Goal: Complete application form

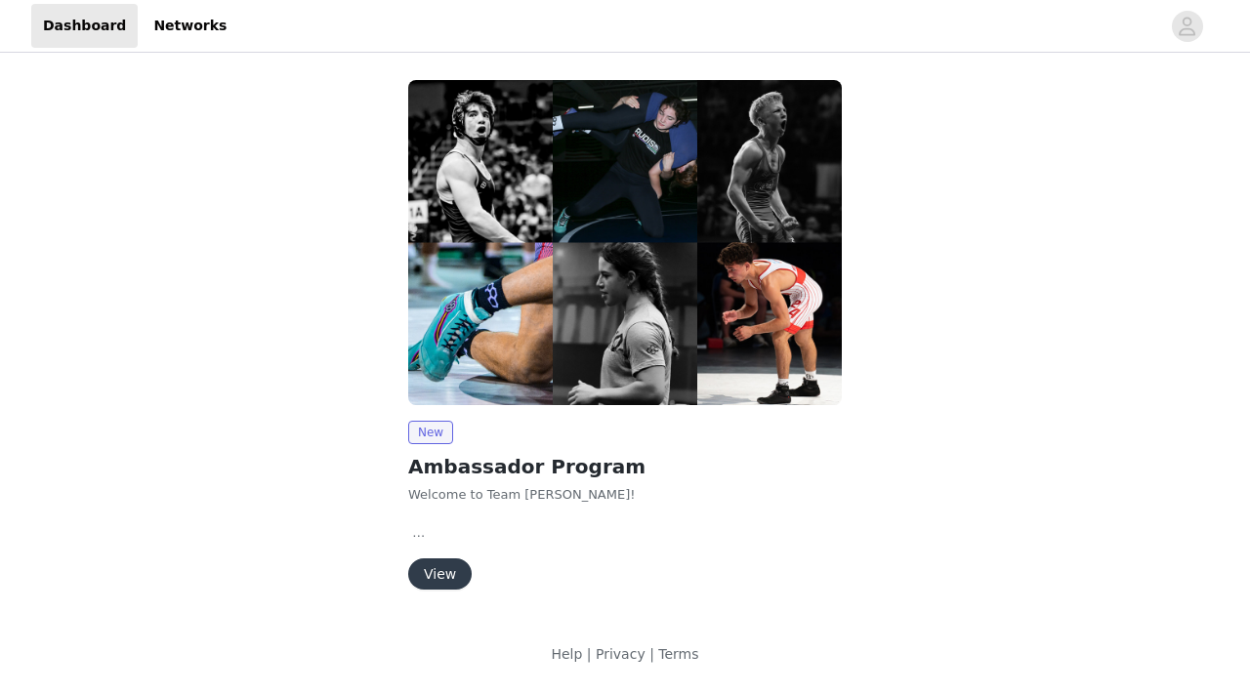
click at [446, 566] on button "View" at bounding box center [439, 573] width 63 height 31
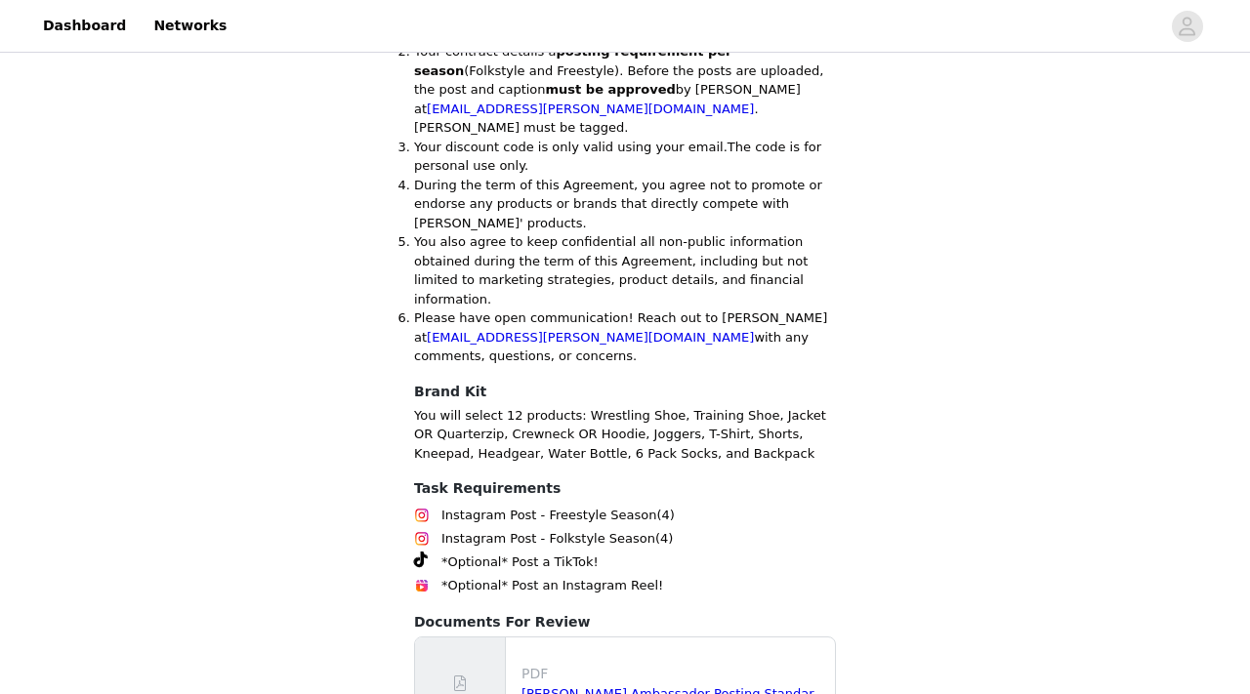
scroll to position [1153, 0]
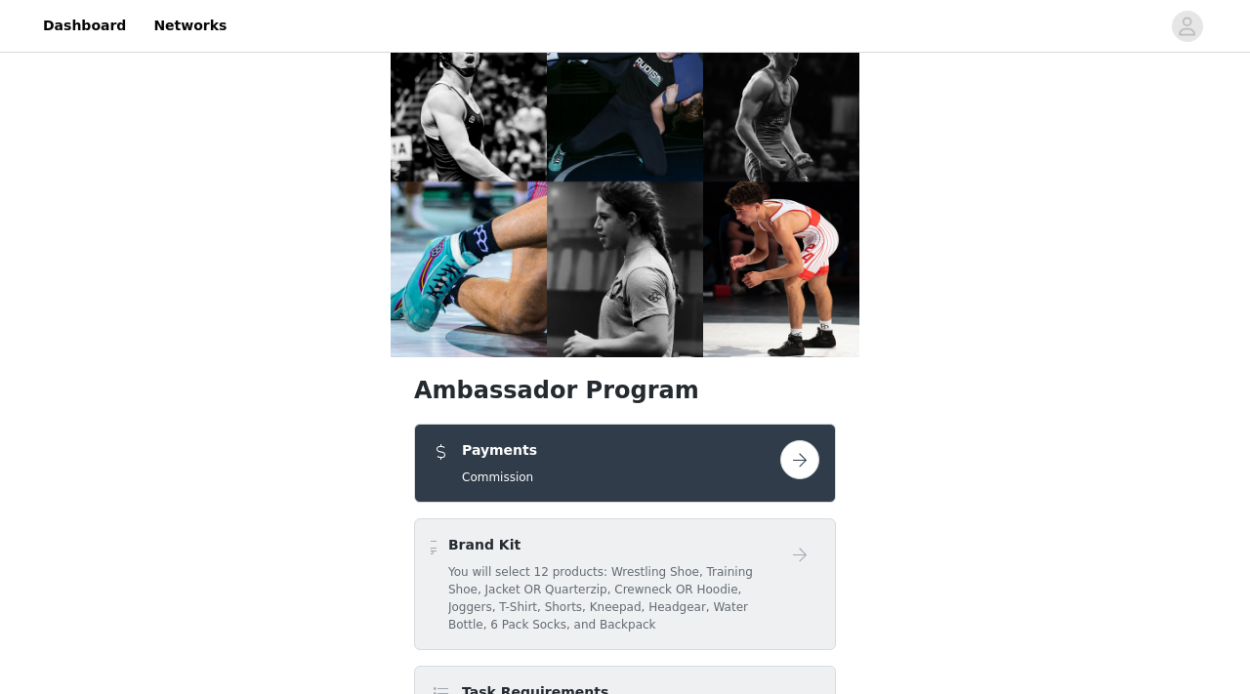
scroll to position [49, 0]
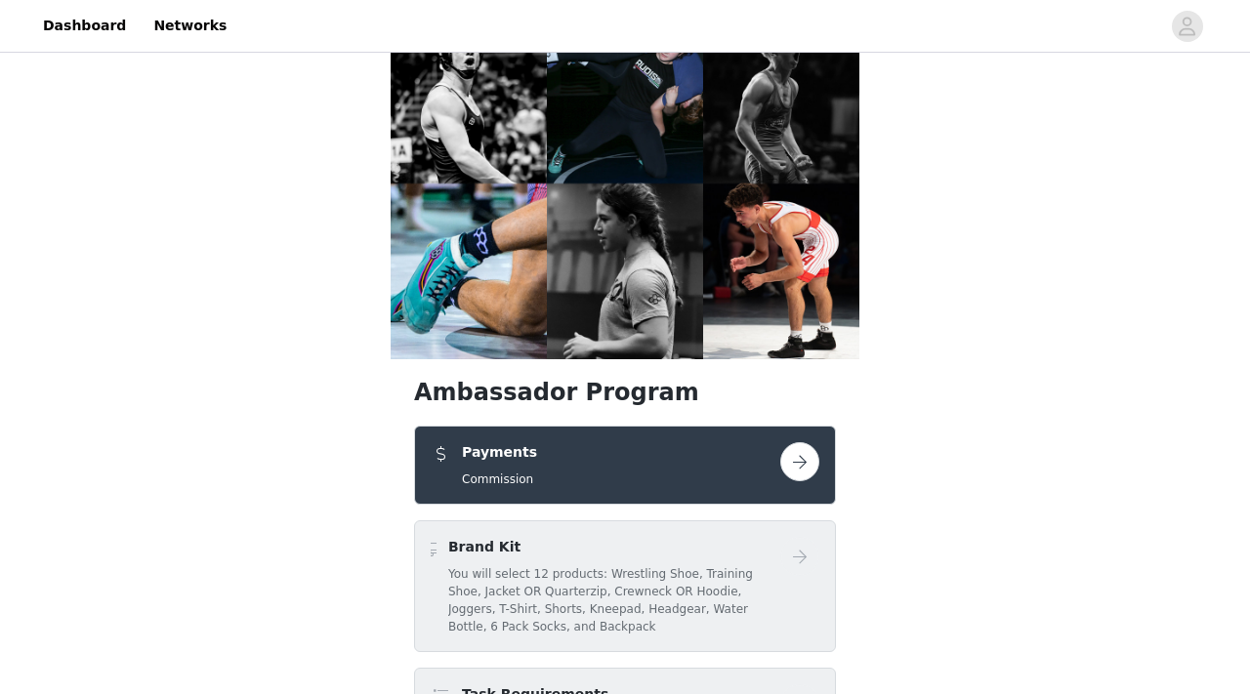
click at [796, 442] on button "button" at bounding box center [799, 461] width 39 height 39
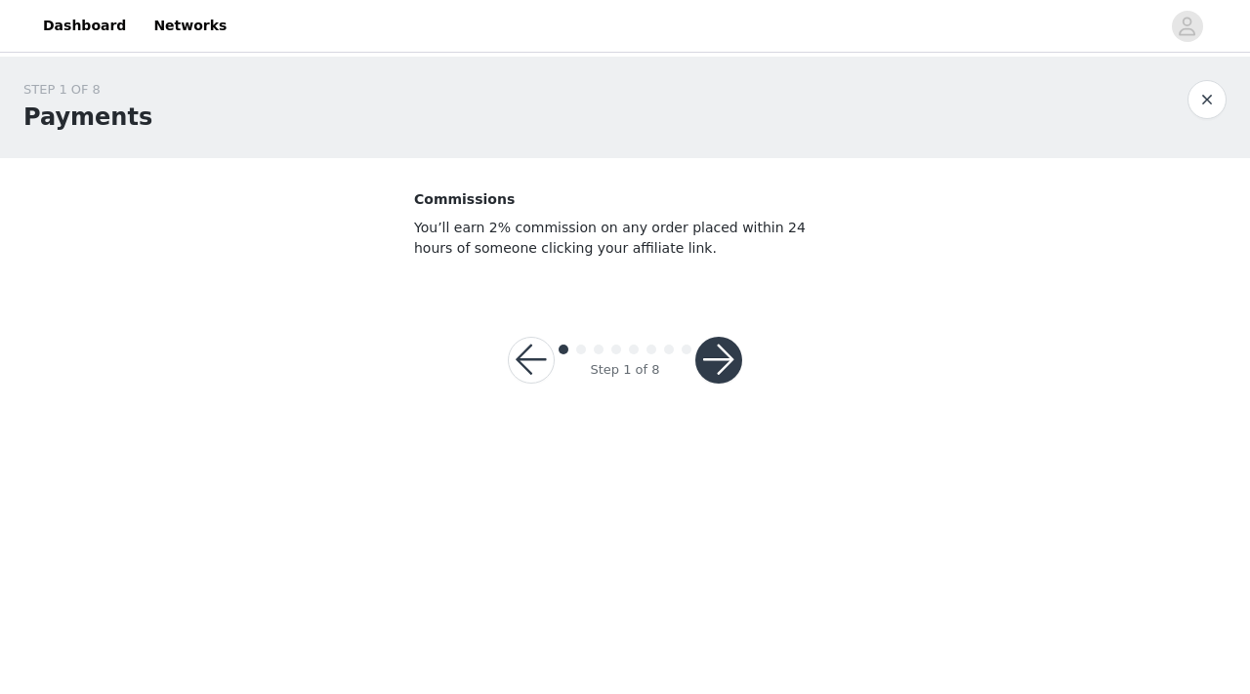
click at [724, 367] on button "button" at bounding box center [718, 360] width 47 height 47
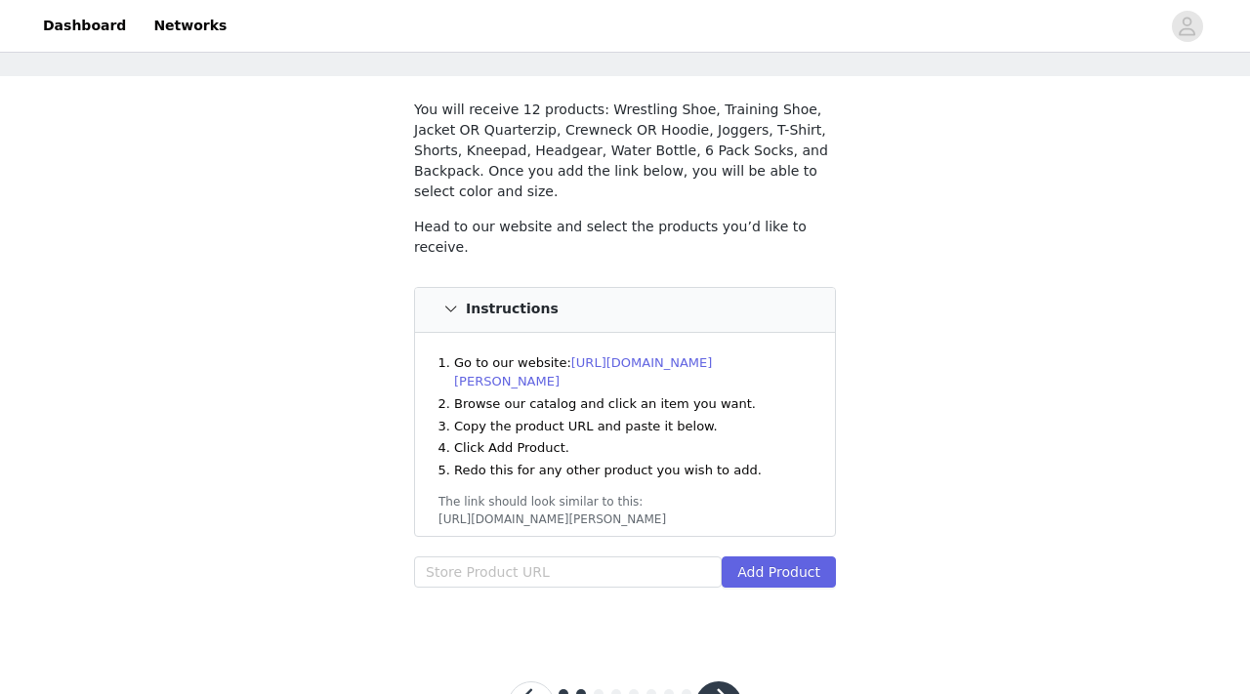
scroll to position [83, 0]
click at [533, 680] on button "button" at bounding box center [531, 703] width 47 height 47
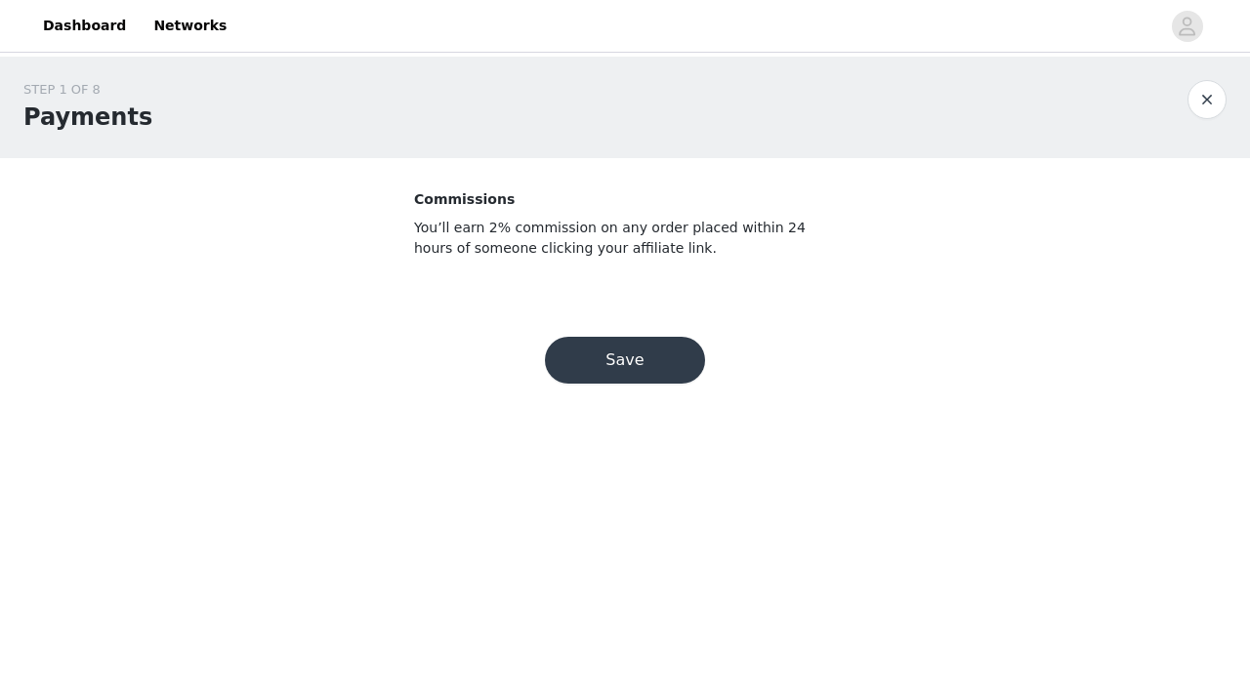
click at [629, 357] on button "Save" at bounding box center [625, 360] width 160 height 47
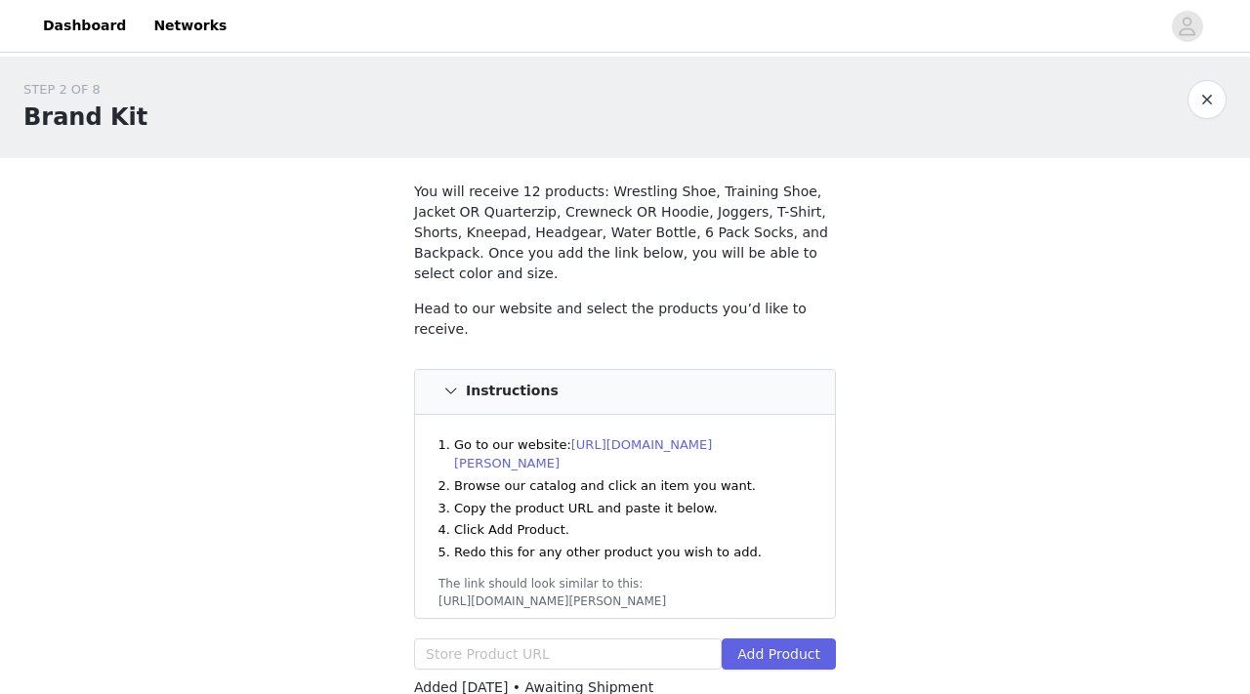
click at [649, 437] on link "https://www.rudis.com" at bounding box center [583, 454] width 258 height 34
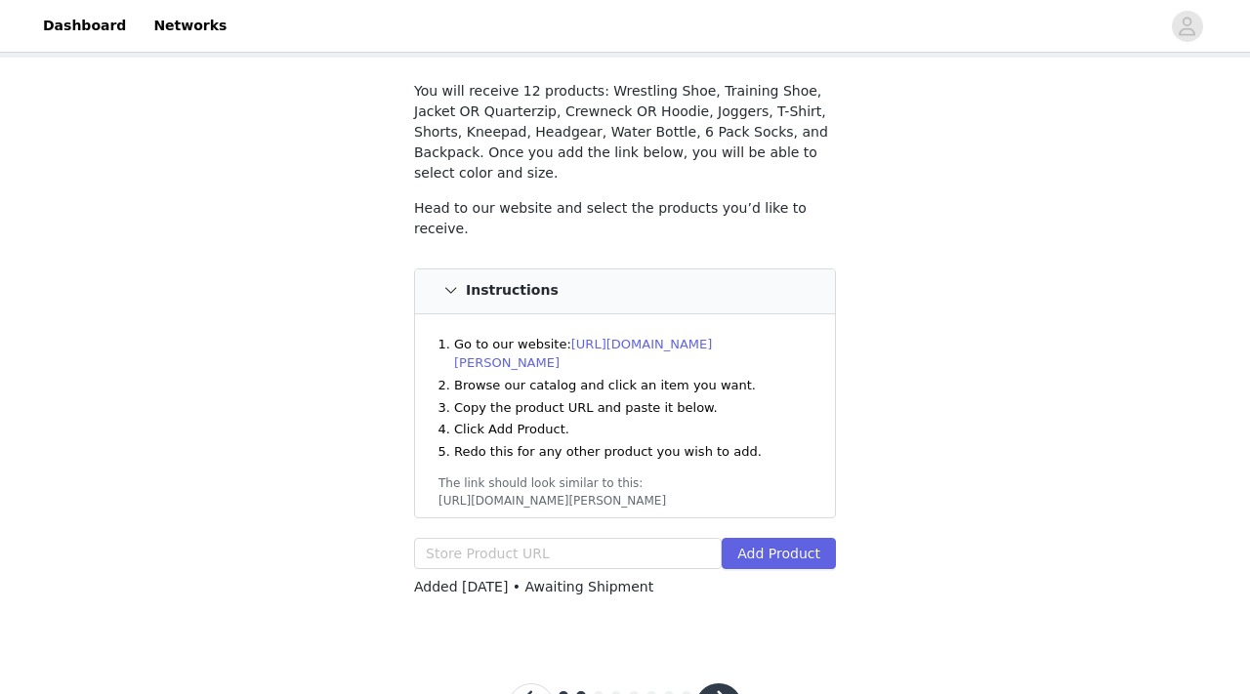
scroll to position [144, 0]
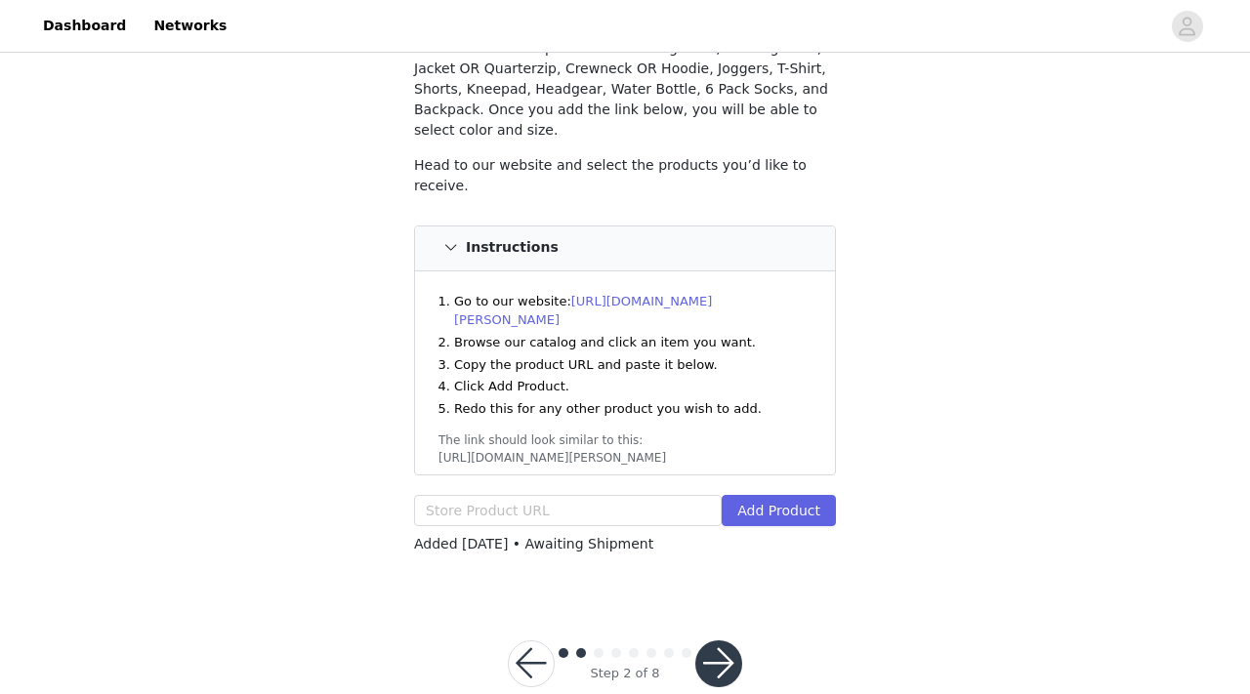
click at [718, 640] on button "button" at bounding box center [718, 663] width 47 height 47
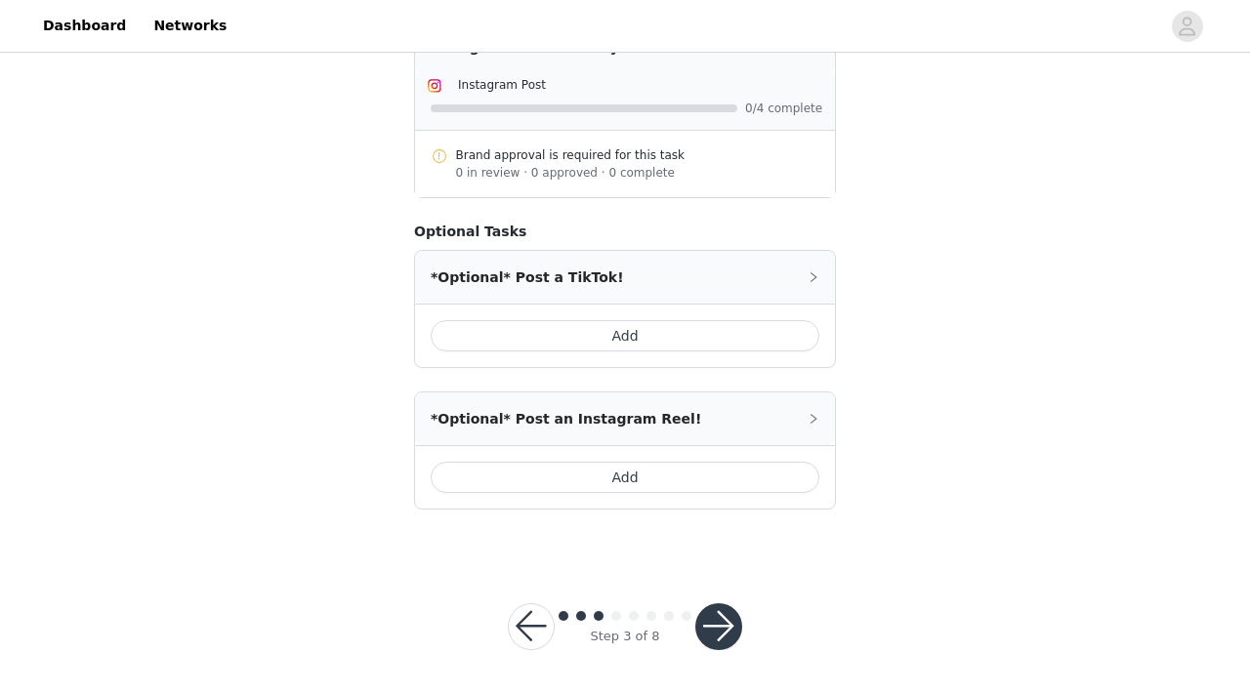
scroll to position [963, 0]
click at [725, 619] on button "button" at bounding box center [718, 624] width 47 height 47
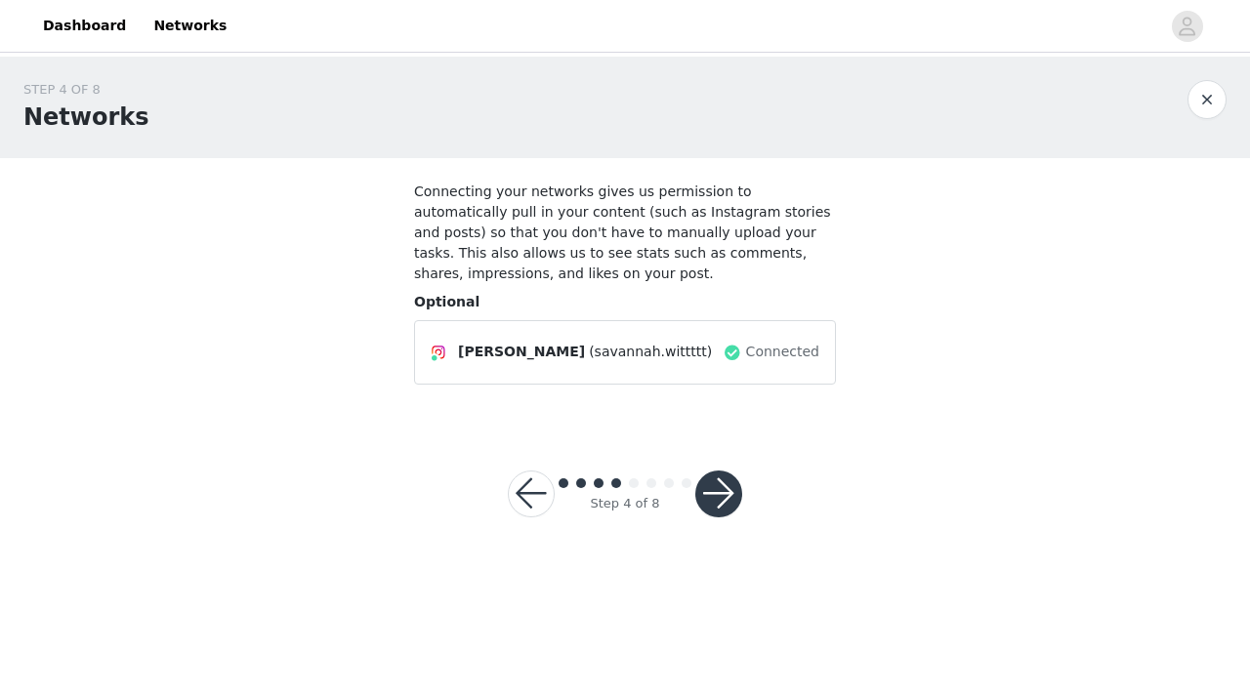
click at [720, 503] on button "button" at bounding box center [718, 494] width 47 height 47
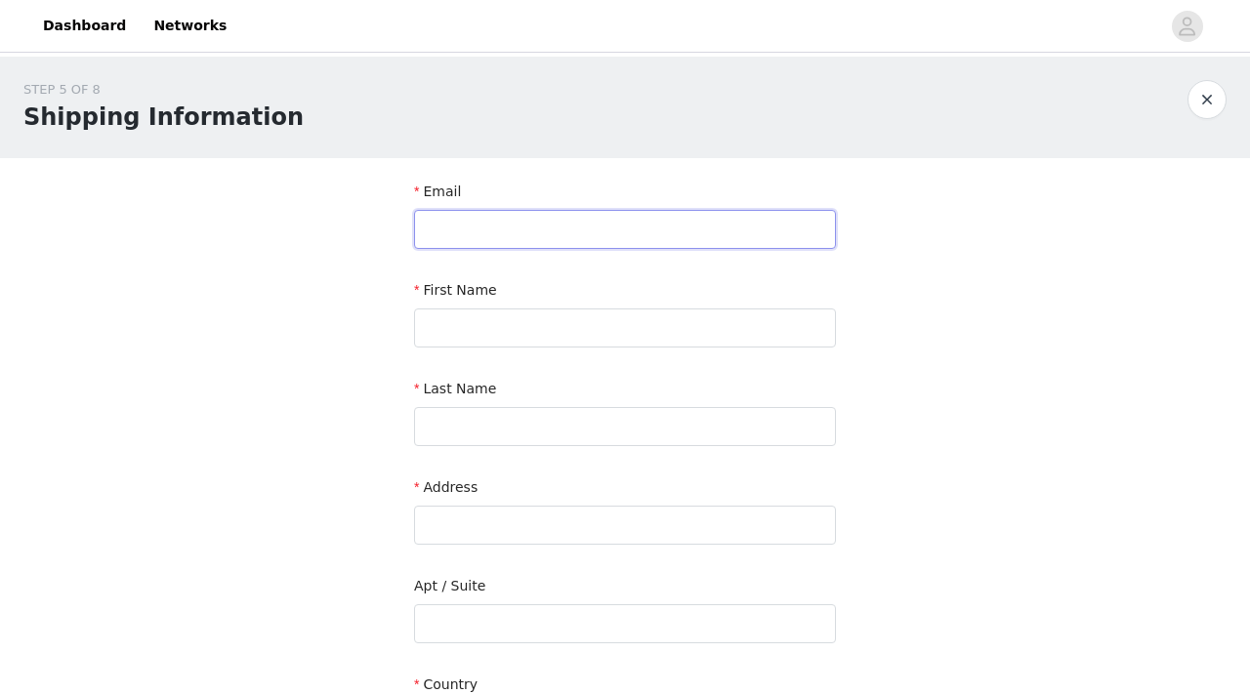
click at [551, 232] on input "text" at bounding box center [625, 229] width 422 height 39
type input "savannahwitt08@gmail.com"
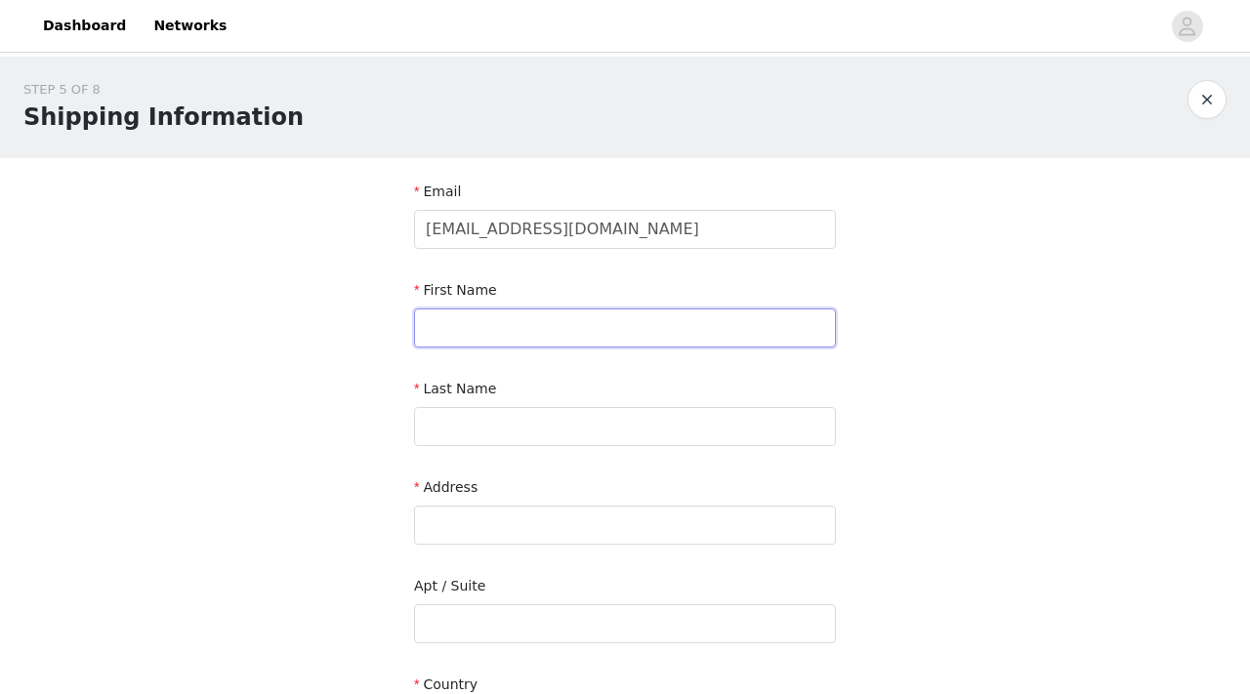
click at [515, 324] on input "text" at bounding box center [625, 328] width 422 height 39
type input "Savannah"
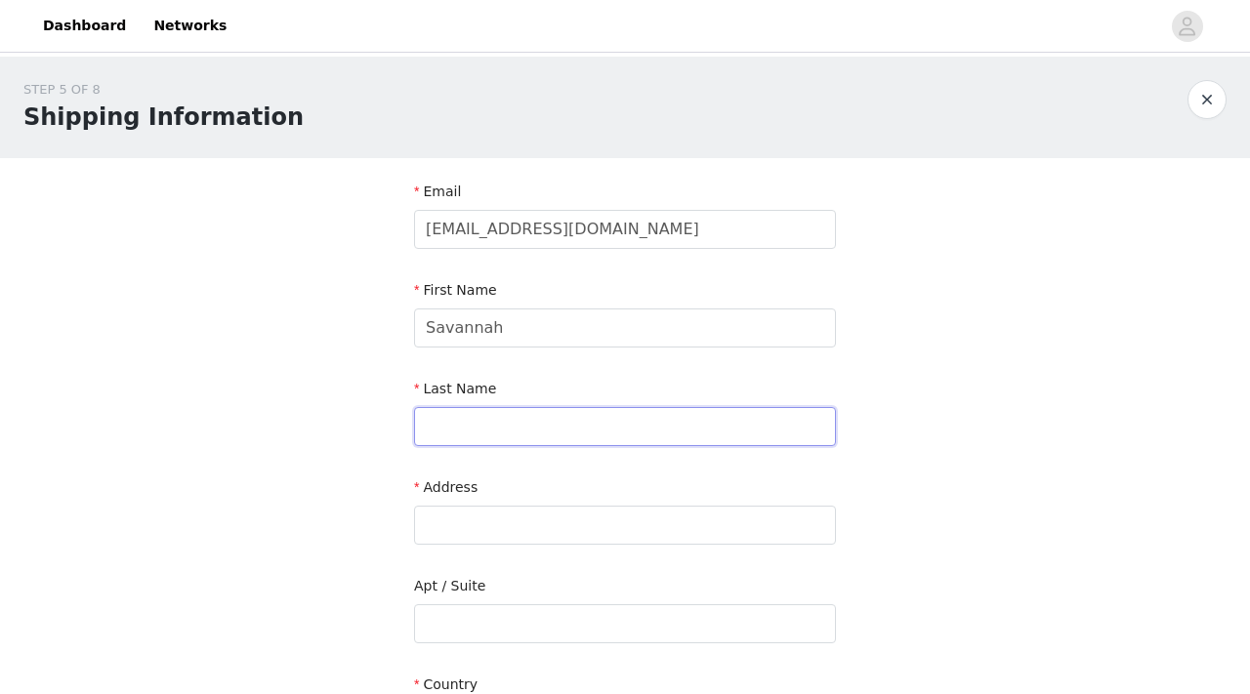
click at [488, 426] on input "text" at bounding box center [625, 426] width 422 height 39
type input "Witt"
click at [432, 521] on input "text" at bounding box center [625, 525] width 422 height 39
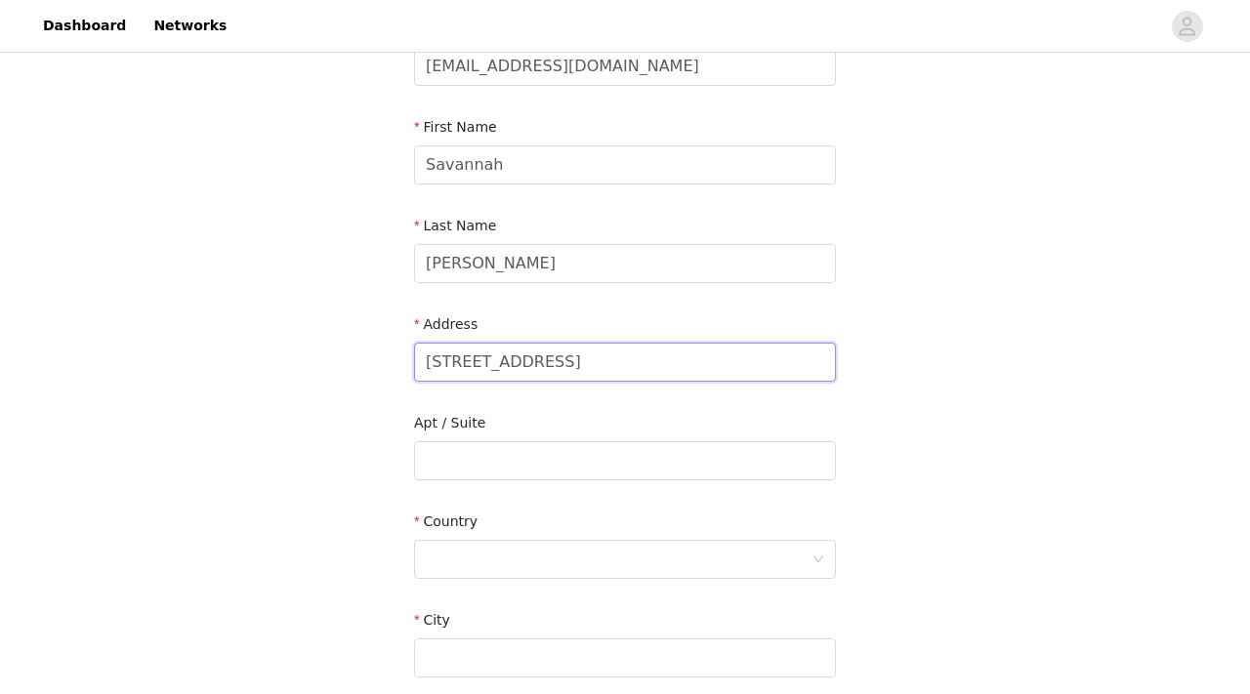
scroll to position [293, 0]
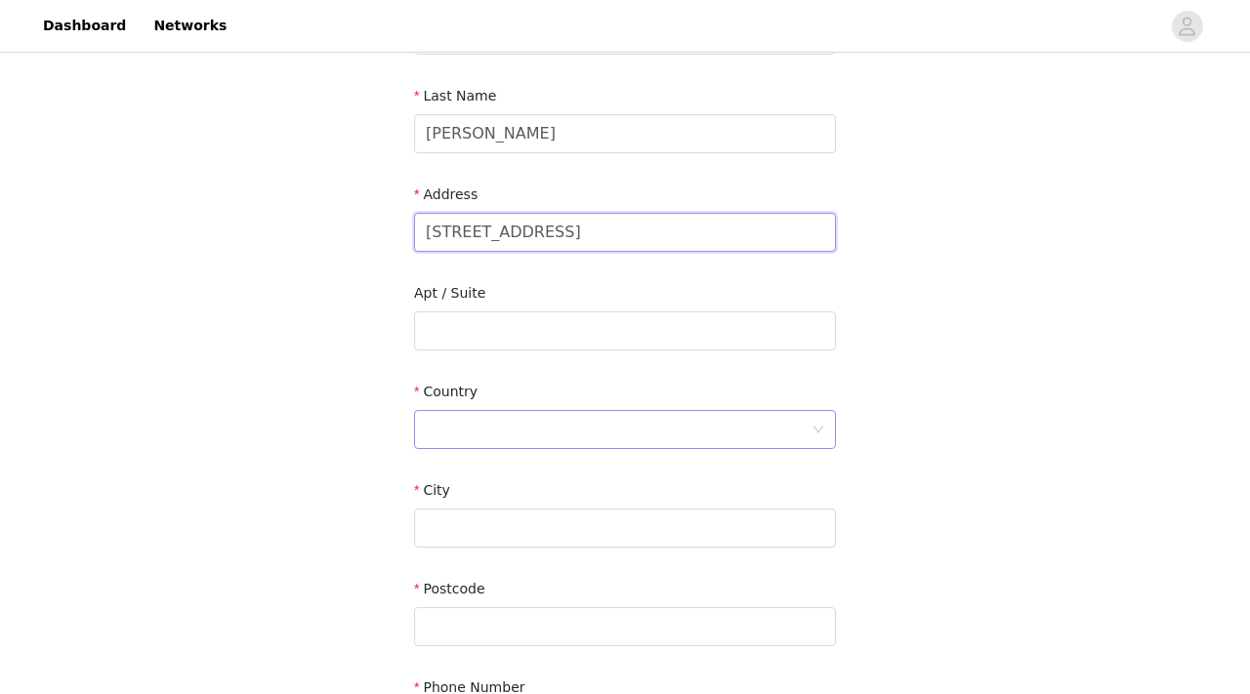
type input "5365 Harrow Road"
click at [482, 424] on div at bounding box center [619, 429] width 386 height 37
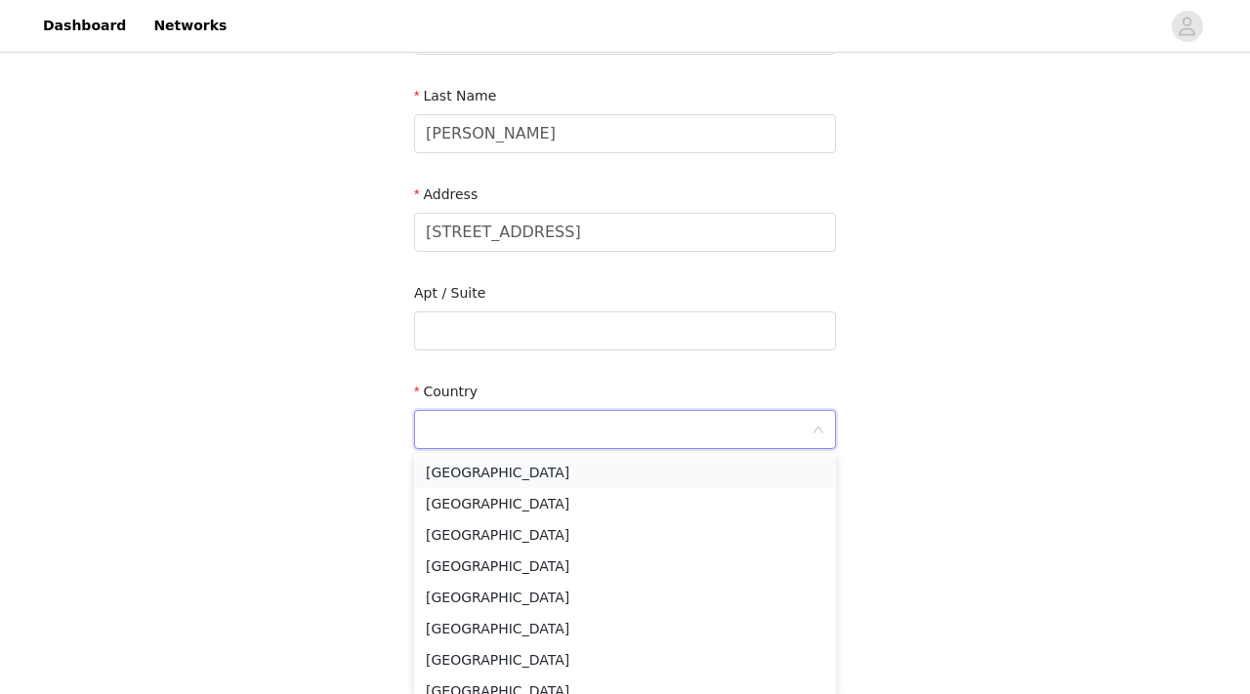
click at [486, 471] on li "United States" at bounding box center [625, 472] width 422 height 31
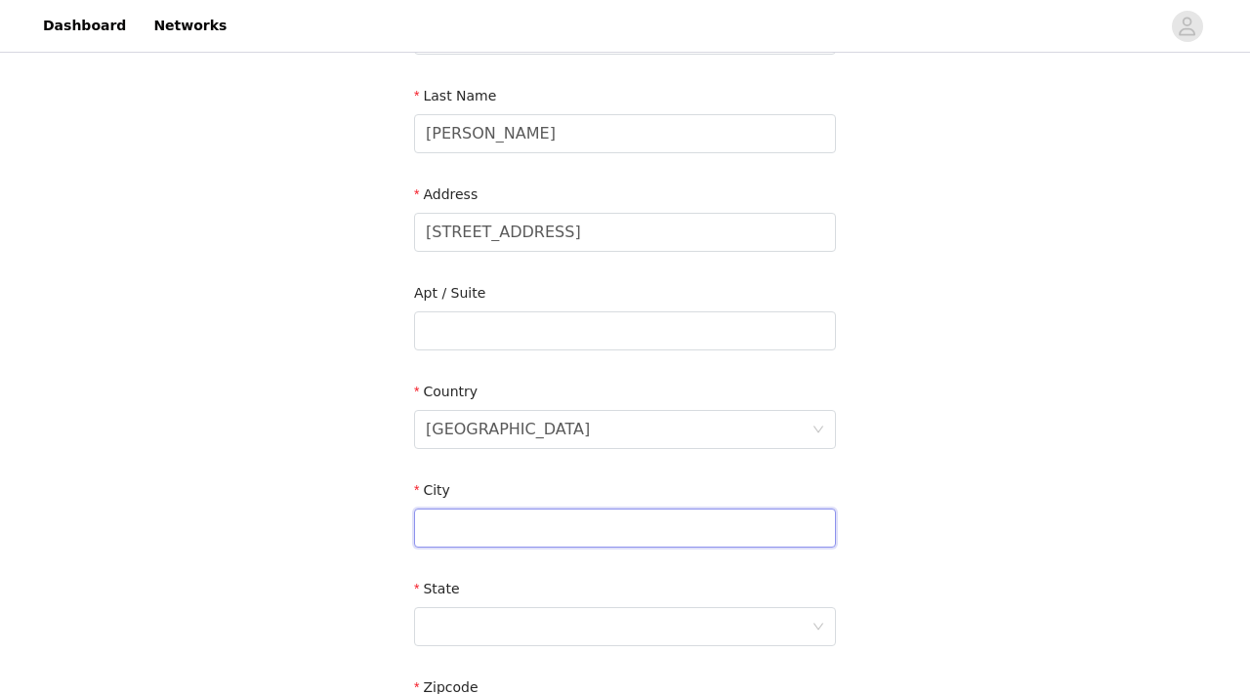
click at [482, 533] on input "text" at bounding box center [625, 528] width 422 height 39
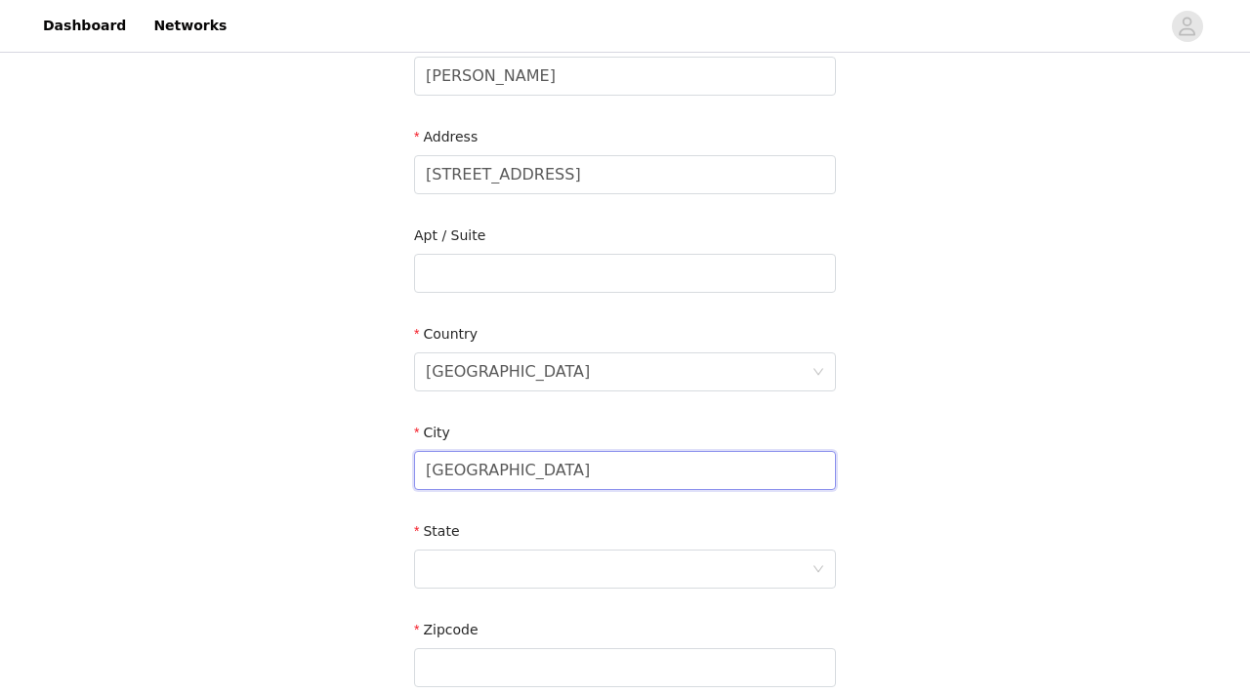
scroll to position [358, 0]
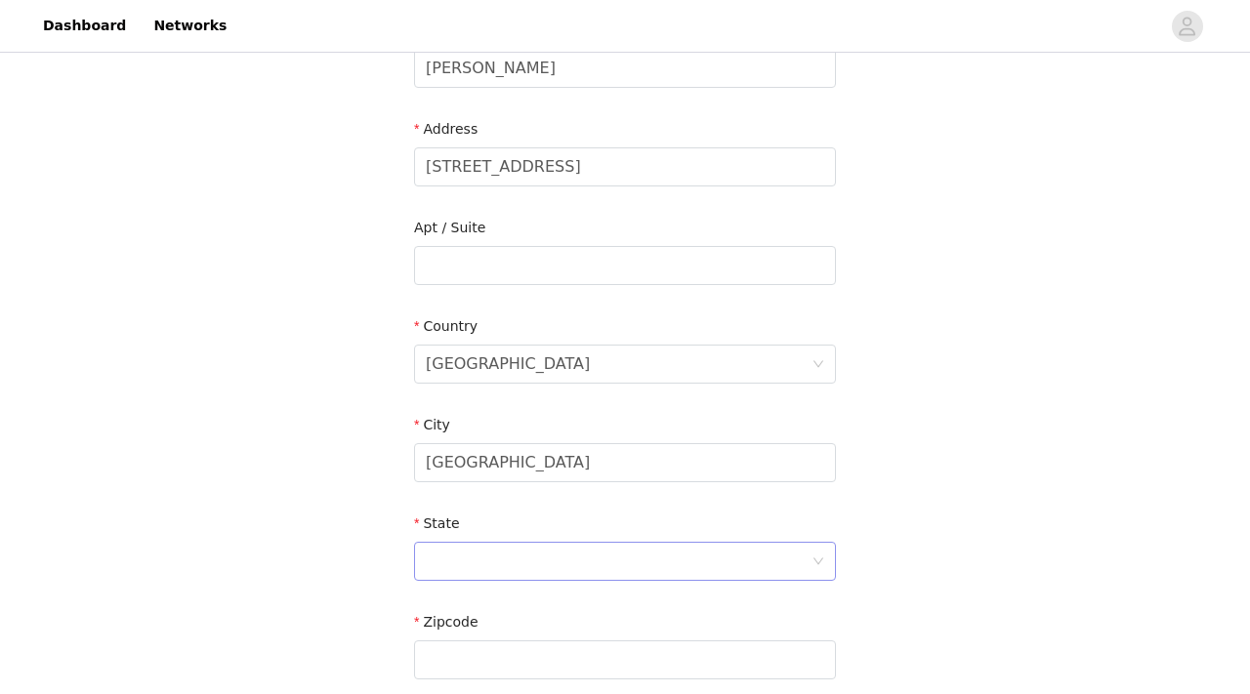
click at [491, 556] on div at bounding box center [619, 561] width 386 height 37
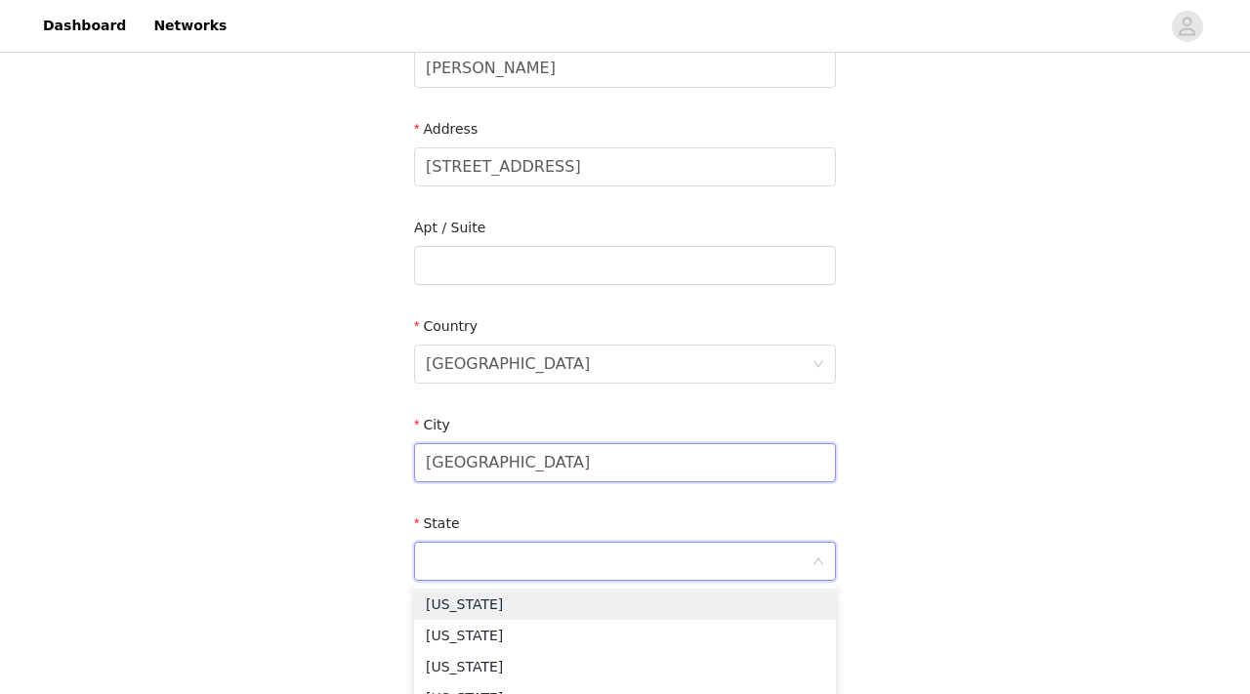
click at [449, 465] on input "Kintnersville" at bounding box center [625, 462] width 422 height 39
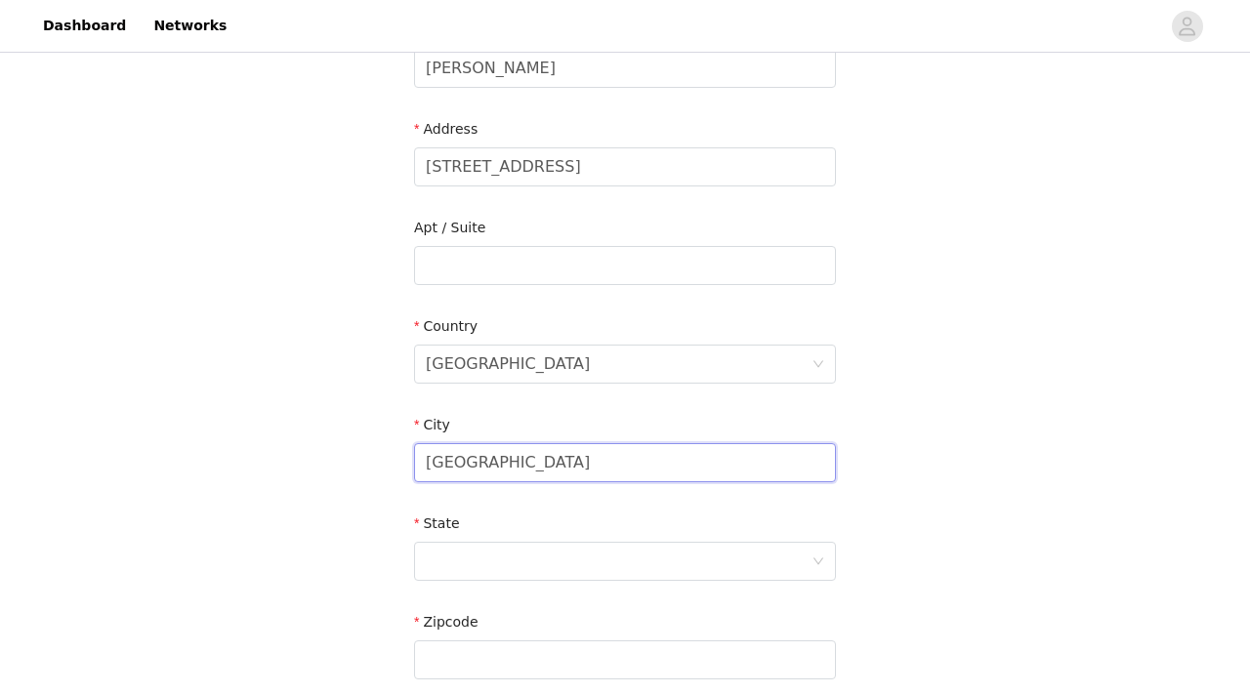
type input "Kintnersville"
click at [457, 566] on div at bounding box center [619, 561] width 386 height 37
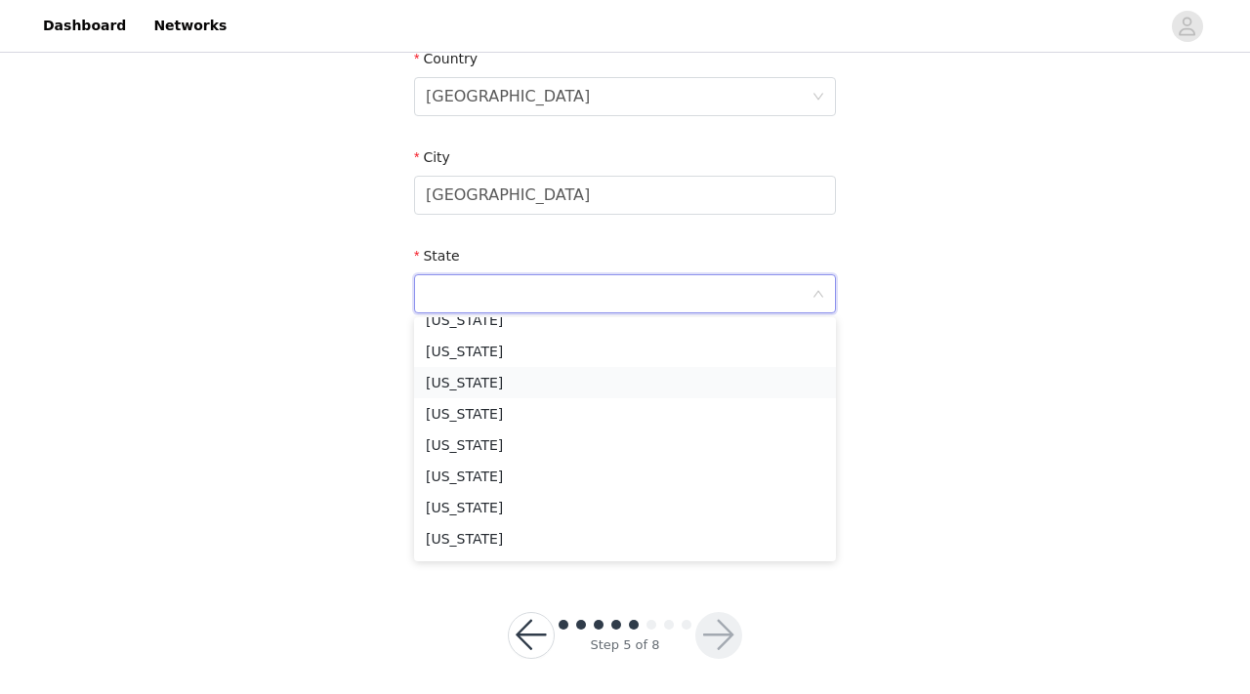
scroll to position [1268, 0]
click at [480, 539] on li "Pennsylvania" at bounding box center [625, 536] width 422 height 31
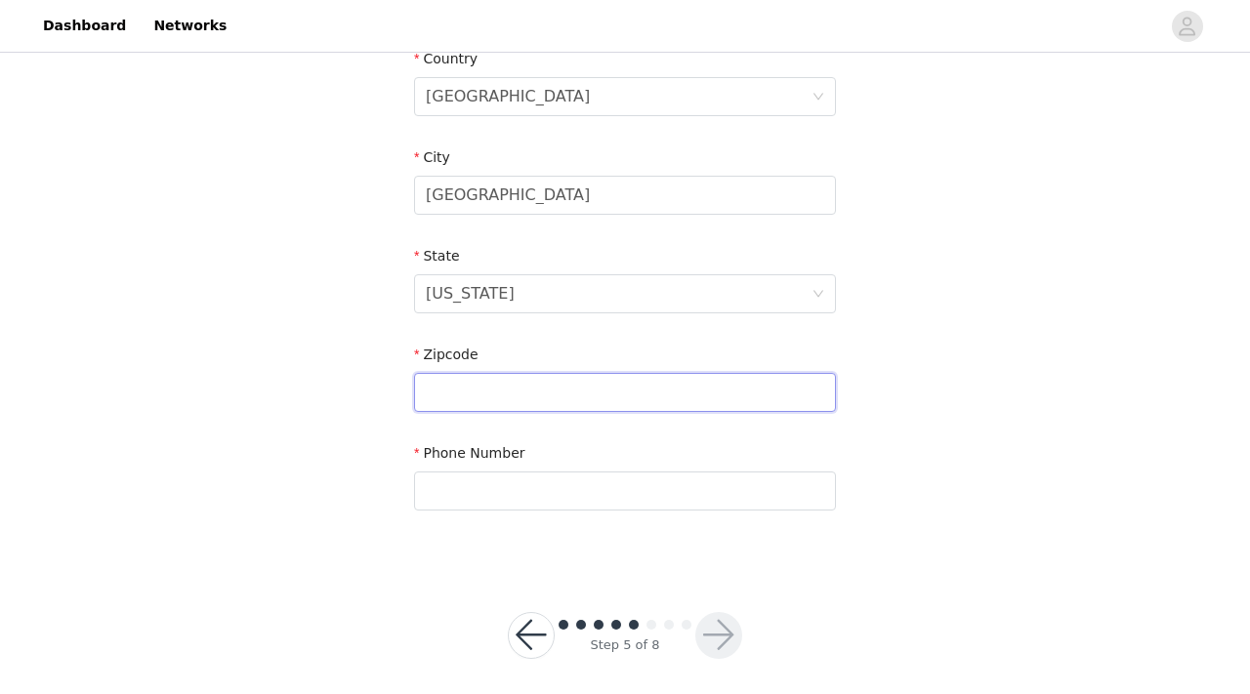
click at [475, 406] on input "text" at bounding box center [625, 392] width 422 height 39
type input "18930"
click at [450, 482] on input "text" at bounding box center [625, 491] width 422 height 39
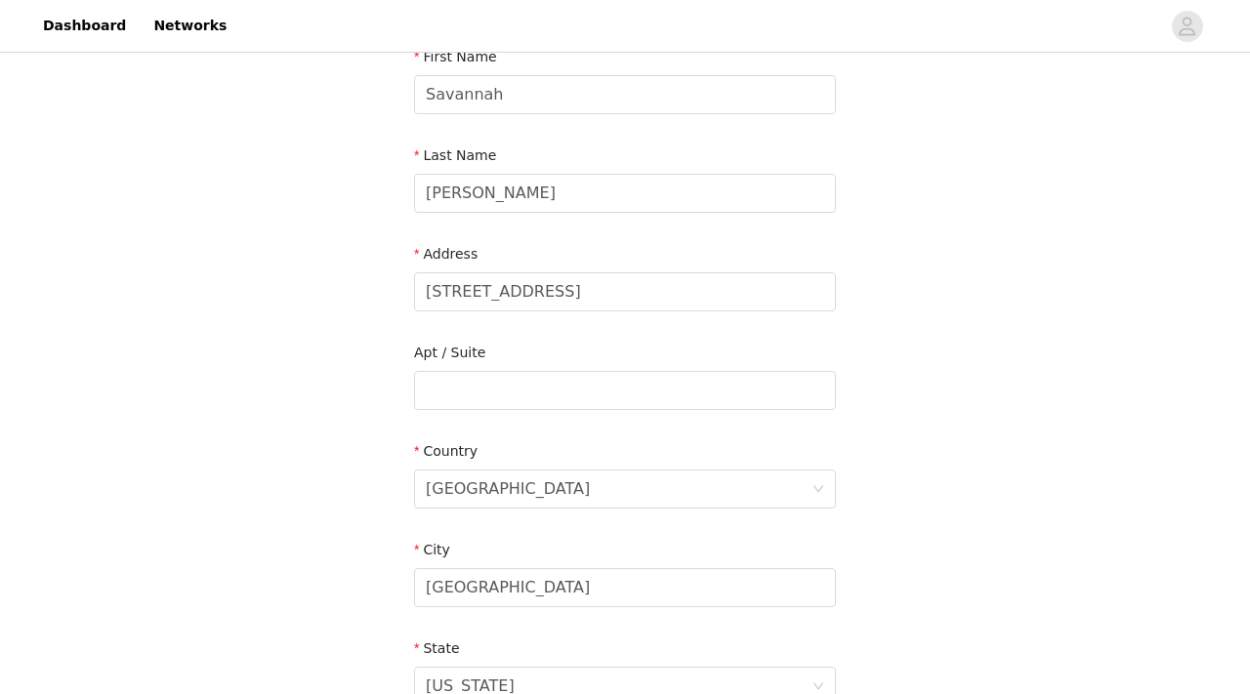
scroll to position [637, 0]
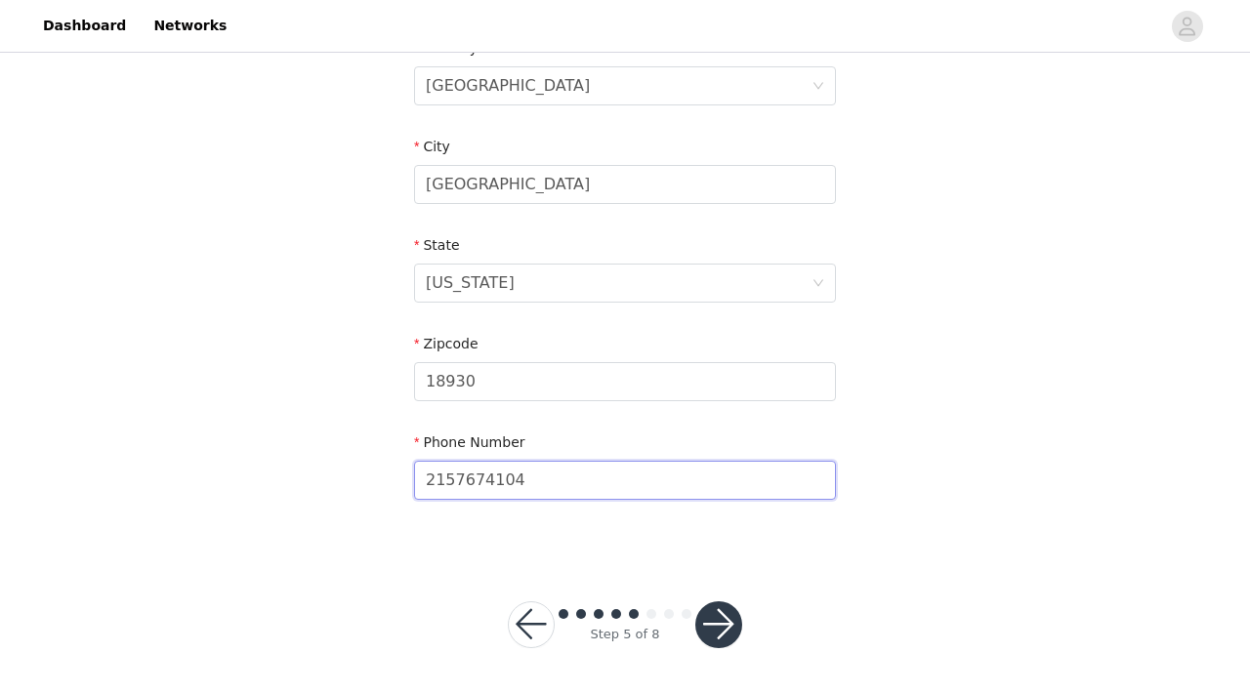
type input "2157674104"
click at [723, 626] on button "button" at bounding box center [718, 624] width 47 height 47
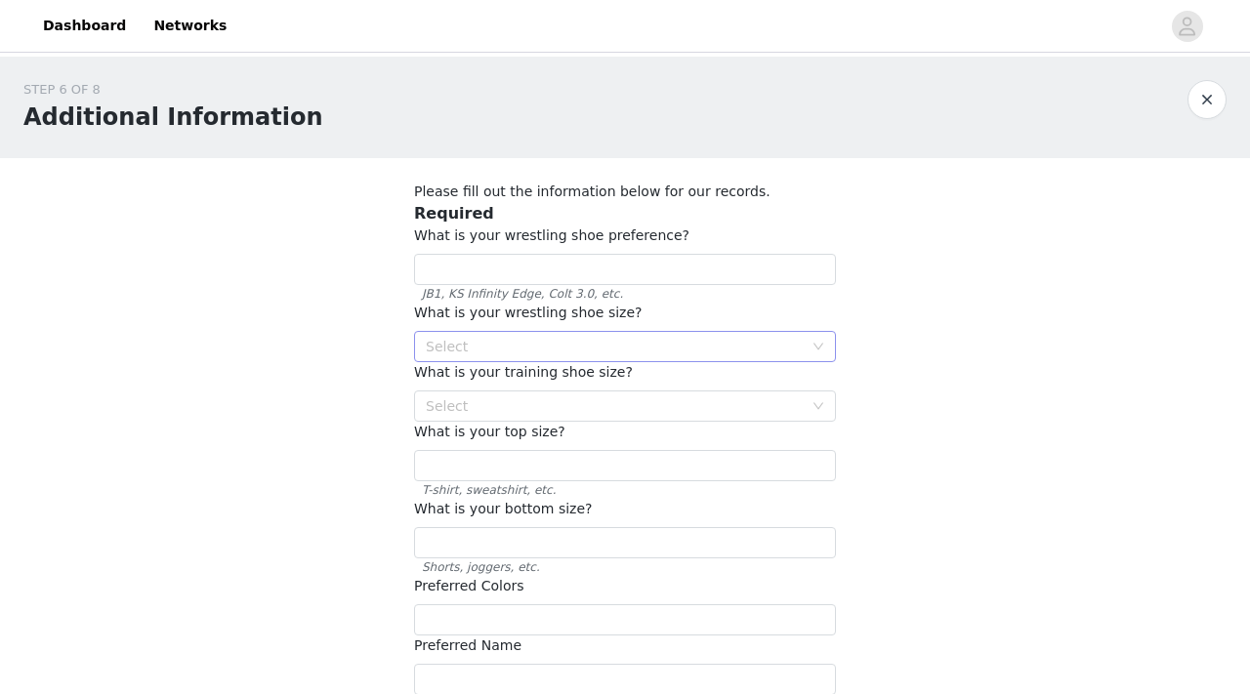
click at [578, 346] on div "Select" at bounding box center [614, 347] width 377 height 20
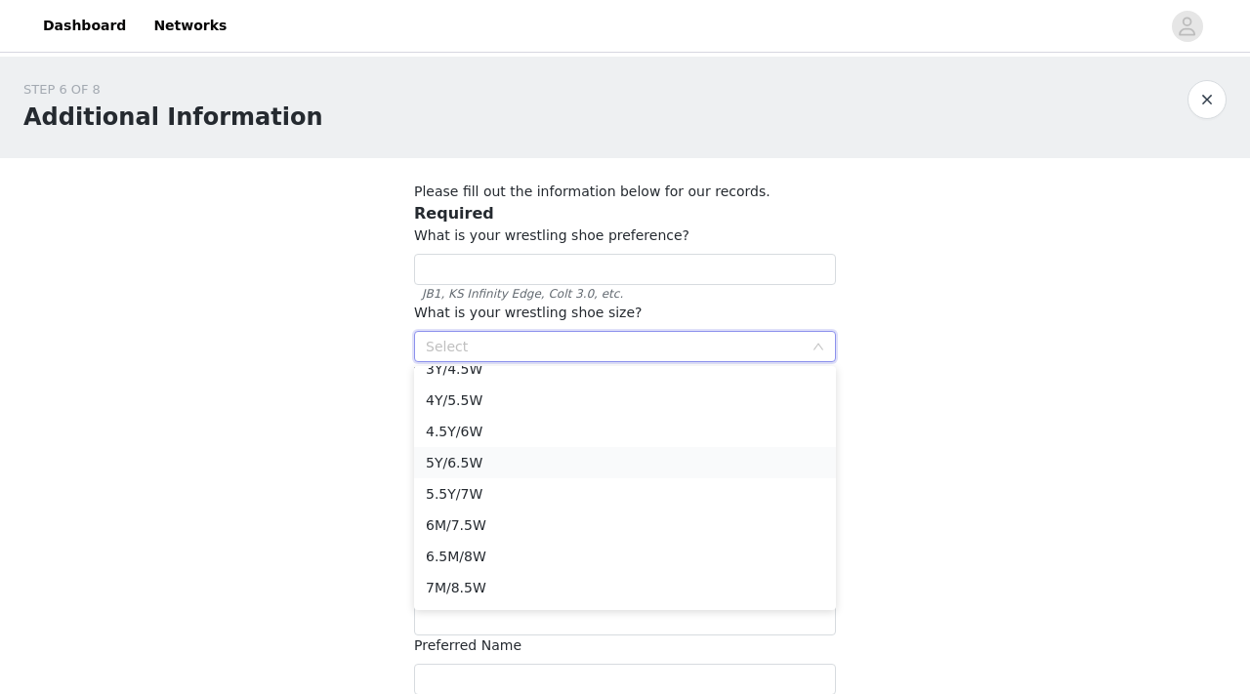
scroll to position [83, 0]
click at [489, 517] on li "6M/7.5W" at bounding box center [625, 521] width 422 height 31
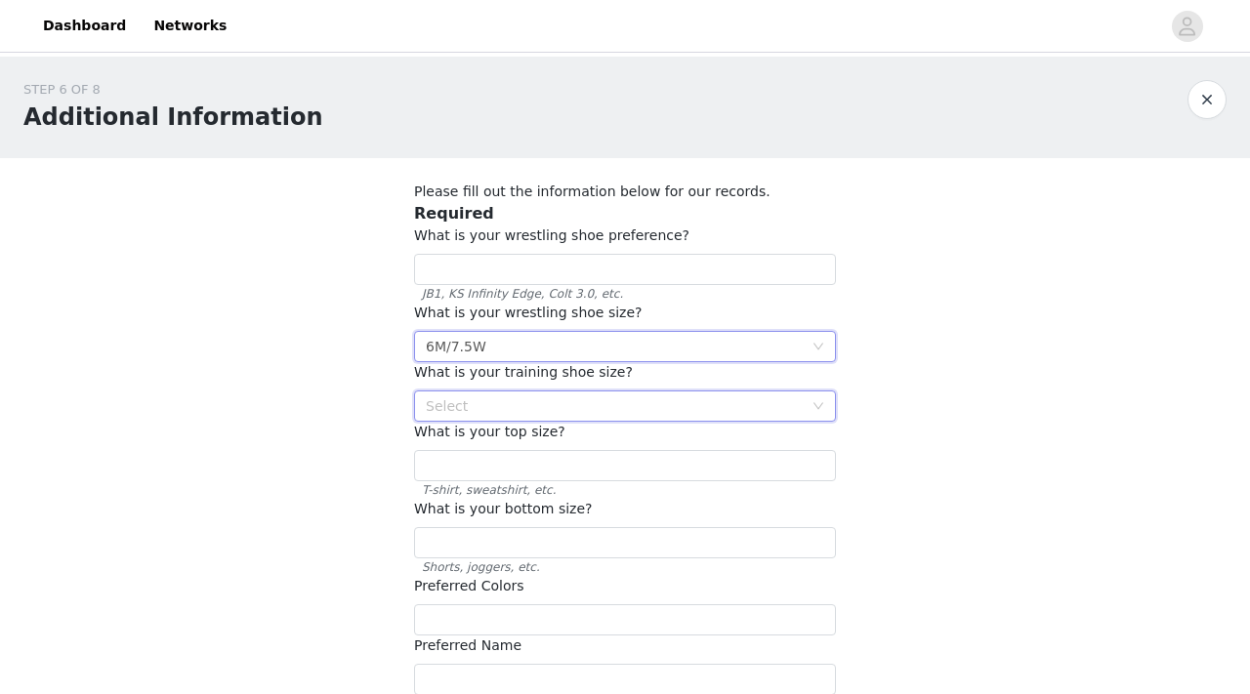
click at [531, 415] on div "Select" at bounding box center [619, 405] width 386 height 29
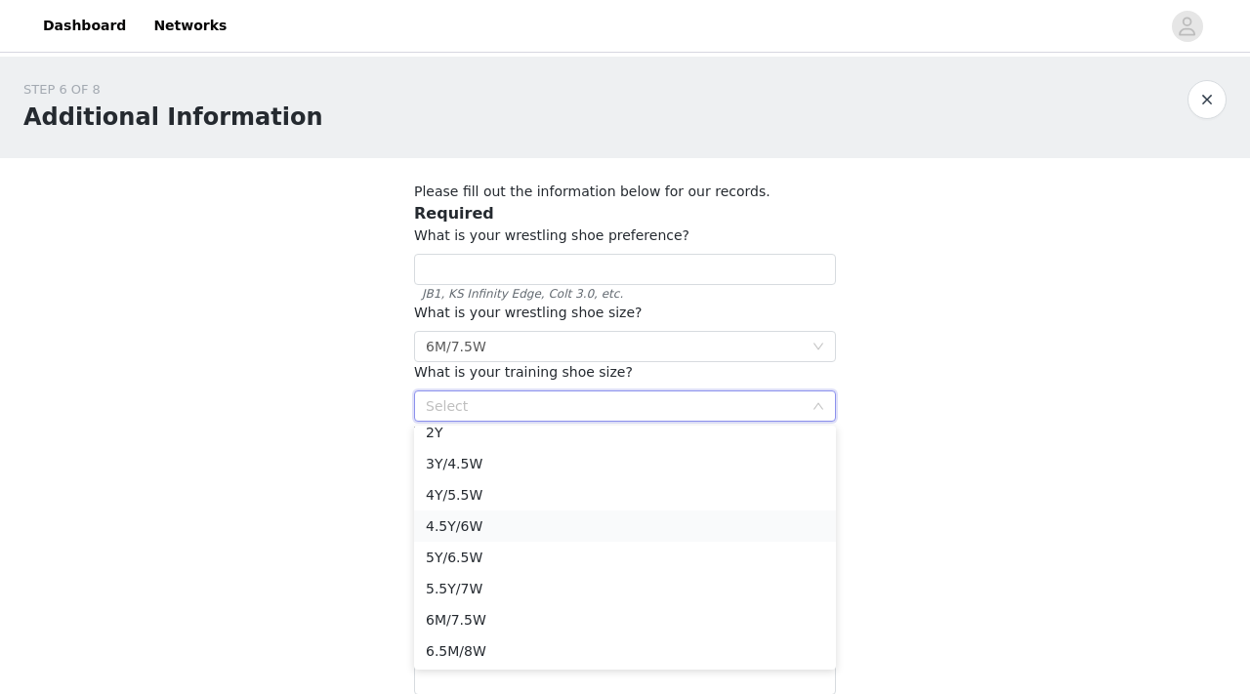
scroll to position [45, 0]
click at [508, 619] on li "6M/7.5W" at bounding box center [625, 618] width 422 height 31
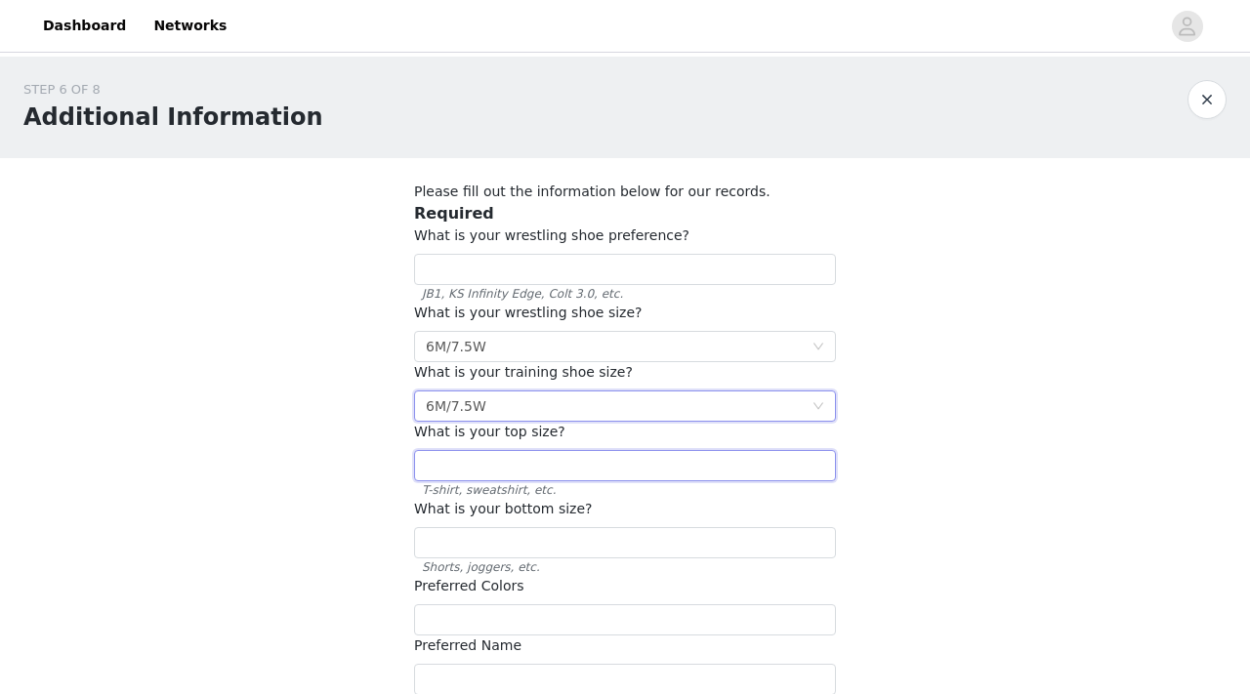
click at [555, 468] on input "text" at bounding box center [625, 465] width 422 height 31
type input "Medium or Large"
click at [508, 545] on input "text" at bounding box center [625, 542] width 422 height 31
type input "Small or Medium"
click at [474, 621] on input "text" at bounding box center [625, 619] width 422 height 31
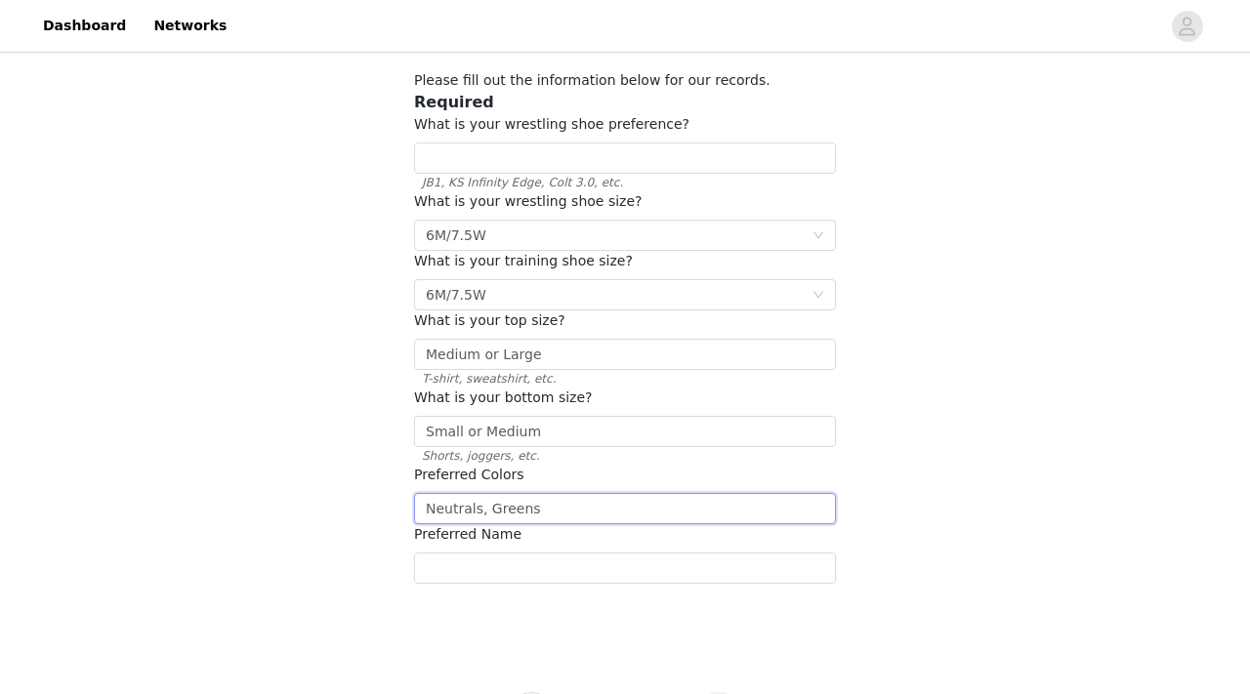
scroll to position [124, 0]
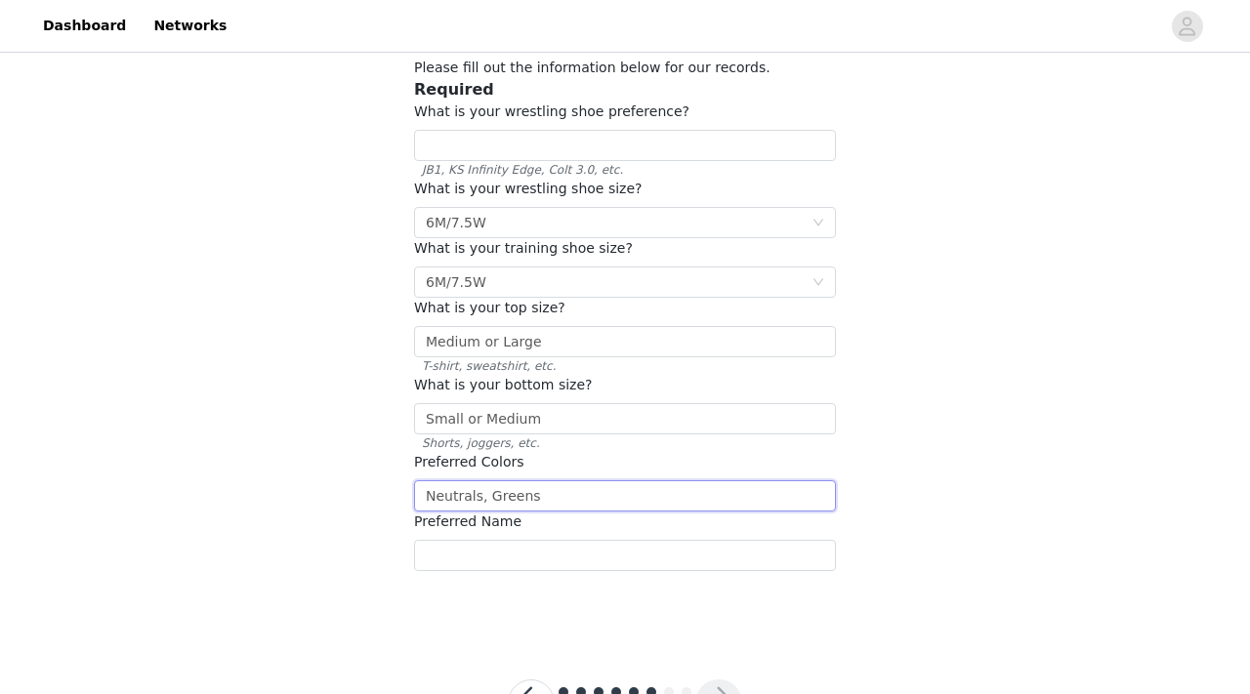
click at [489, 496] on input "Neutrals, Greens" at bounding box center [625, 495] width 422 height 31
click at [610, 498] on input "Neutrals, Dark/Sage Greens" at bounding box center [625, 495] width 422 height 31
type input "Neutrals, Dark/Sage Greens, Maroon"
click at [559, 552] on input "text" at bounding box center [625, 555] width 422 height 31
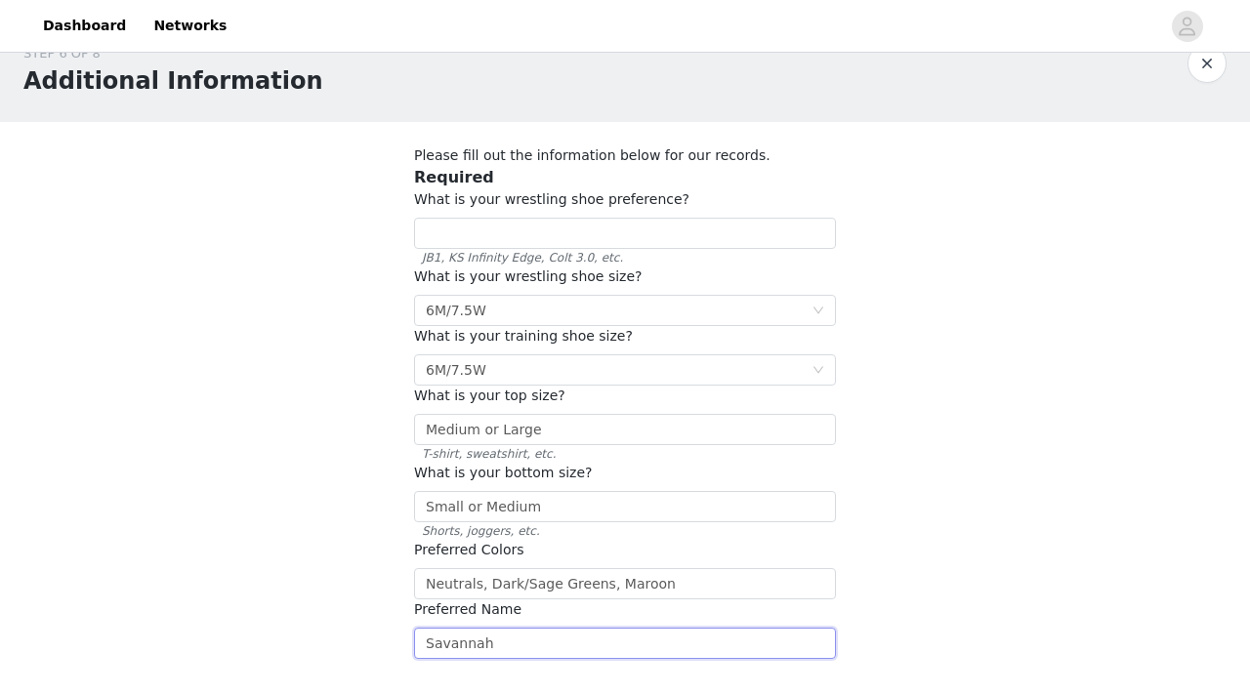
scroll to position [0, 0]
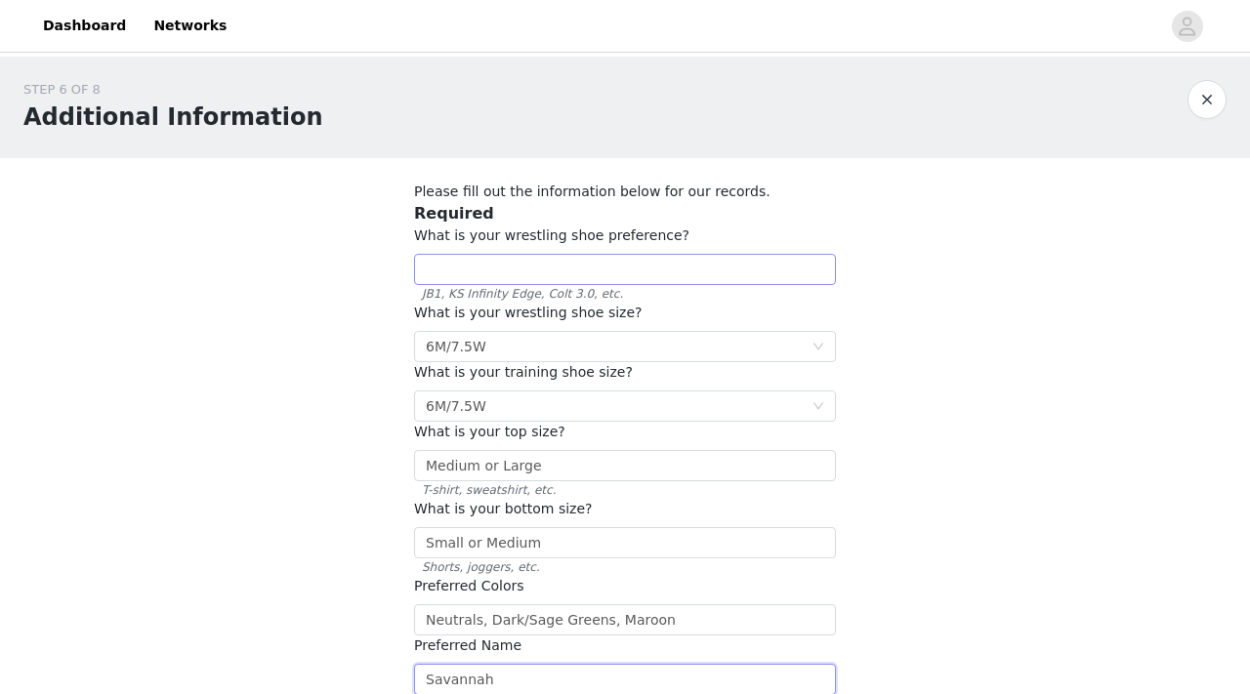
type input "Savannah"
click at [571, 268] on input "text" at bounding box center [625, 269] width 422 height 31
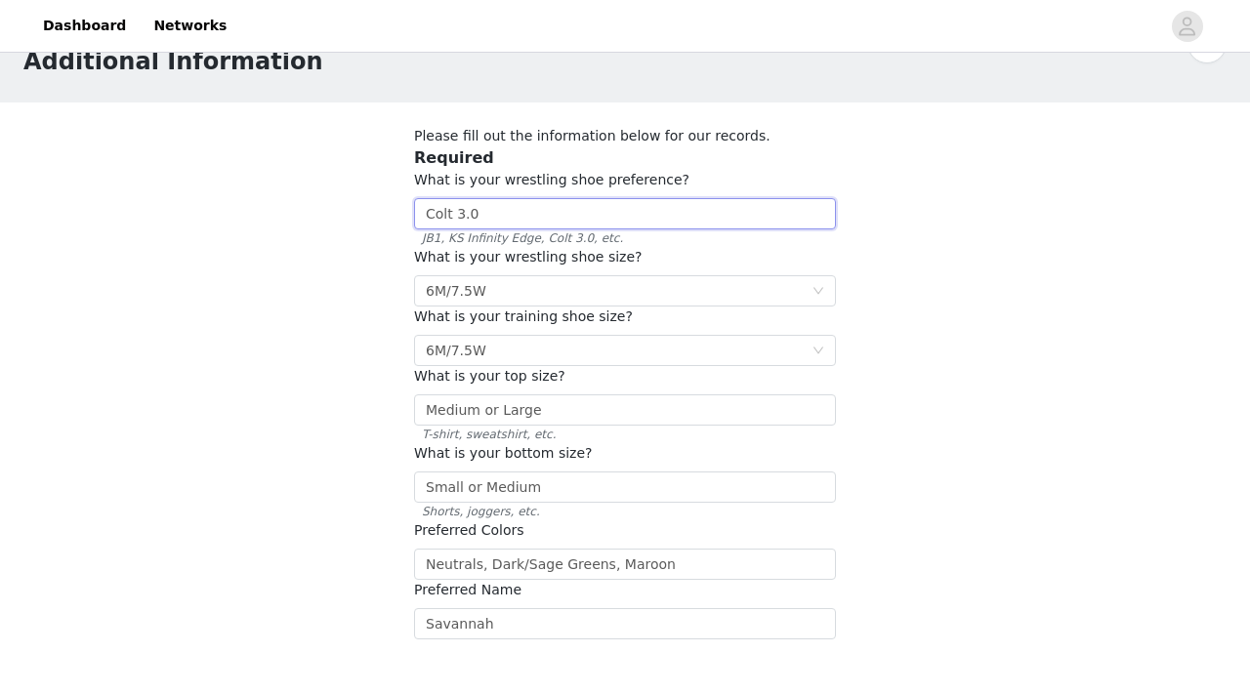
scroll to position [202, 0]
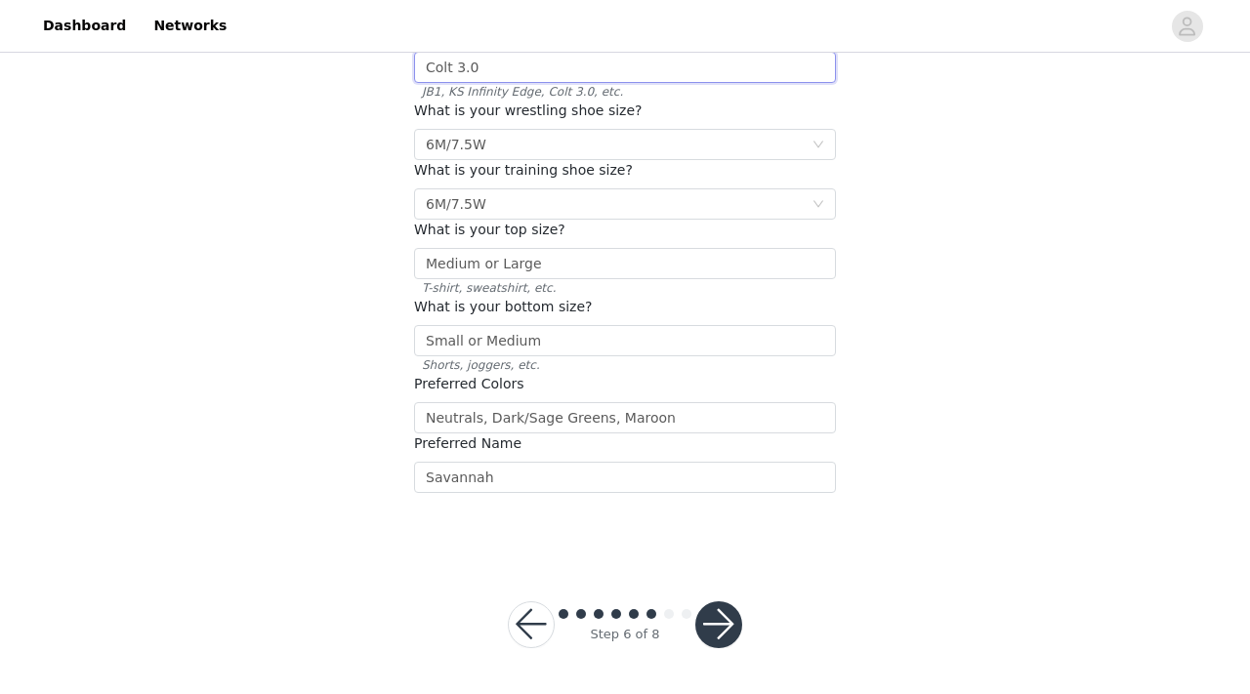
type input "Colt 3.0"
click at [724, 624] on button "button" at bounding box center [718, 624] width 47 height 47
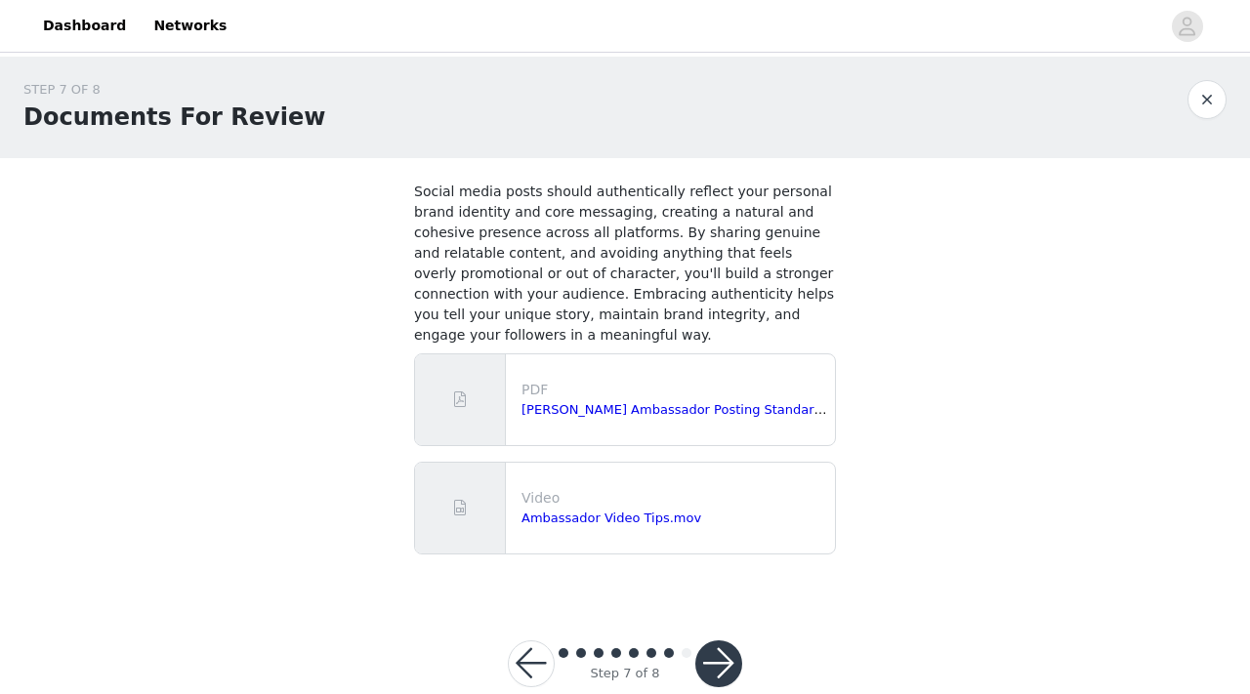
click at [720, 664] on button "button" at bounding box center [718, 663] width 47 height 47
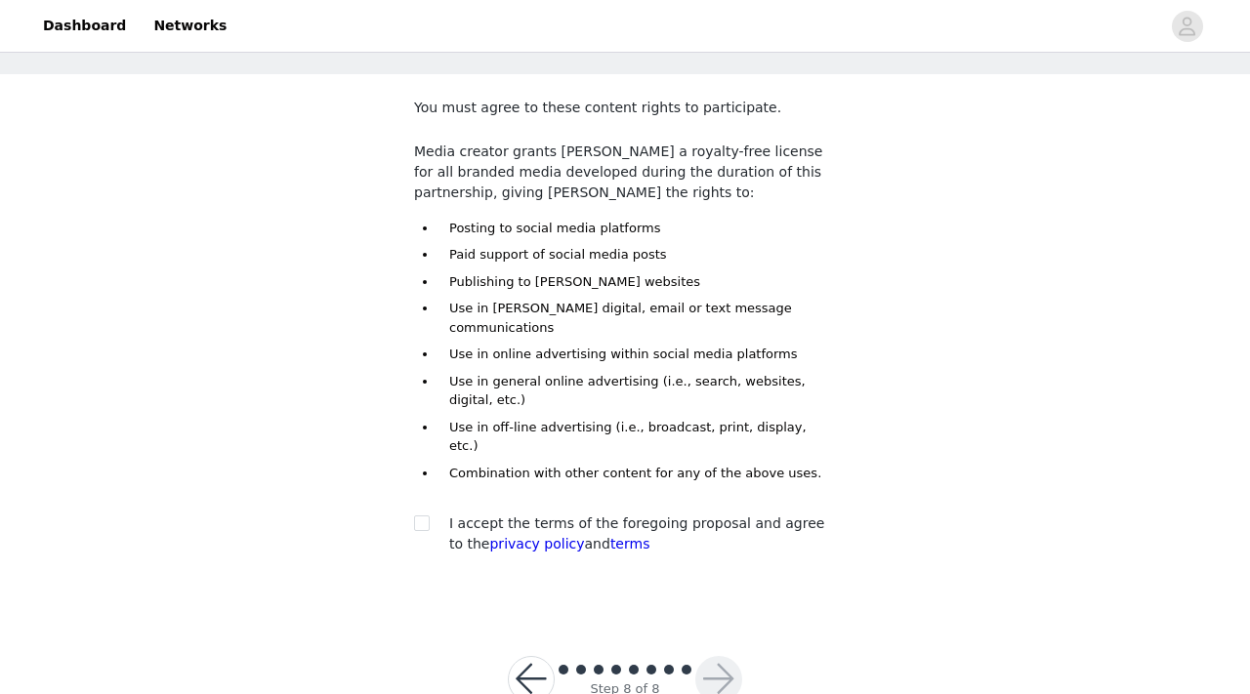
scroll to position [102, 0]
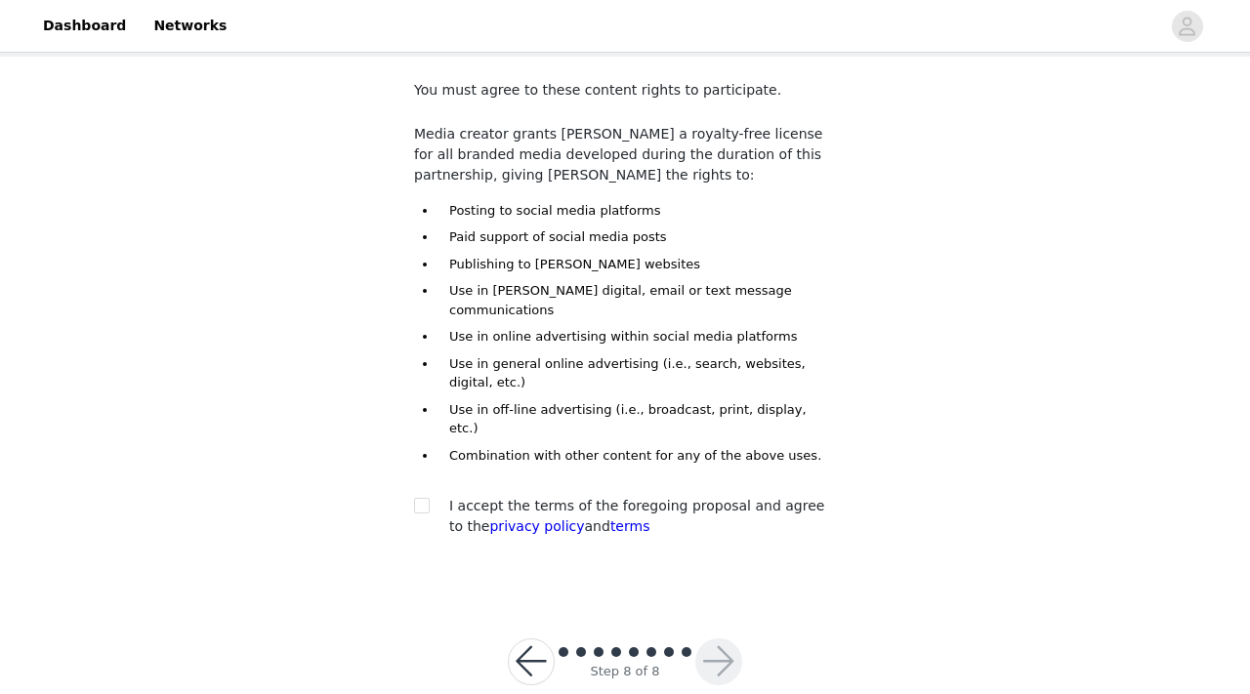
click at [431, 496] on div at bounding box center [427, 506] width 27 height 21
click at [423, 498] on input "checkbox" at bounding box center [421, 505] width 14 height 14
checkbox input "true"
click at [530, 638] on button "button" at bounding box center [531, 661] width 47 height 47
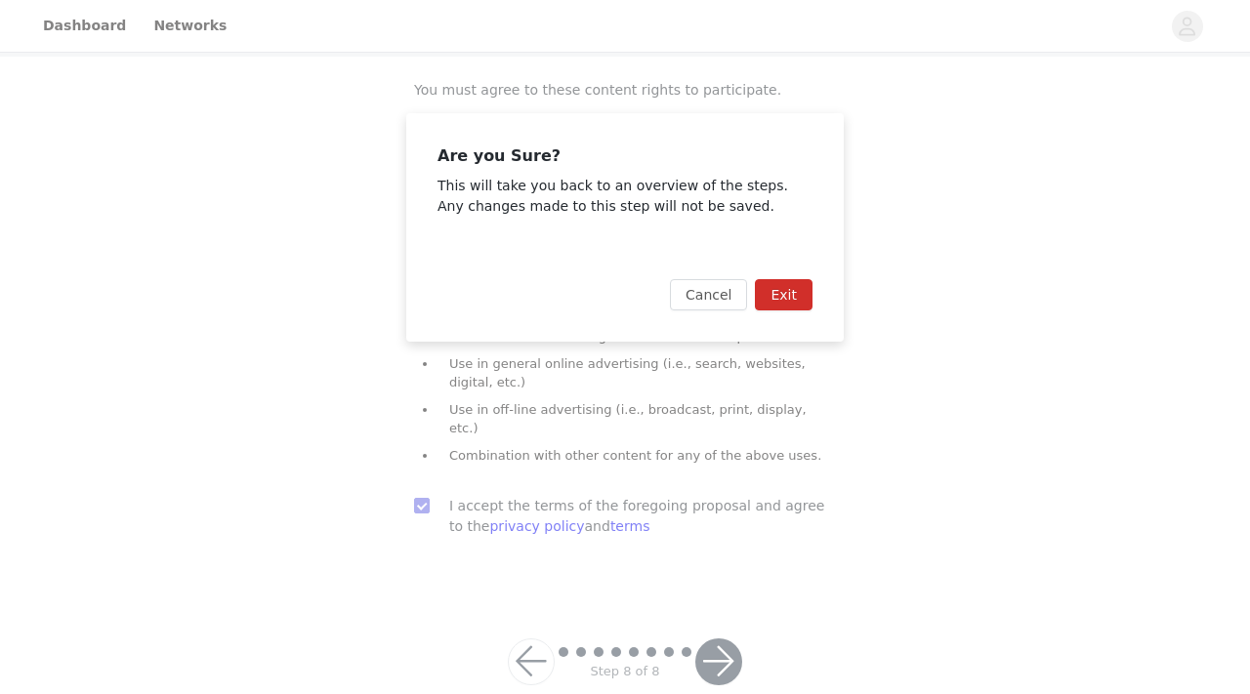
click at [530, 625] on div "Are you Sure? This will take you back to an overview of the steps. Any changes …" at bounding box center [625, 347] width 1250 height 694
click at [717, 295] on button "Cancel" at bounding box center [708, 294] width 77 height 31
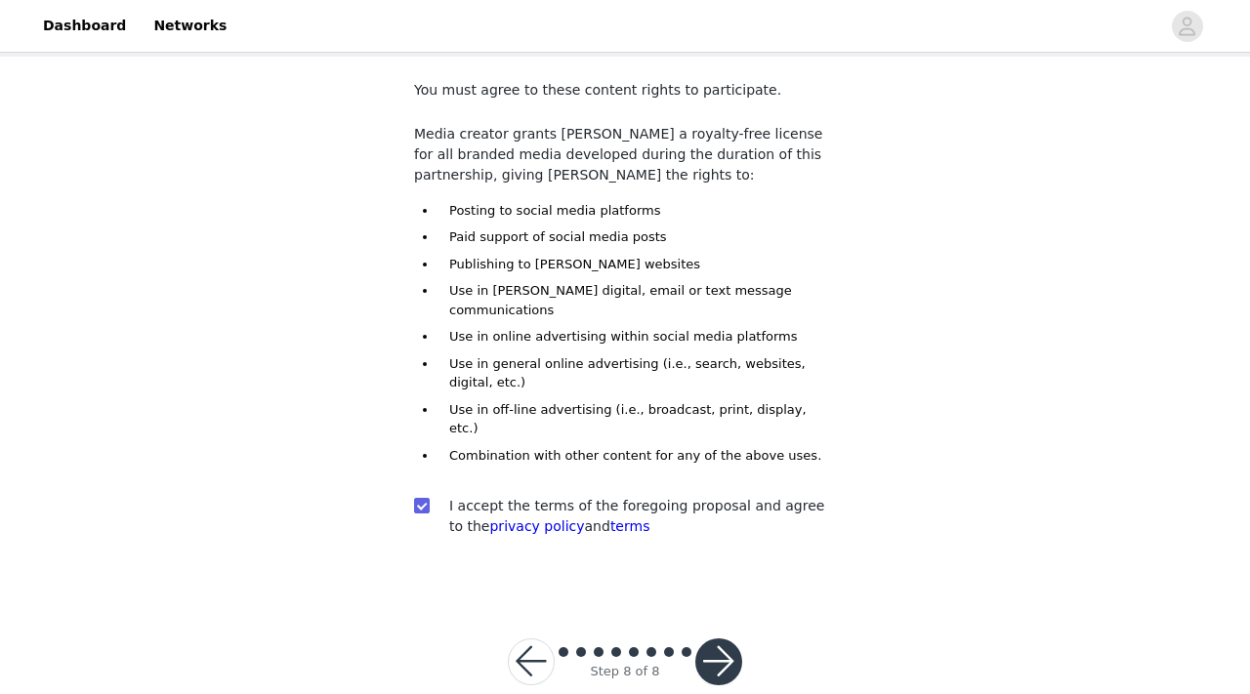
click at [580, 647] on span at bounding box center [581, 652] width 10 height 10
click at [535, 638] on button "button" at bounding box center [531, 661] width 47 height 47
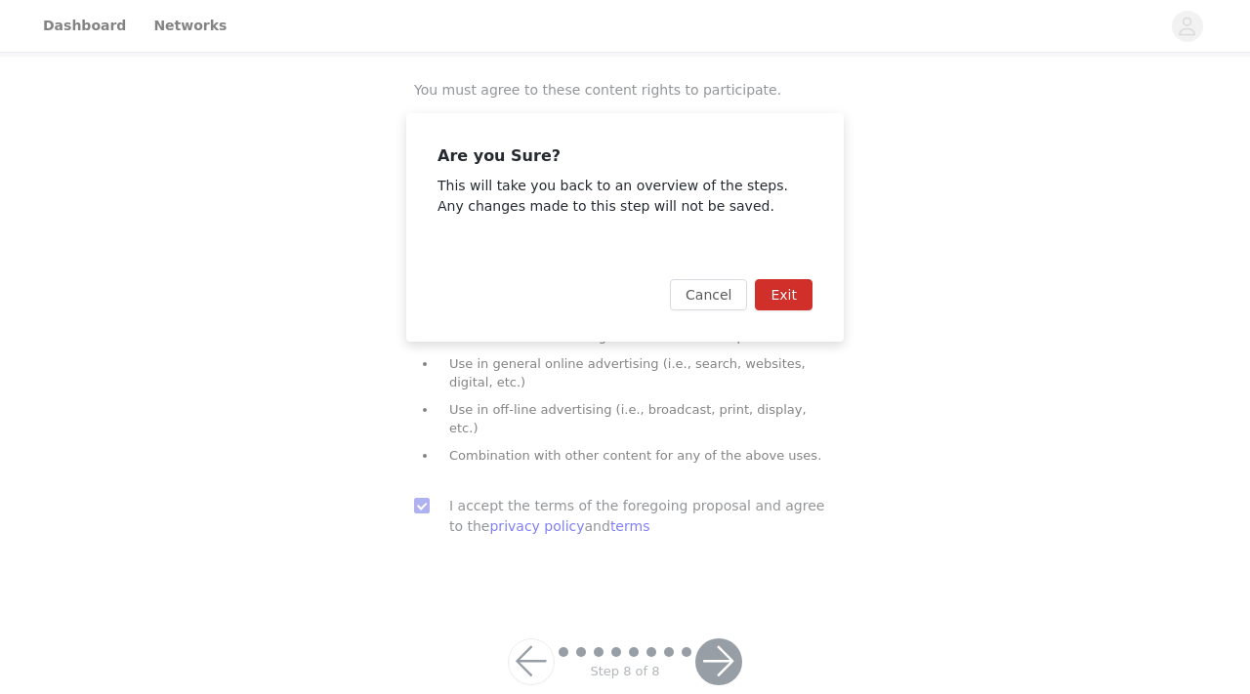
click at [777, 296] on button "Exit" at bounding box center [784, 294] width 58 height 31
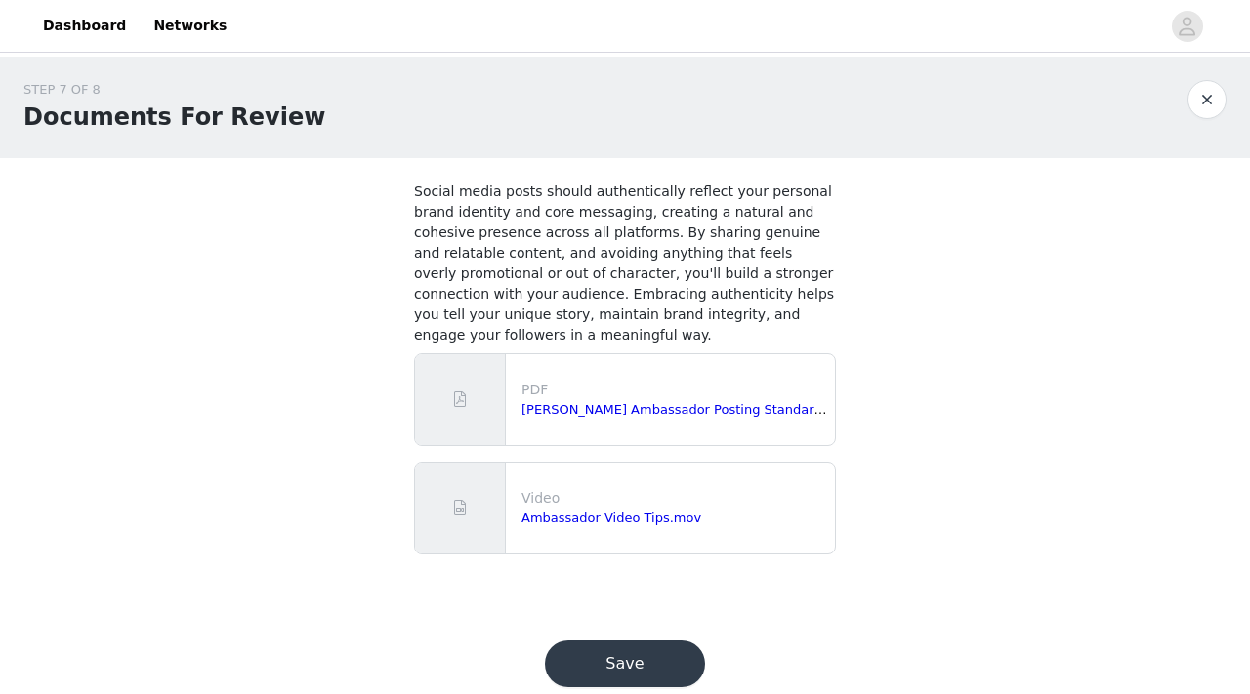
scroll to position [39, 0]
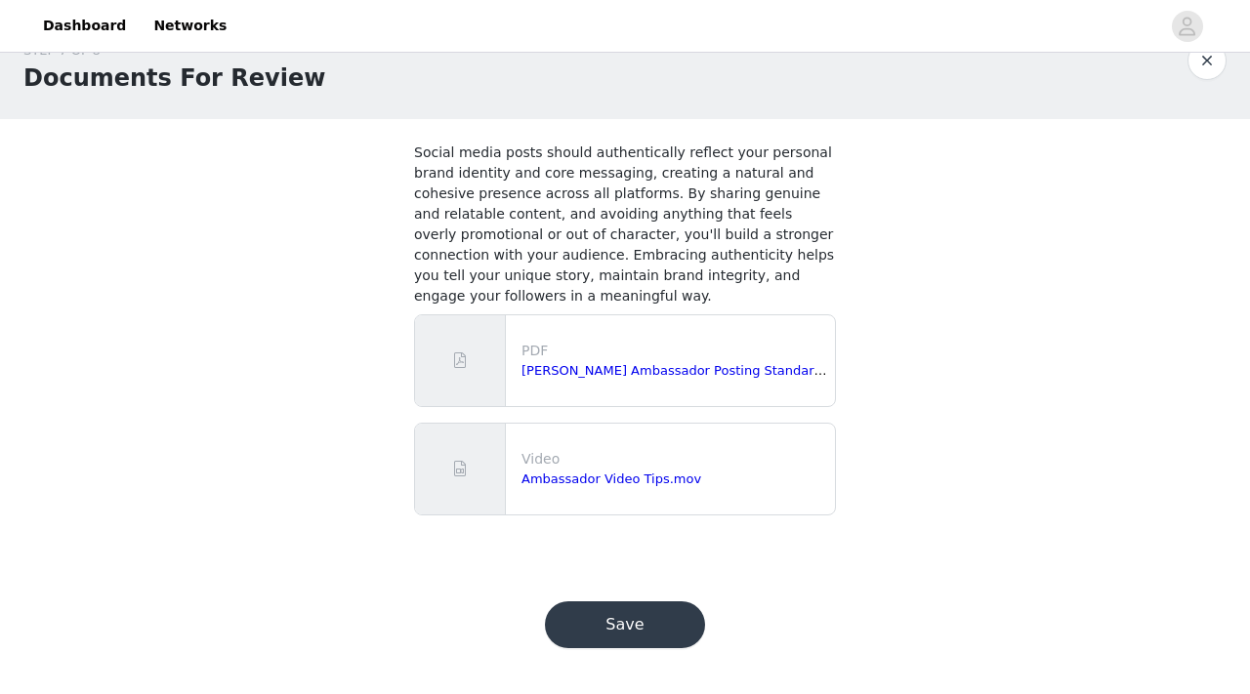
click at [635, 619] on button "Save" at bounding box center [625, 624] width 160 height 47
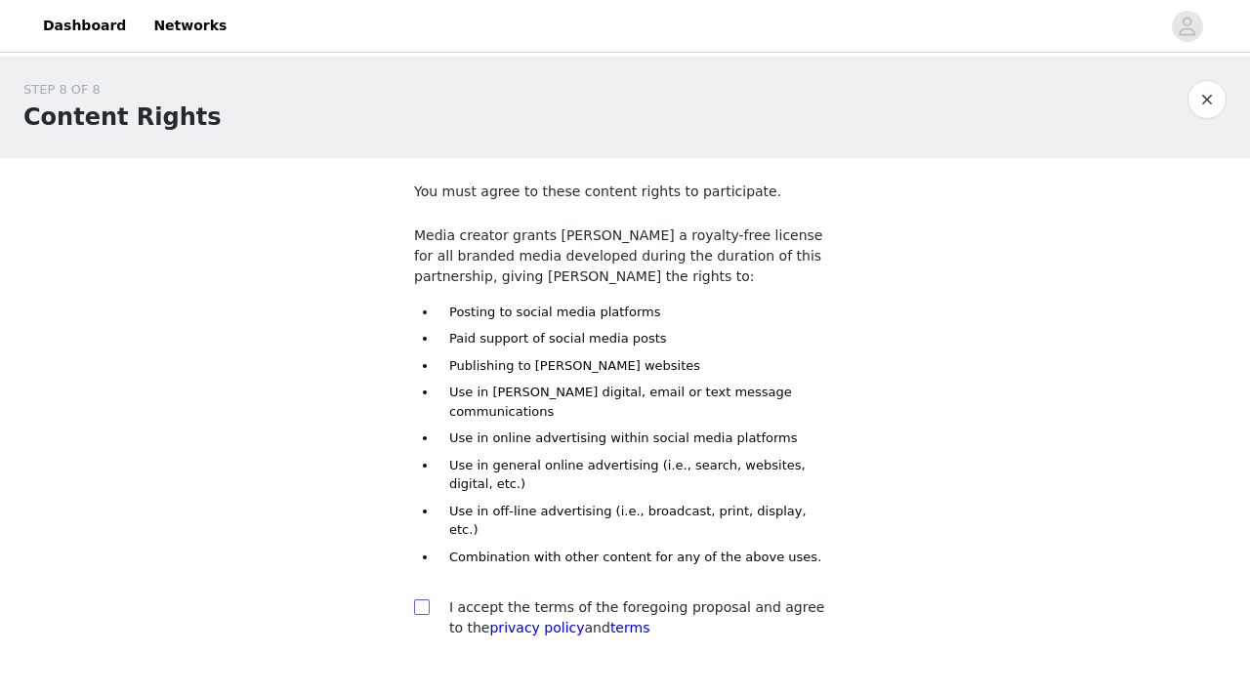
click at [424, 599] on input "checkbox" at bounding box center [421, 606] width 14 height 14
checkbox input "true"
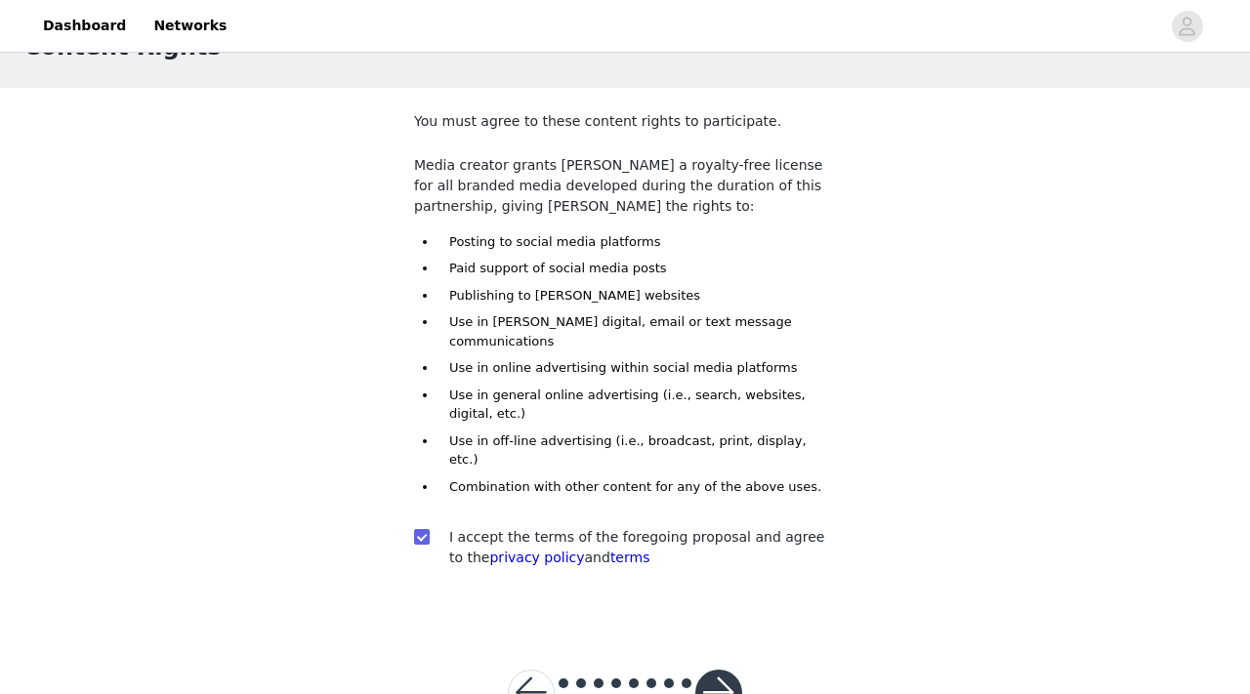
scroll to position [102, 0]
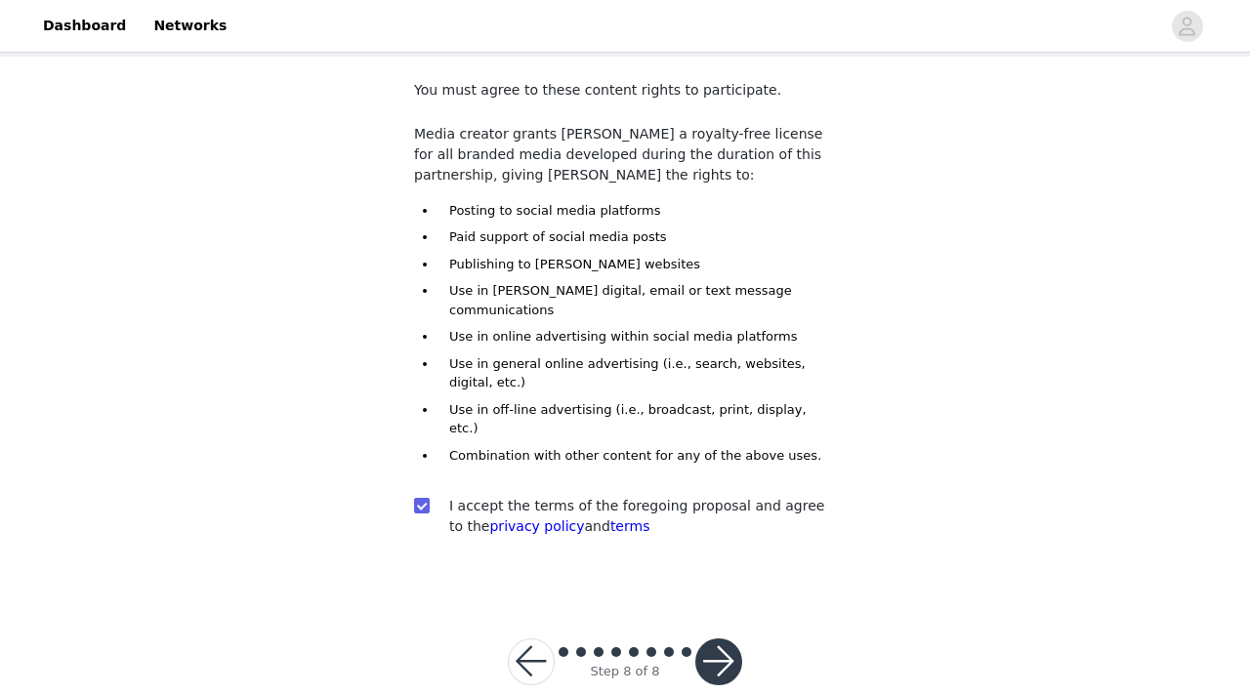
click at [577, 647] on span at bounding box center [581, 652] width 10 height 10
click at [531, 638] on button "button" at bounding box center [531, 661] width 47 height 47
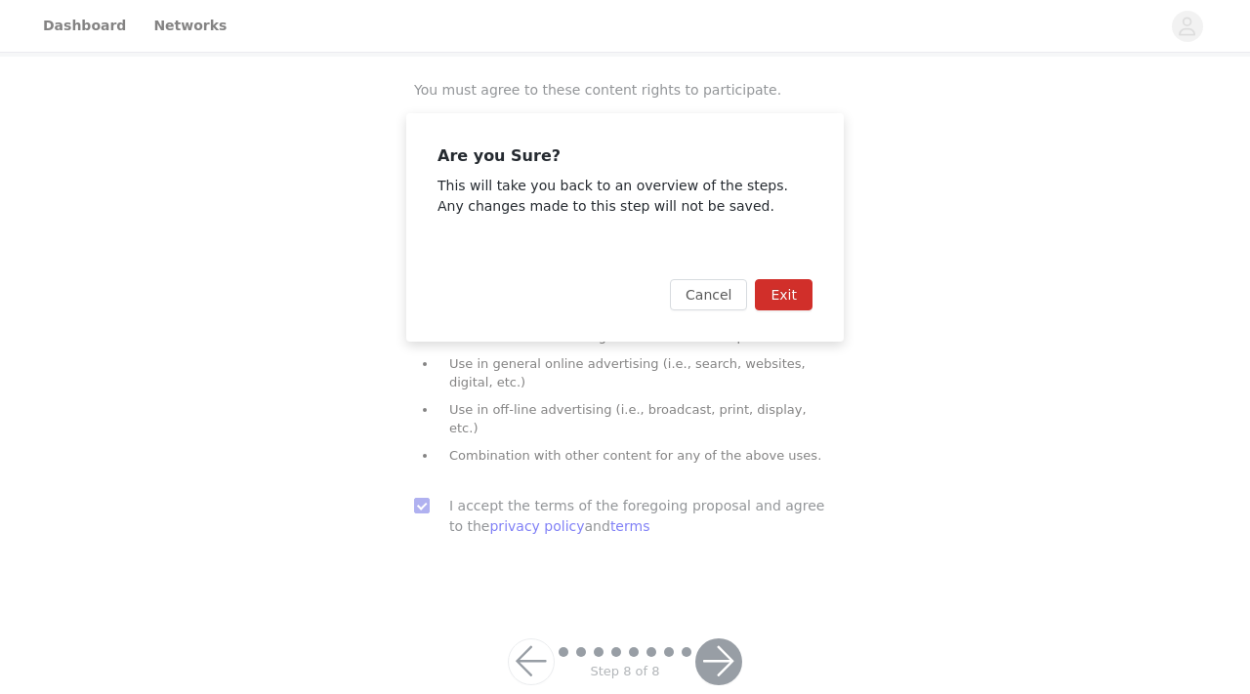
click at [773, 298] on button "Exit" at bounding box center [784, 294] width 58 height 31
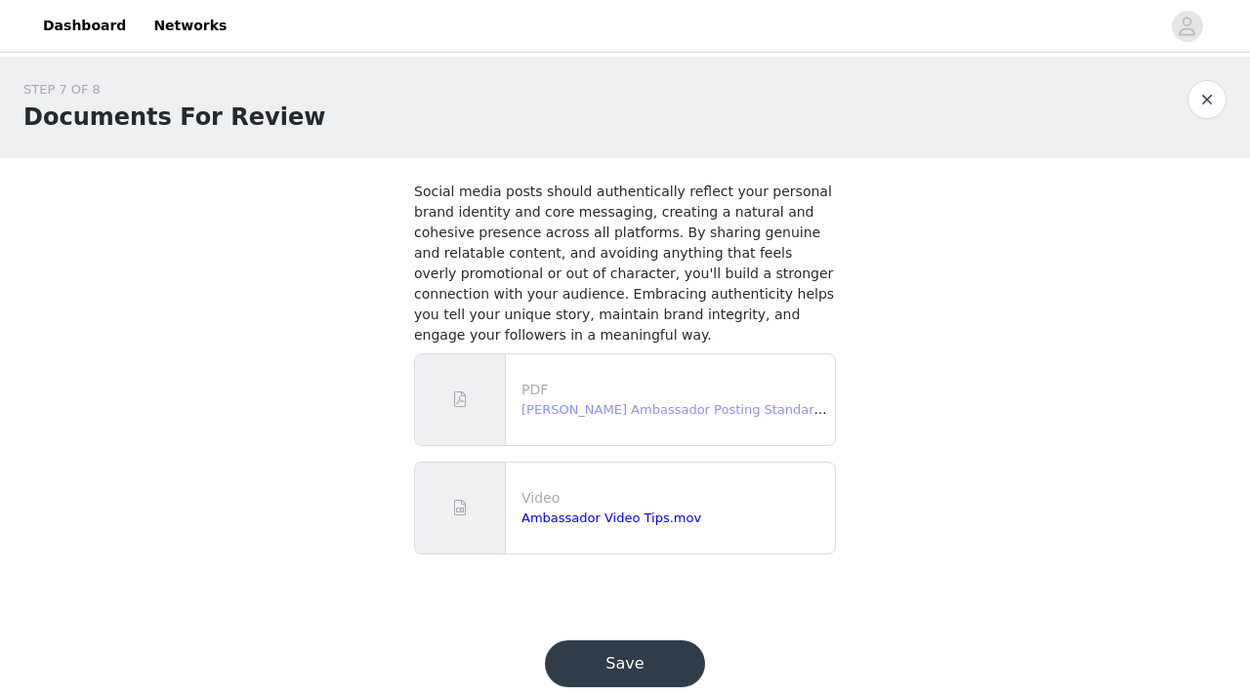
scroll to position [39, 0]
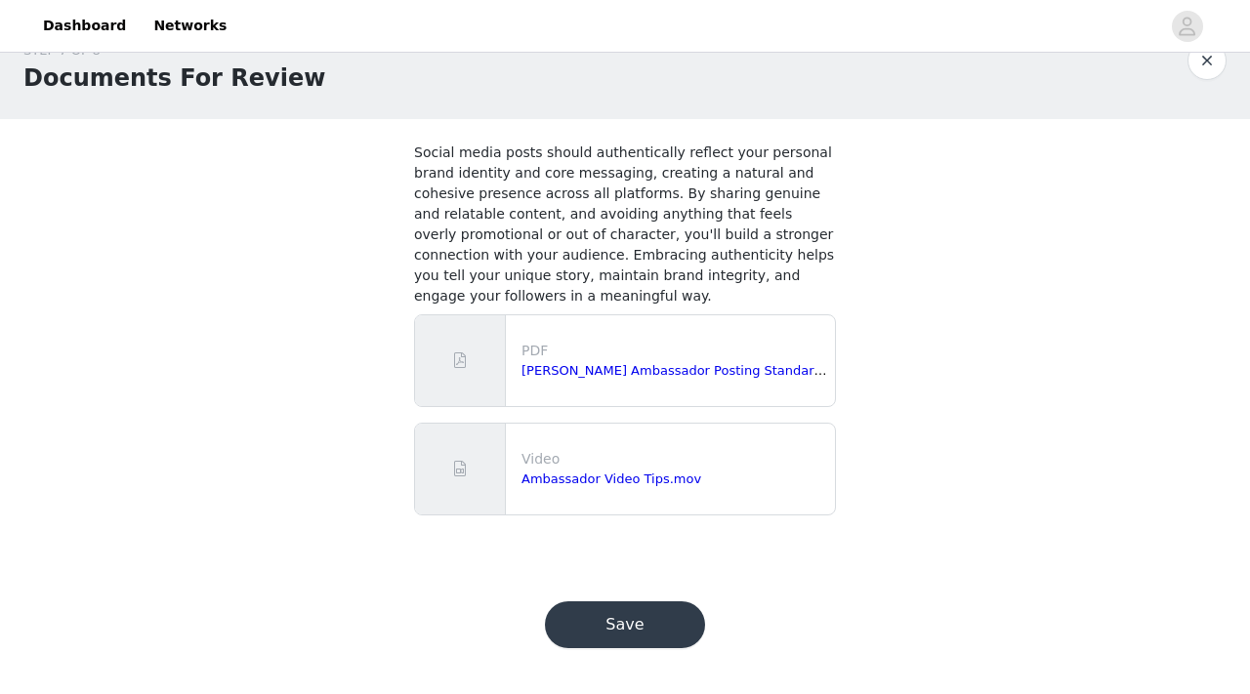
click at [1190, 60] on button "button" at bounding box center [1206, 60] width 39 height 39
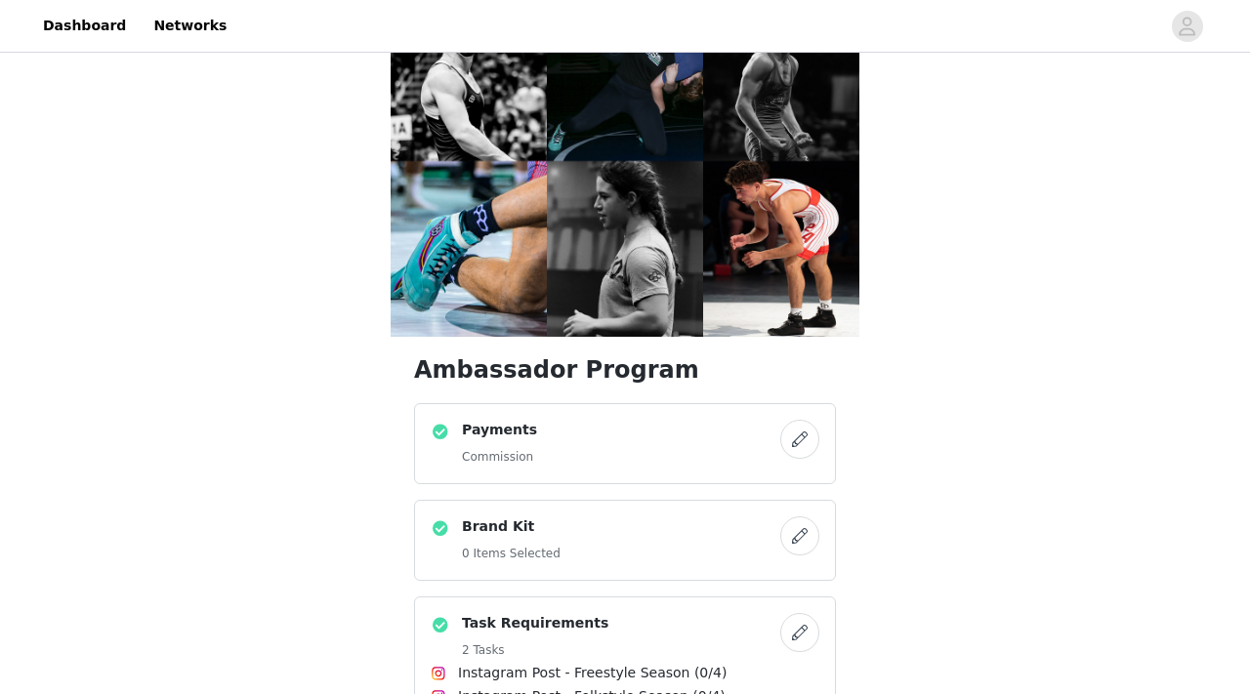
scroll to position [82, 0]
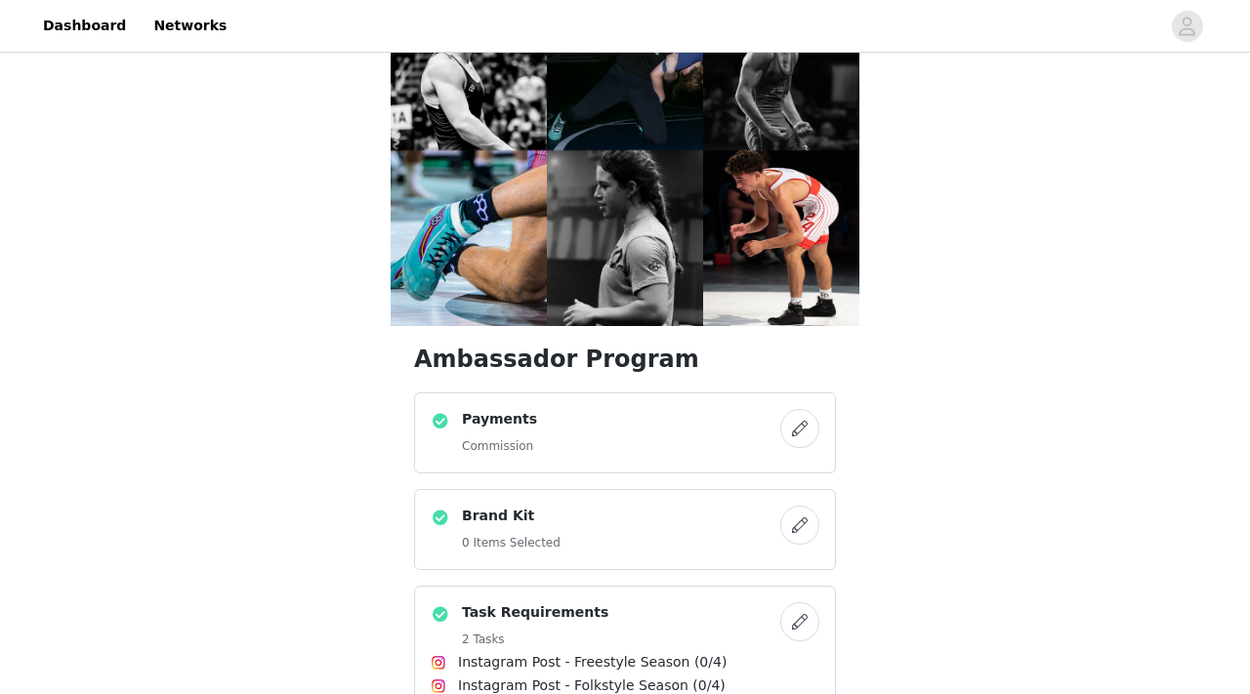
click at [593, 506] on div "Brand Kit 0 Items Selected" at bounding box center [606, 530] width 350 height 48
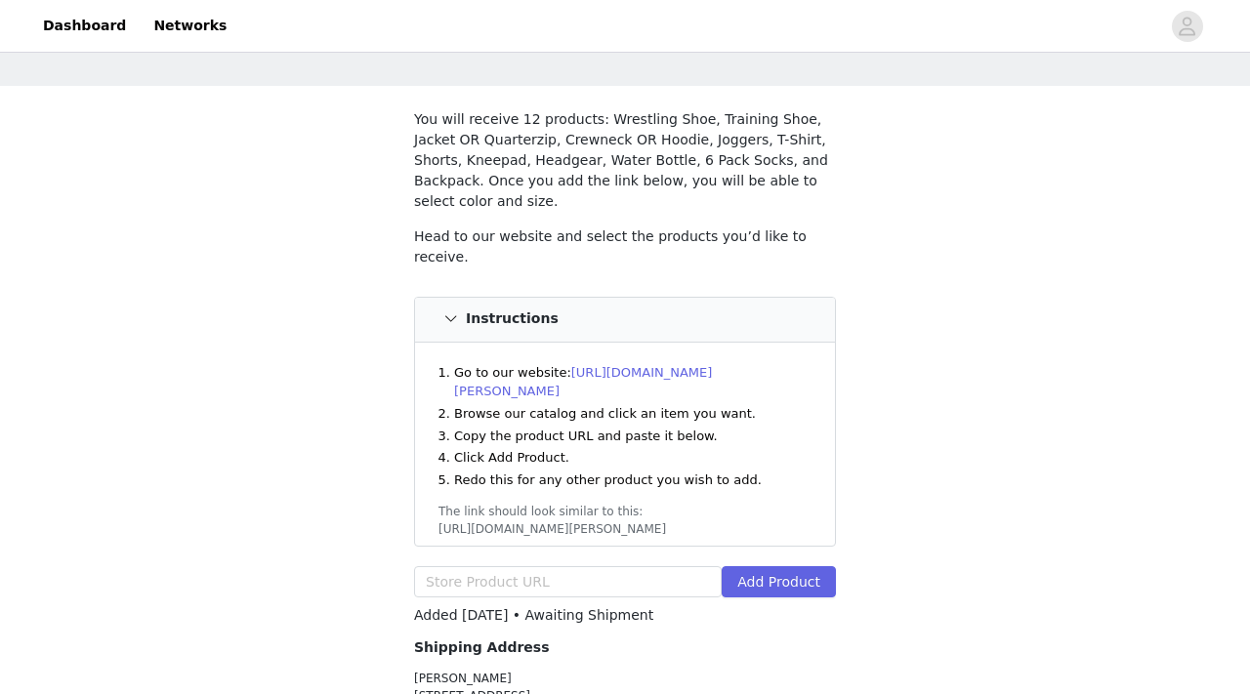
scroll to position [98, 0]
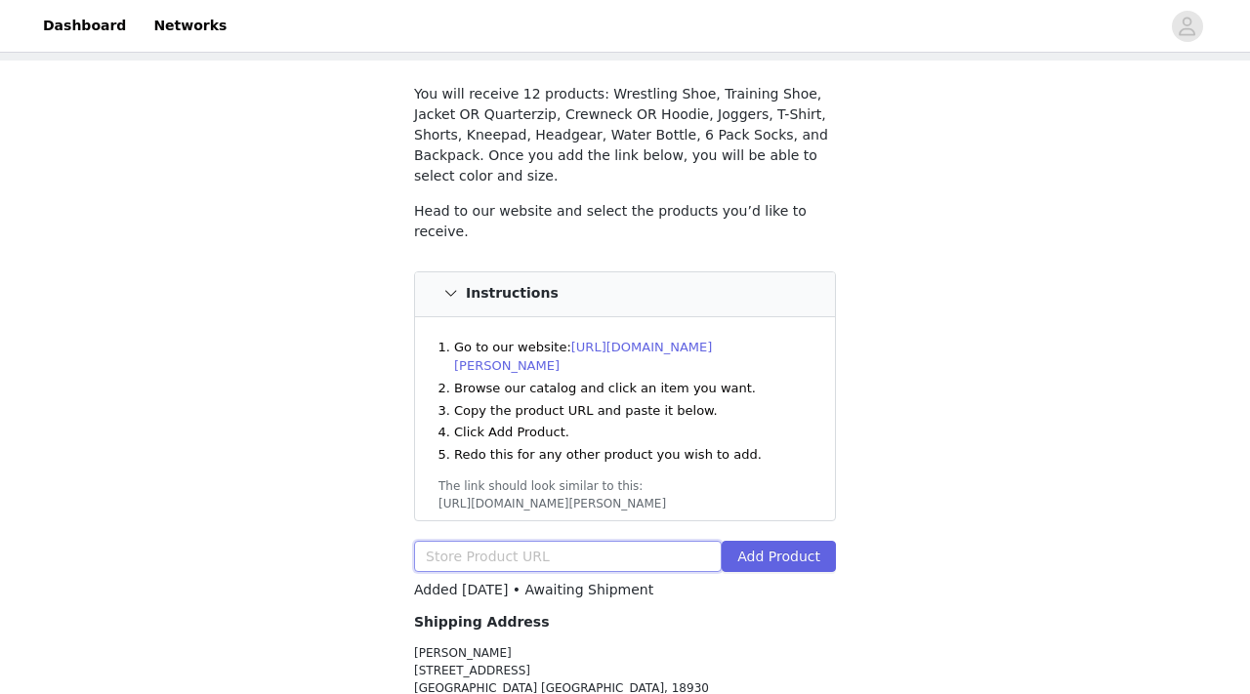
click at [556, 541] on input "text" at bounding box center [568, 556] width 308 height 31
paste input "https://www.rudis.com/products/rudis-colt-3-0-adult-wrestling-shoes-bone?varian…"
type input "https://www.rudis.com/products/rudis-colt-3-0-adult-wrestling-shoes-bone?varian…"
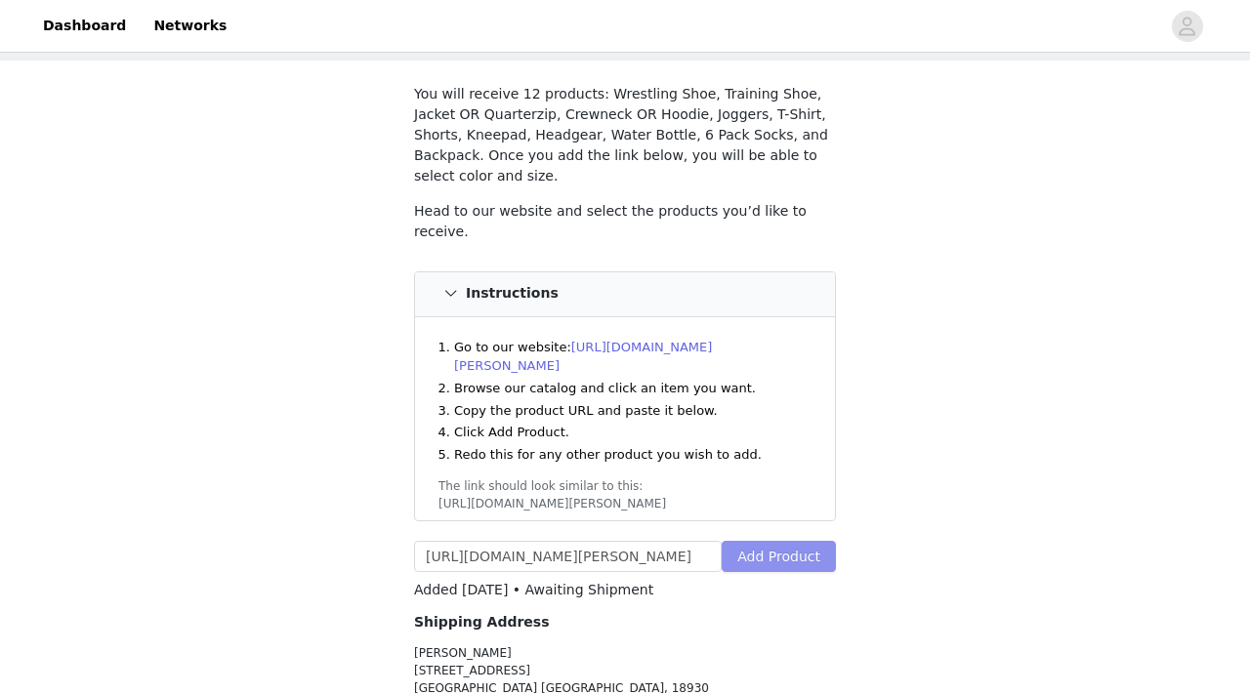
click at [778, 541] on button "Add Product" at bounding box center [778, 556] width 114 height 31
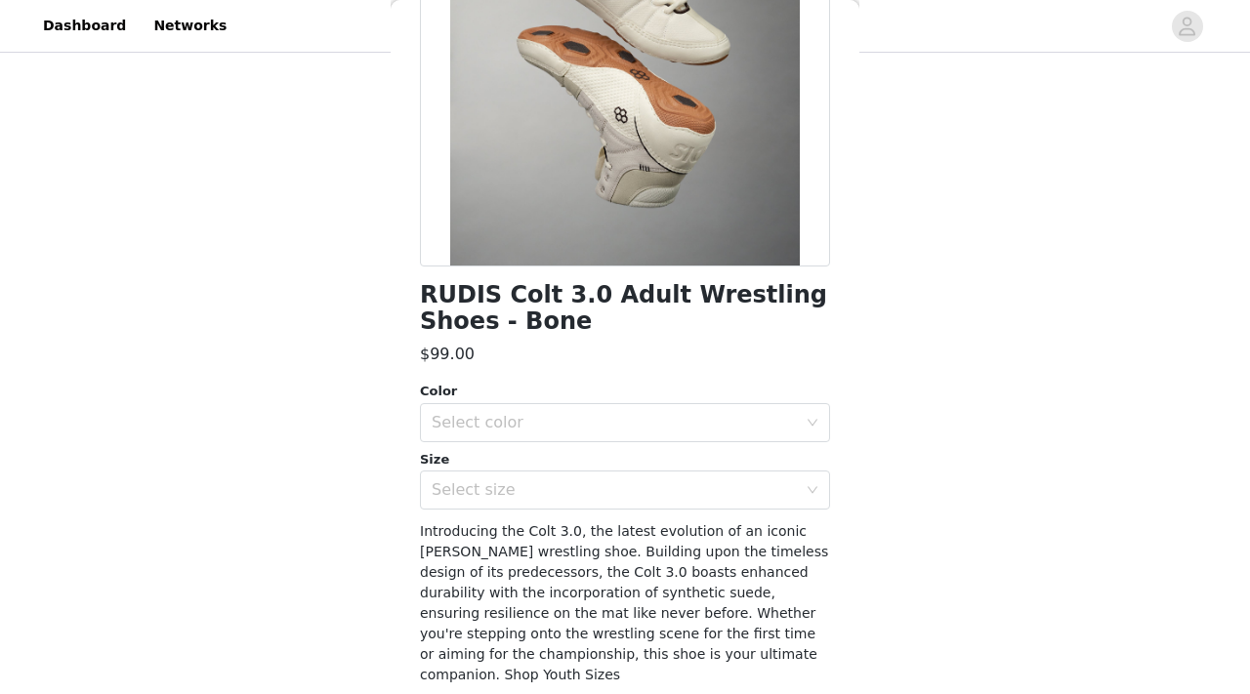
scroll to position [318, 0]
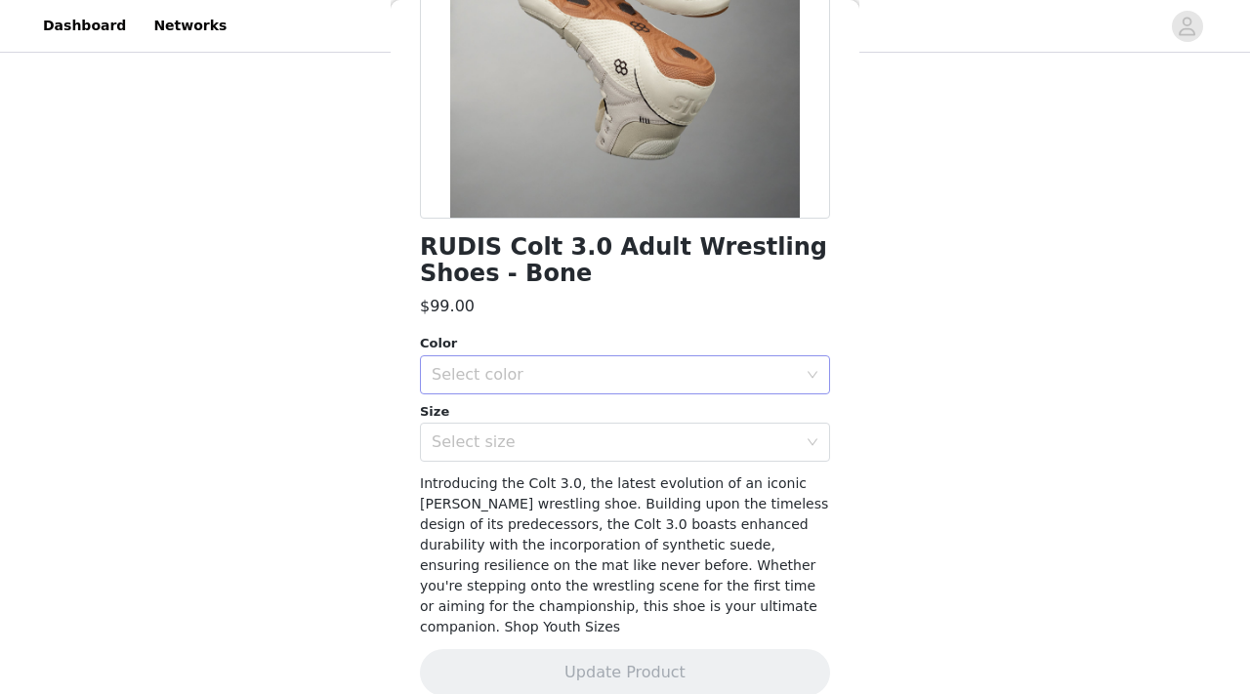
click at [613, 376] on div "Select color" at bounding box center [614, 375] width 365 height 20
click at [595, 408] on li "Bone" at bounding box center [625, 417] width 410 height 31
click at [595, 437] on div "Select size" at bounding box center [614, 442] width 365 height 20
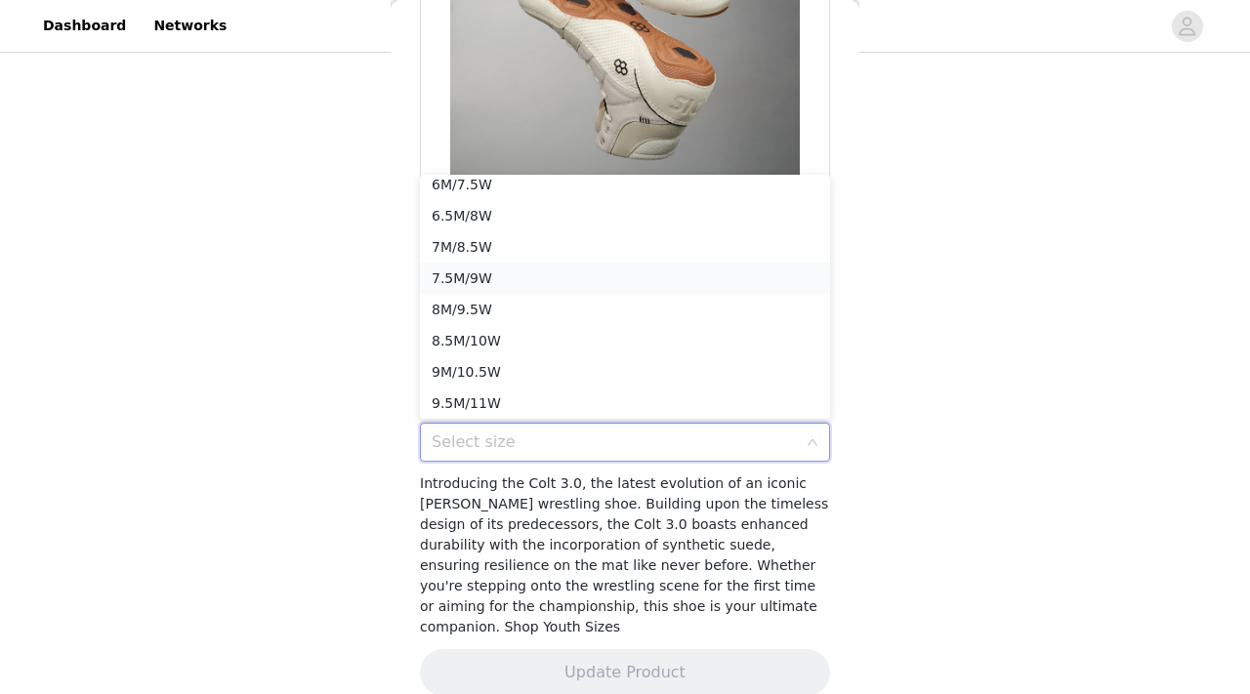
scroll to position [0, 0]
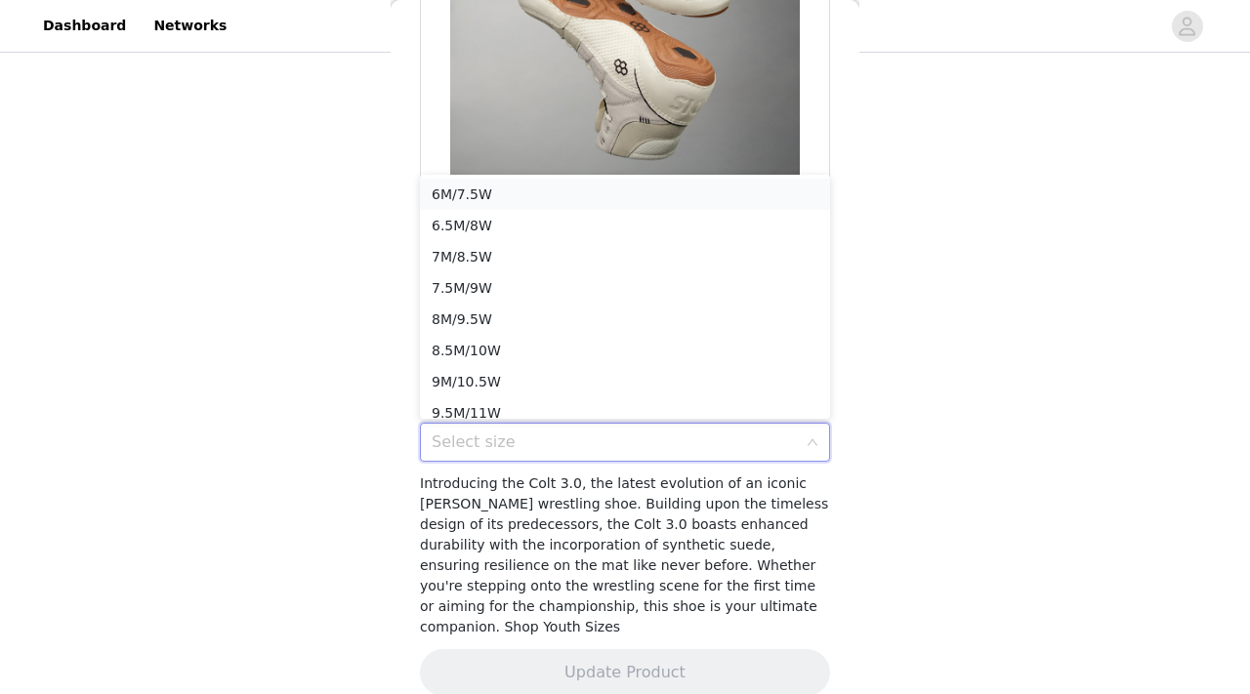
click at [483, 193] on li "6M/7.5W" at bounding box center [625, 194] width 410 height 31
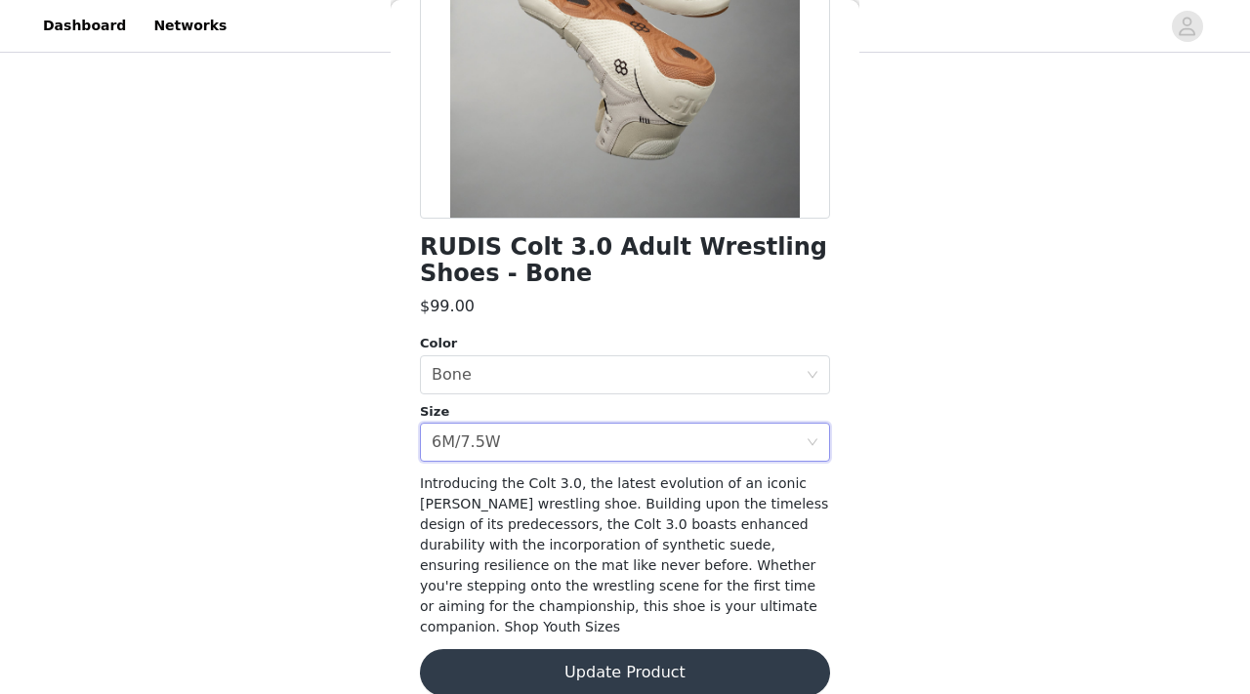
click at [630, 649] on button "Update Product" at bounding box center [625, 672] width 410 height 47
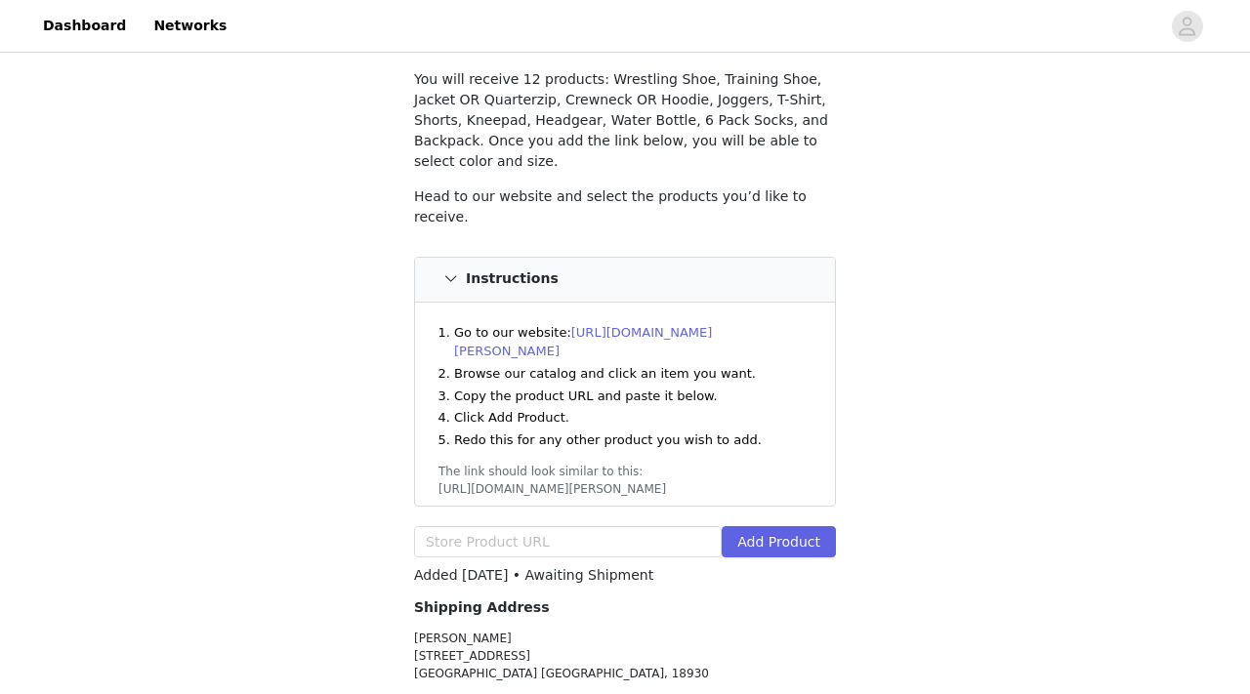
scroll to position [119, 0]
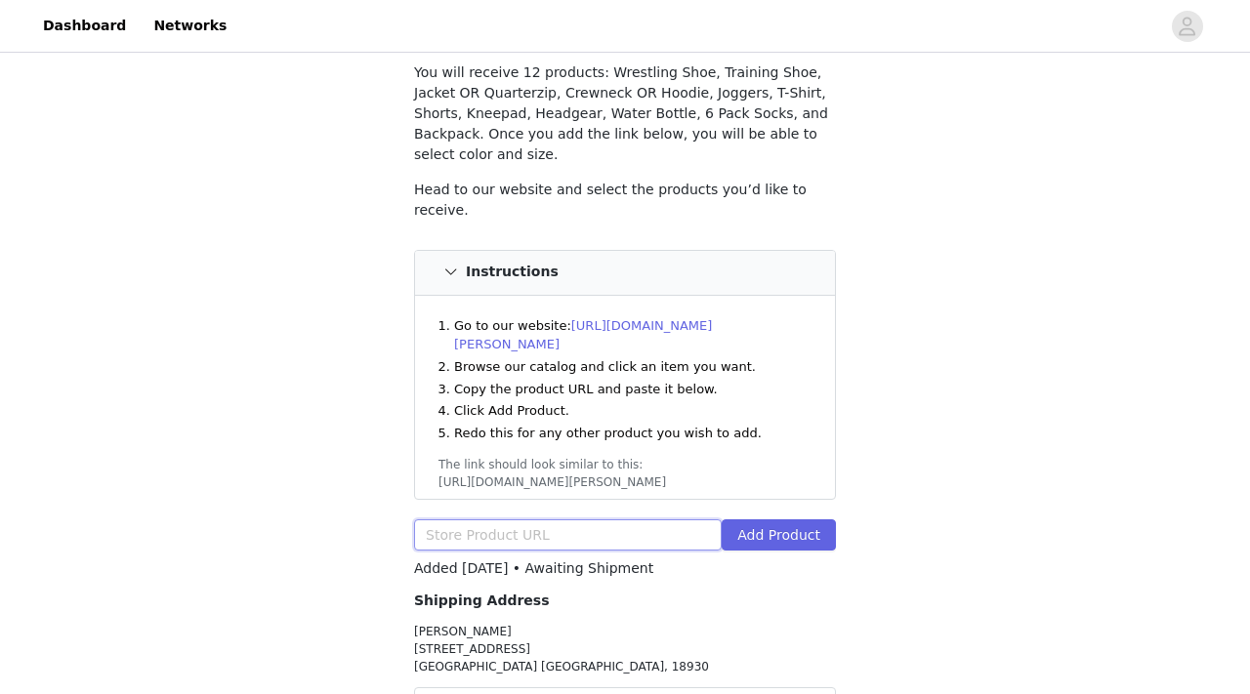
click at [543, 519] on input "text" at bounding box center [568, 534] width 308 height 31
paste input "https://www.rudis.com/products/rudis-journey-knit-adult-training-shoes-white-ne…"
type input "https://www.rudis.com/products/rudis-journey-knit-adult-training-shoes-white-ne…"
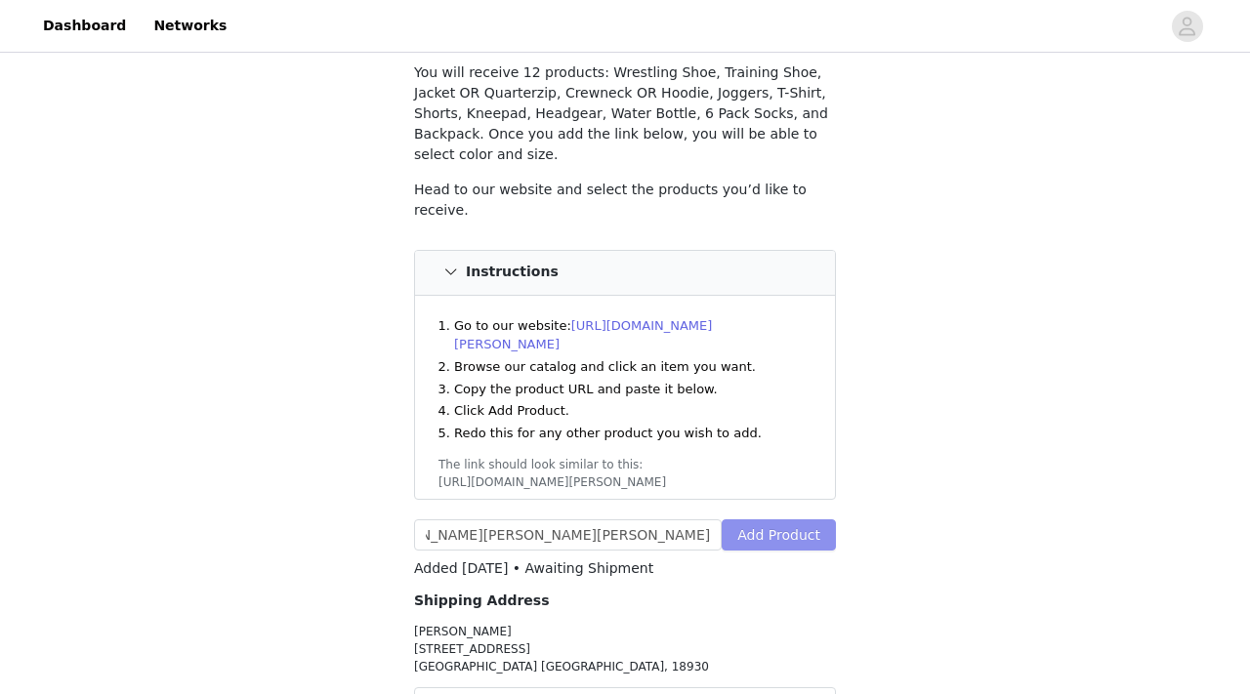
scroll to position [0, 0]
click at [782, 519] on button "Add Product" at bounding box center [778, 534] width 114 height 31
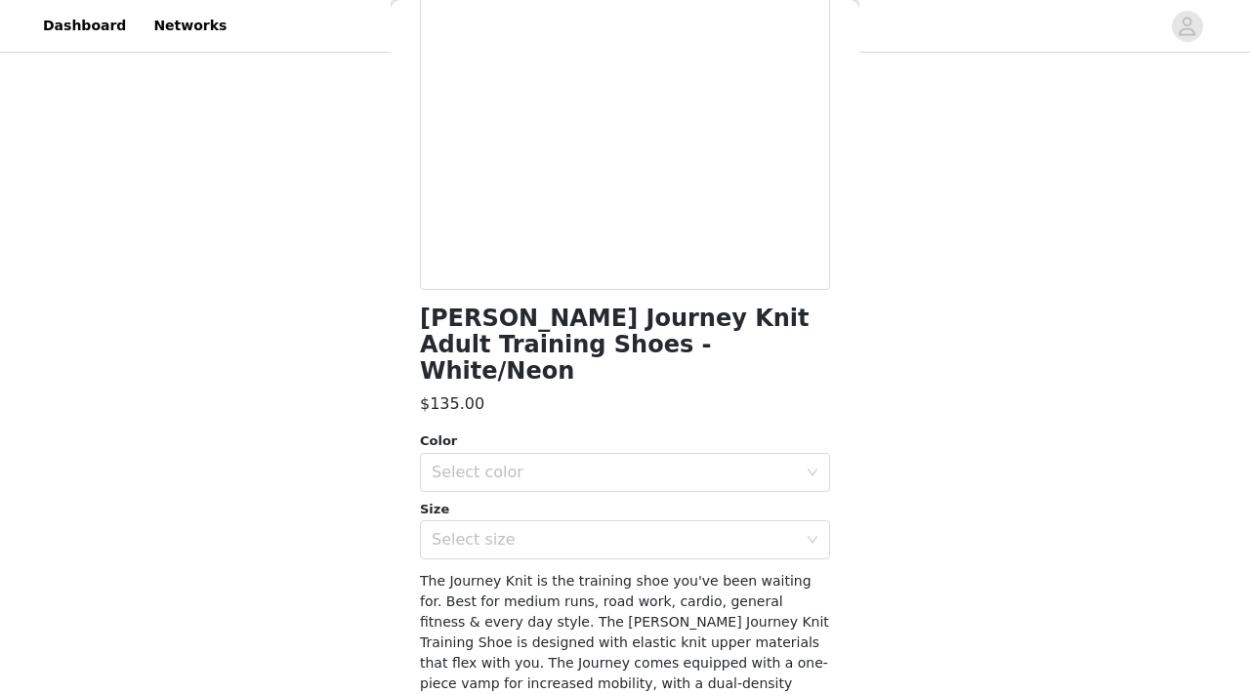
scroll to position [264, 0]
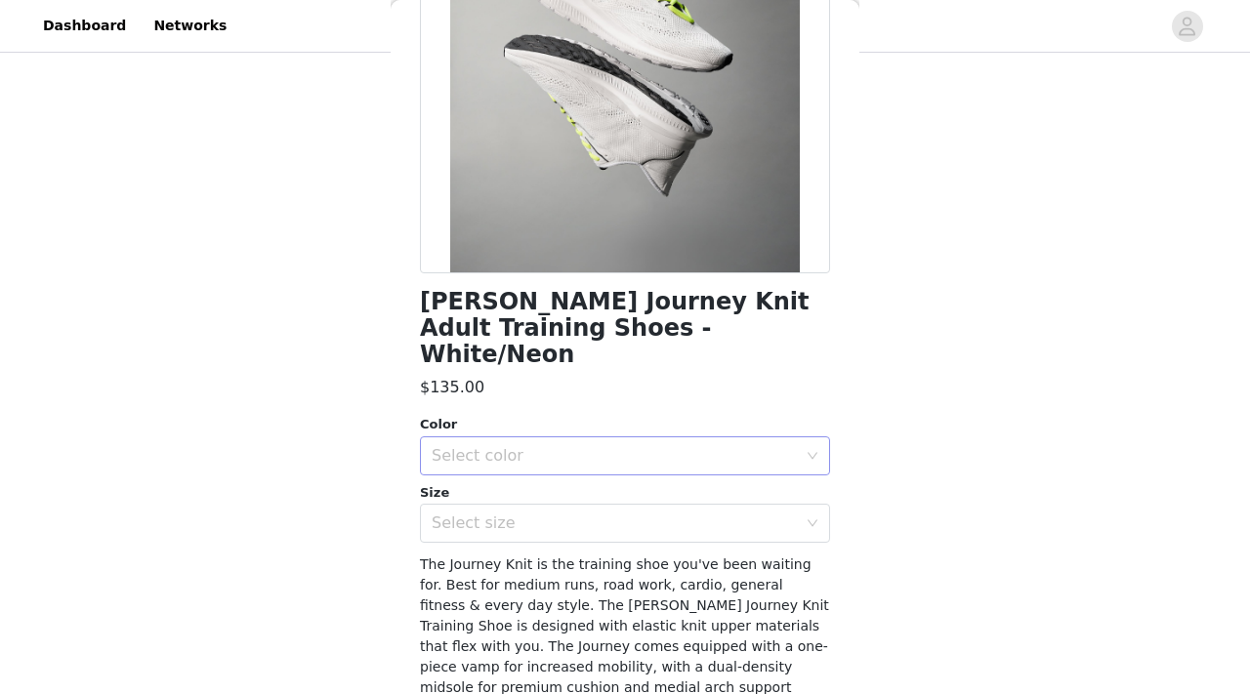
click at [680, 446] on div "Select color" at bounding box center [614, 456] width 365 height 20
click at [664, 462] on li "White/Neon" at bounding box center [625, 472] width 410 height 31
click at [658, 514] on div "Select size" at bounding box center [614, 524] width 365 height 20
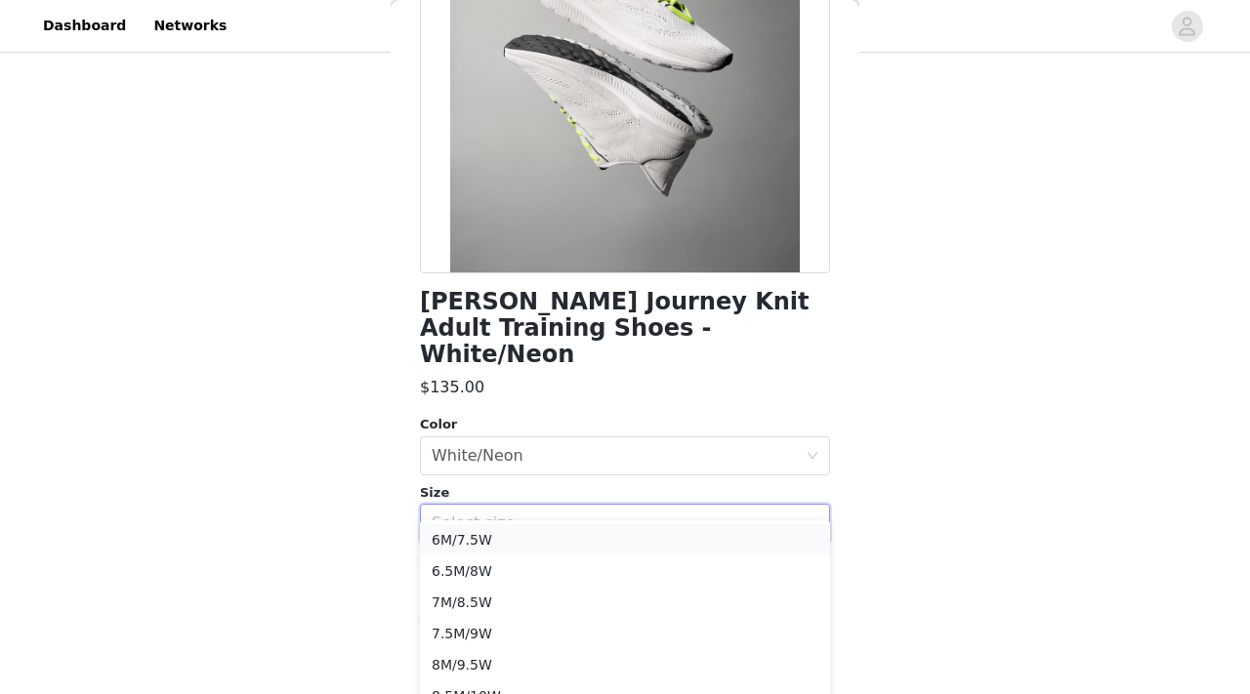
click at [588, 541] on li "6M/7.5W" at bounding box center [625, 539] width 410 height 31
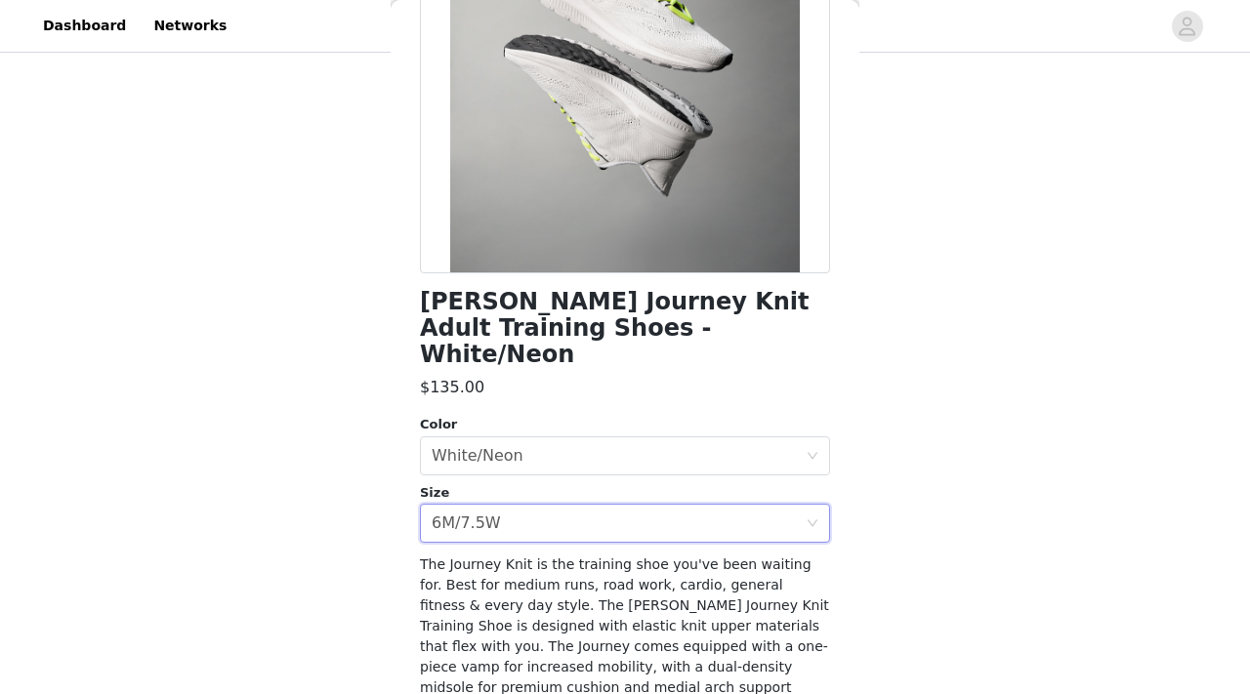
scroll to position [323, 0]
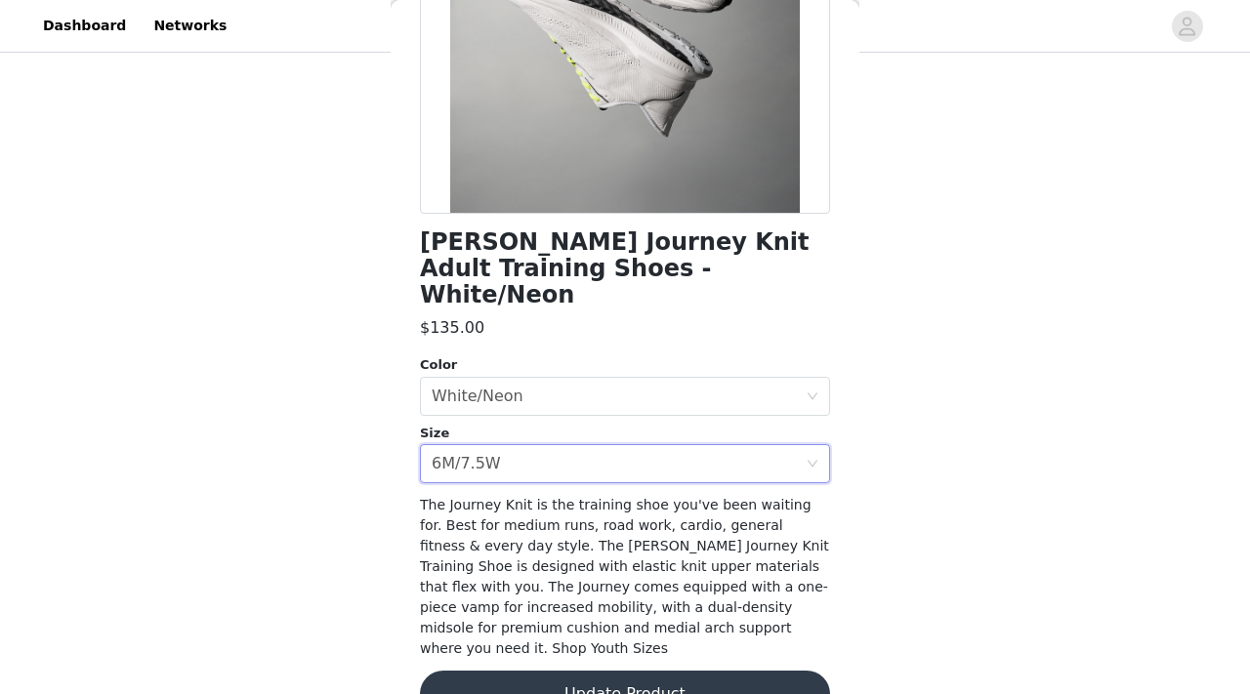
click at [702, 671] on button "Update Product" at bounding box center [625, 694] width 410 height 47
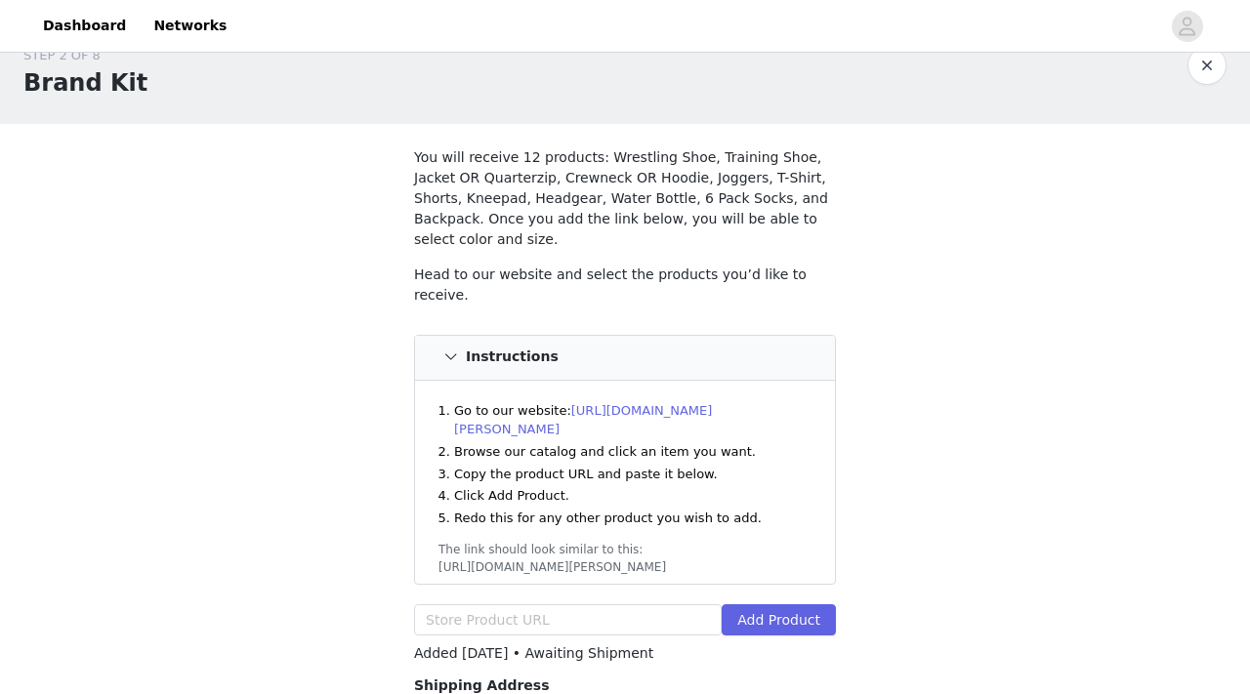
scroll to position [33, 0]
click at [574, 605] on input "text" at bounding box center [568, 620] width 308 height 31
paste input "https://www.rudis.com/products/rudis-puffer-jacket-black?variant=50574234812689"
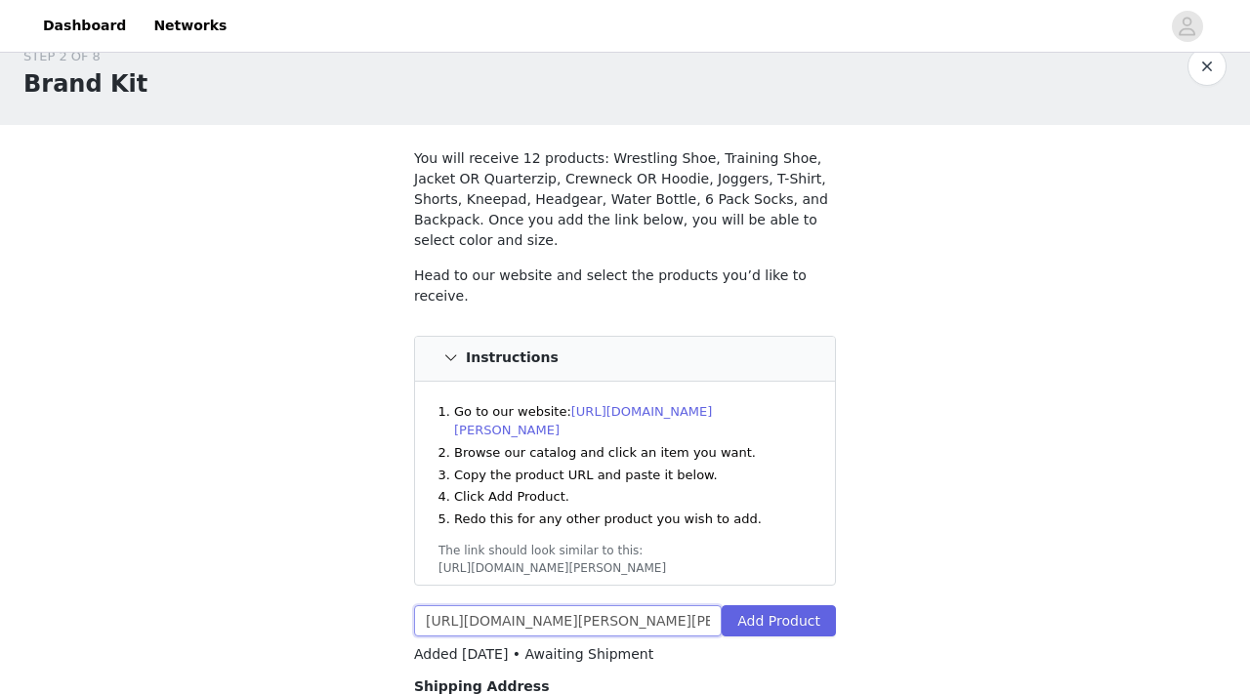
scroll to position [0, 252]
type input "https://www.rudis.com/products/rudis-puffer-jacket-black?variant=50574234812689"
click at [777, 605] on button "Add Product" at bounding box center [778, 620] width 114 height 31
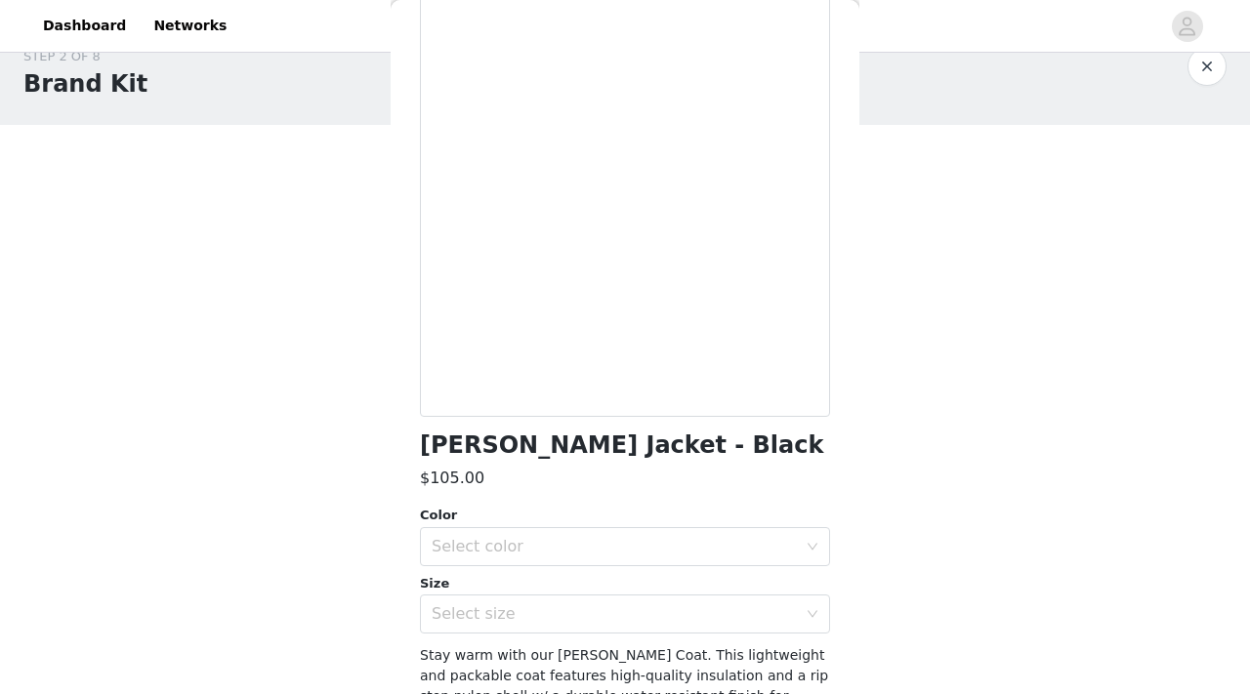
scroll to position [126, 0]
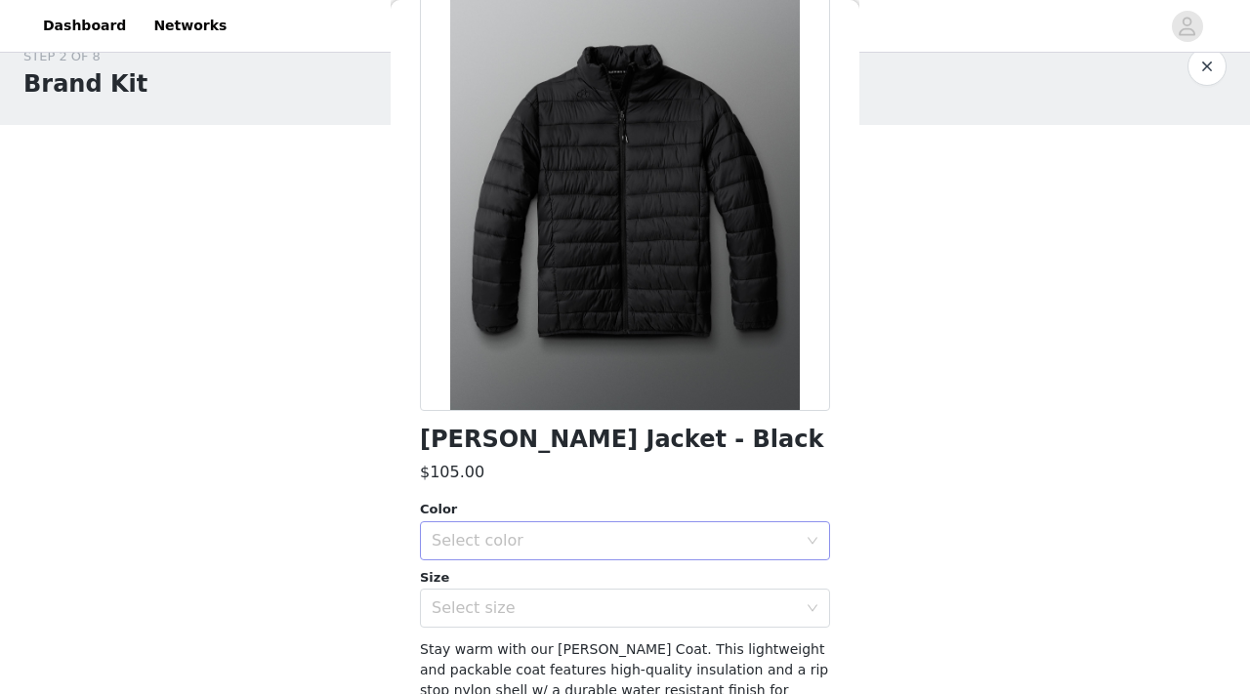
click at [761, 547] on div "Select color" at bounding box center [614, 541] width 365 height 20
click at [690, 578] on li "Black" at bounding box center [625, 583] width 410 height 31
click at [683, 603] on div "Select size" at bounding box center [614, 608] width 365 height 20
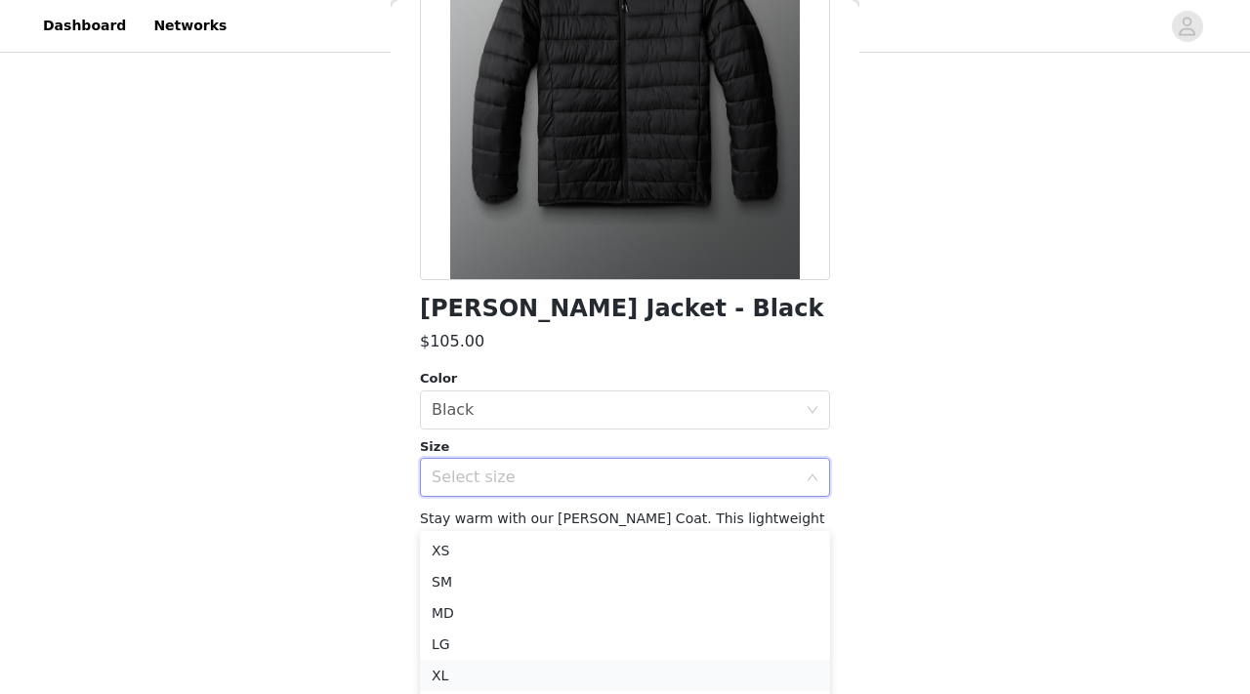
scroll to position [136, 0]
click at [469, 607] on li "MD" at bounding box center [625, 611] width 410 height 31
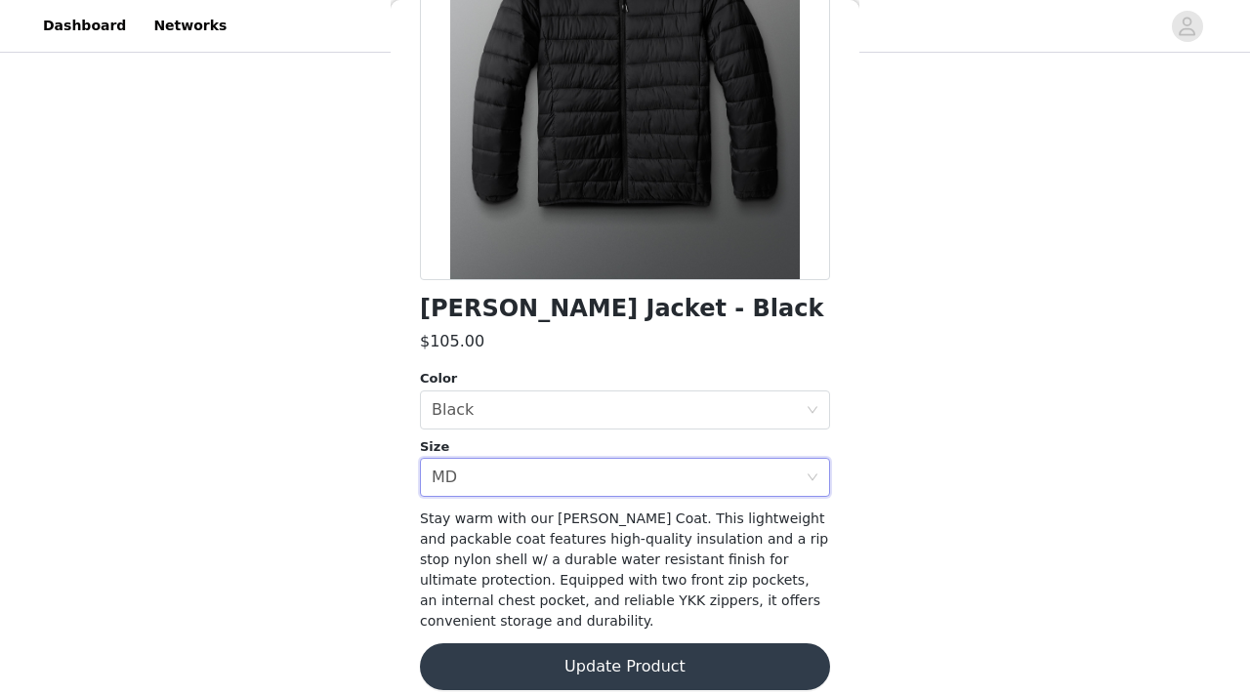
click at [604, 671] on button "Update Product" at bounding box center [625, 666] width 410 height 47
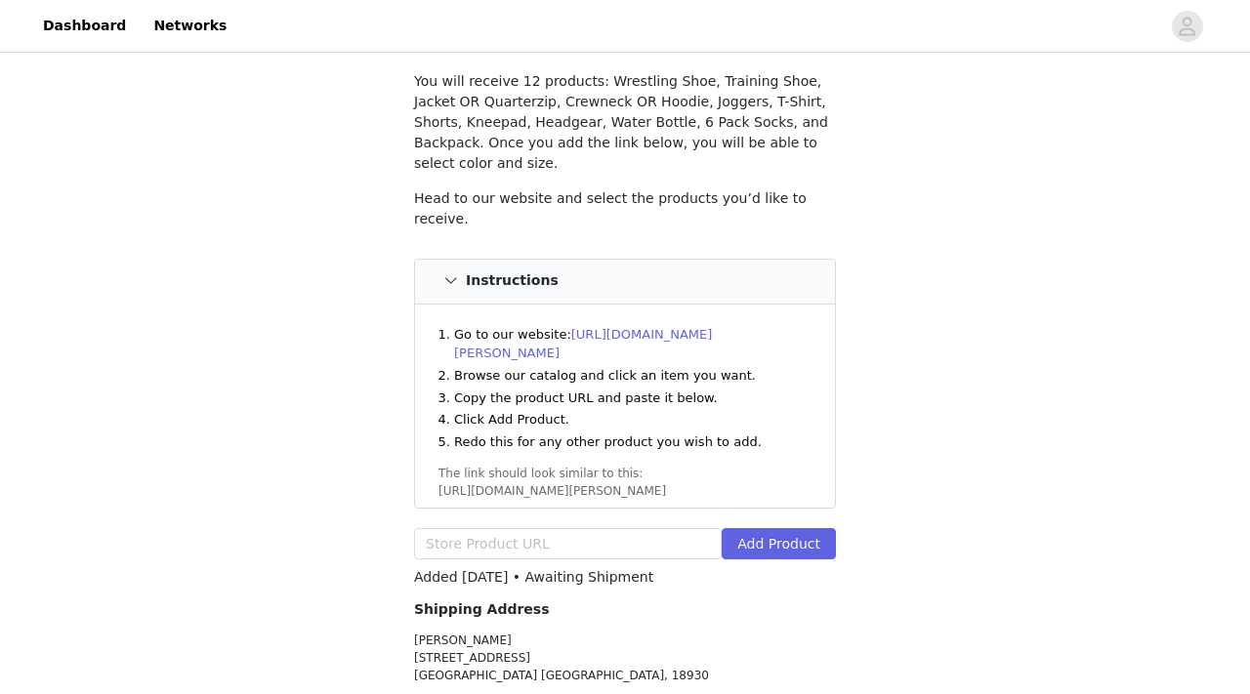
scroll to position [12, 0]
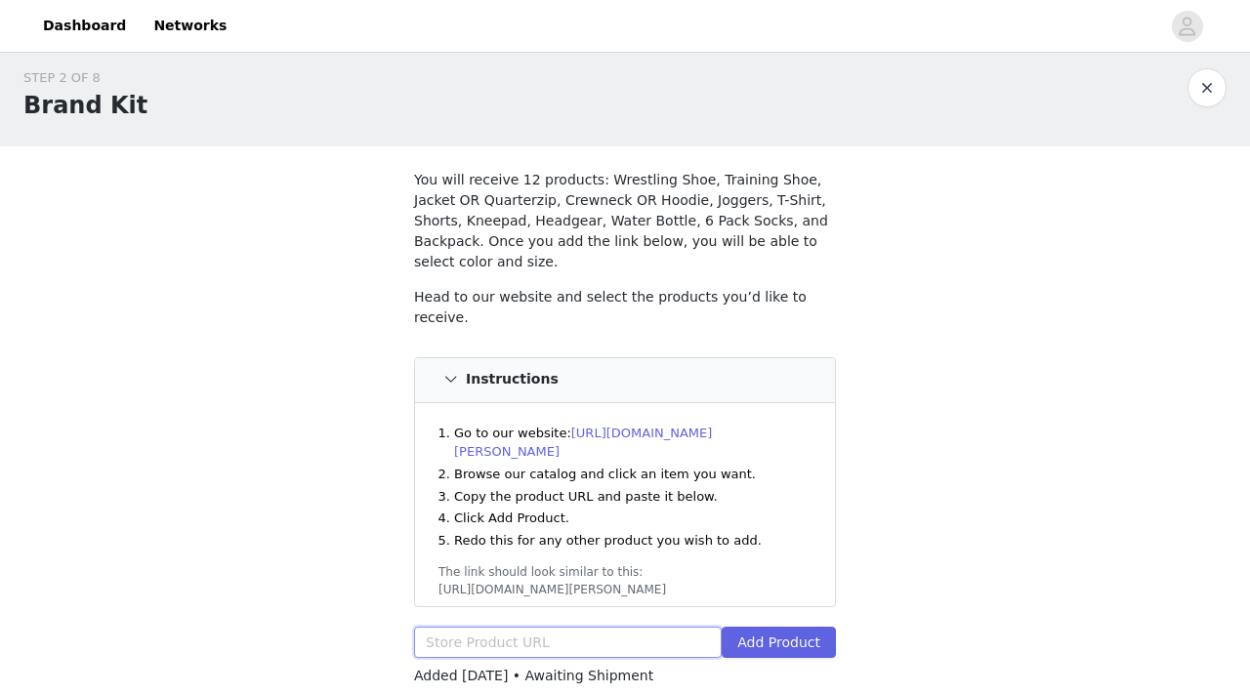
click at [563, 627] on input "text" at bounding box center [568, 642] width 308 height 31
paste input "https://www.rudis.com/products/gothic-branded-comfort-fleece-crewneck"
type input "https://www.rudis.com/products/gothic-branded-comfort-fleece-crewneck"
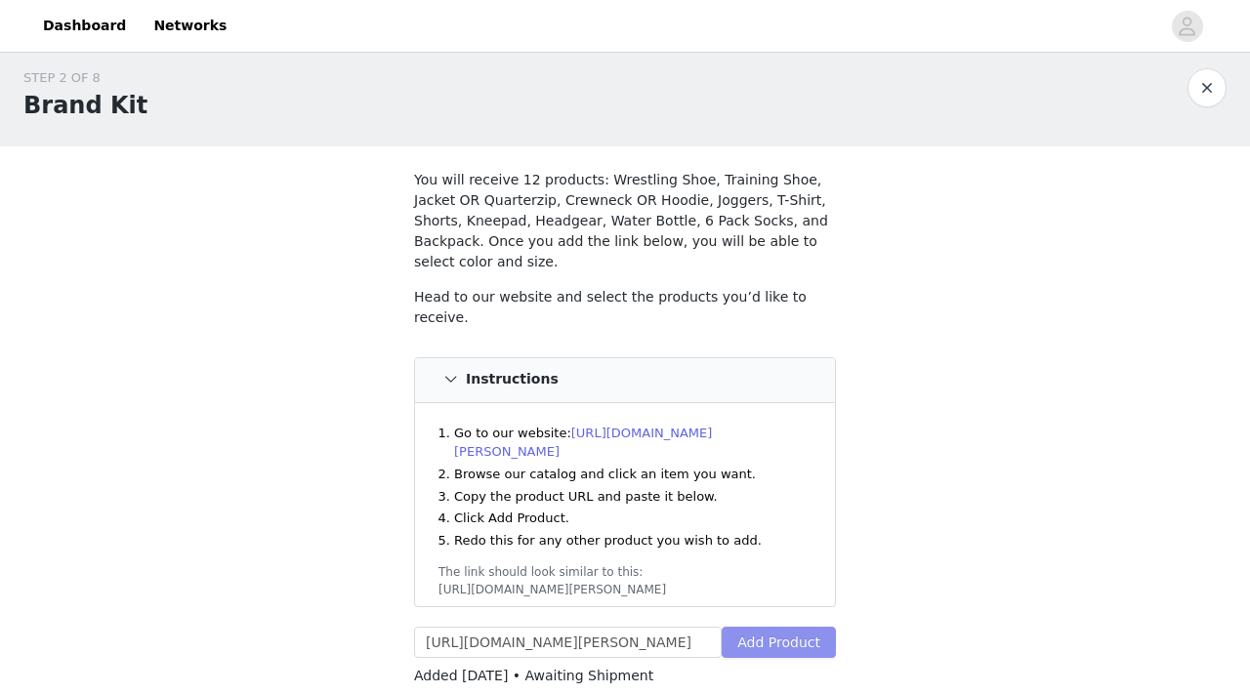
click at [811, 627] on button "Add Product" at bounding box center [778, 642] width 114 height 31
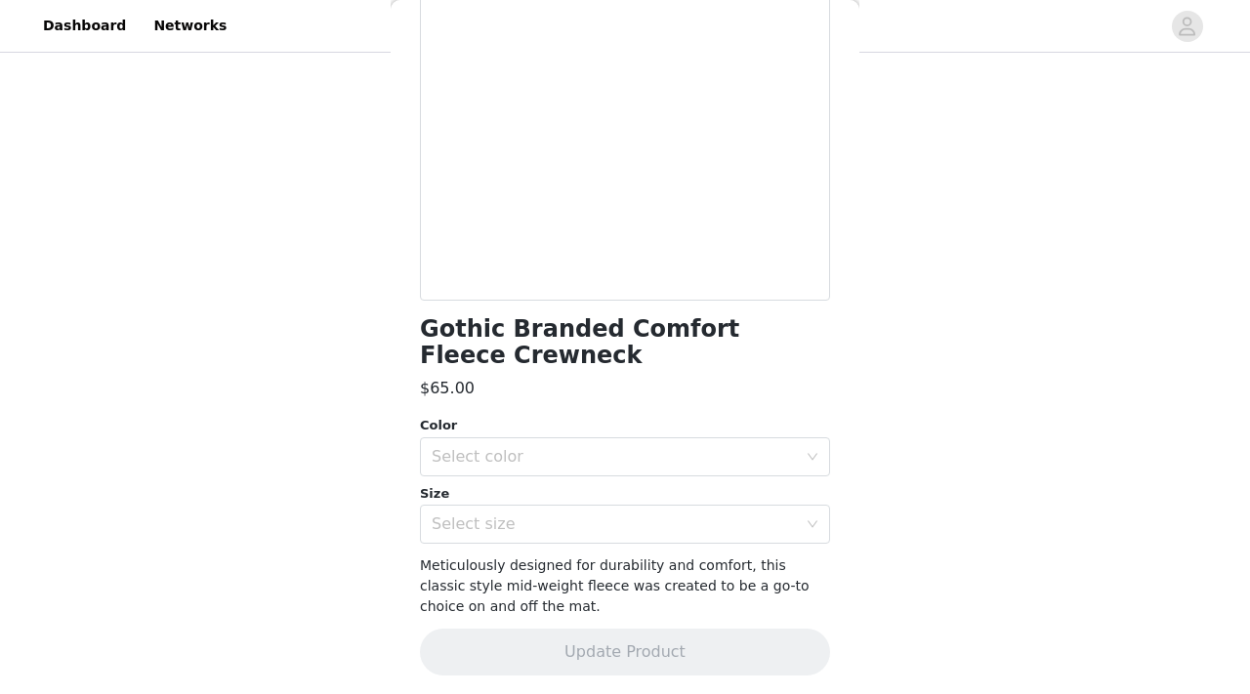
scroll to position [239, 0]
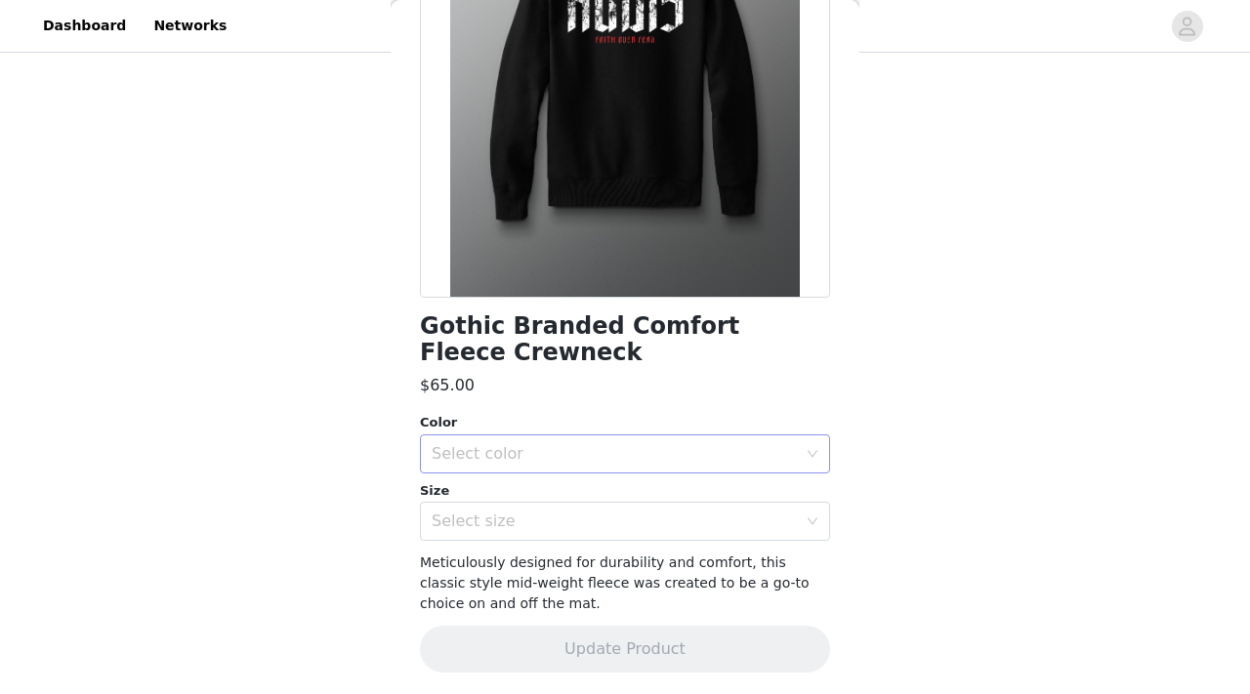
click at [607, 457] on div "Select color" at bounding box center [614, 454] width 365 height 20
click at [587, 489] on li "Black" at bounding box center [625, 496] width 410 height 31
click at [587, 515] on div "Select size" at bounding box center [614, 522] width 365 height 20
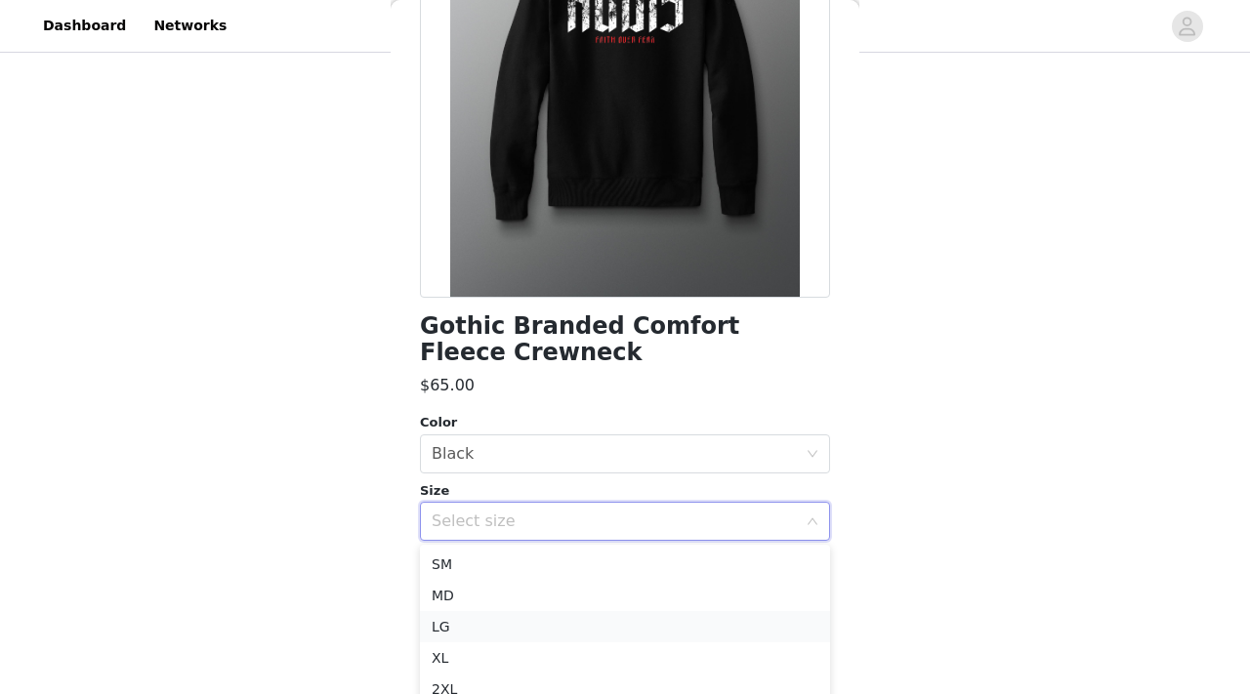
click at [470, 621] on li "LG" at bounding box center [625, 626] width 410 height 31
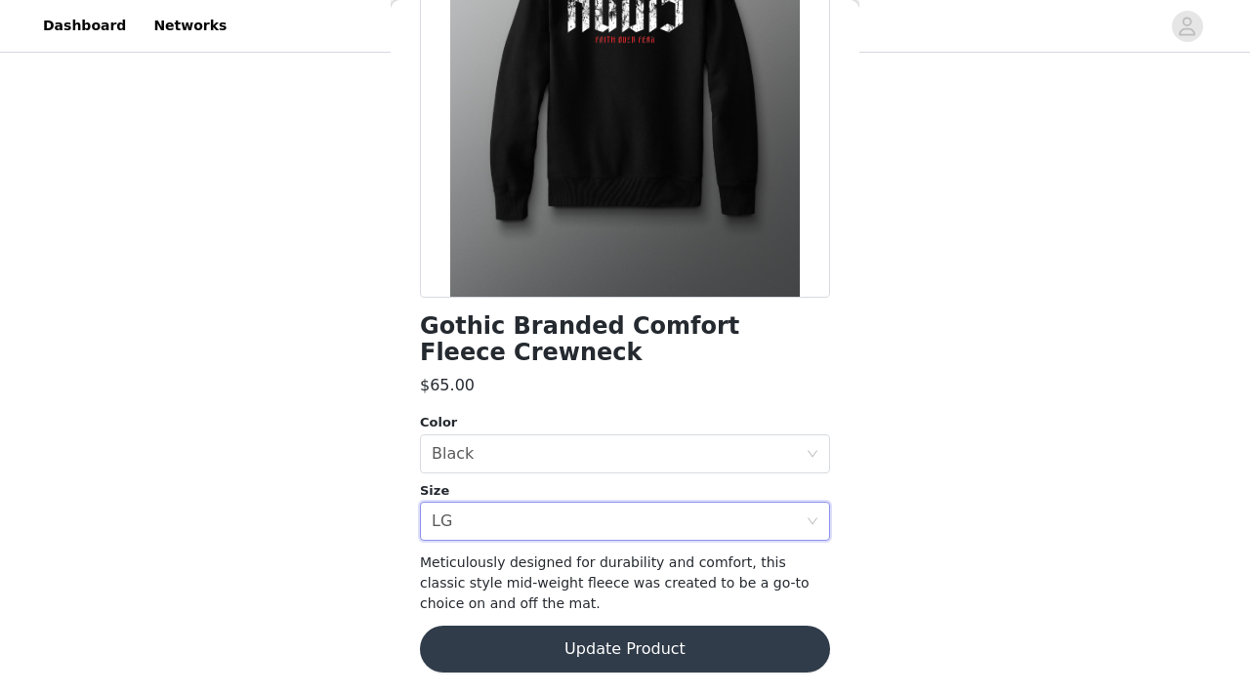
click at [564, 647] on button "Update Product" at bounding box center [625, 649] width 410 height 47
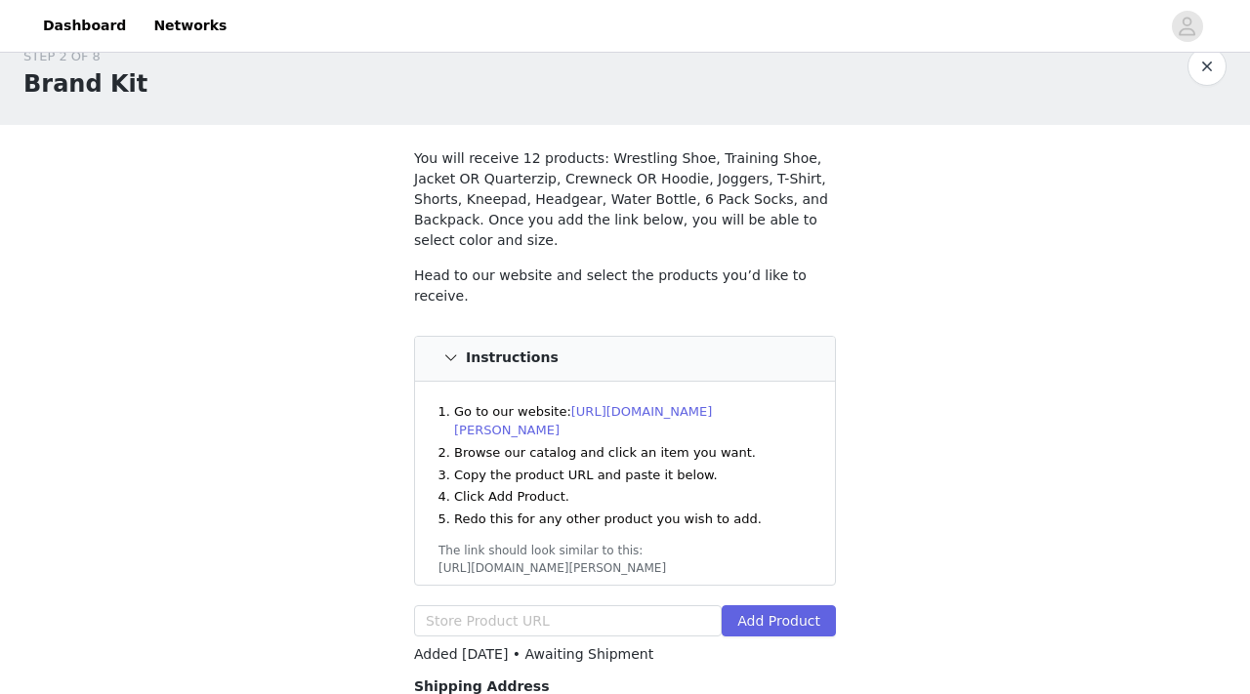
scroll to position [6, 0]
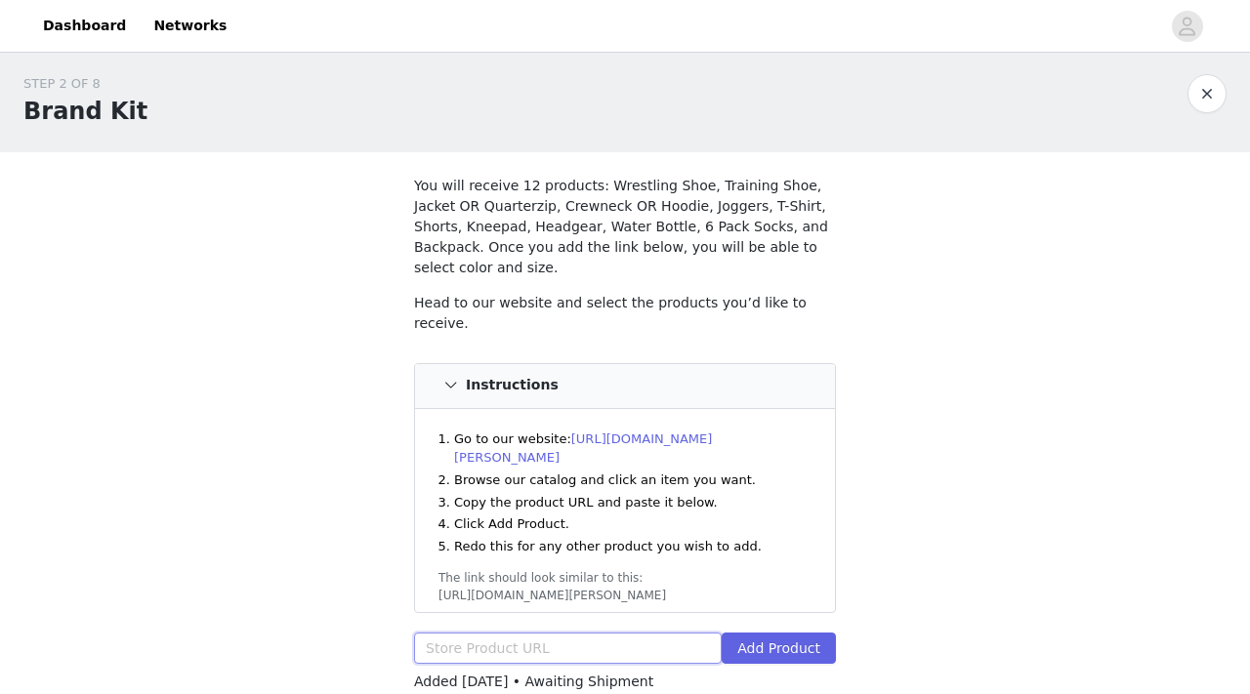
click at [551, 633] on input "text" at bounding box center [568, 648] width 308 height 31
paste input "https://www.rudis.com/products/rudis-womens-hybrid-training-shorts"
type input "https://www.rudis.com/products/rudis-womens-hybrid-training-shorts"
click at [801, 633] on button "Add Product" at bounding box center [778, 648] width 114 height 31
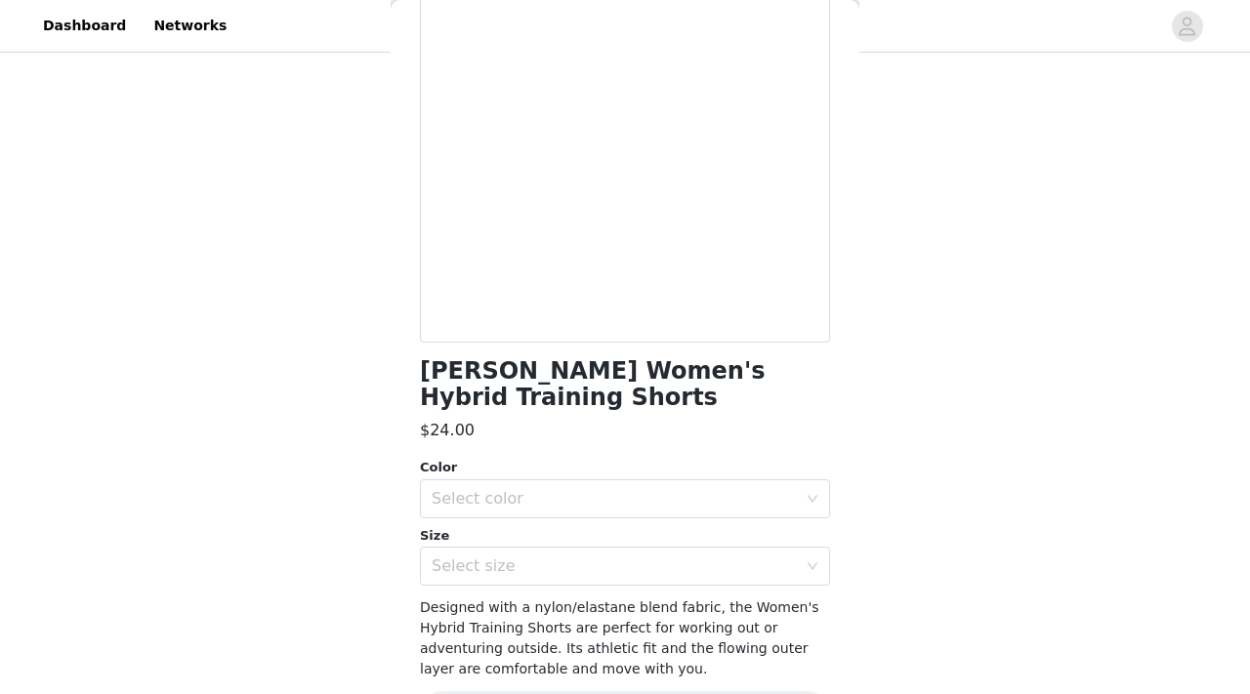
scroll to position [204, 0]
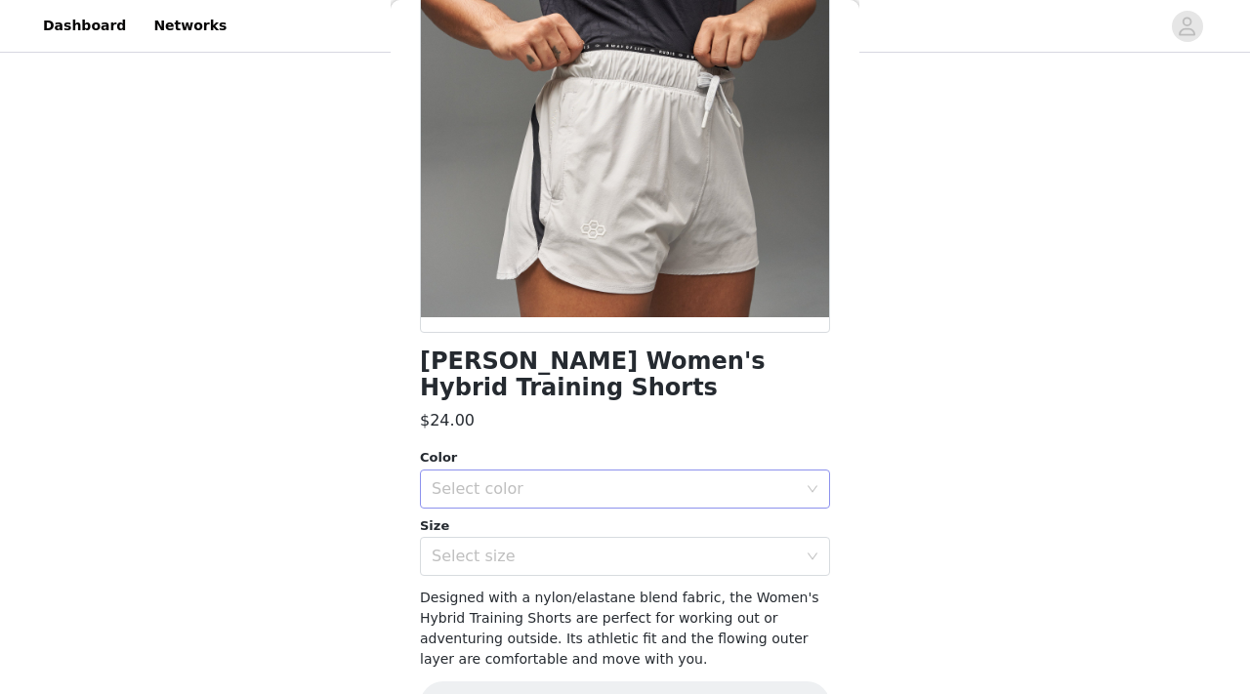
click at [598, 491] on div "Select color" at bounding box center [614, 489] width 365 height 20
click at [553, 530] on li "Lunar Gray" at bounding box center [625, 531] width 410 height 31
click at [548, 557] on div "Select size" at bounding box center [614, 557] width 365 height 20
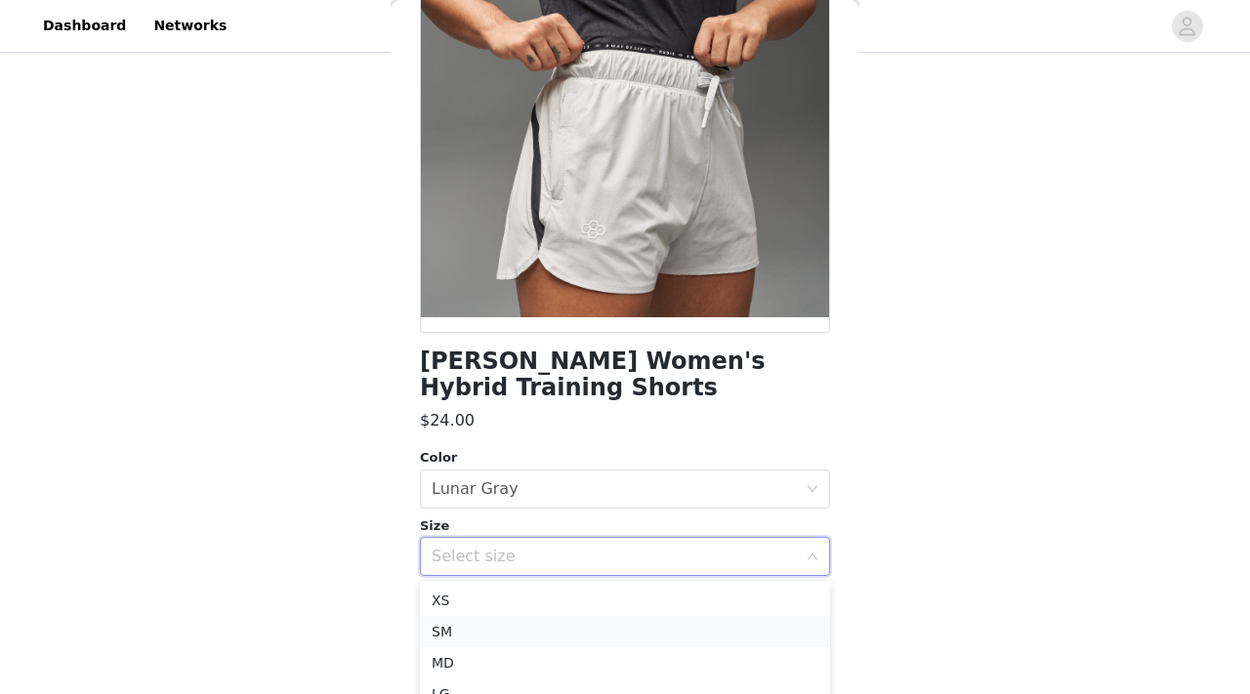
click at [463, 625] on li "SM" at bounding box center [625, 631] width 410 height 31
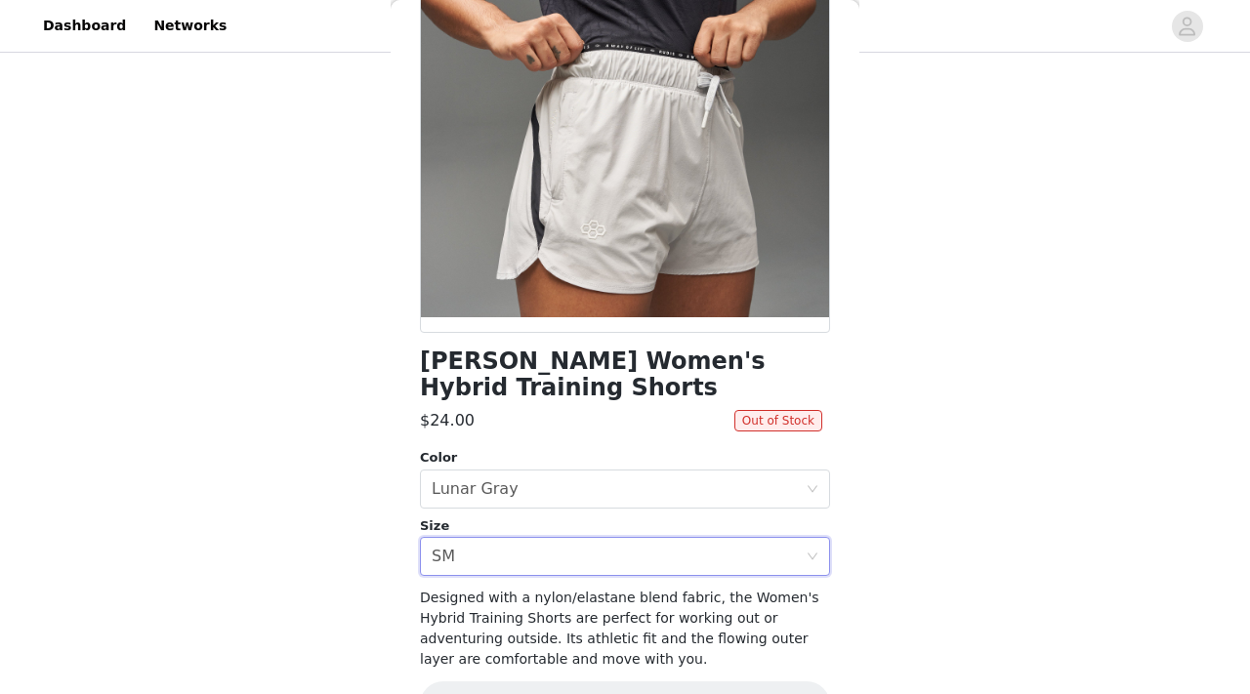
scroll to position [262, 0]
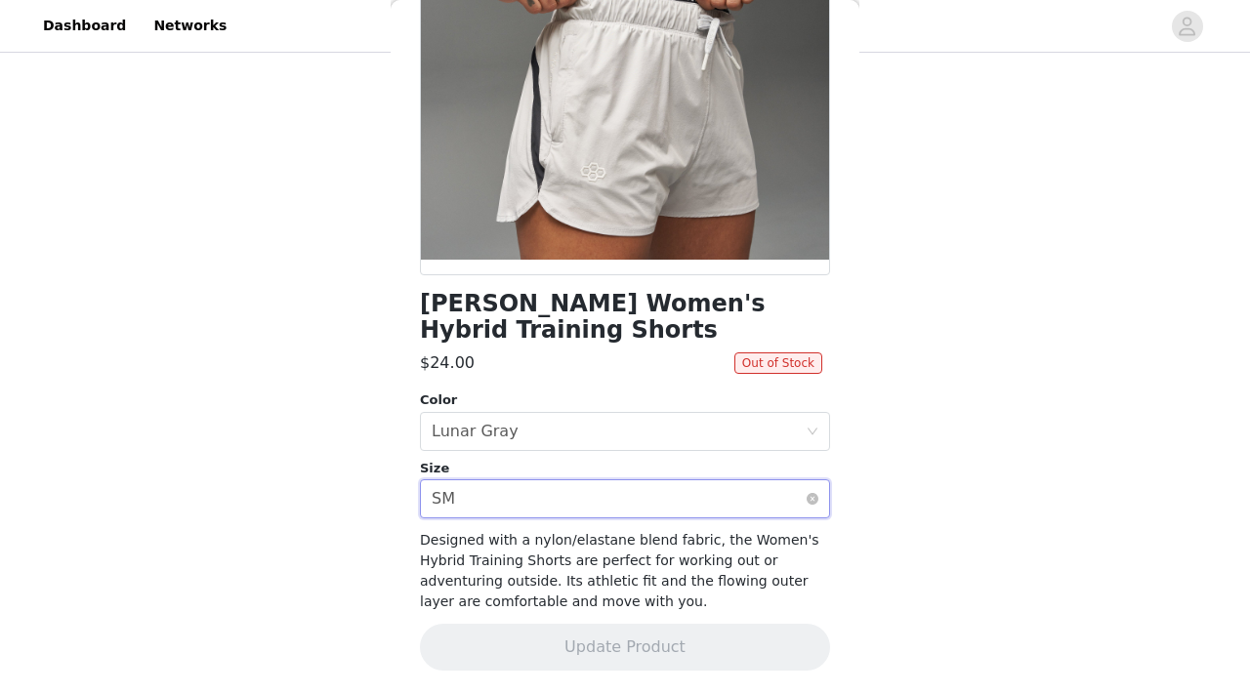
click at [706, 512] on div "Select size SM" at bounding box center [619, 498] width 374 height 37
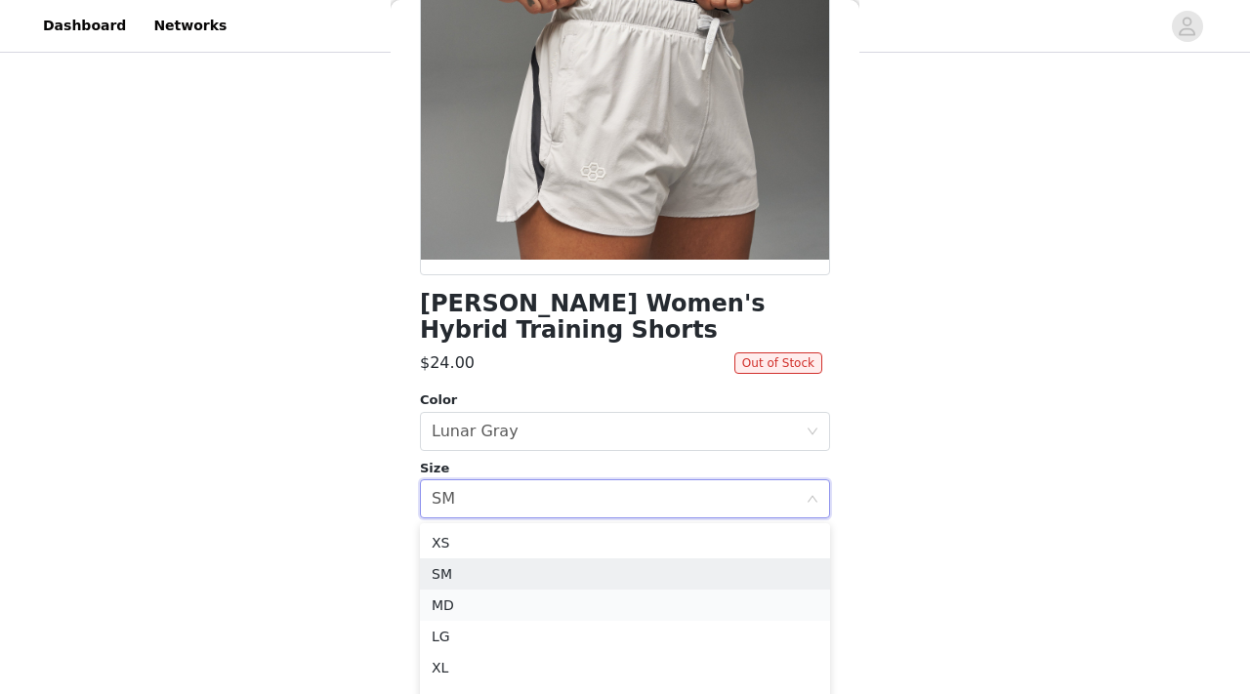
click at [559, 599] on li "MD" at bounding box center [625, 605] width 410 height 31
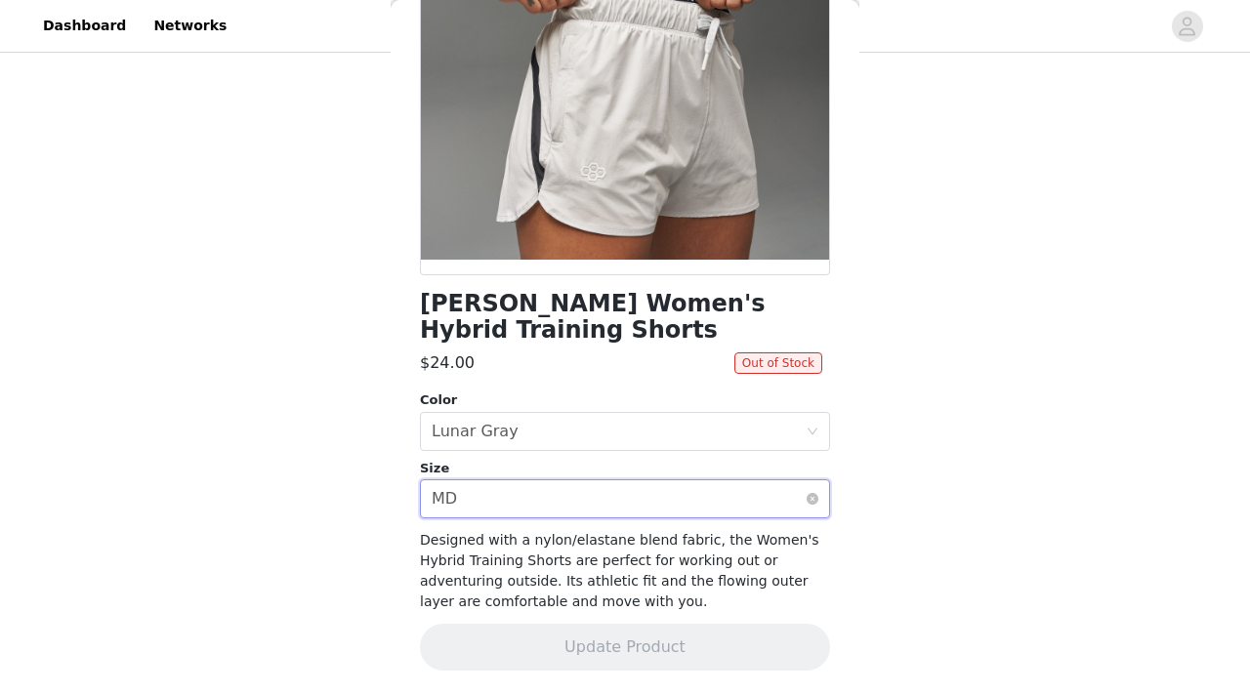
click at [563, 501] on div "Select size MD" at bounding box center [619, 498] width 374 height 37
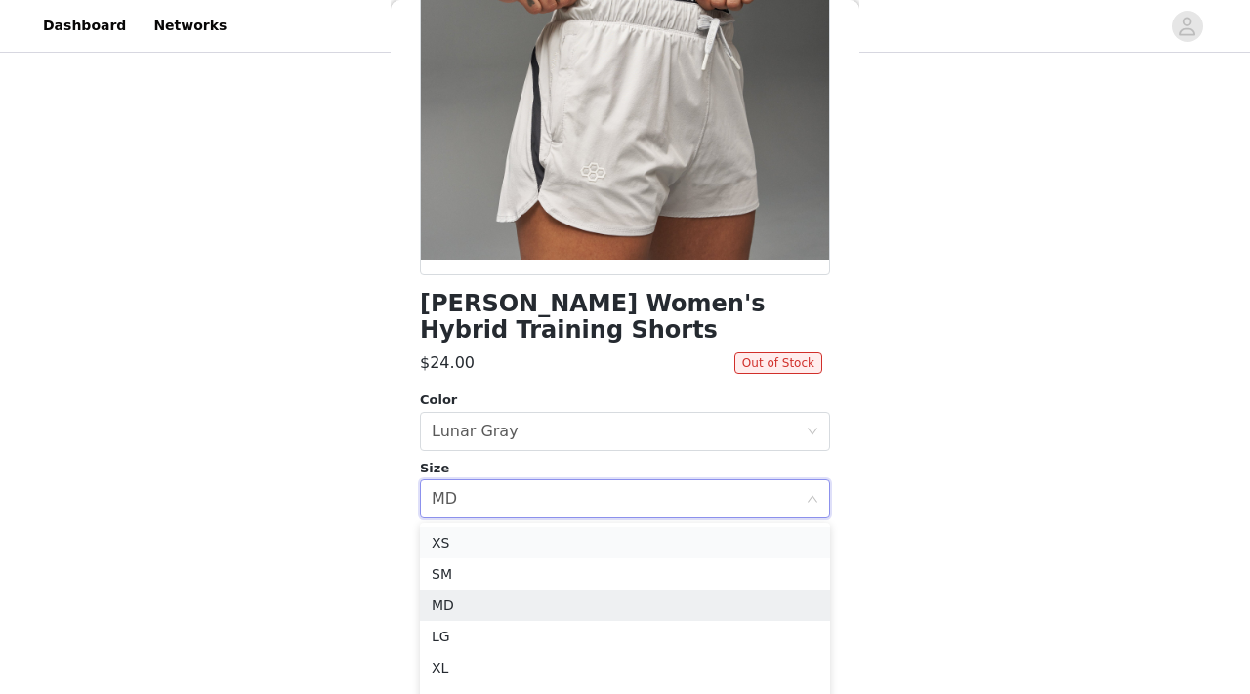
click at [517, 540] on li "XS" at bounding box center [625, 542] width 410 height 31
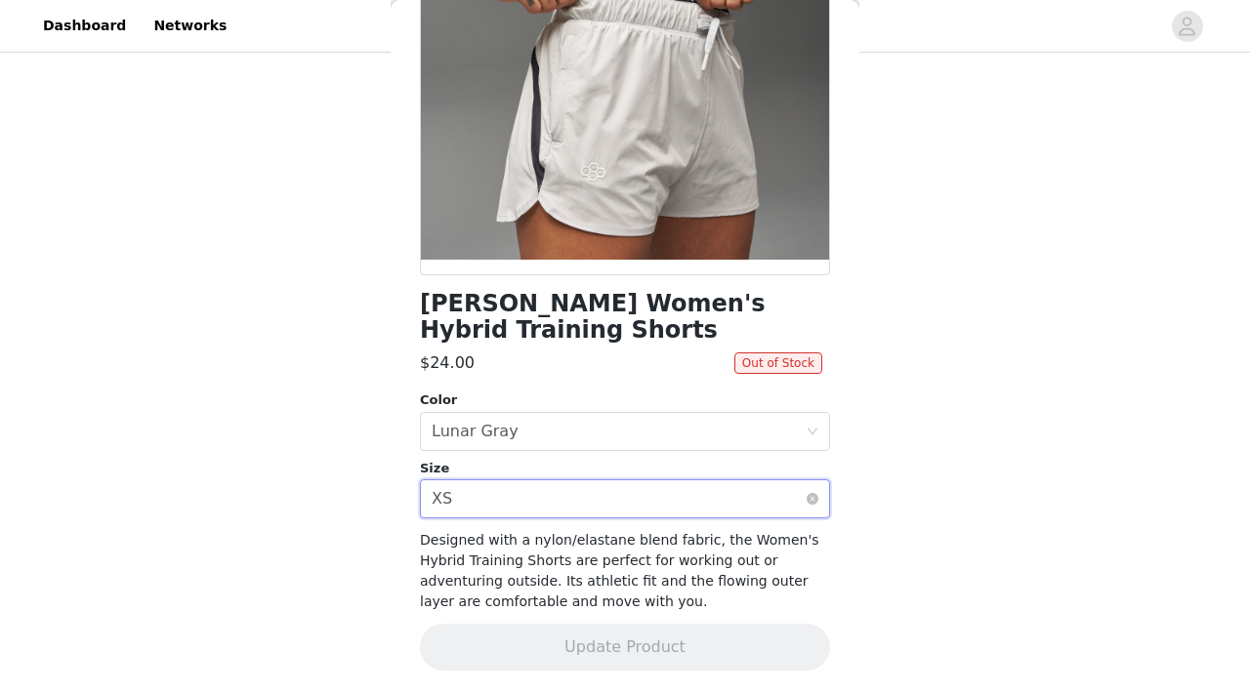
click at [498, 506] on div "Select size XS" at bounding box center [619, 498] width 374 height 37
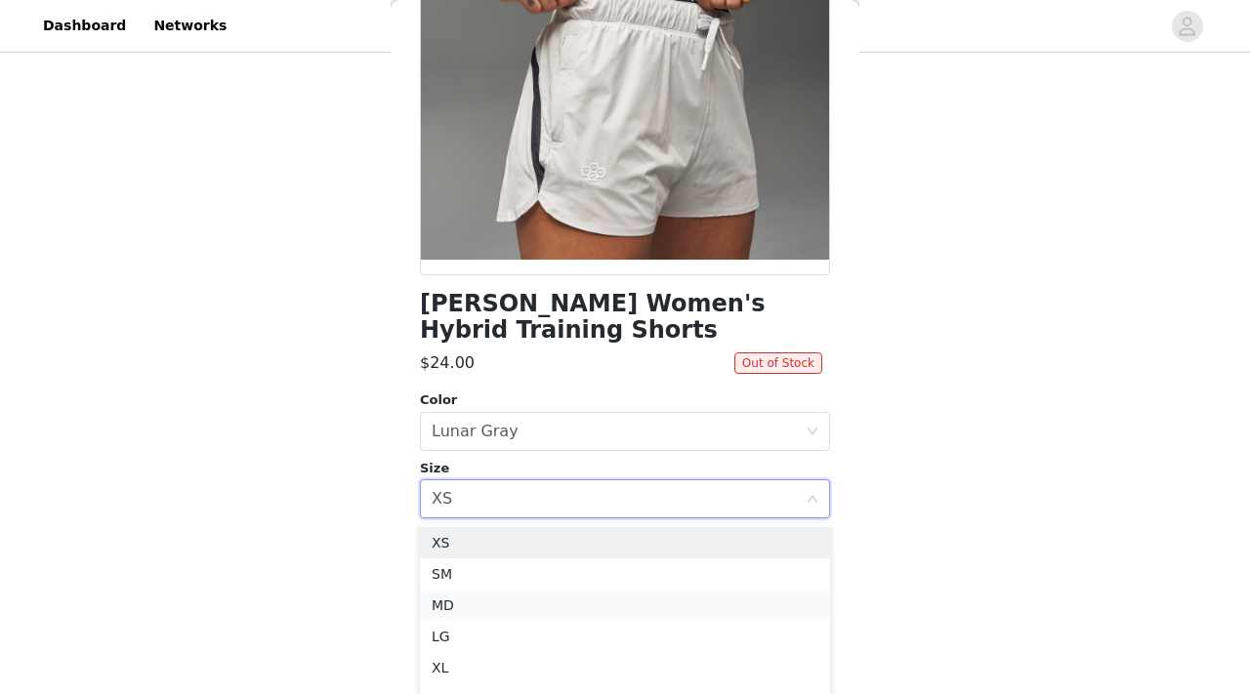
click at [477, 602] on li "MD" at bounding box center [625, 605] width 410 height 31
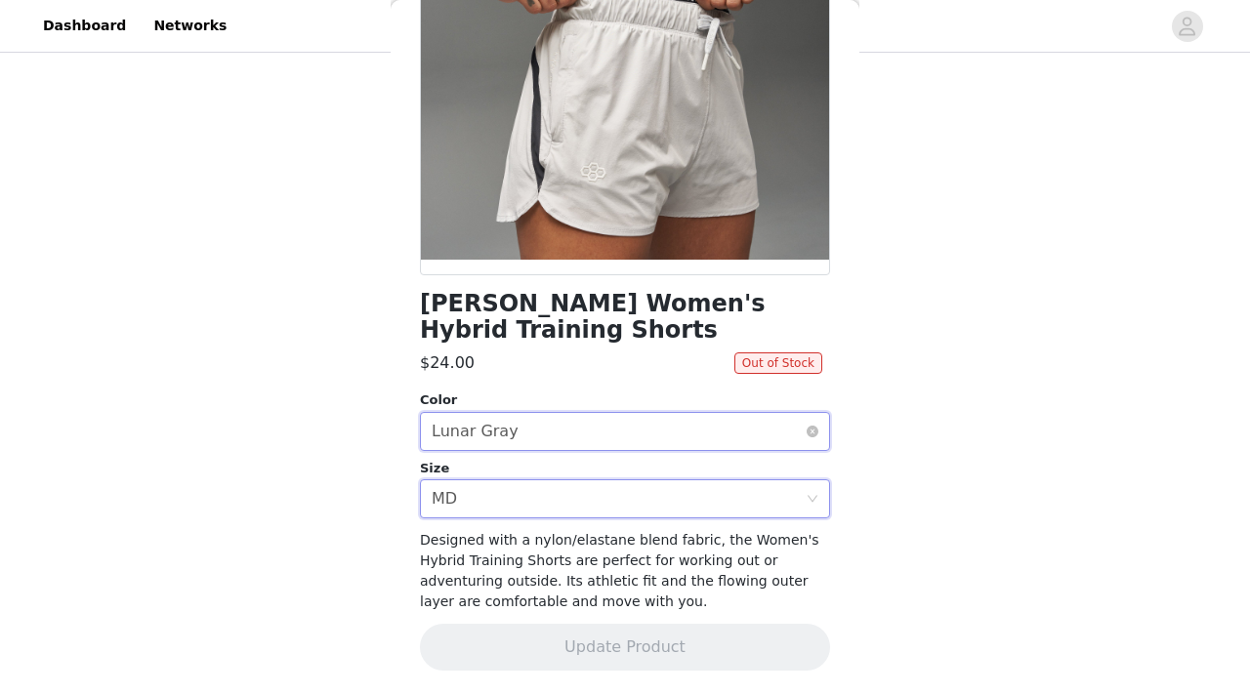
click at [533, 429] on div "Select color Lunar Gray" at bounding box center [619, 431] width 374 height 37
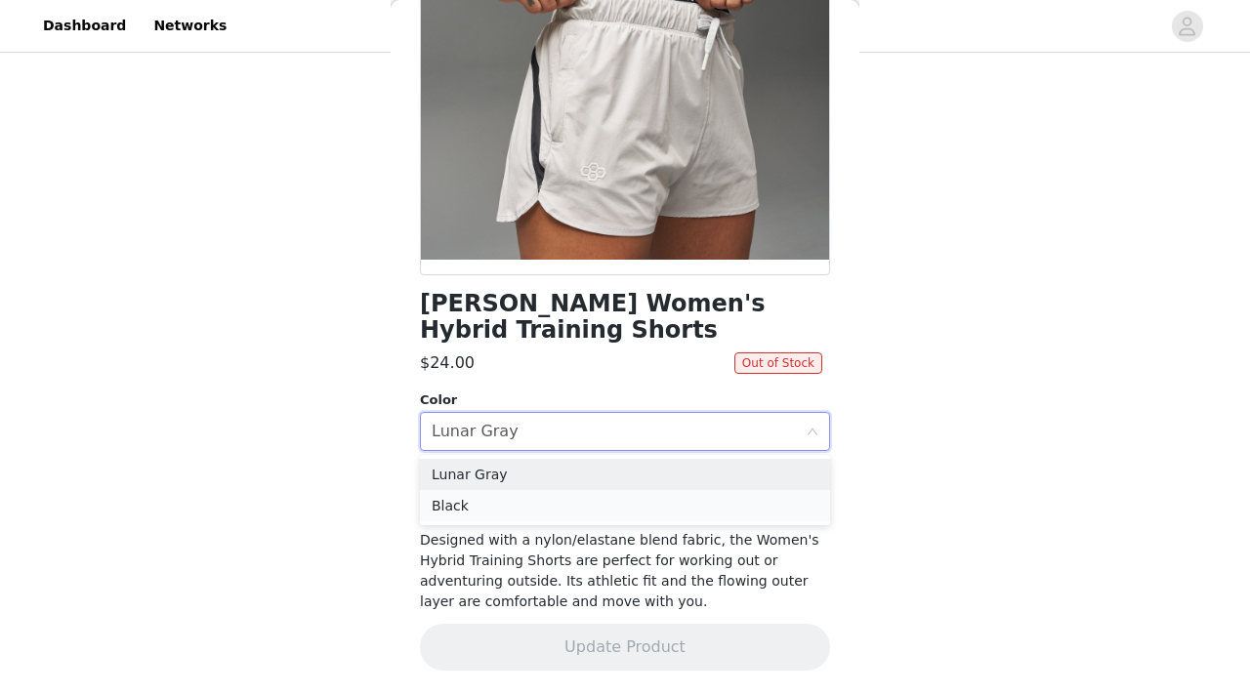
click at [519, 499] on li "Black" at bounding box center [625, 505] width 410 height 31
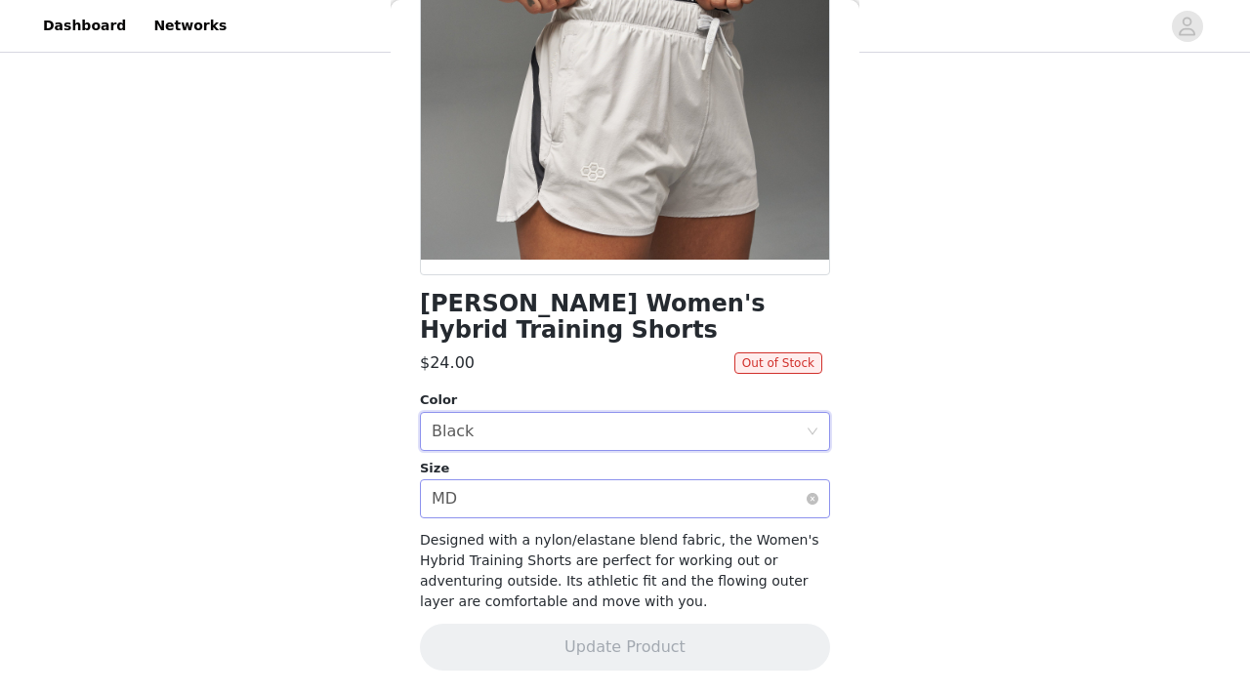
click at [523, 506] on div "Select size MD" at bounding box center [619, 498] width 374 height 37
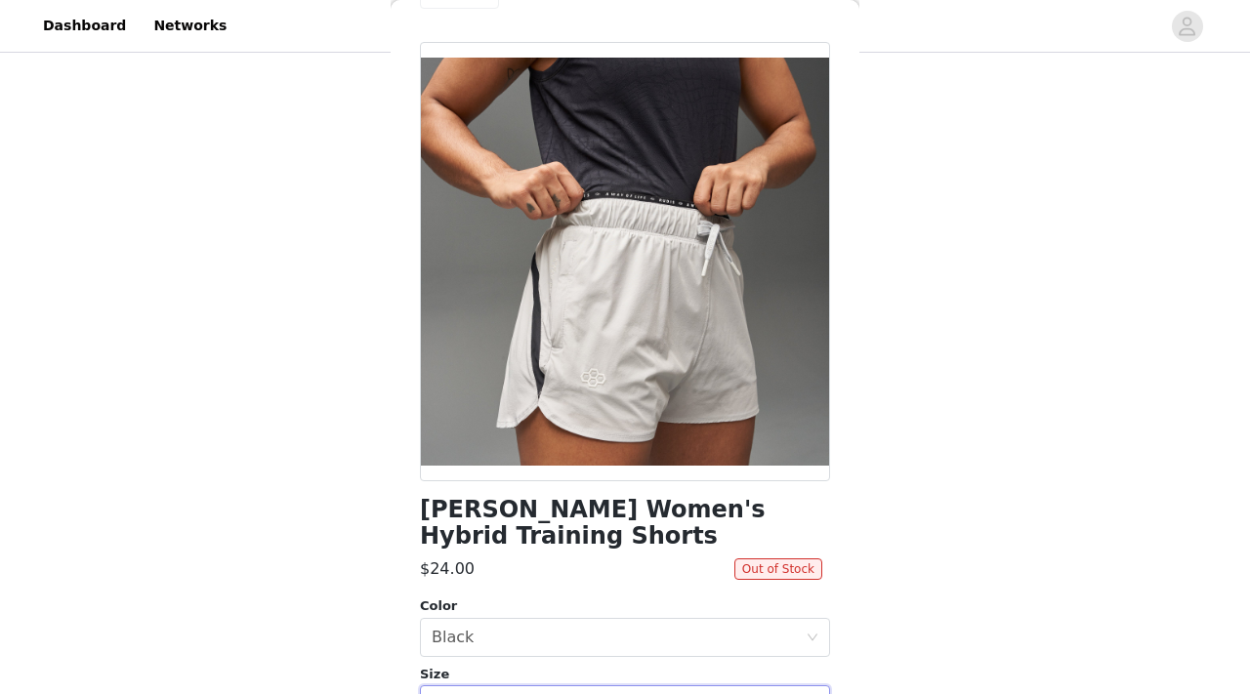
scroll to position [0, 0]
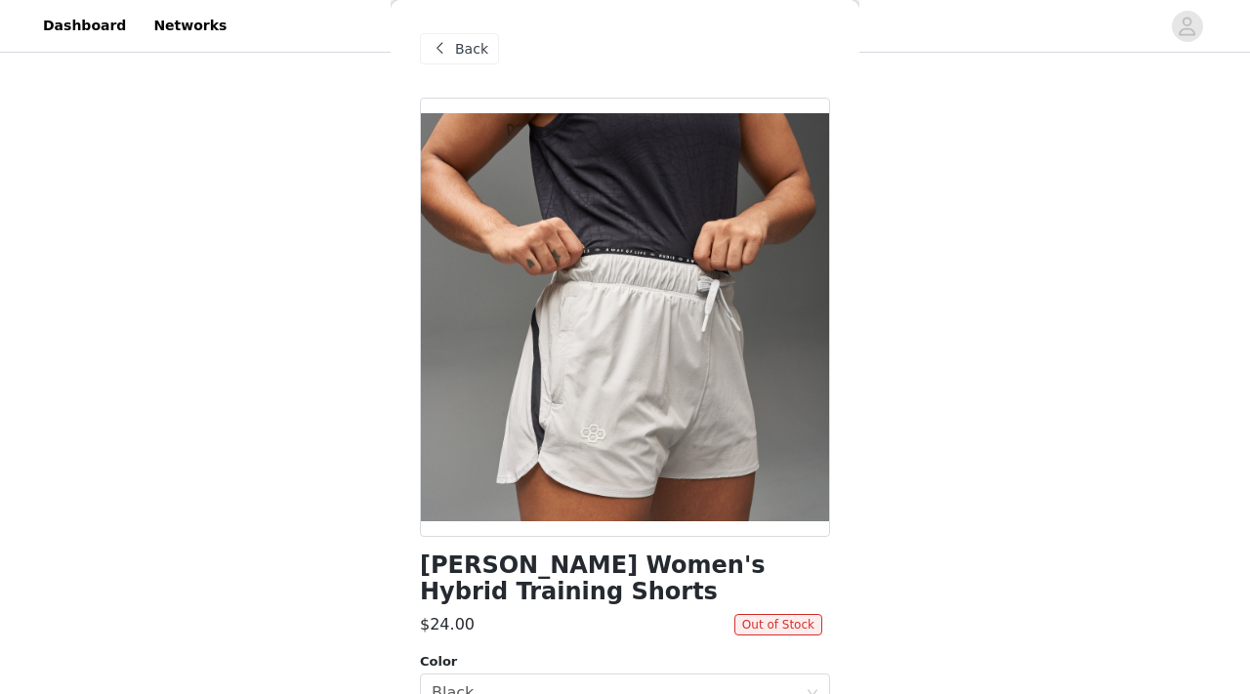
click at [460, 45] on span "Back" at bounding box center [471, 49] width 33 height 21
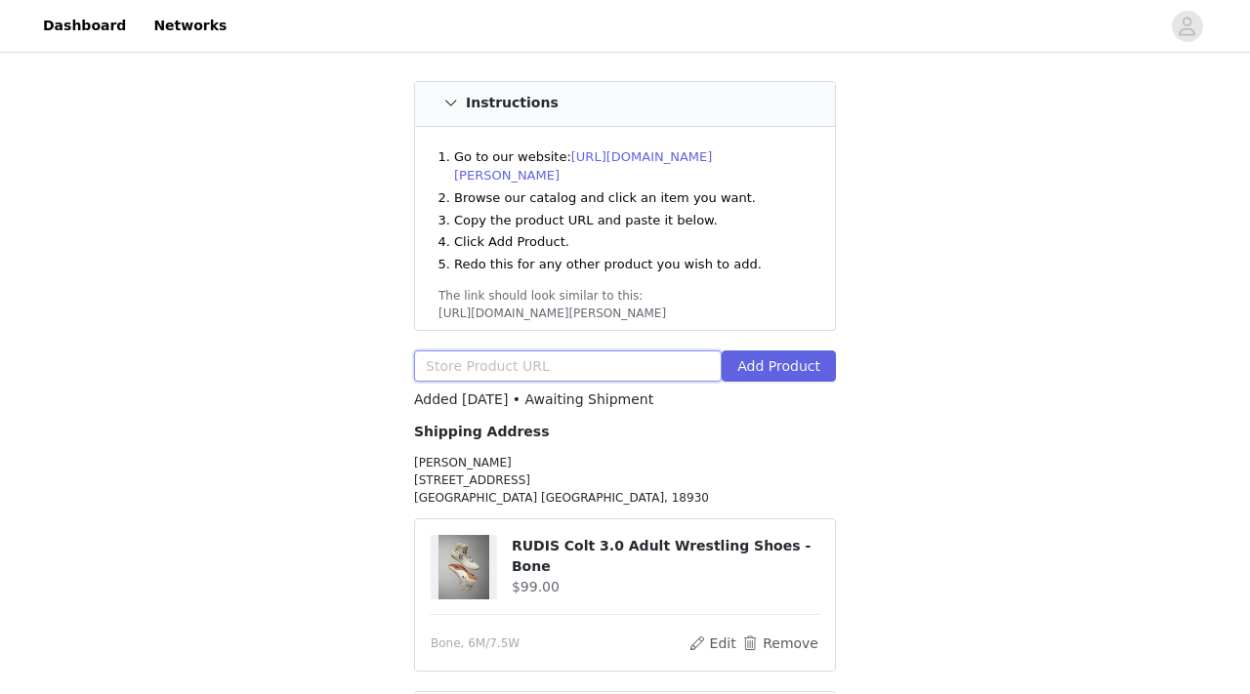
click at [517, 350] on input "text" at bounding box center [568, 365] width 308 height 31
paste input "https://www.rudis.com/products/camo-womens-elite-shorts"
type input "https://www.rudis.com/products/camo-womens-elite-shorts"
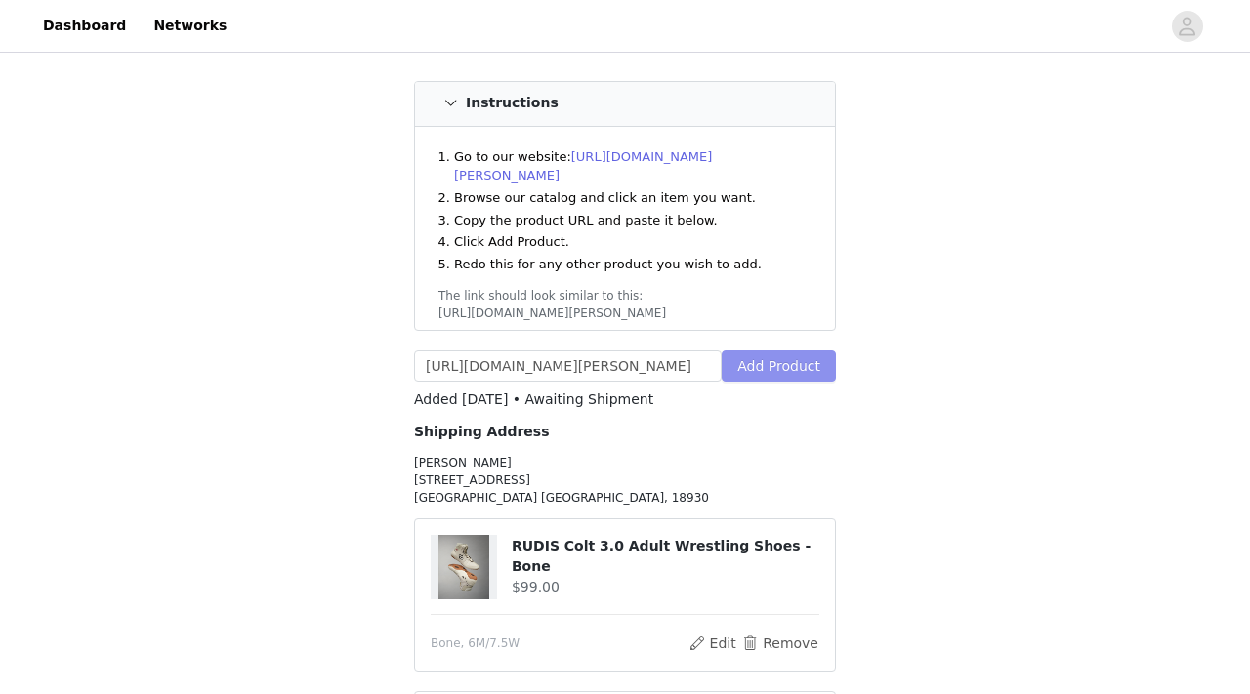
scroll to position [0, 0]
click at [799, 350] on button "Add Product" at bounding box center [778, 365] width 114 height 31
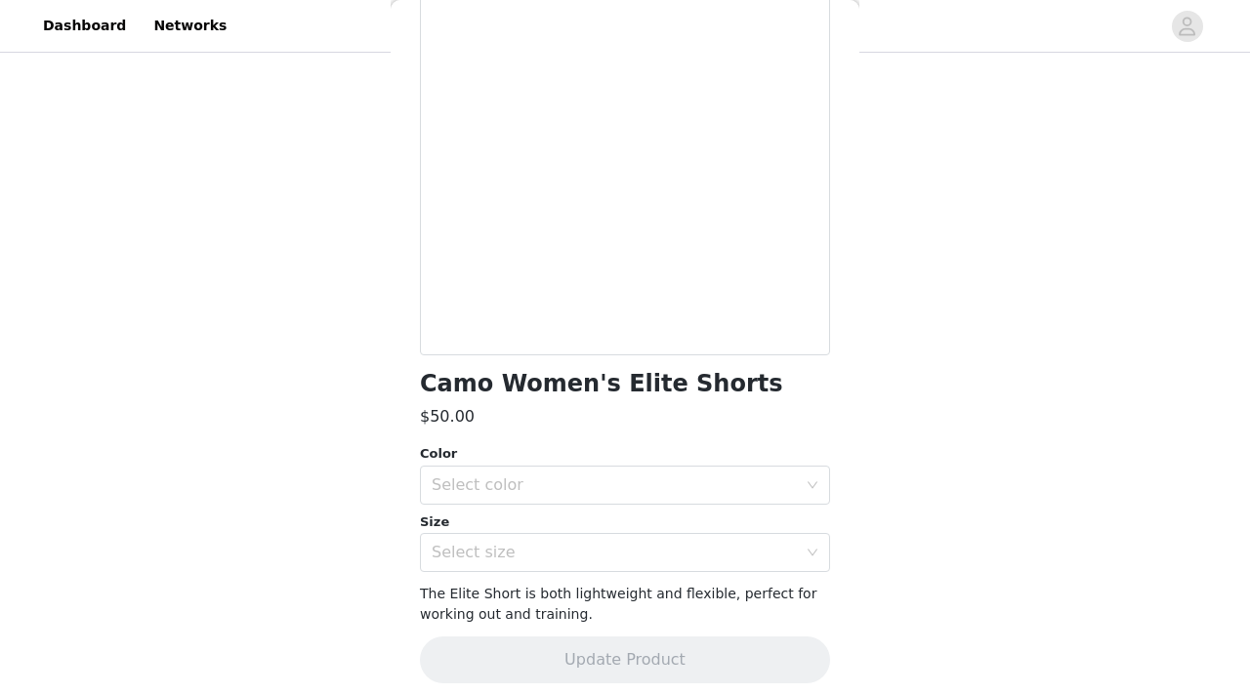
scroll to position [194, 0]
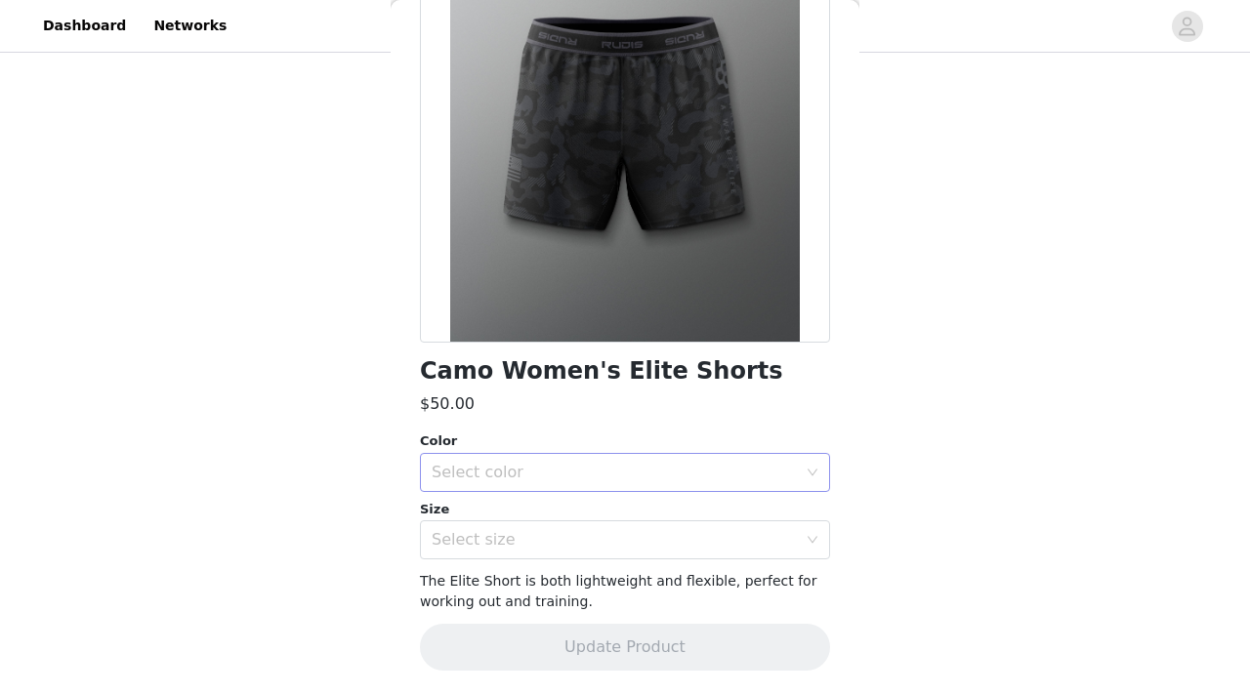
click at [603, 467] on div "Select color" at bounding box center [614, 473] width 365 height 20
click at [576, 514] on li "Black Camo" at bounding box center [625, 515] width 410 height 31
click at [575, 539] on div "Select size" at bounding box center [614, 540] width 365 height 20
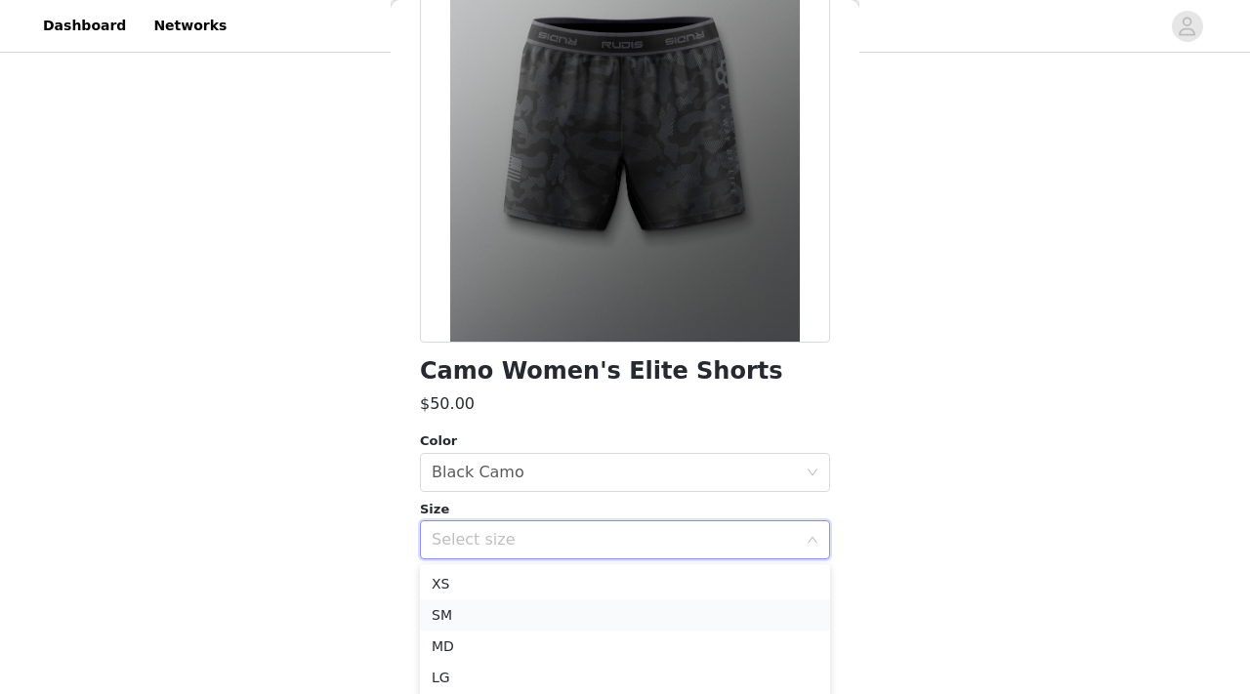
click at [505, 615] on li "SM" at bounding box center [625, 614] width 410 height 31
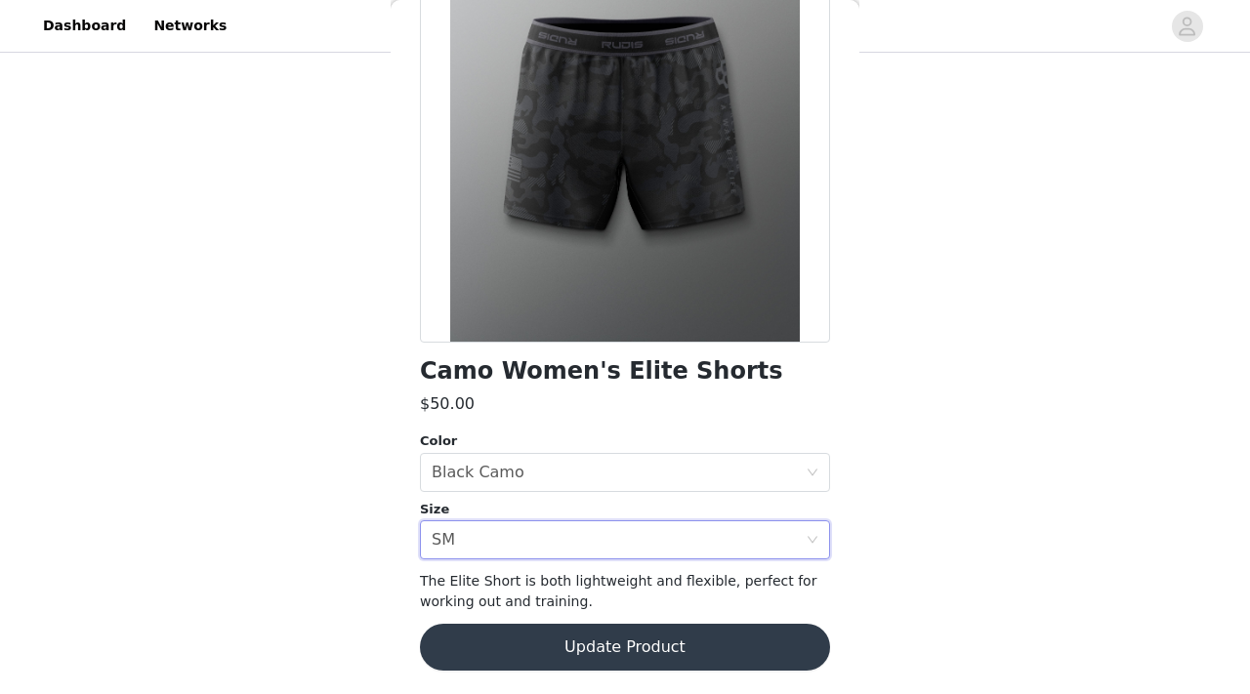
click at [547, 657] on button "Update Product" at bounding box center [625, 647] width 410 height 47
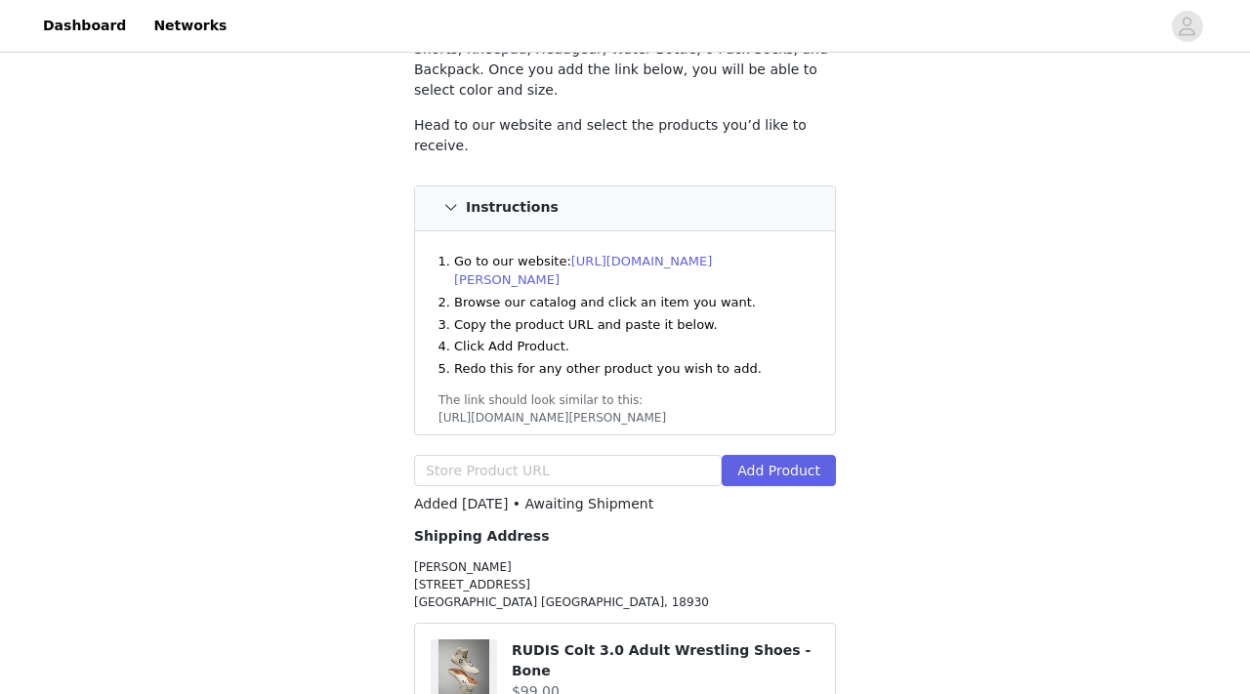
scroll to position [216, 0]
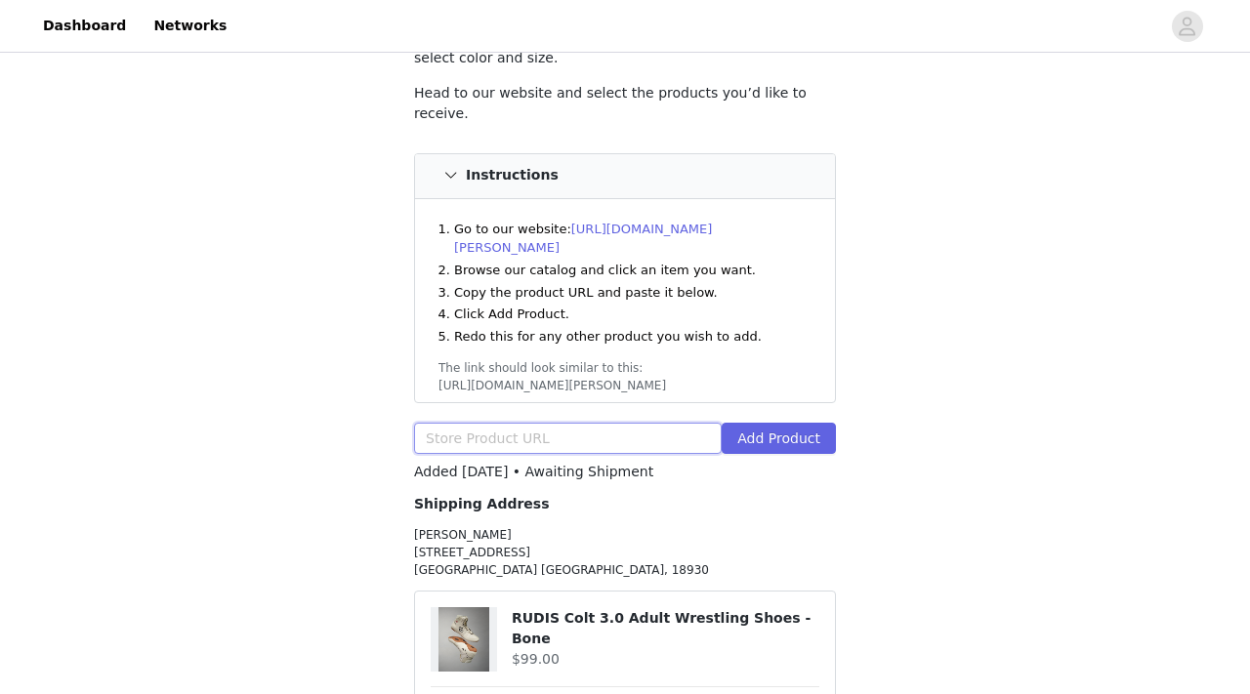
click at [586, 423] on input "text" at bounding box center [568, 438] width 308 height 31
paste input "https://www.rudis.com/products/rudis-cool-feel-womens-jogger-black"
type input "https://www.rudis.com/products/rudis-cool-feel-womens-jogger-black"
click at [790, 423] on button "Add Product" at bounding box center [778, 438] width 114 height 31
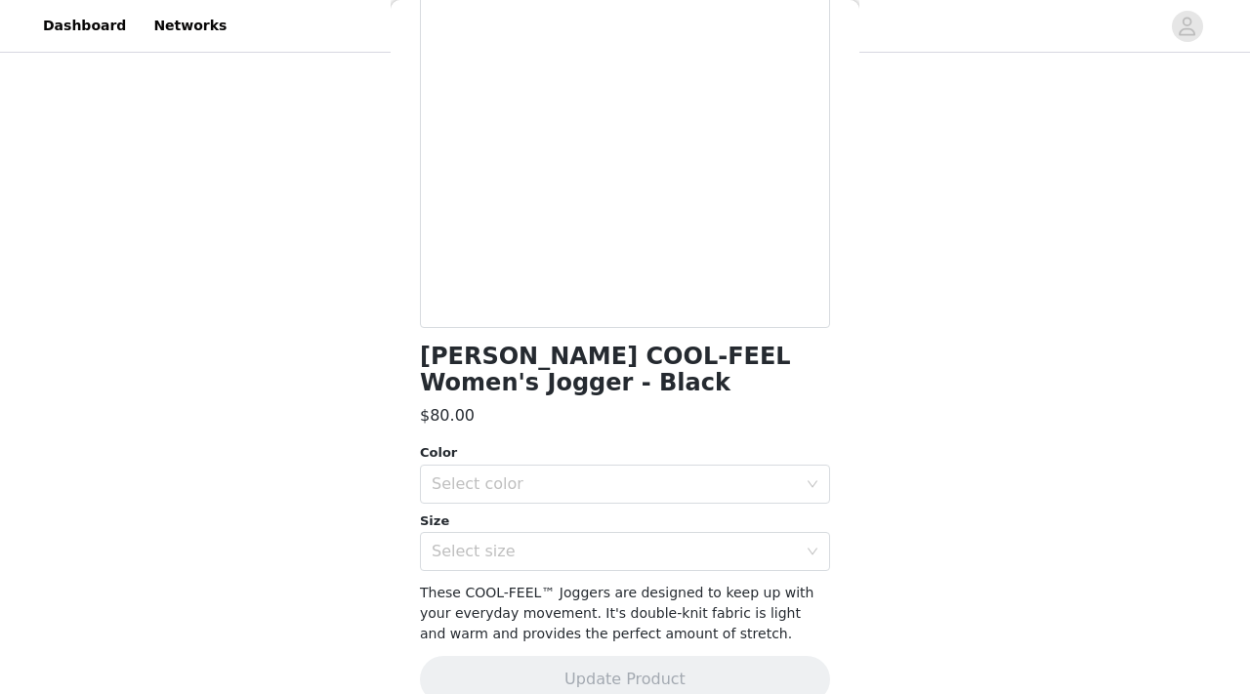
scroll to position [241, 0]
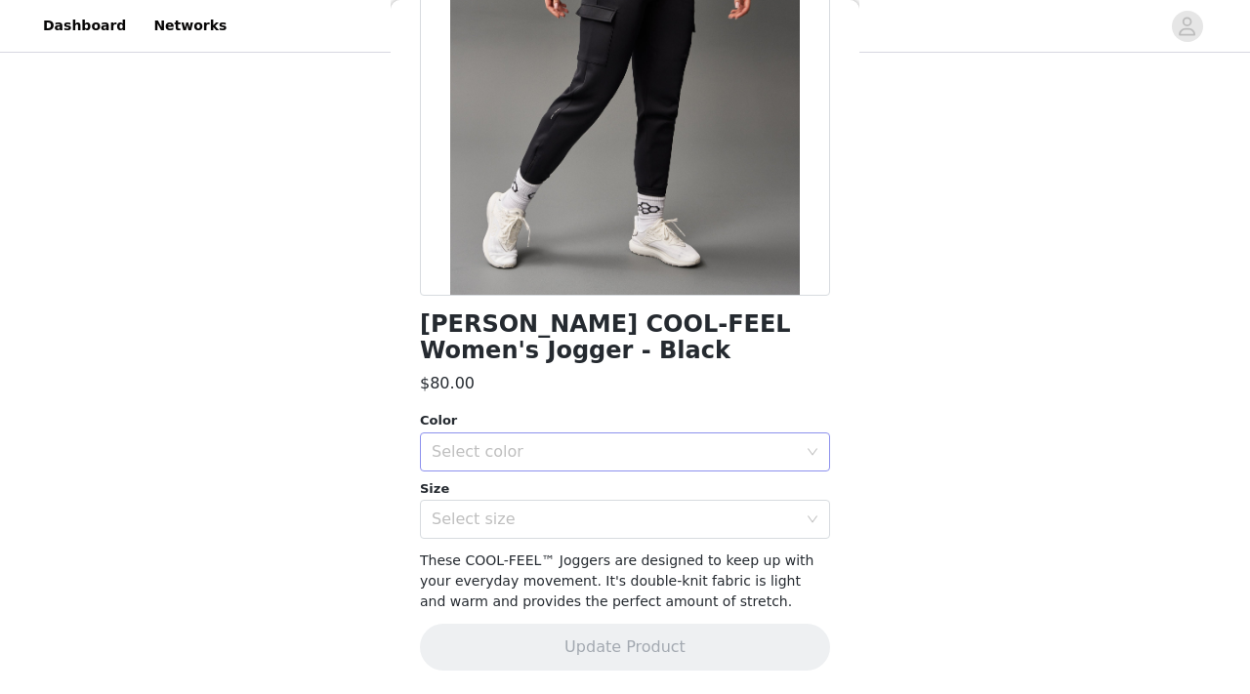
click at [568, 454] on div "Select color" at bounding box center [614, 452] width 365 height 20
click at [517, 496] on li "Black" at bounding box center [625, 494] width 410 height 31
click at [515, 516] on div "Select size" at bounding box center [614, 520] width 365 height 20
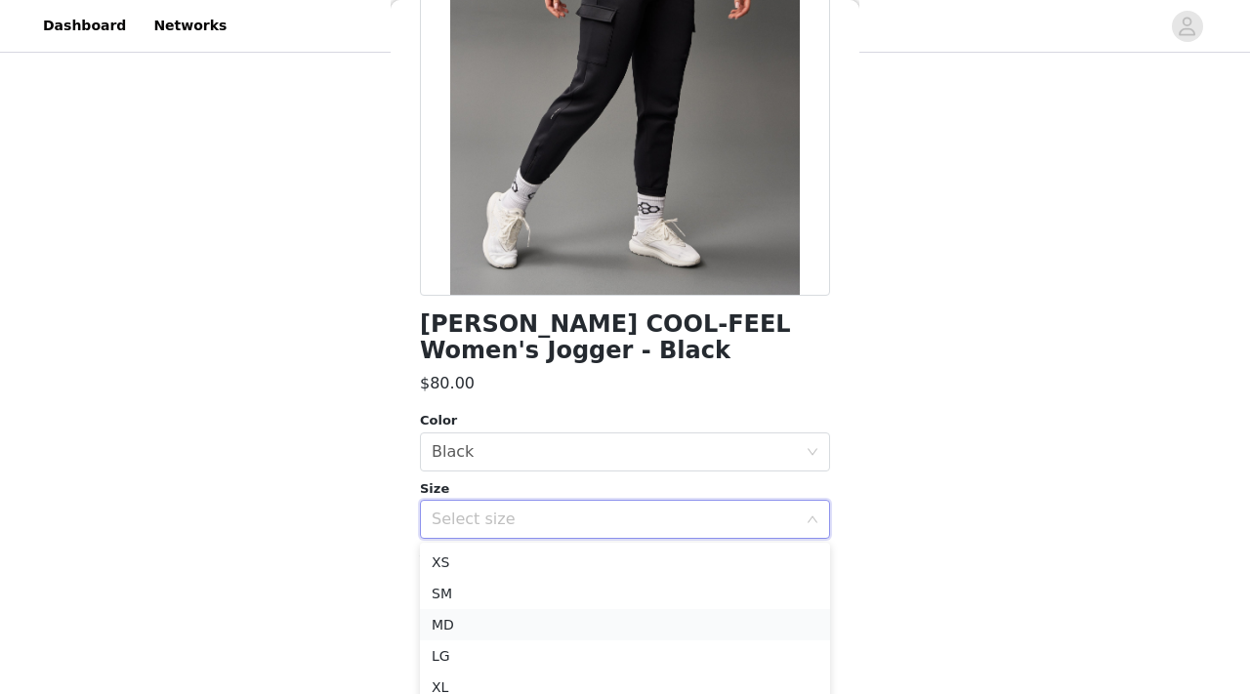
click at [471, 619] on li "MD" at bounding box center [625, 624] width 410 height 31
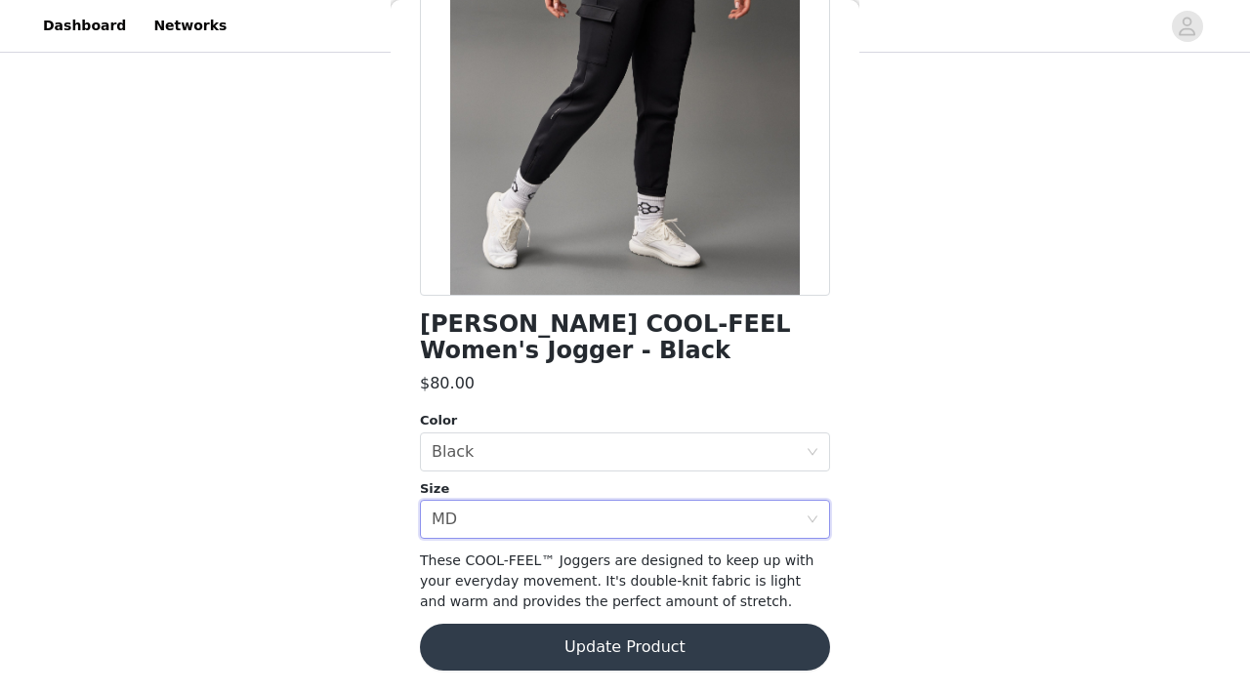
click at [575, 649] on button "Update Product" at bounding box center [625, 647] width 410 height 47
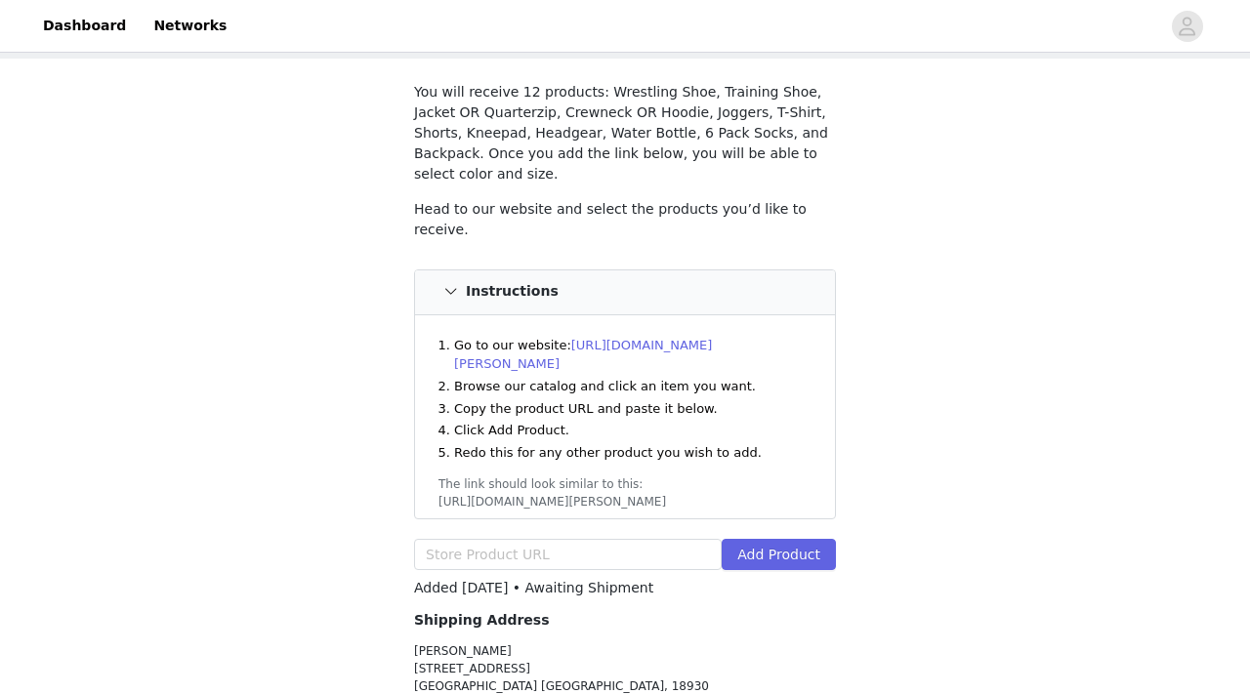
scroll to position [108, 0]
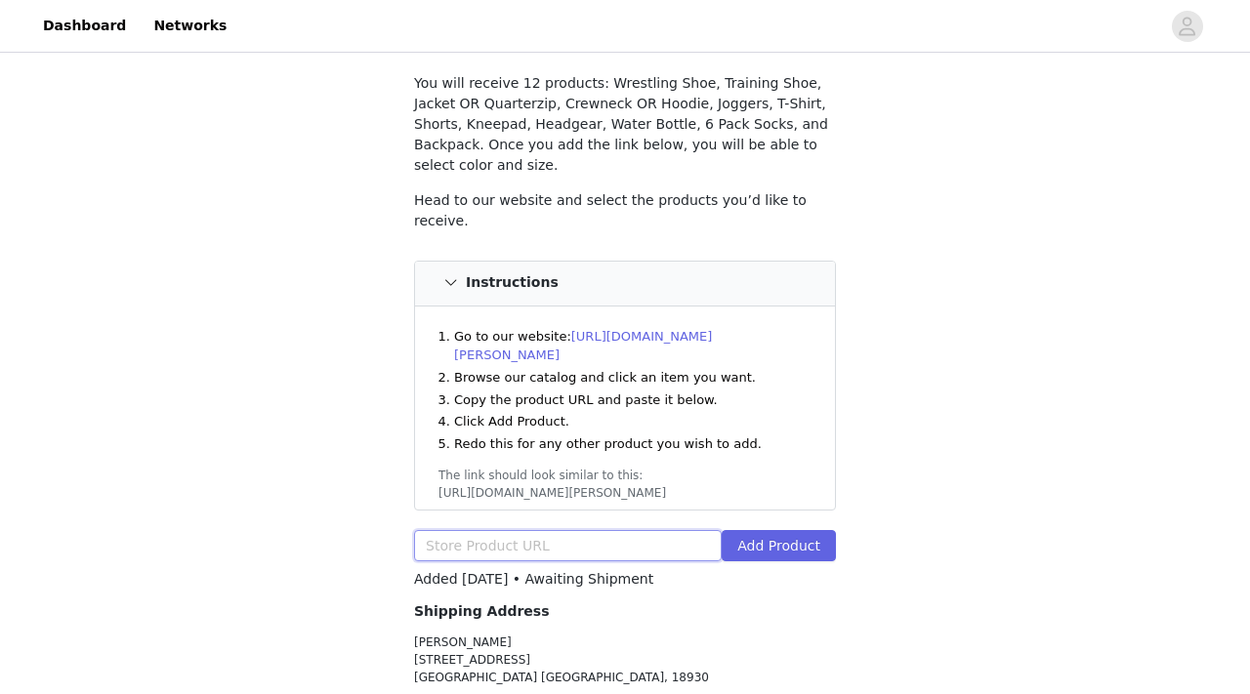
click at [589, 530] on input "text" at bounding box center [568, 545] width 308 height 31
paste input "https://www.rudis.com/products/wrestling-motto-performance-t-shirt?variant=5192…"
type input "https://www.rudis.com/products/wrestling-motto-performance-t-shirt?variant=5192…"
click at [812, 530] on button "Add Product" at bounding box center [778, 545] width 114 height 31
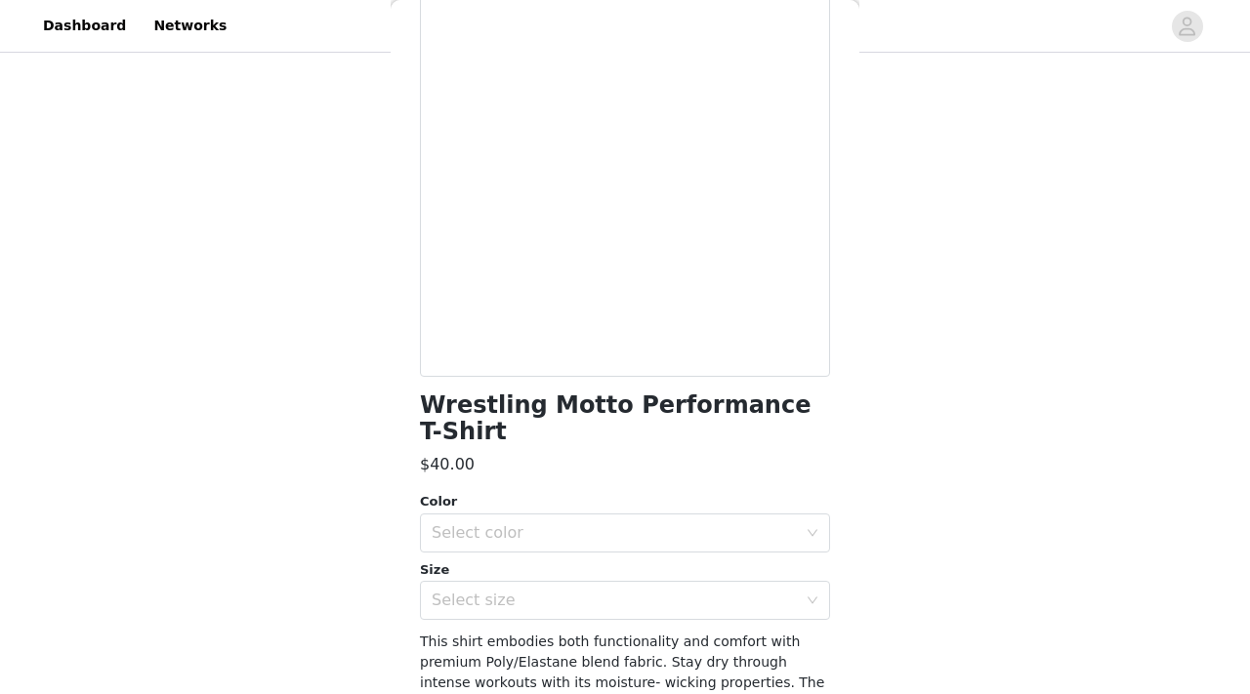
scroll to position [182, 0]
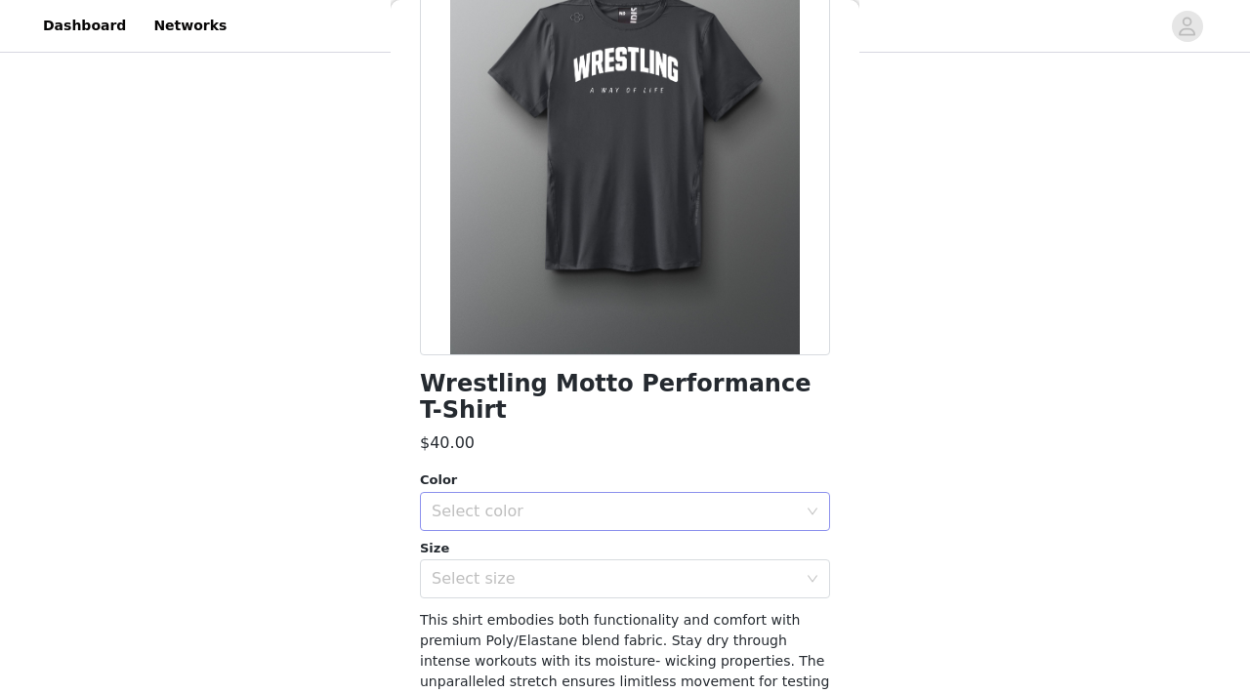
click at [710, 502] on div "Select color" at bounding box center [614, 512] width 365 height 20
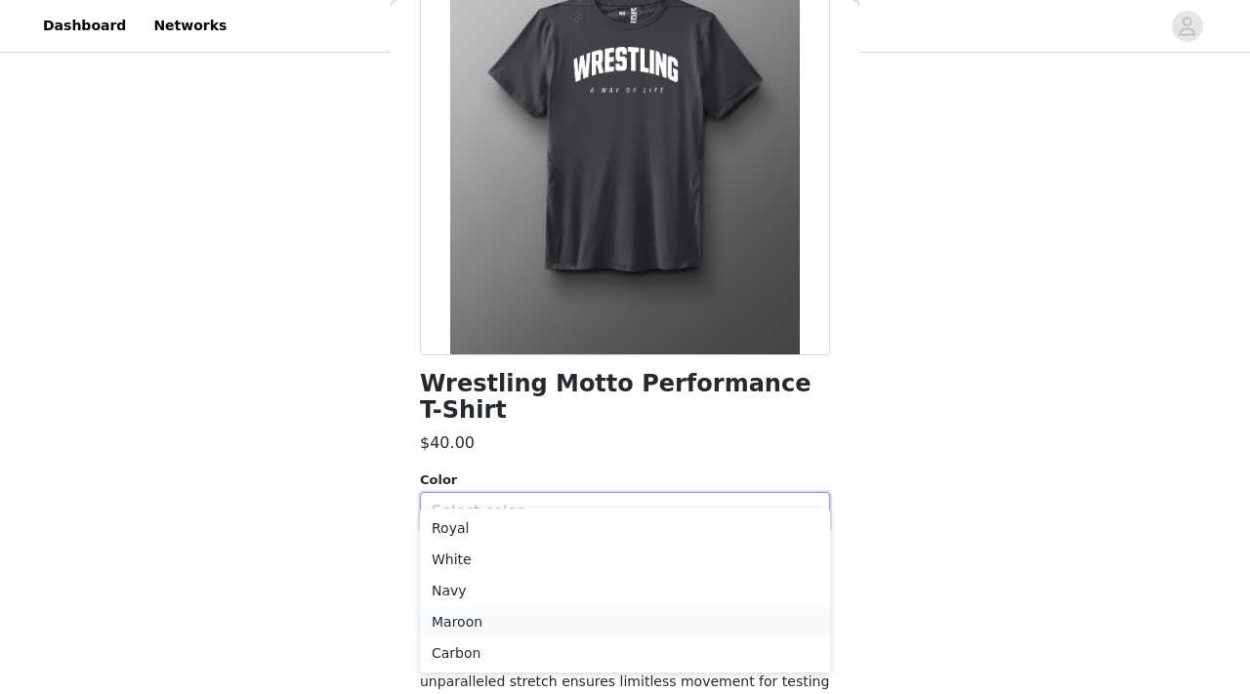
click at [513, 622] on li "Maroon" at bounding box center [625, 621] width 410 height 31
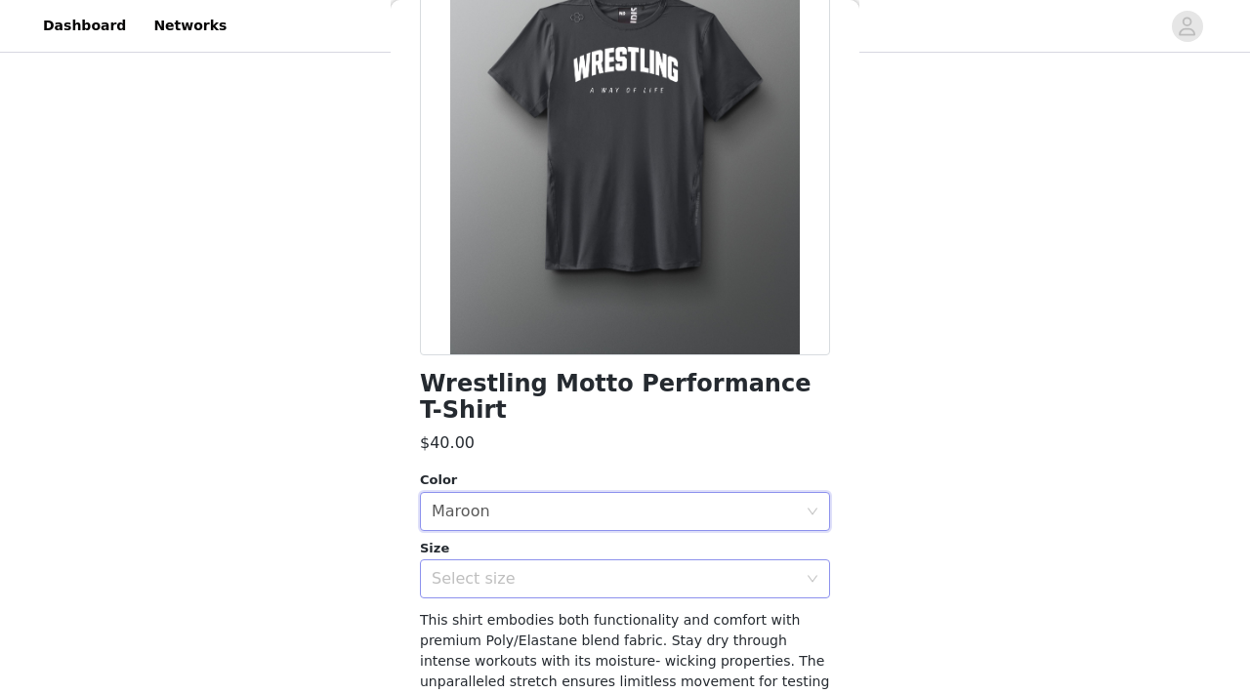
click at [502, 569] on div "Select size" at bounding box center [614, 579] width 365 height 20
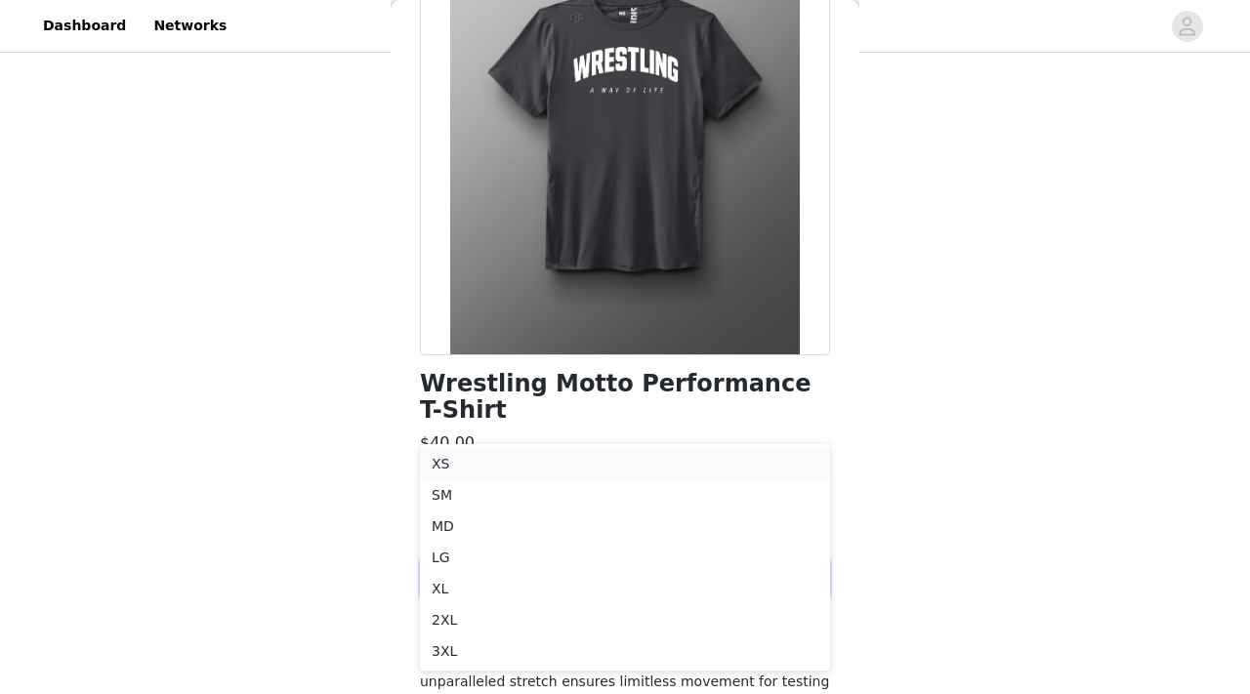
scroll to position [247, 0]
click at [467, 516] on li "MD" at bounding box center [625, 519] width 410 height 31
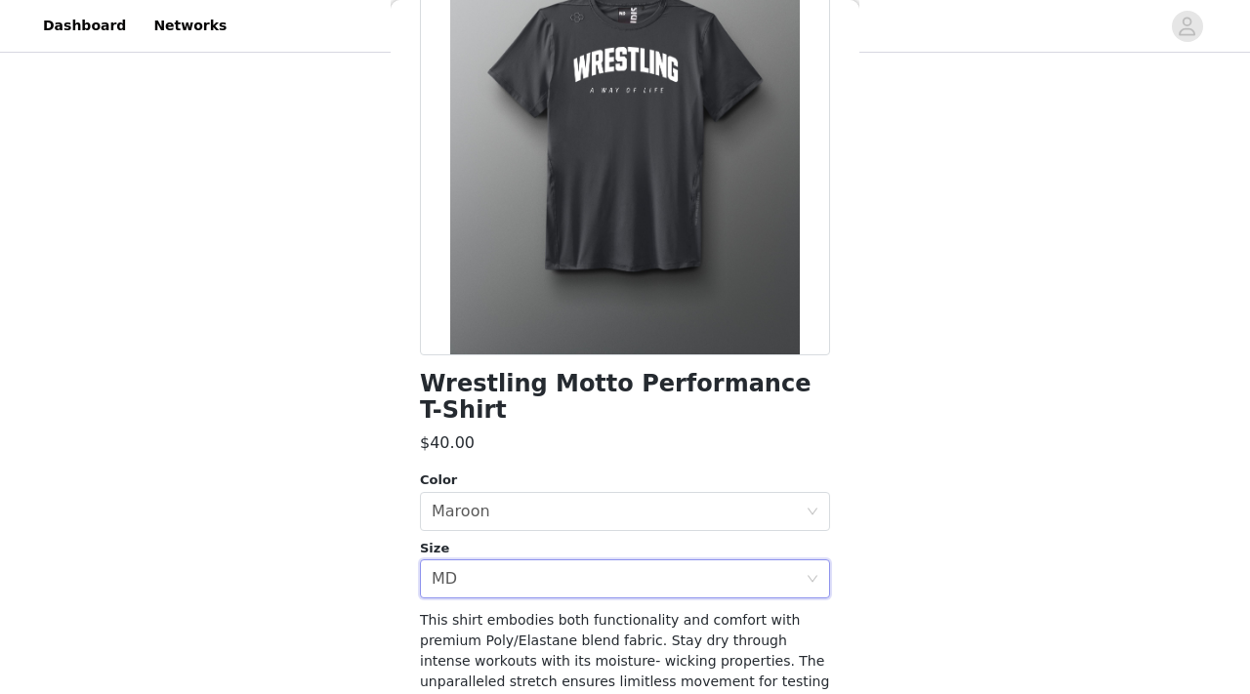
scroll to position [235, 0]
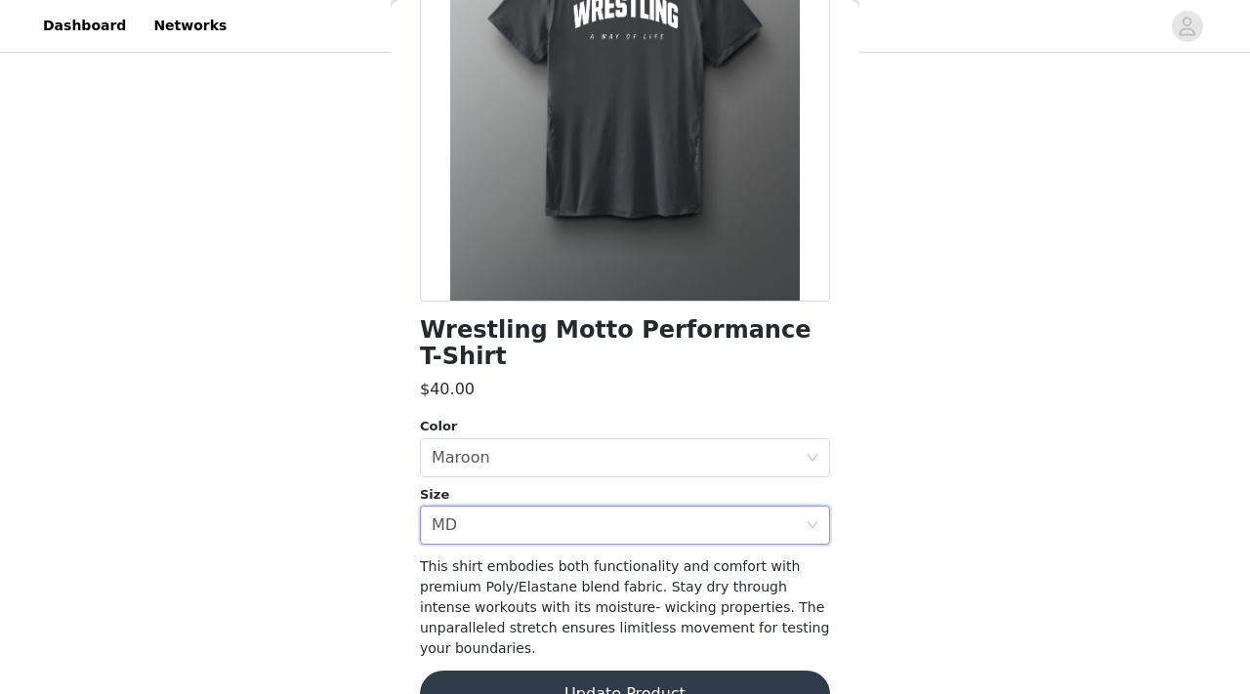
click at [526, 671] on button "Update Product" at bounding box center [625, 694] width 410 height 47
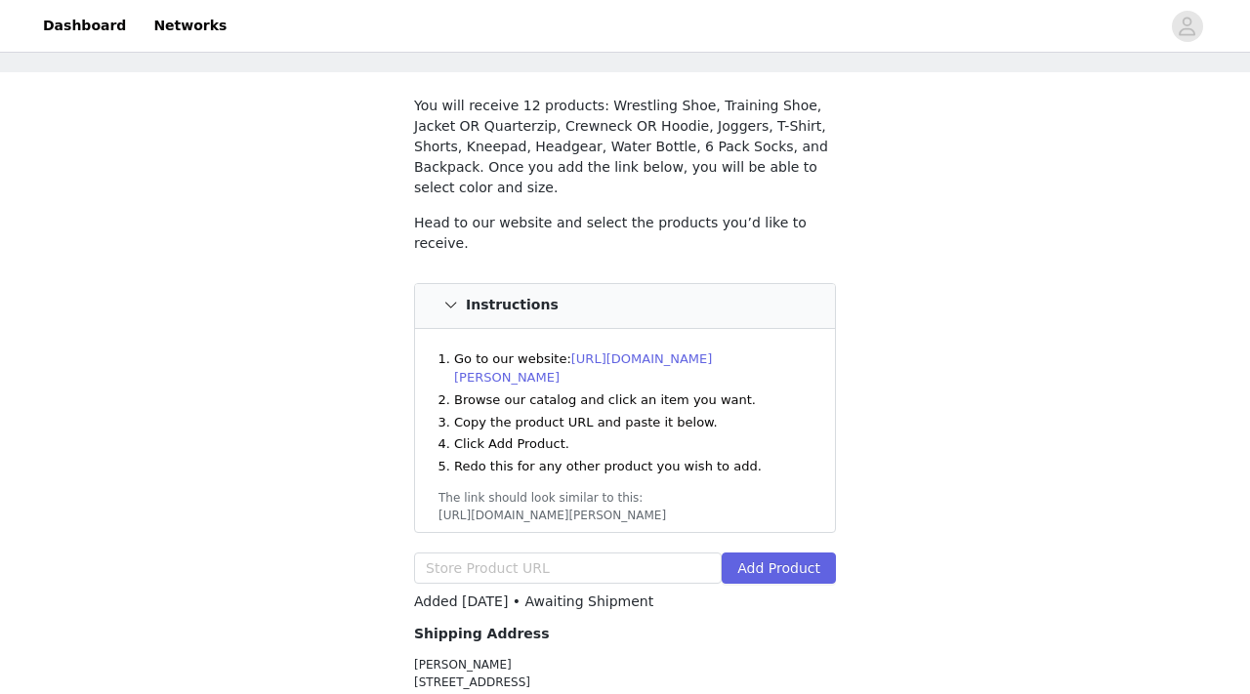
scroll to position [0, 0]
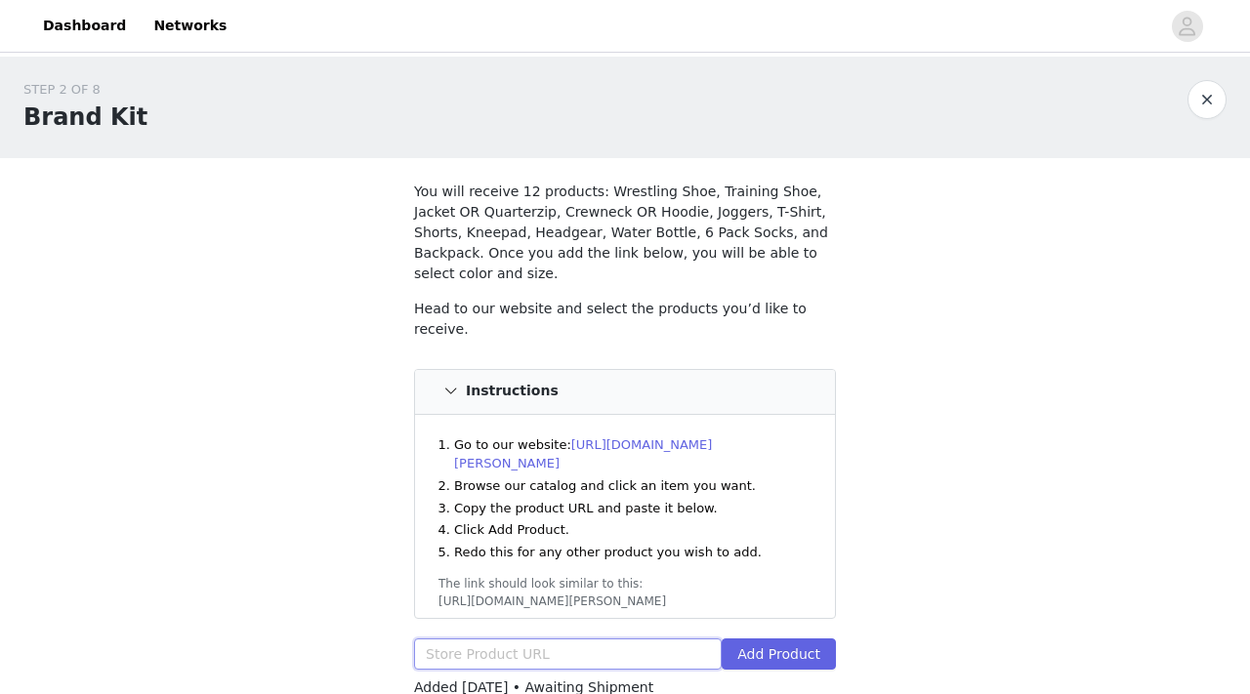
click at [555, 638] on input "text" at bounding box center [568, 653] width 308 height 31
paste input "https://www.rudis.com/products/rudis-cushion-white-knee-pad-5"
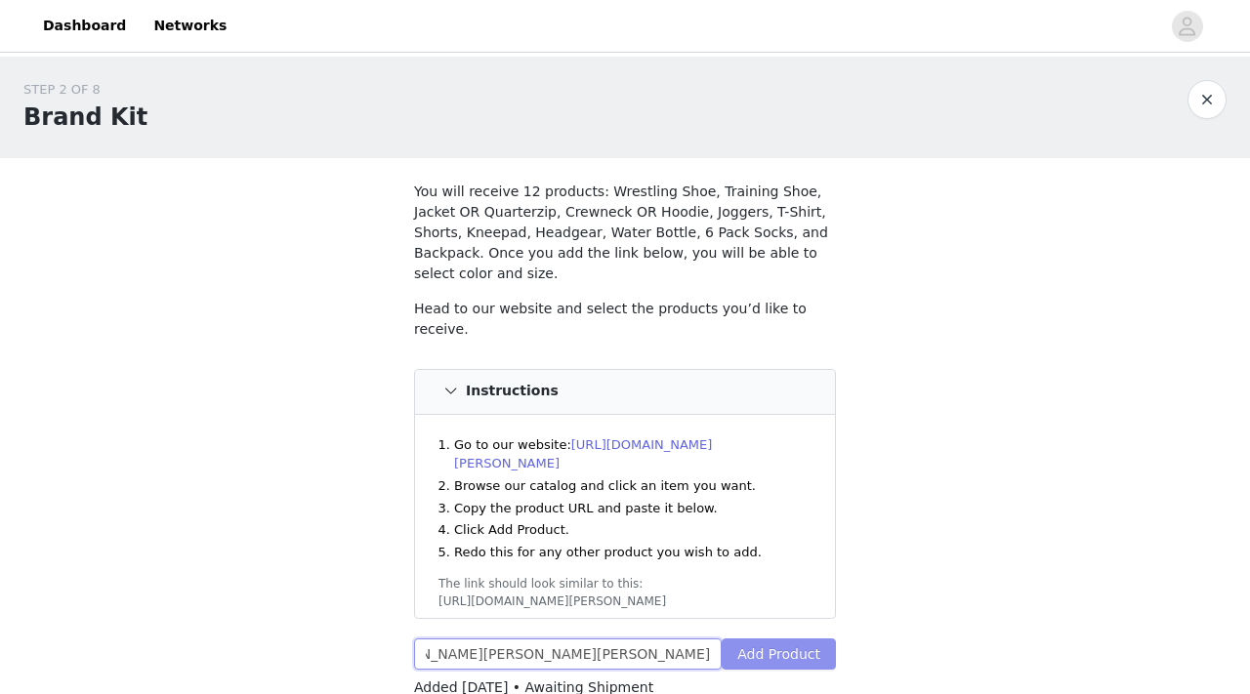
type input "https://www.rudis.com/products/rudis-cushion-white-knee-pad-5"
click at [797, 638] on button "Add Product" at bounding box center [778, 653] width 114 height 31
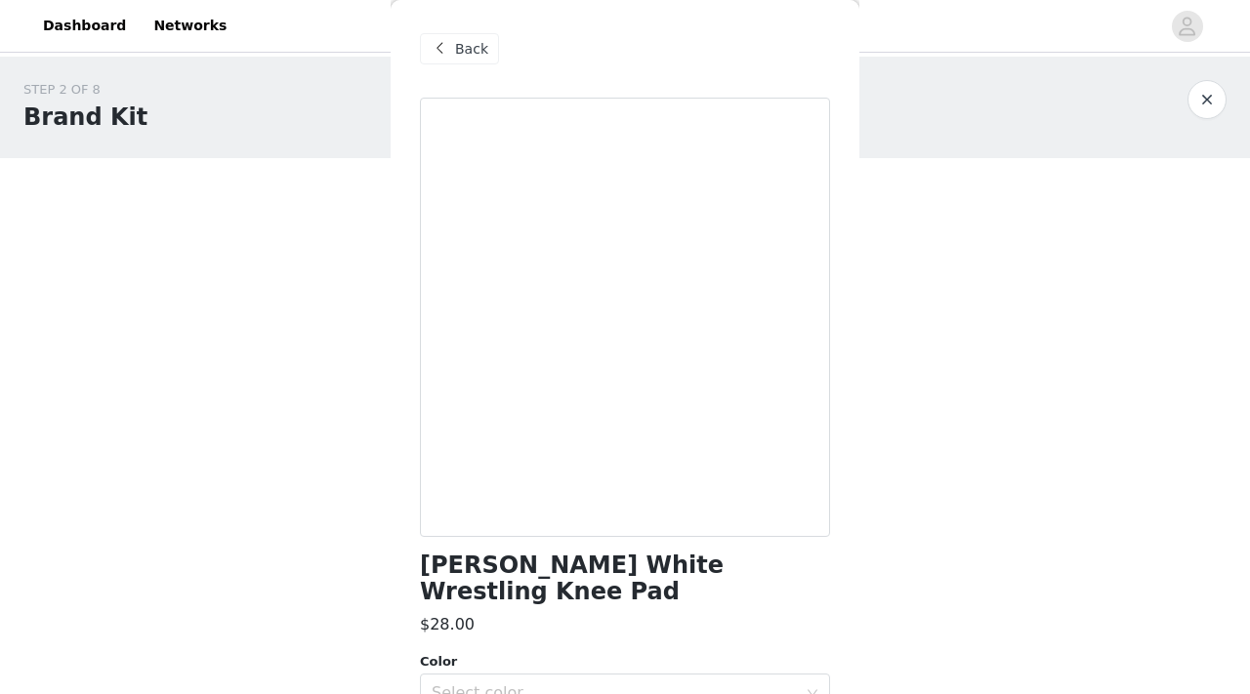
scroll to position [152, 0]
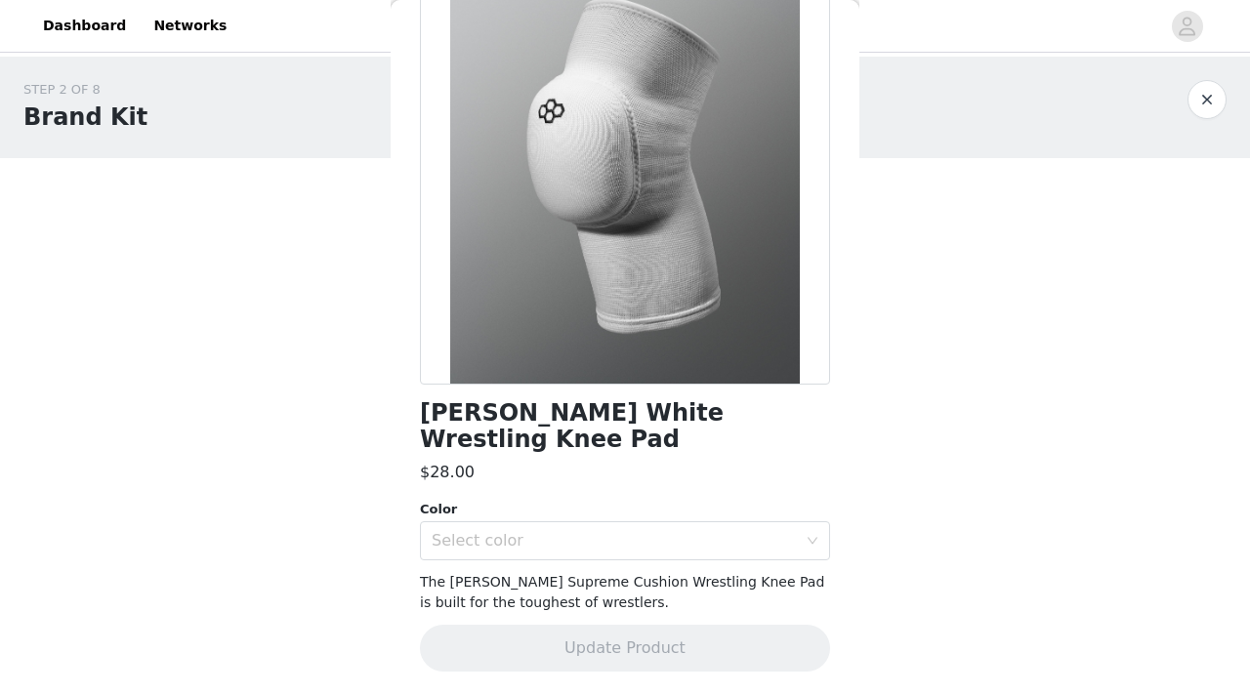
click at [575, 559] on div "RUDIS Cushion White Wrestling Knee Pad $28.00 Color Select color The RUDIS Supr…" at bounding box center [625, 320] width 410 height 750
click at [557, 540] on div "Select color" at bounding box center [614, 541] width 365 height 20
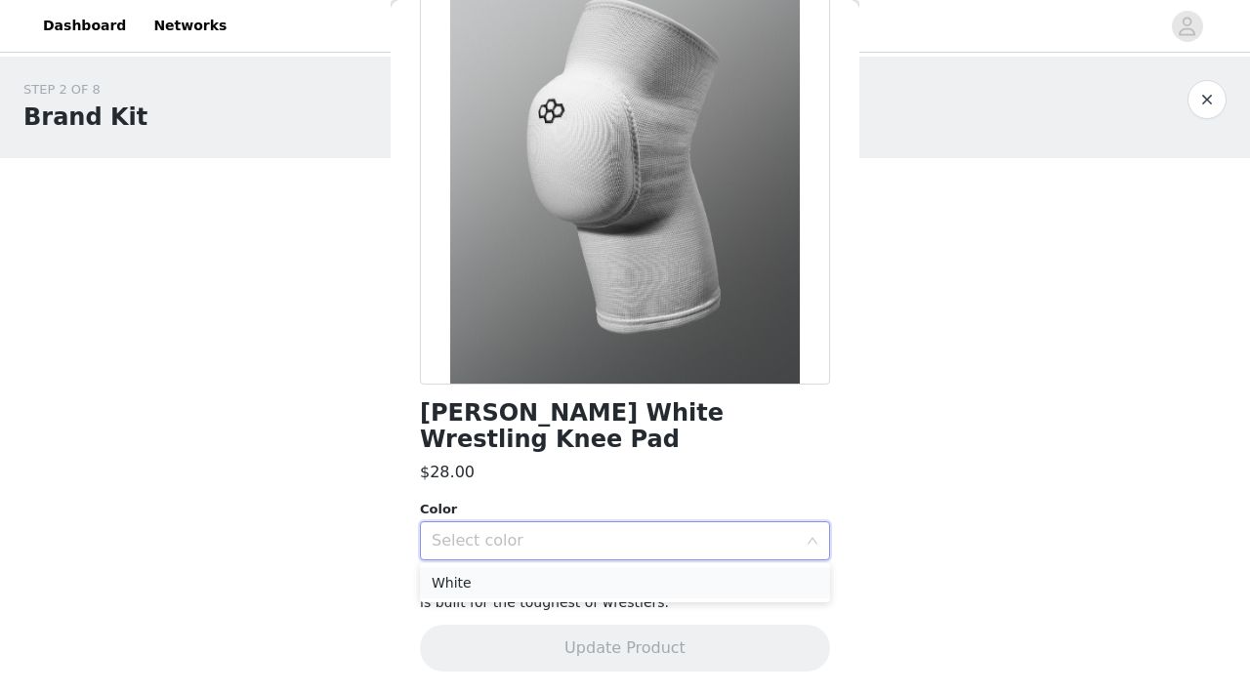
click at [509, 587] on li "White" at bounding box center [625, 582] width 410 height 31
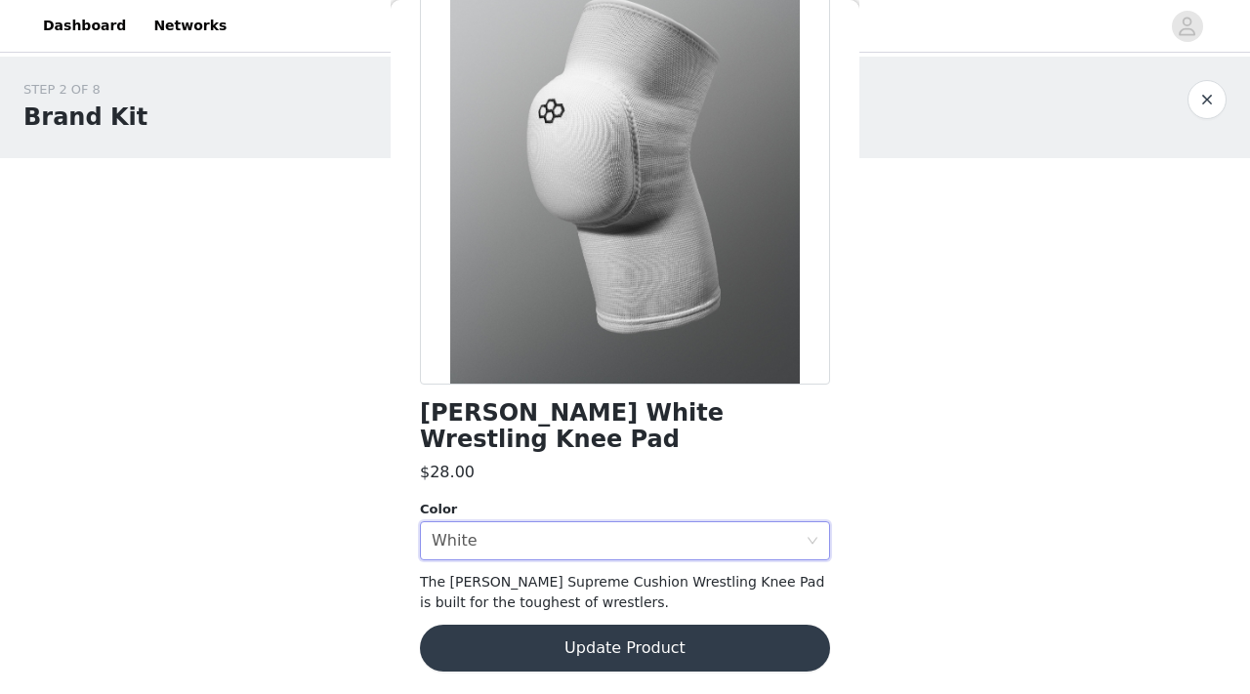
click at [543, 638] on button "Update Product" at bounding box center [625, 648] width 410 height 47
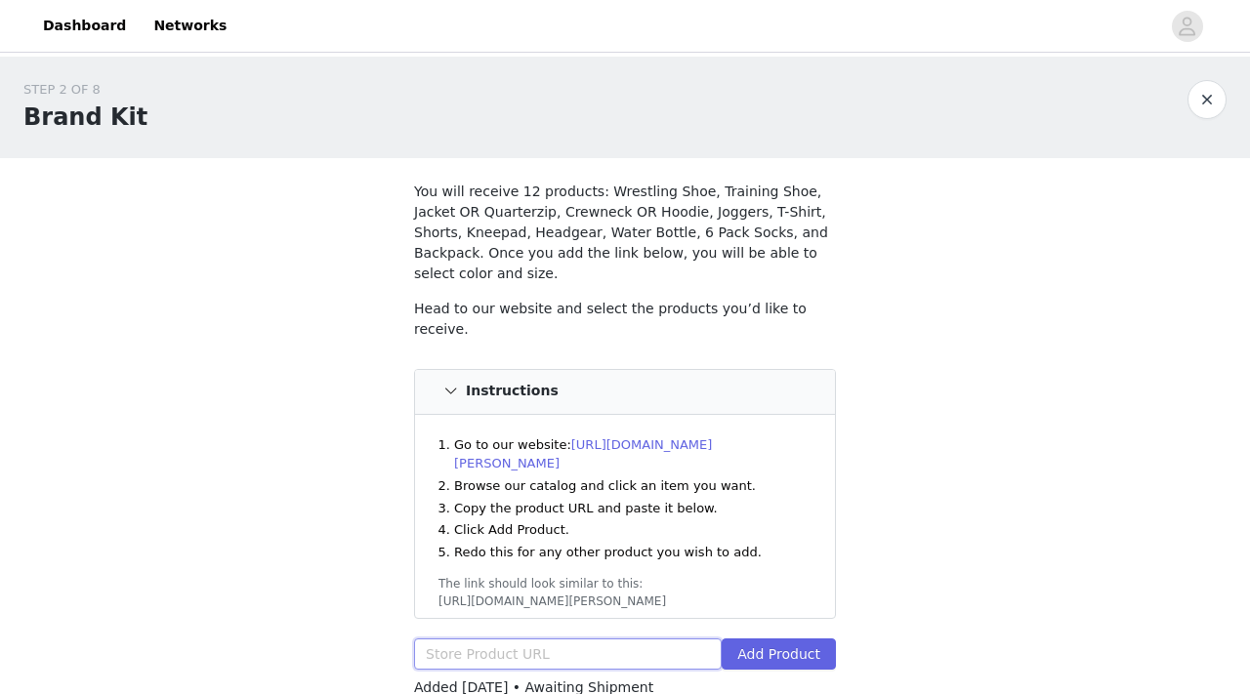
click at [554, 638] on input "text" at bounding box center [568, 653] width 308 height 31
paste input "https://www.rudis.com/products/rudis-2-0-elite-headgear-white"
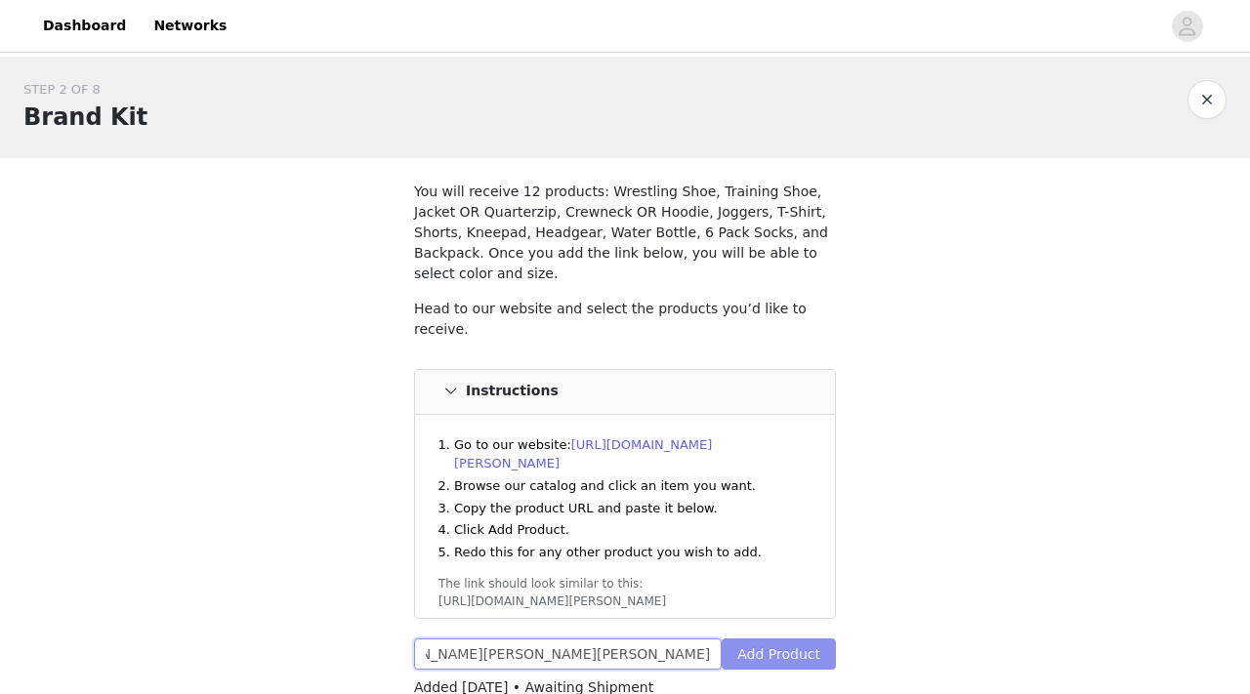
type input "https://www.rudis.com/products/rudis-2-0-elite-headgear-white"
click at [752, 638] on button "Add Product" at bounding box center [778, 653] width 114 height 31
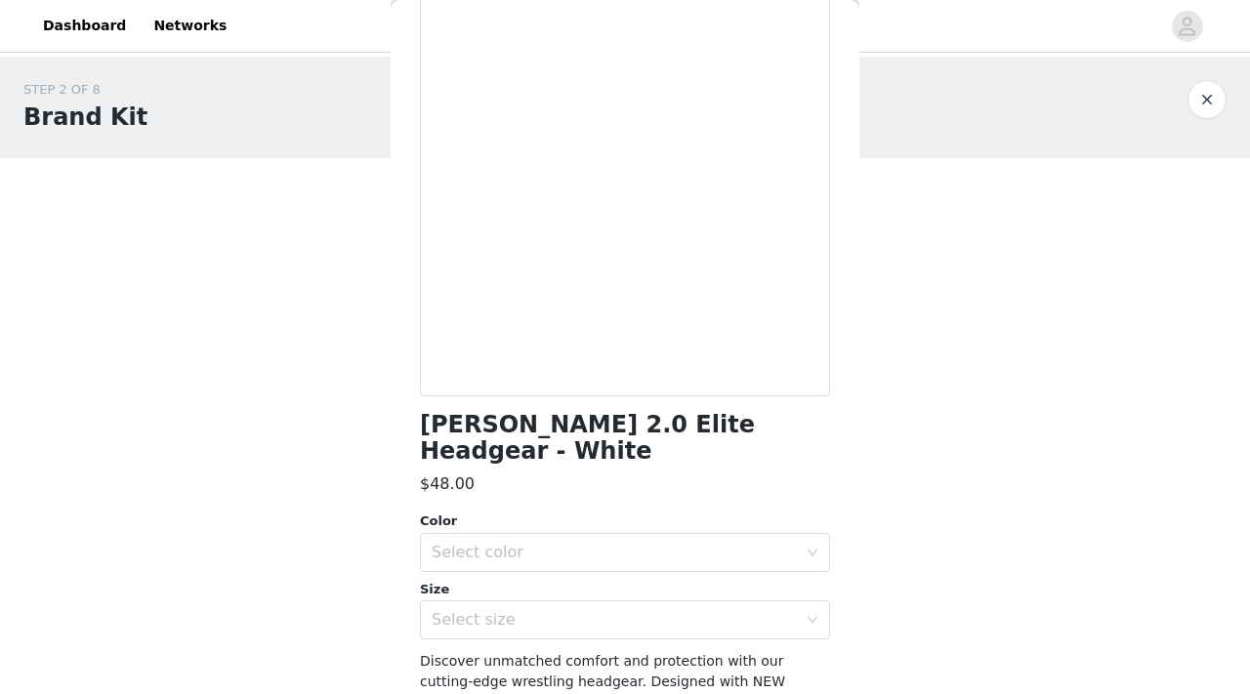
scroll to position [178, 0]
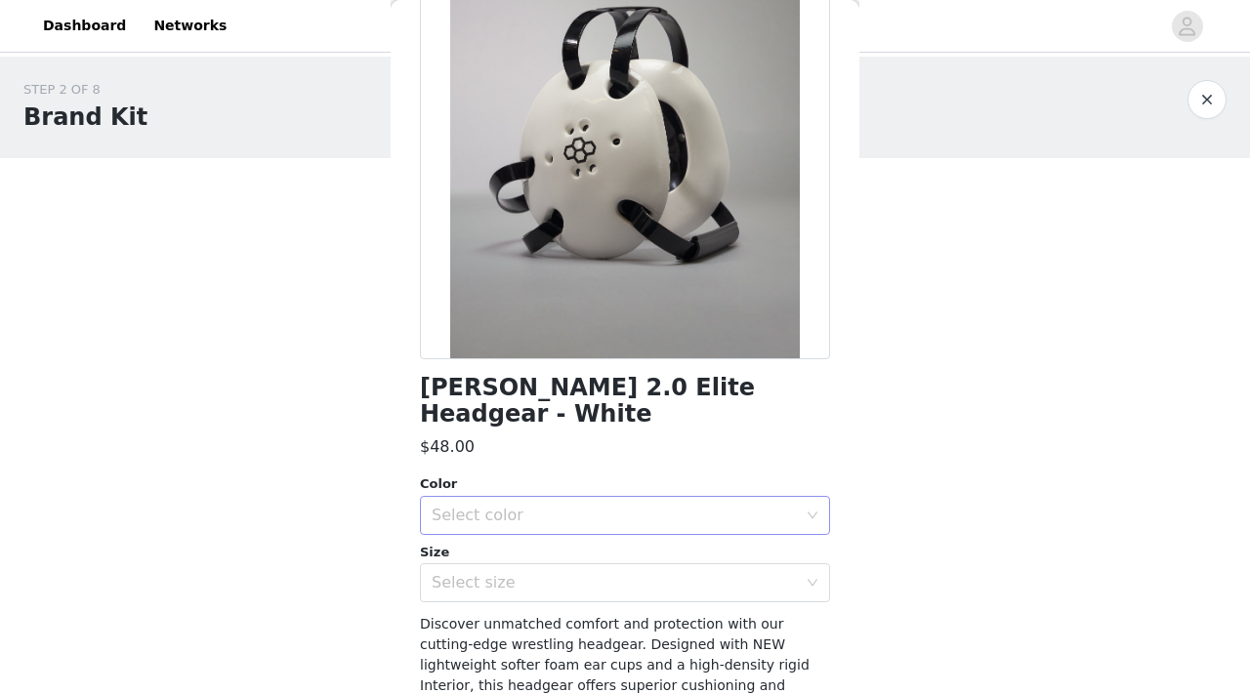
click at [520, 506] on div "Select color" at bounding box center [614, 516] width 365 height 20
click at [515, 531] on li "White" at bounding box center [625, 531] width 410 height 31
click at [516, 573] on div "Select size" at bounding box center [614, 583] width 365 height 20
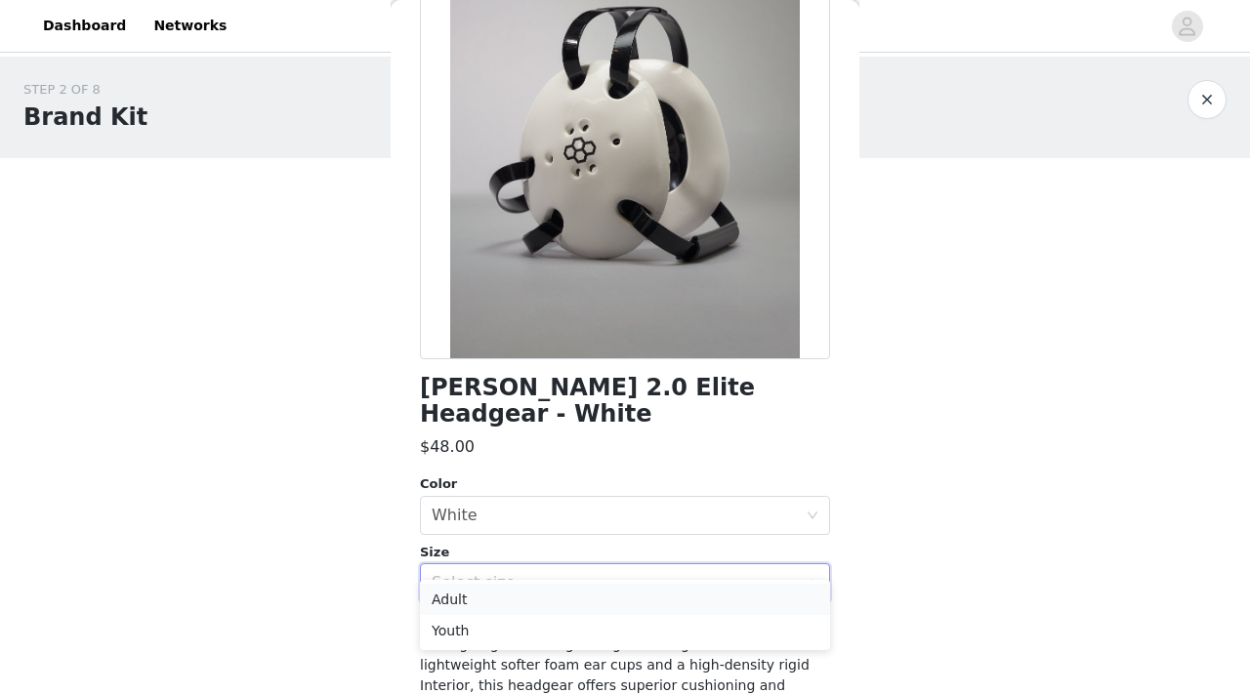
click at [484, 596] on li "Adult" at bounding box center [625, 599] width 410 height 31
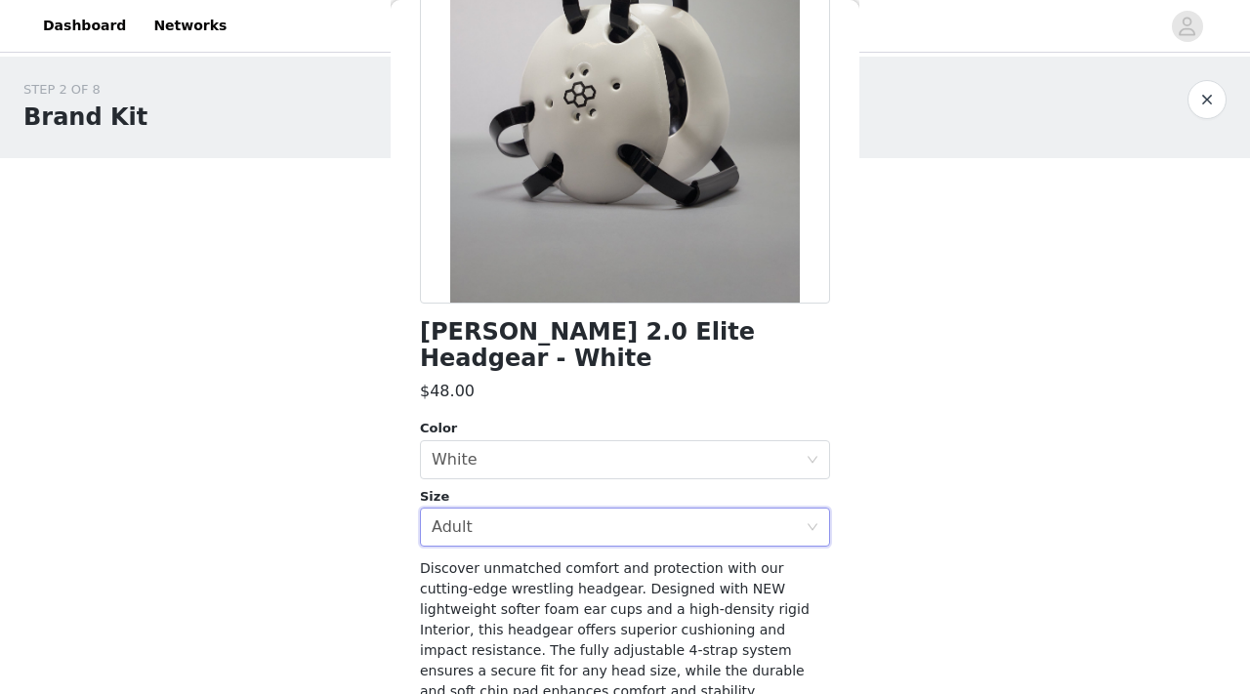
scroll to position [297, 0]
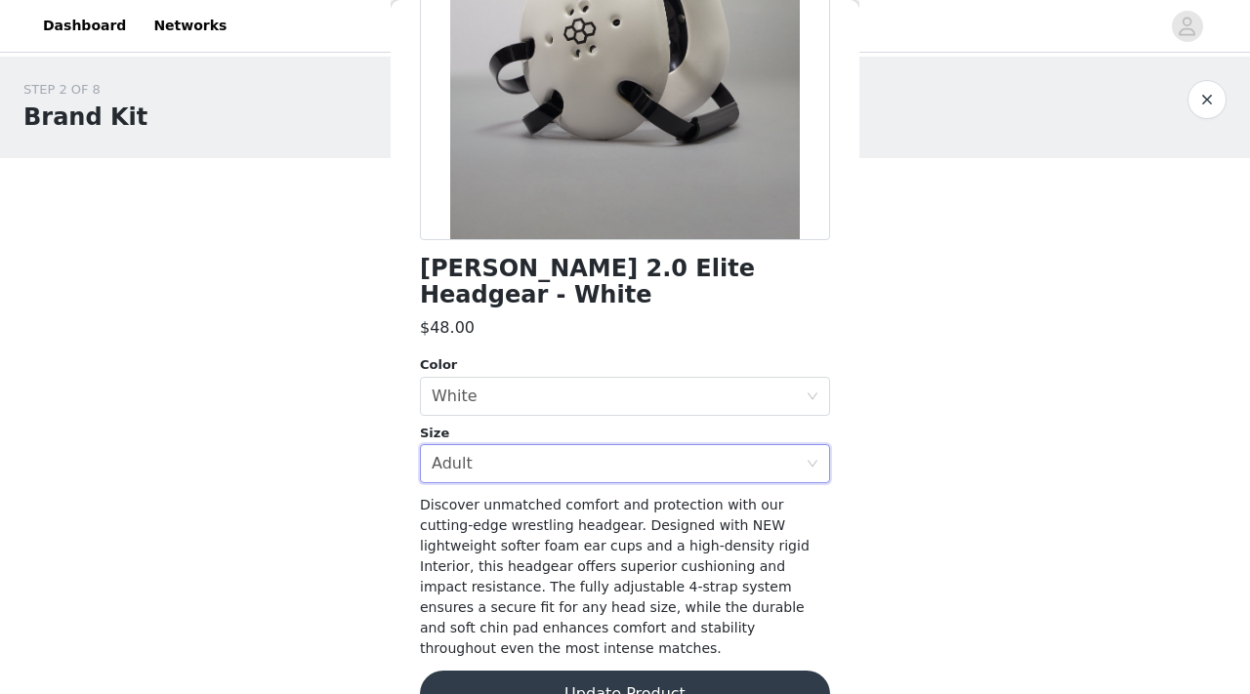
click at [523, 671] on button "Update Product" at bounding box center [625, 694] width 410 height 47
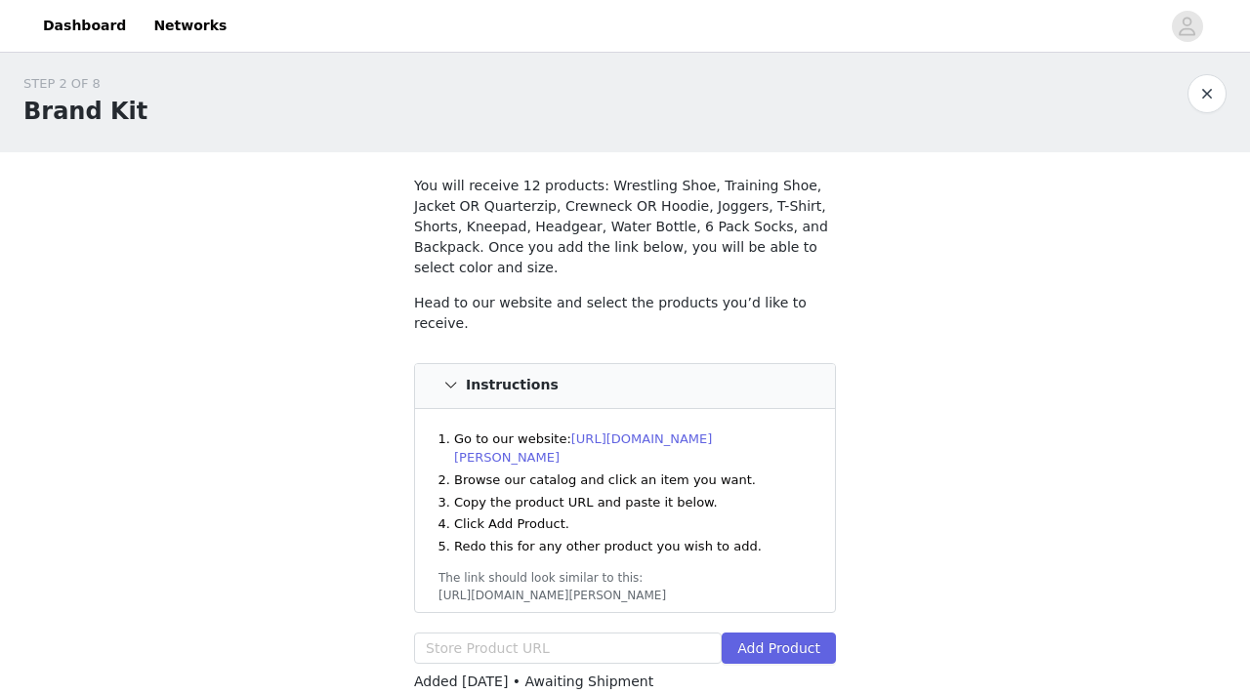
scroll to position [10, 0]
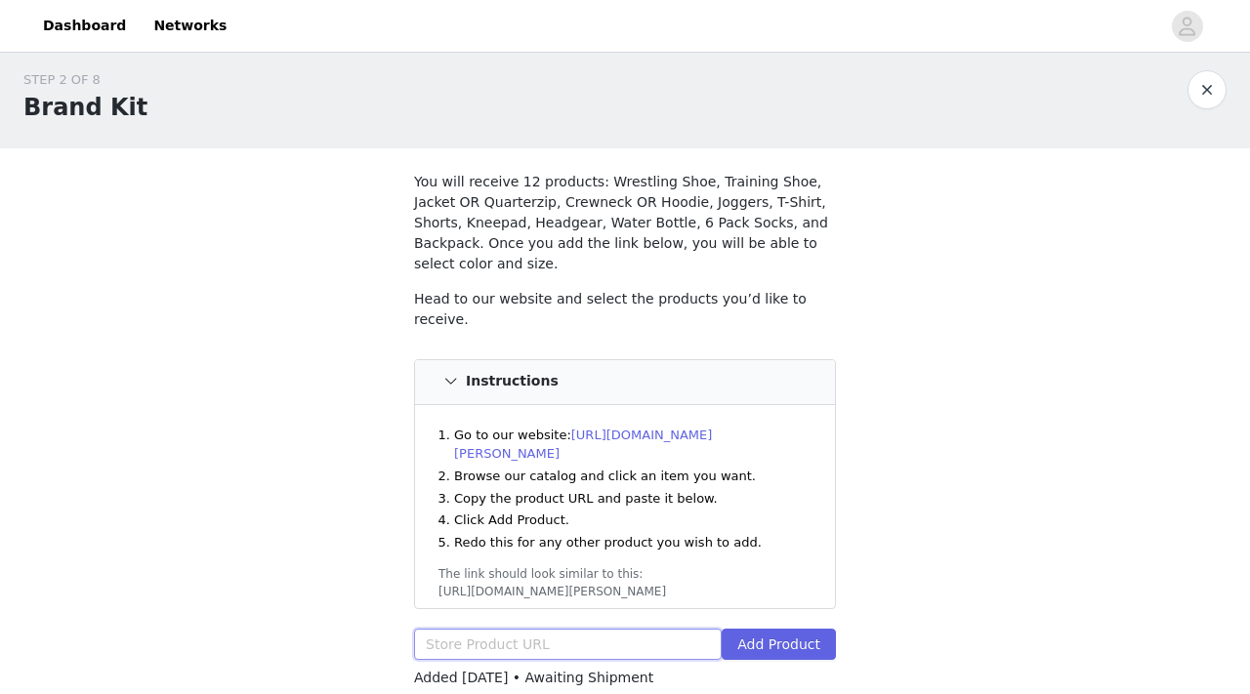
click at [561, 629] on input "text" at bounding box center [568, 644] width 308 height 31
paste input "https://www.rudis.com/products/rudis-white-cushion-crew-socks-6-pair?variant=46…"
type input "https://www.rudis.com/products/rudis-white-cushion-crew-socks-6-pair?variant=46…"
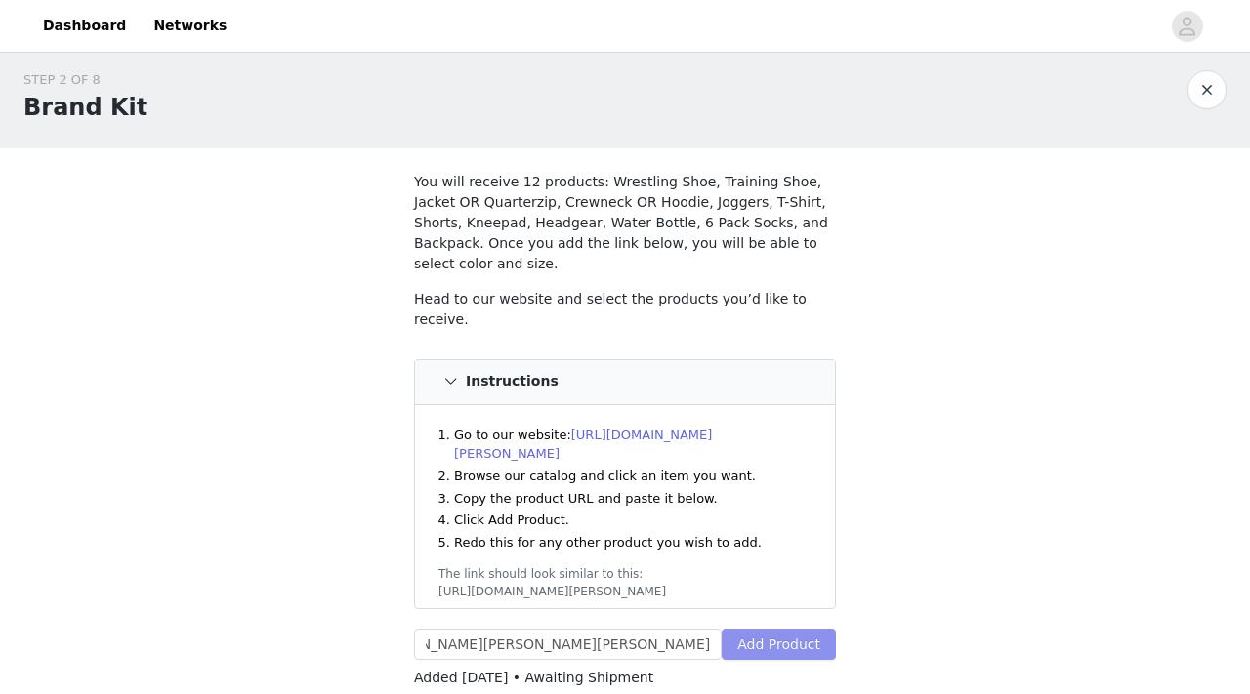
click at [736, 629] on button "Add Product" at bounding box center [778, 644] width 114 height 31
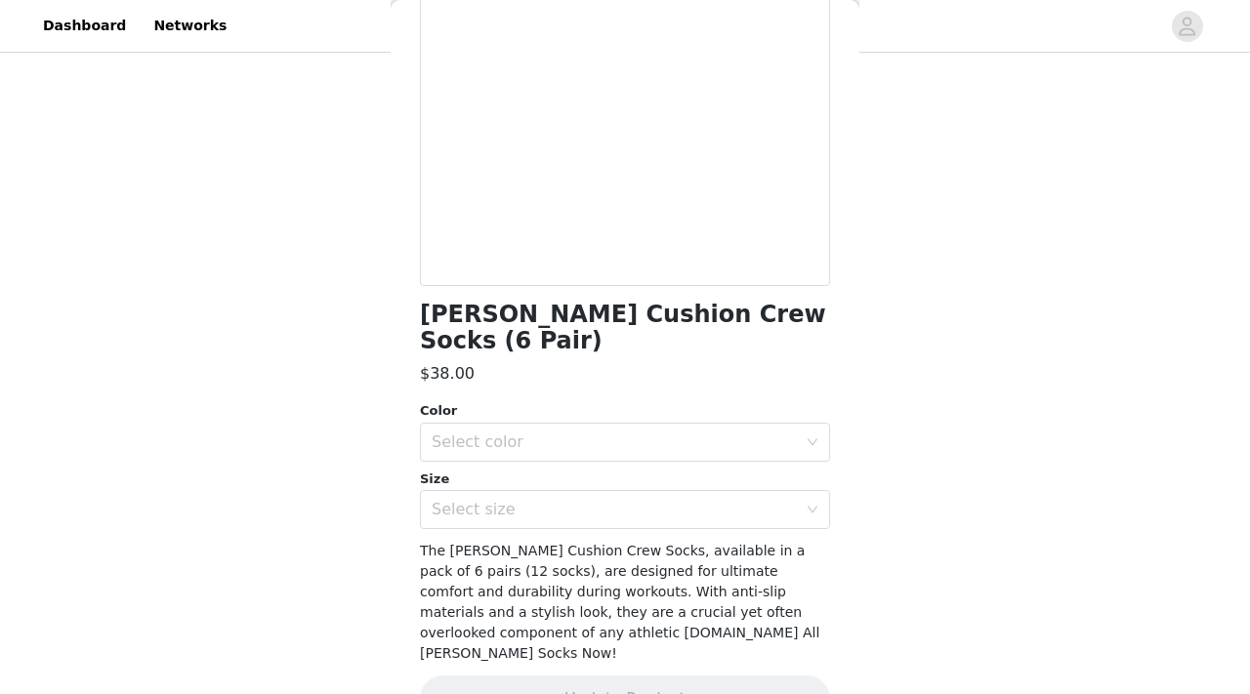
scroll to position [267, 0]
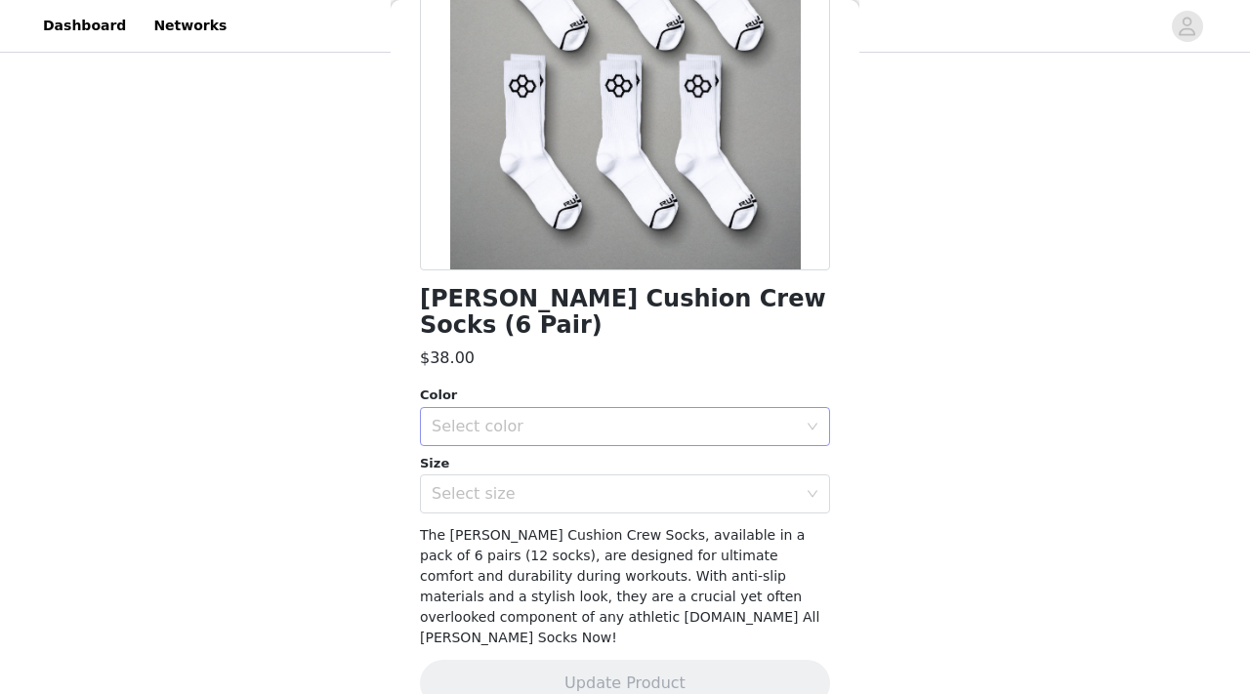
click at [570, 422] on div "Select color" at bounding box center [614, 427] width 365 height 20
click at [532, 474] on li "White" at bounding box center [625, 469] width 410 height 31
click at [527, 502] on div "Select size" at bounding box center [614, 494] width 365 height 20
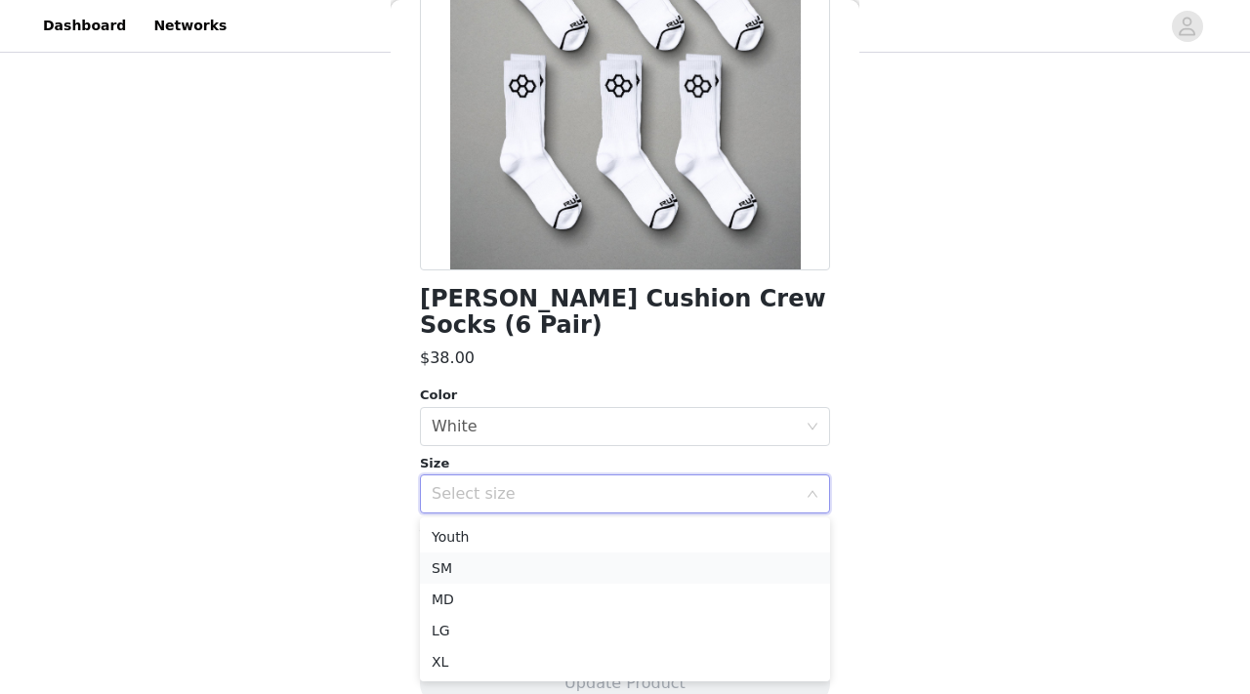
click at [476, 563] on li "SM" at bounding box center [625, 568] width 410 height 31
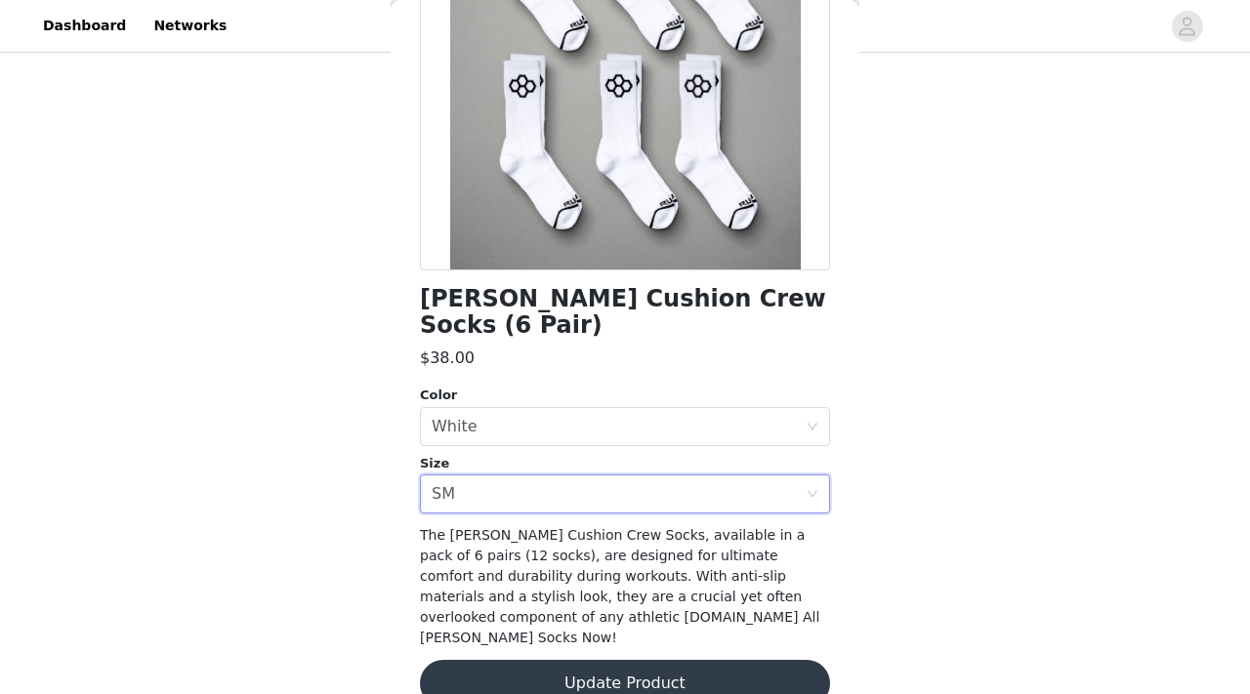
click at [529, 660] on button "Update Product" at bounding box center [625, 683] width 410 height 47
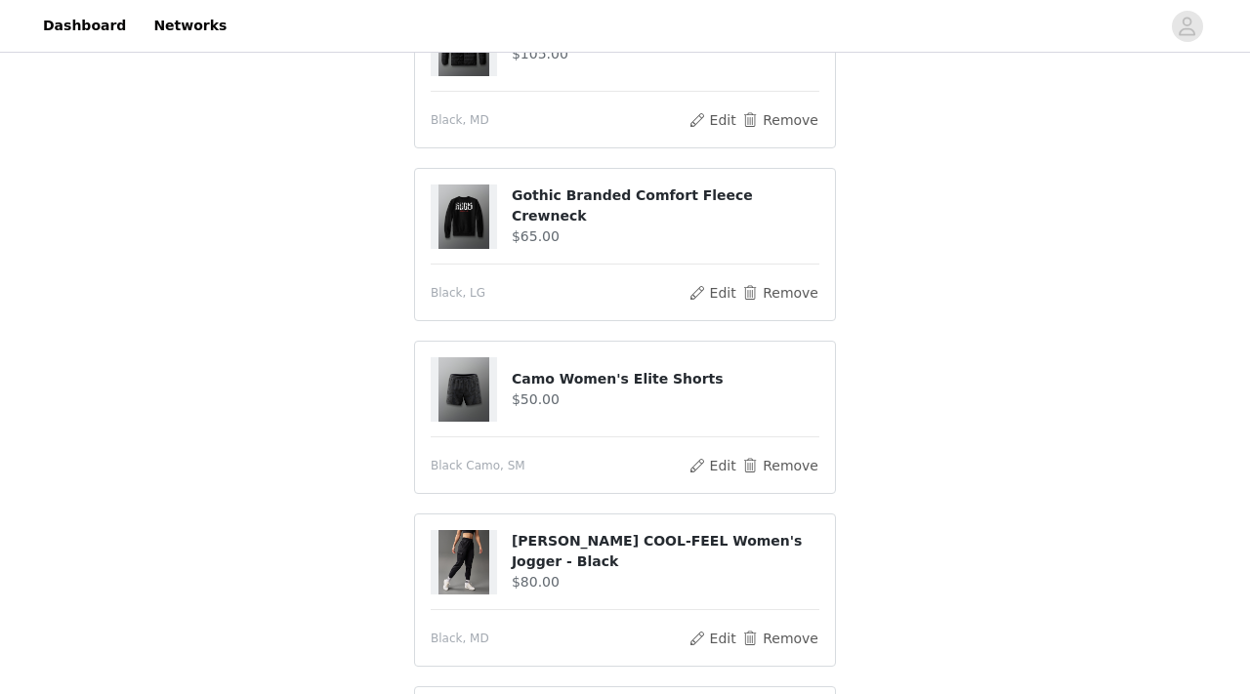
scroll to position [0, 0]
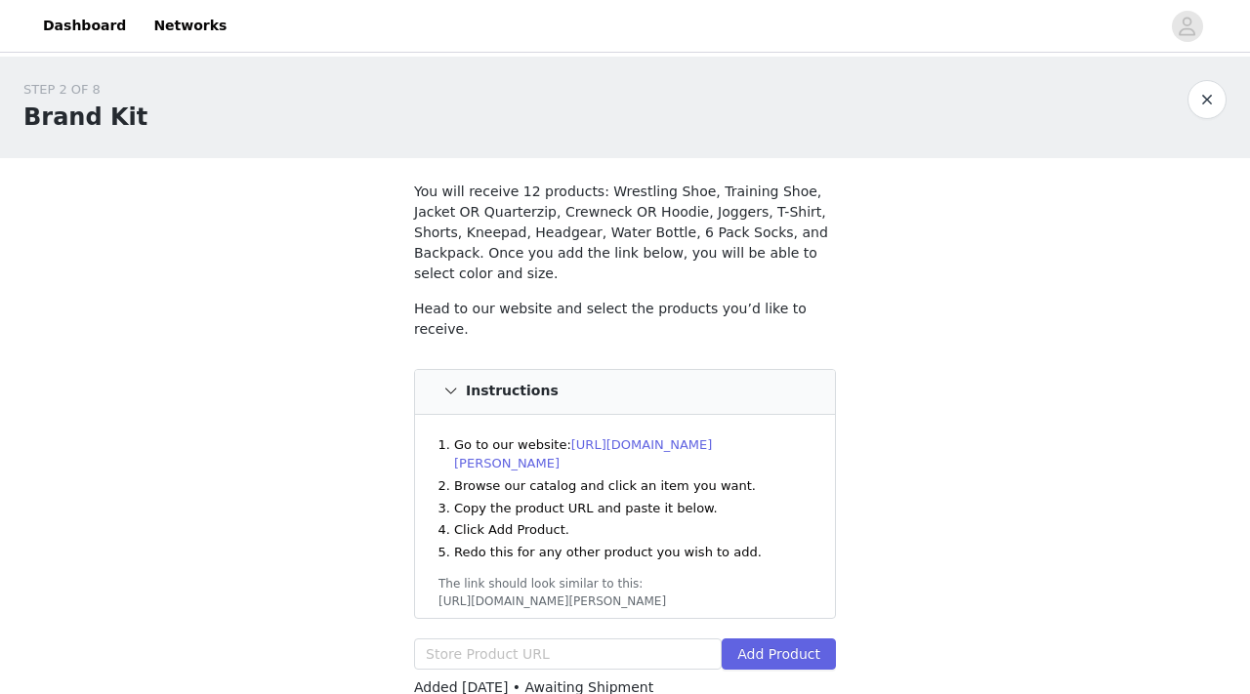
click at [1207, 97] on button "button" at bounding box center [1206, 99] width 39 height 39
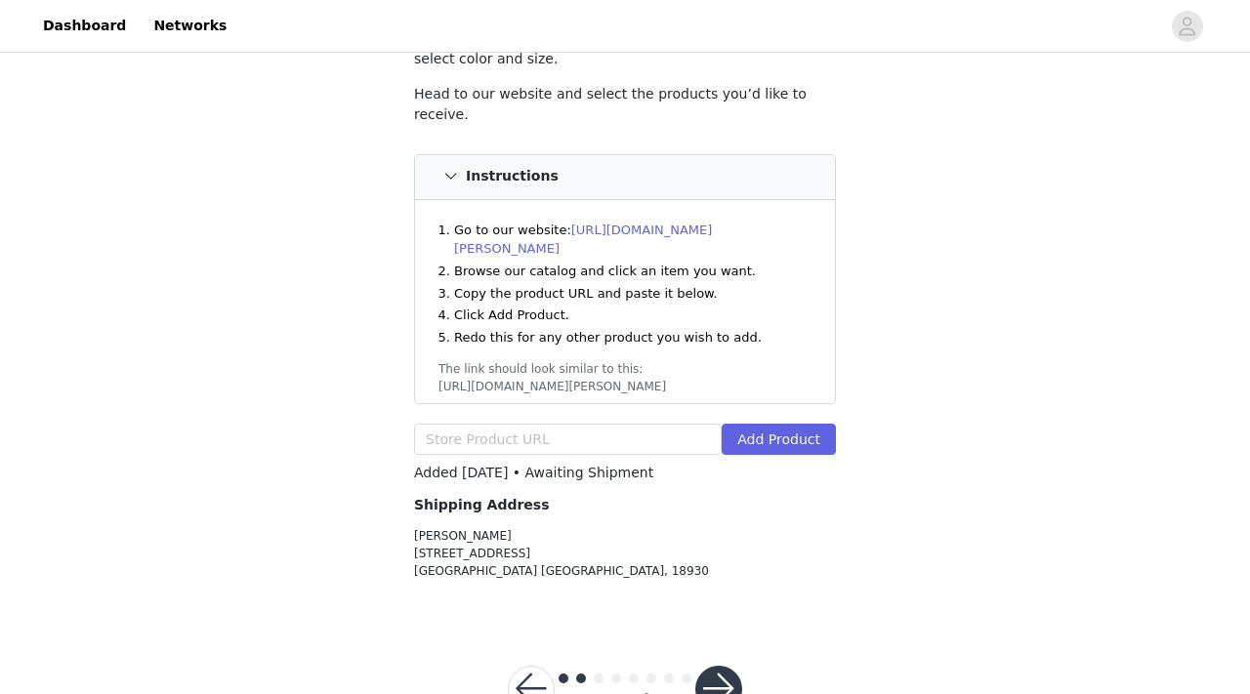
scroll to position [240, 0]
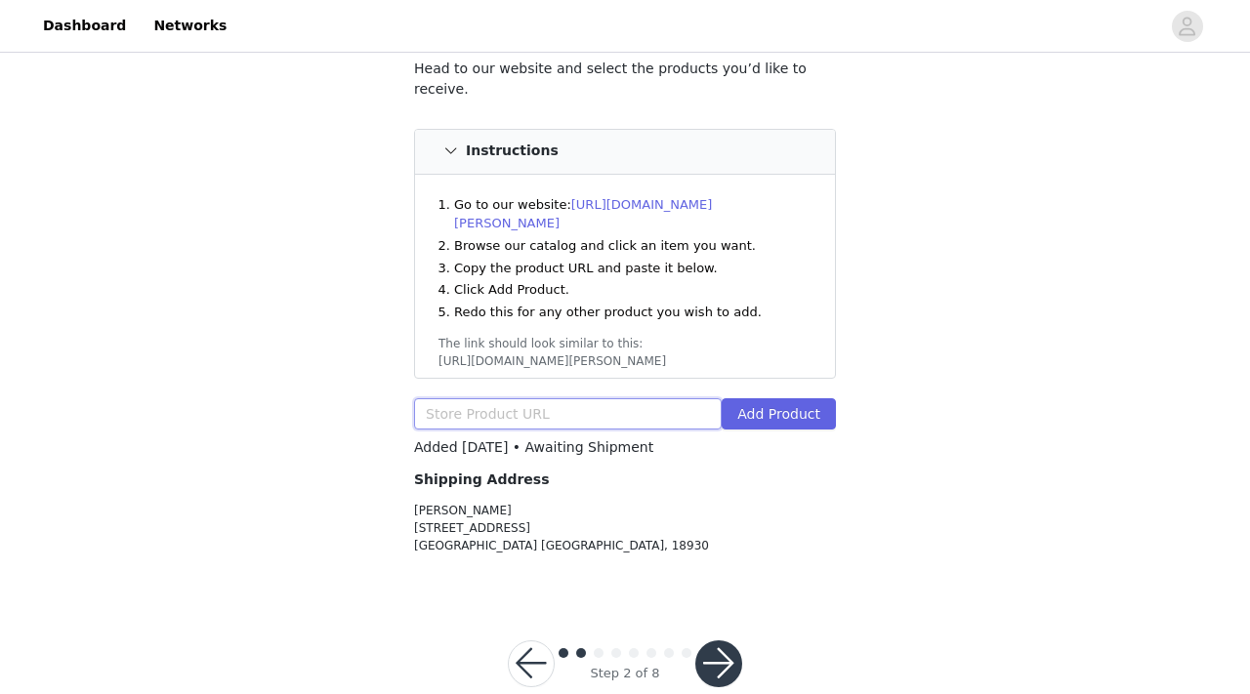
click at [651, 398] on input "text" at bounding box center [568, 413] width 308 height 31
paste input "https://www.rudis.com/products/rudis-white-cushion-crew-socks-6-pair?variant=46…"
type input "https://www.rudis.com/products/rudis-white-cushion-crew-socks-6-pair?variant=46…"
click at [747, 398] on button "Add Product" at bounding box center [778, 413] width 114 height 31
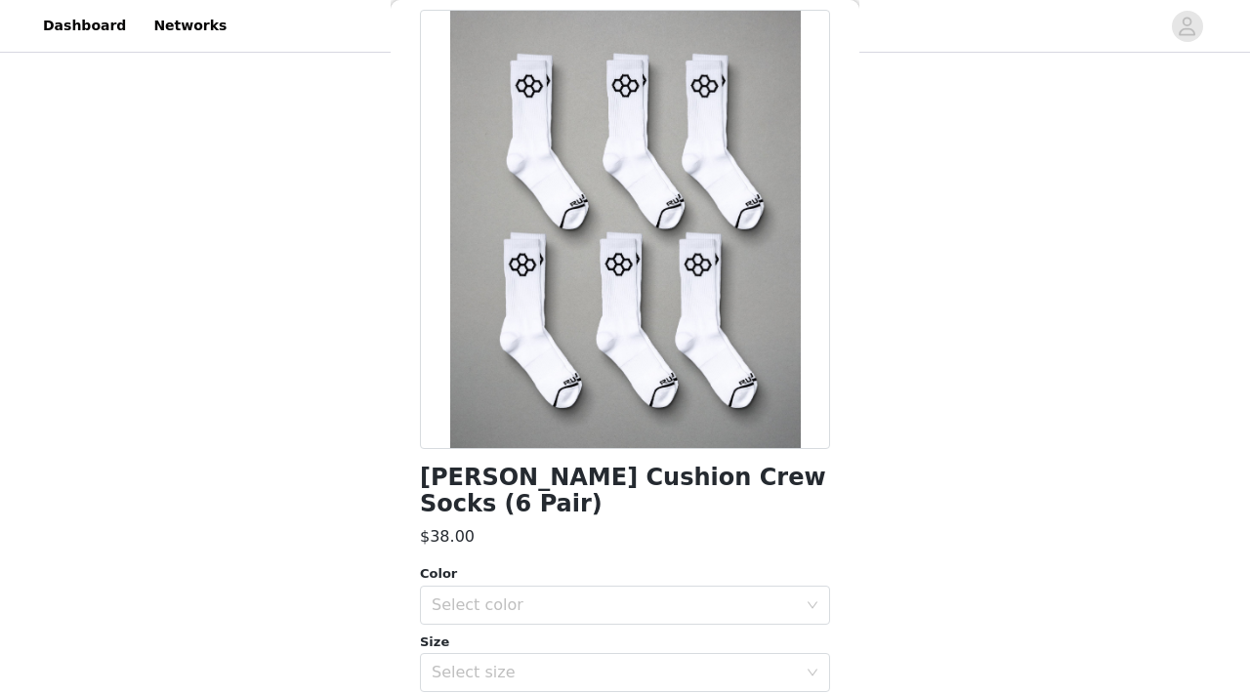
scroll to position [236, 0]
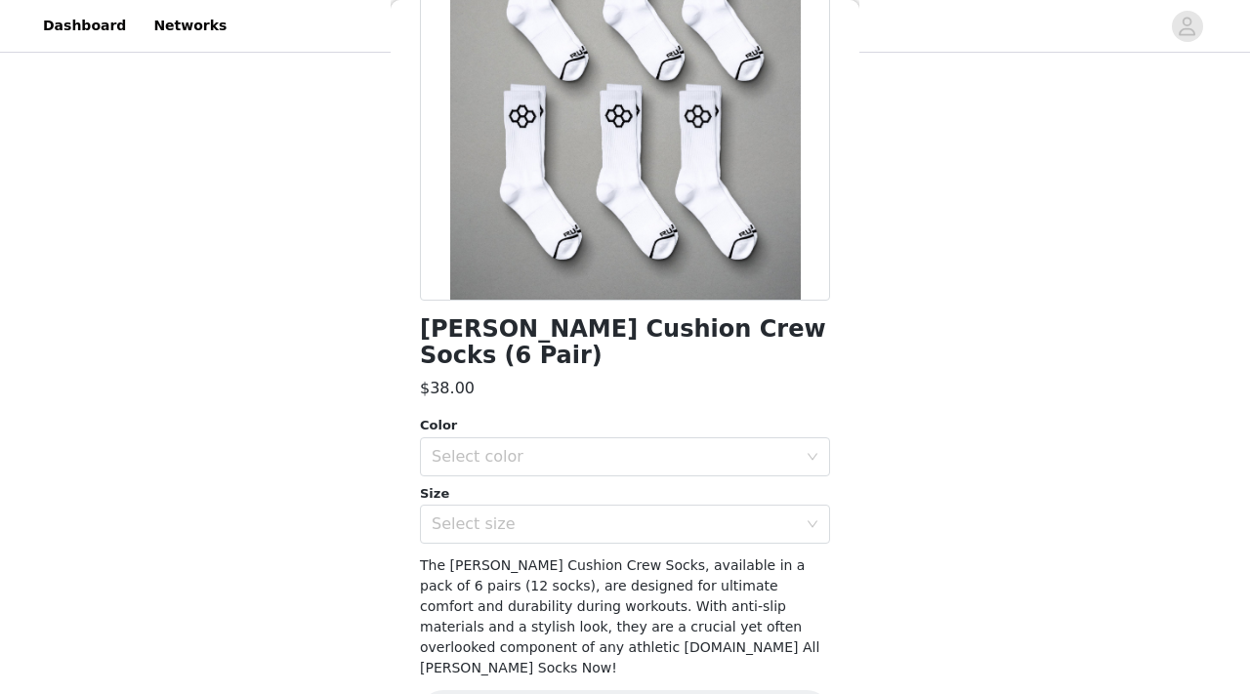
click at [676, 545] on div "RUDIS White Cushion Crew Socks (6 Pair) $38.00 Color Select color Size Select s…" at bounding box center [625, 310] width 410 height 899
click at [657, 533] on div "Select size" at bounding box center [614, 525] width 365 height 20
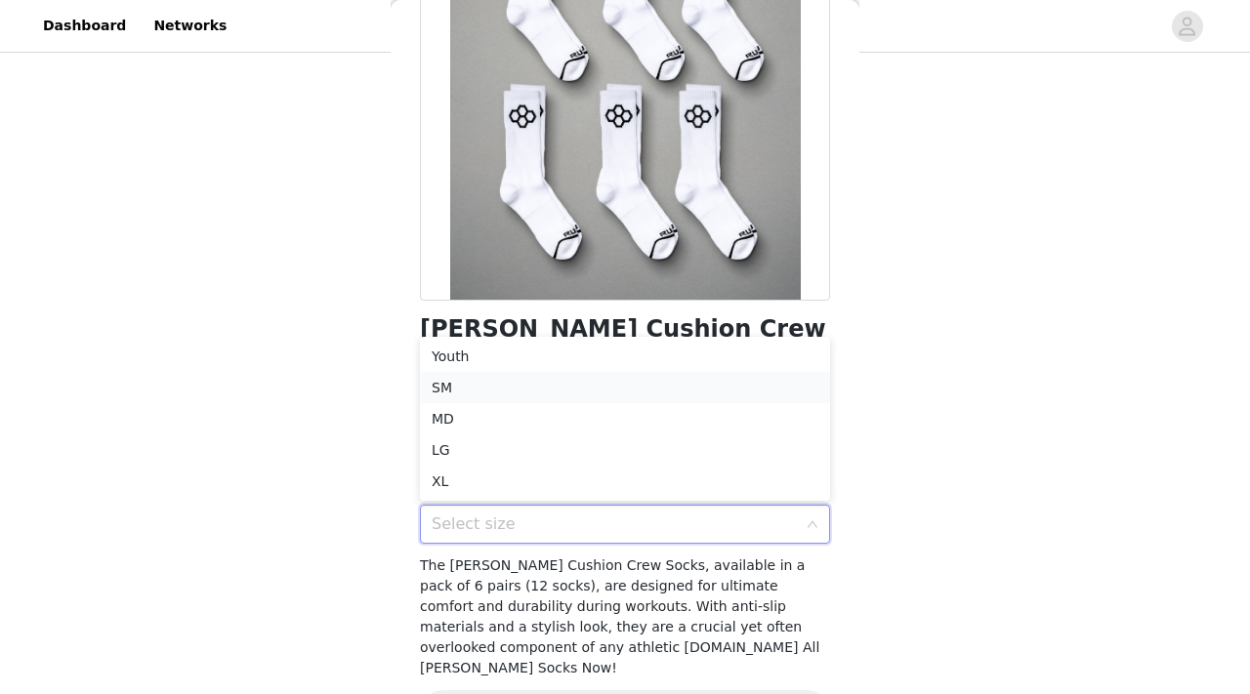
click at [556, 384] on li "SM" at bounding box center [625, 387] width 410 height 31
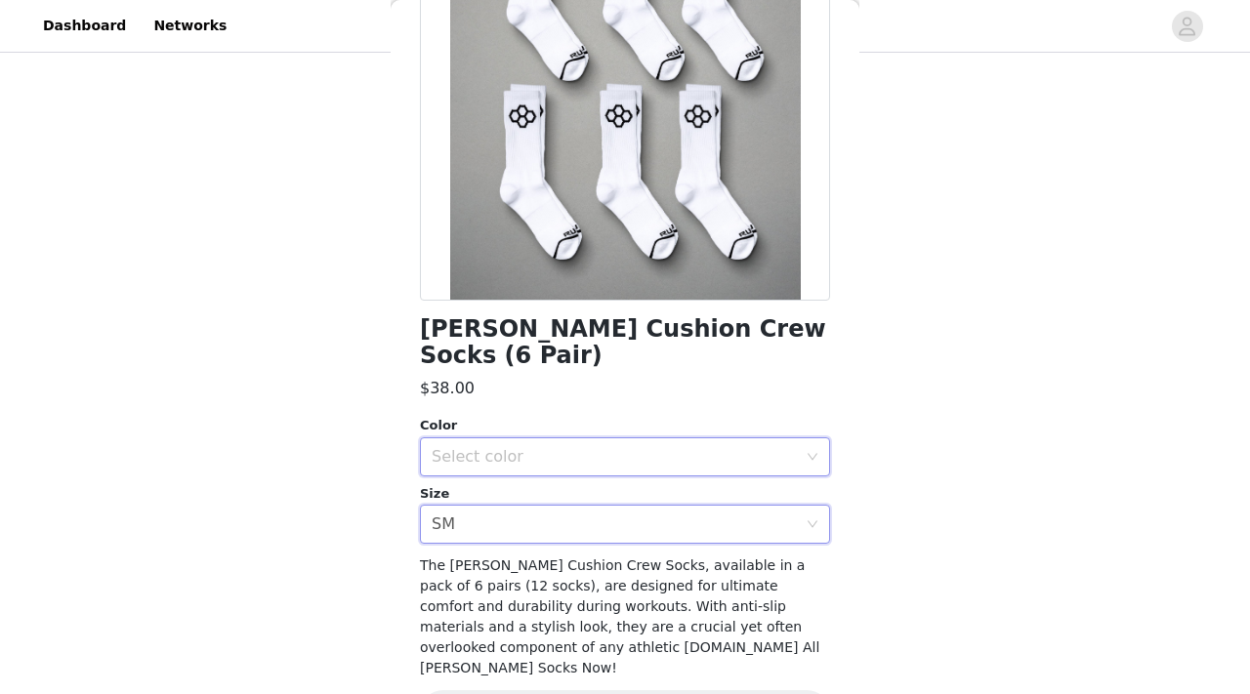
click at [578, 469] on div "Select color" at bounding box center [619, 456] width 374 height 37
click at [553, 508] on li "White" at bounding box center [625, 499] width 410 height 31
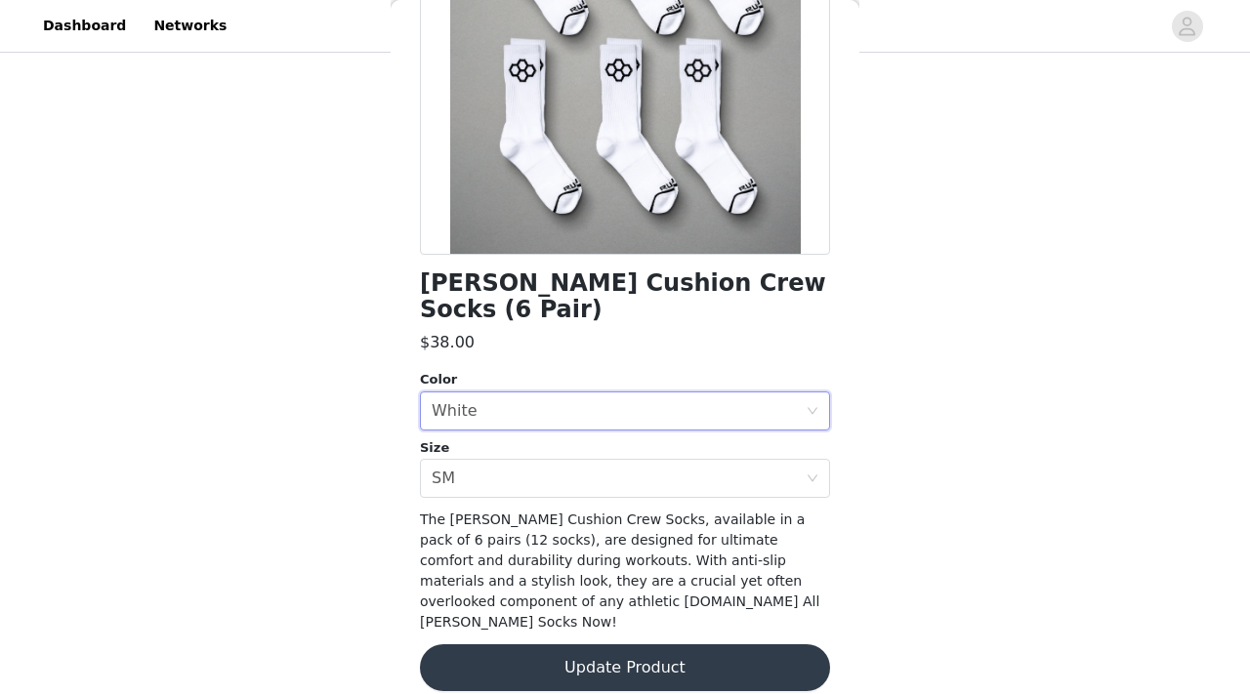
click at [582, 646] on button "Update Product" at bounding box center [625, 667] width 410 height 47
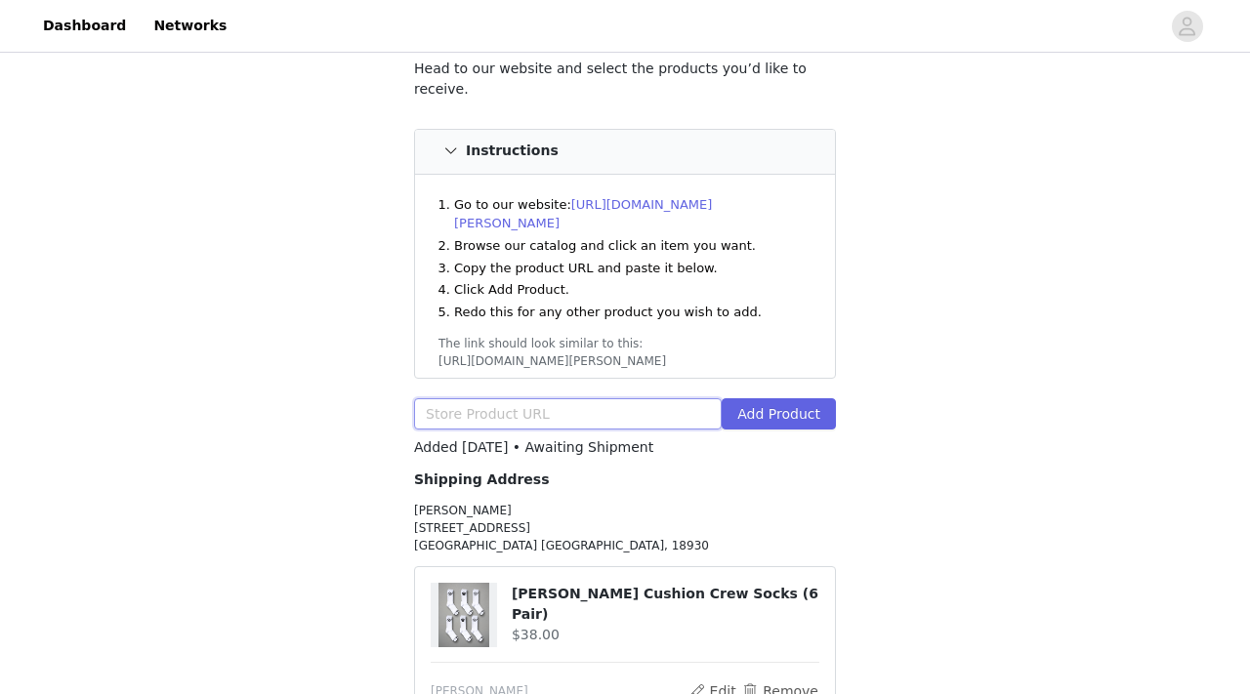
click at [647, 398] on input "text" at bounding box center [568, 413] width 308 height 31
paste input "https://www.rudis.com/products/rudis-2-0-elite-headgear-white"
type input "https://www.rudis.com/products/rudis-2-0-elite-headgear-white"
click at [753, 398] on button "Add Product" at bounding box center [778, 413] width 114 height 31
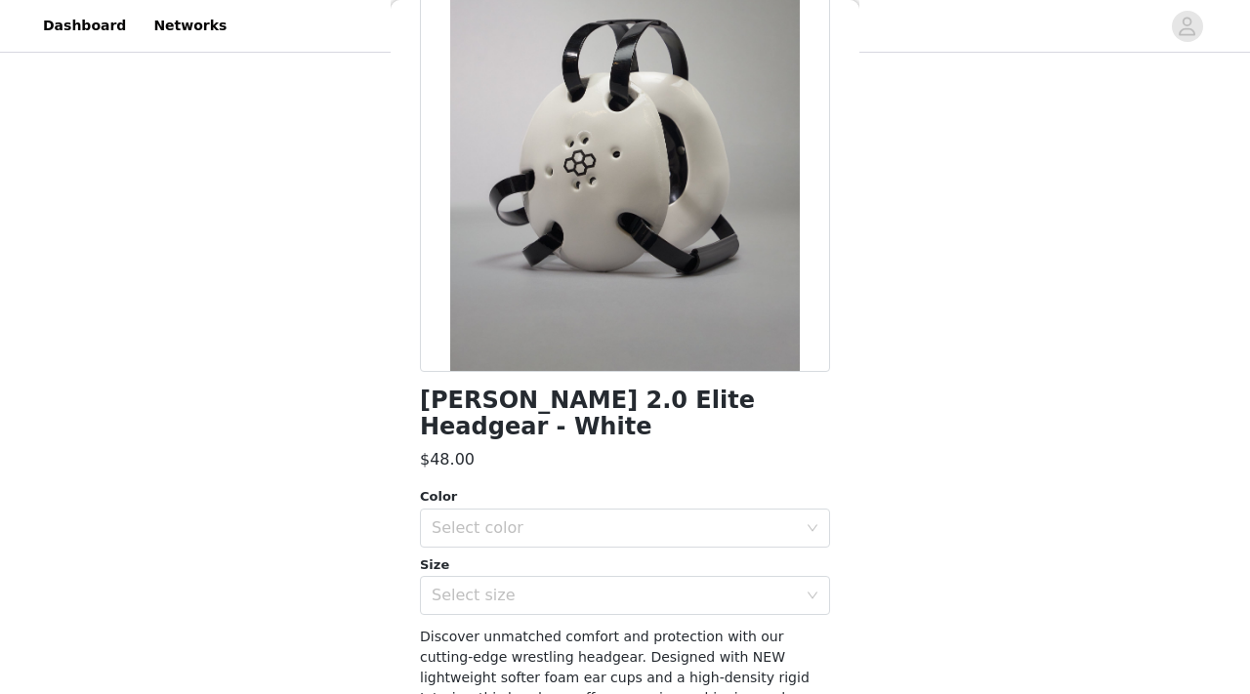
scroll to position [176, 0]
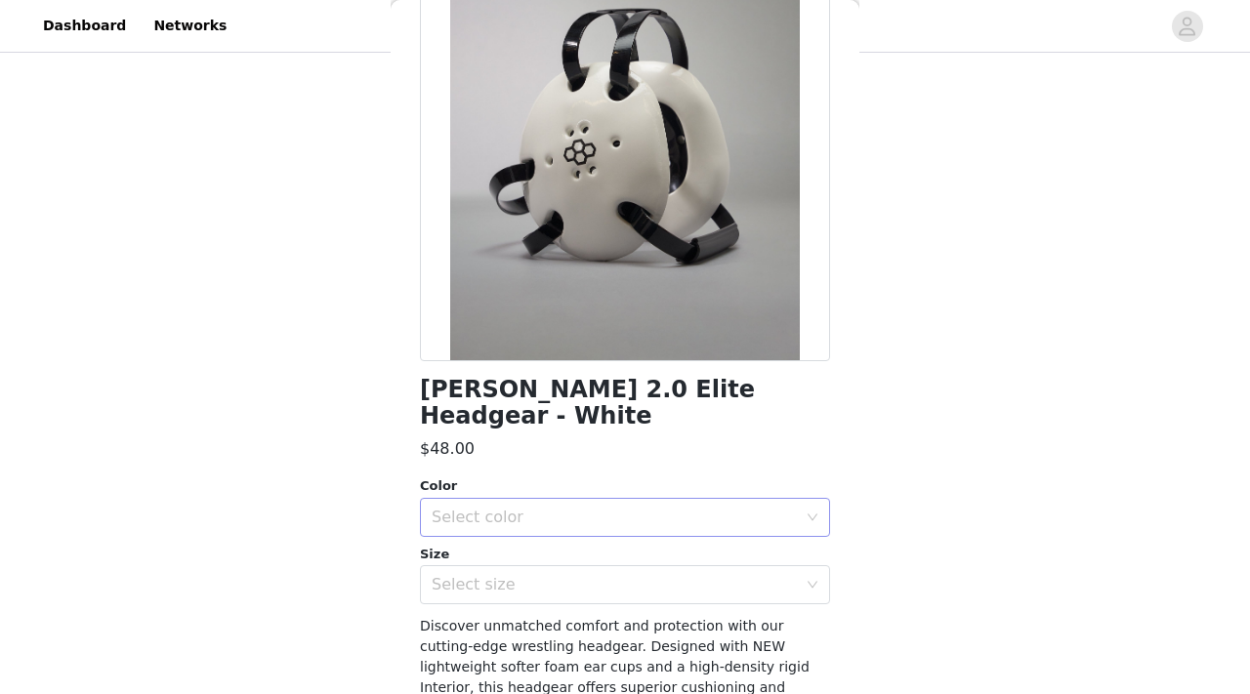
click at [668, 508] on div "Select color" at bounding box center [614, 518] width 365 height 20
click at [555, 528] on li "White" at bounding box center [625, 533] width 410 height 31
click at [558, 575] on div "Select size" at bounding box center [614, 585] width 365 height 20
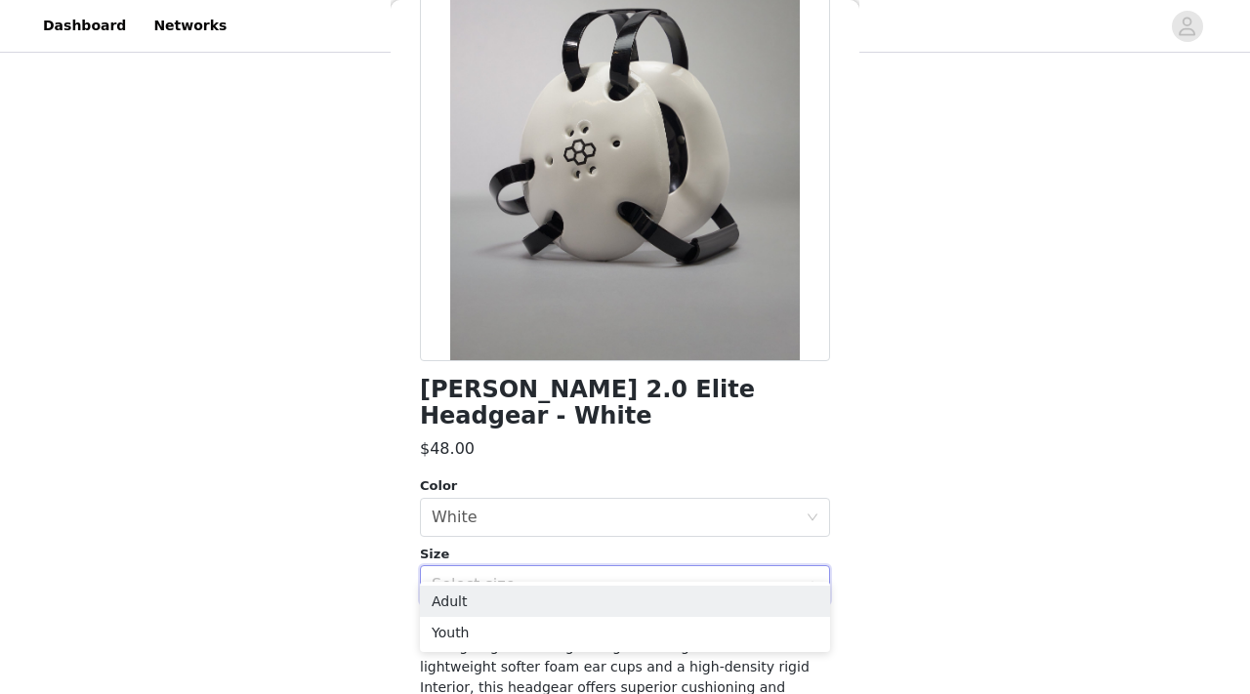
scroll to position [213, 0]
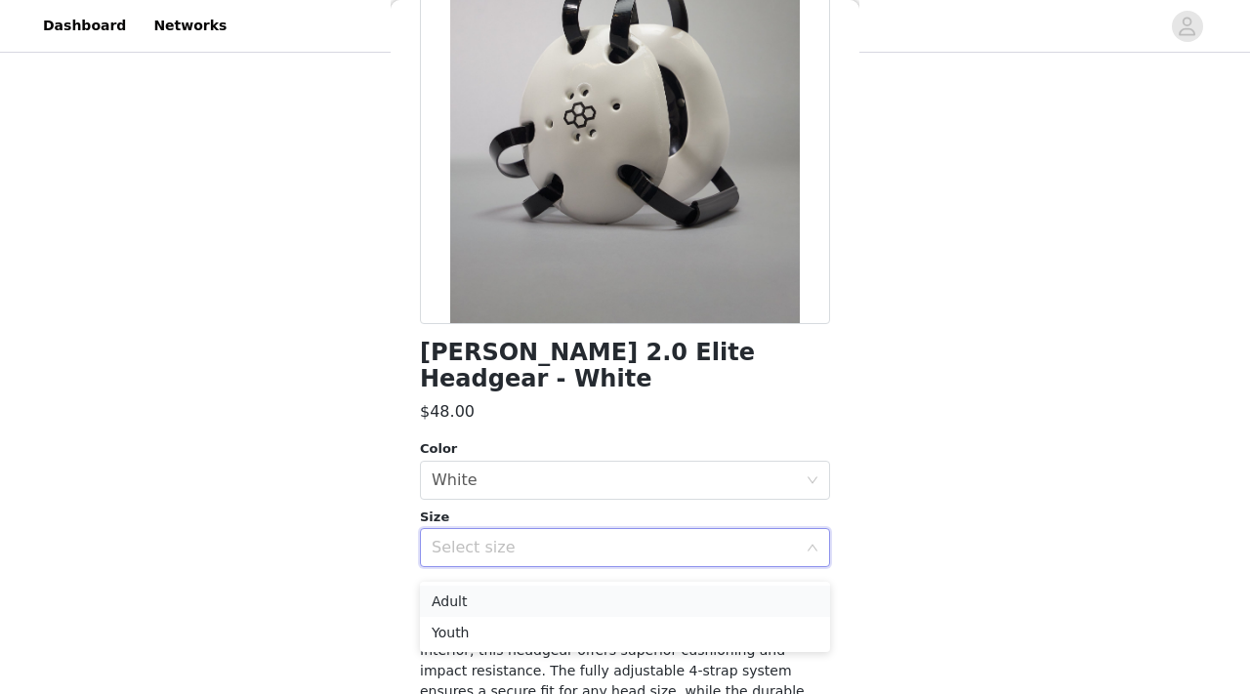
click at [551, 594] on li "Adult" at bounding box center [625, 601] width 410 height 31
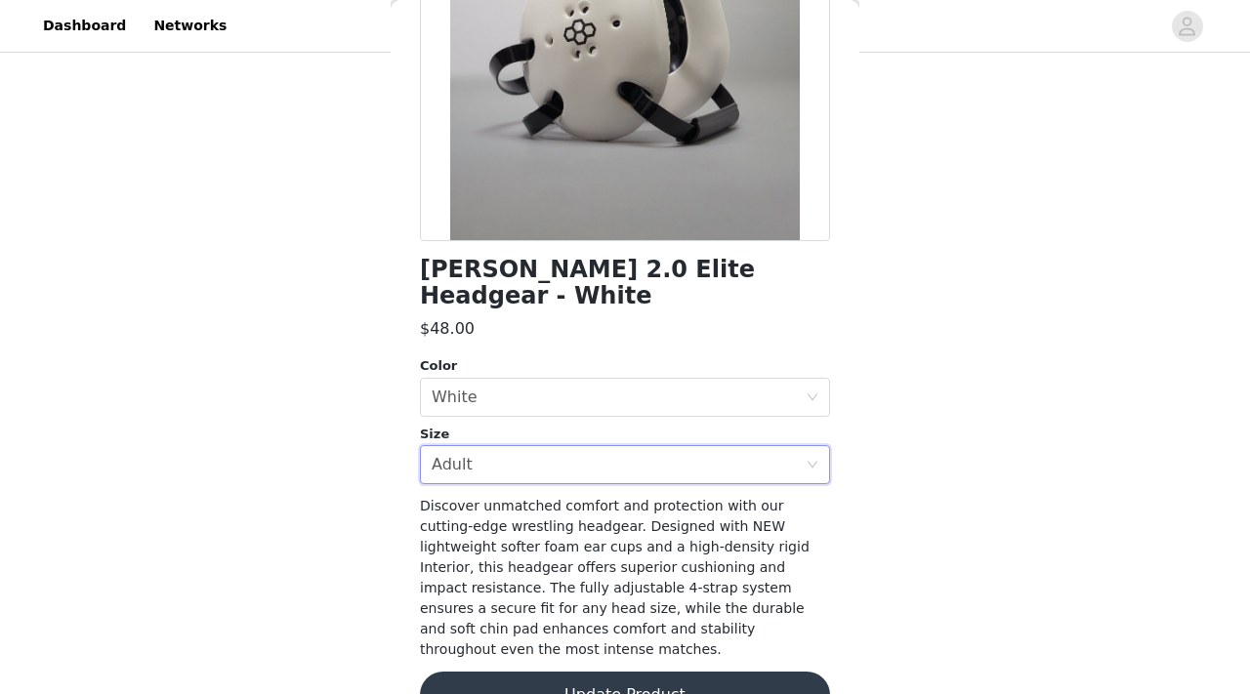
scroll to position [297, 0]
click at [561, 671] on button "Update Product" at bounding box center [625, 694] width 410 height 47
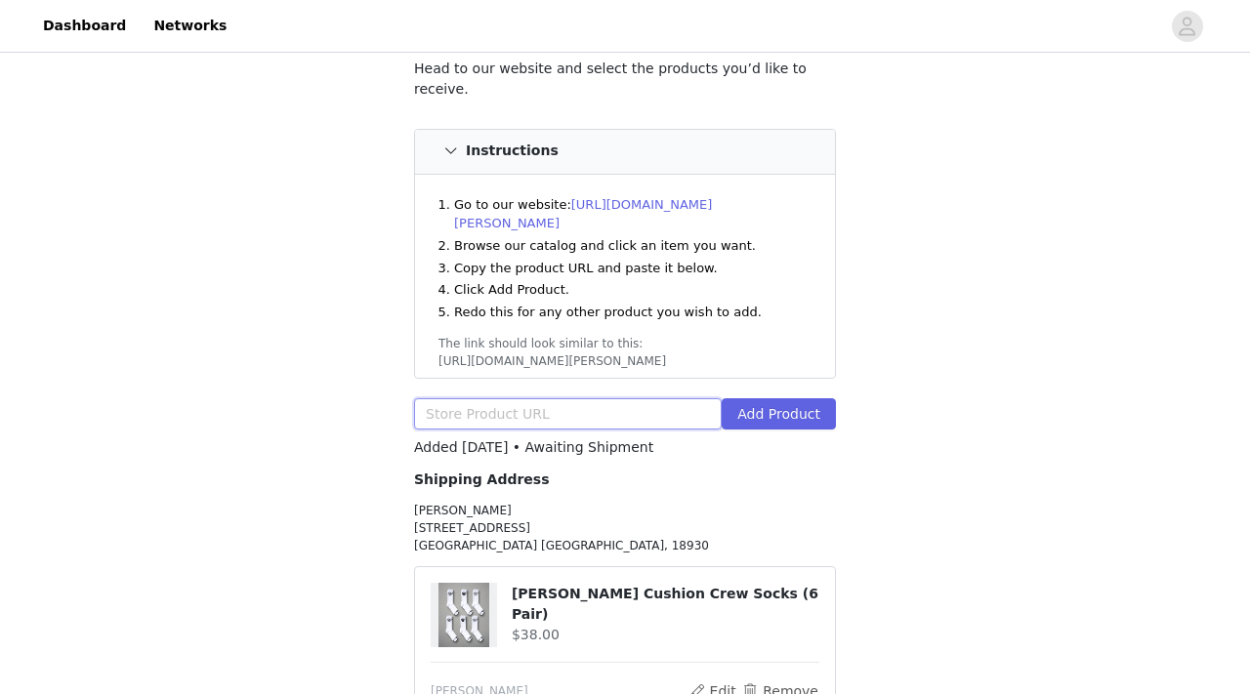
click at [566, 398] on input "text" at bounding box center [568, 413] width 308 height 31
paste input "https://www.rudis.com/products/rudis-cushion-white-knee-pad-5"
type input "https://www.rudis.com/products/rudis-cushion-white-knee-pad-5"
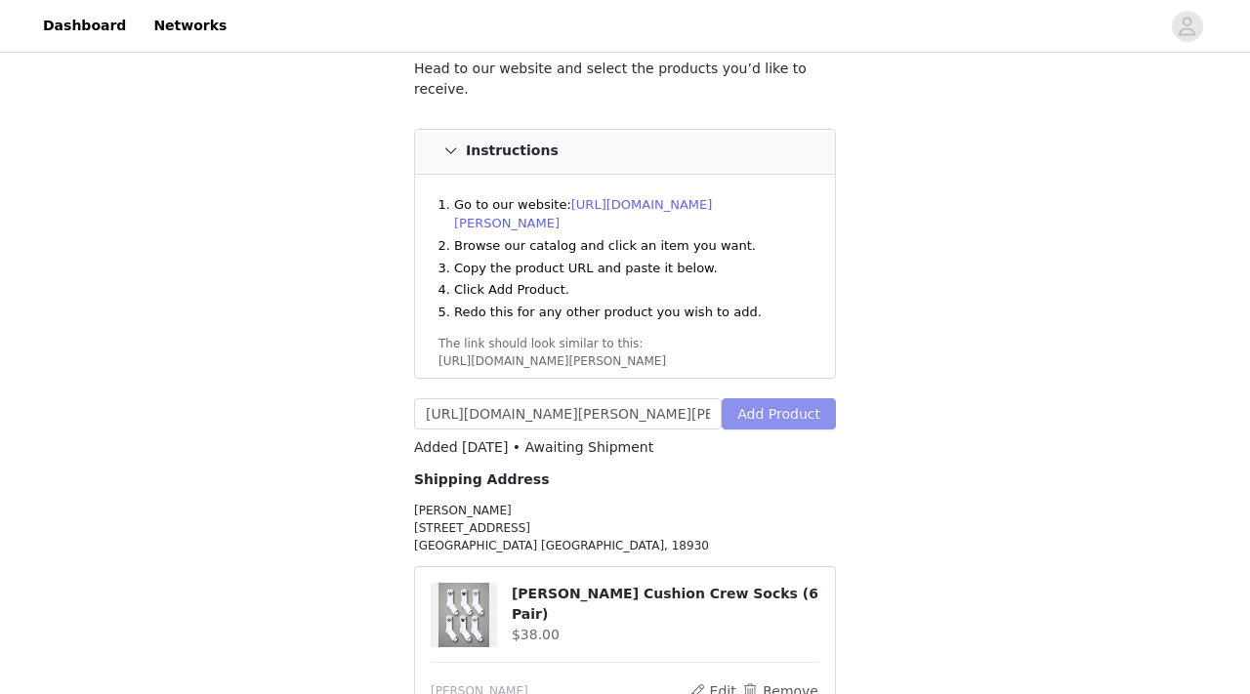
click at [758, 398] on button "Add Product" at bounding box center [778, 413] width 114 height 31
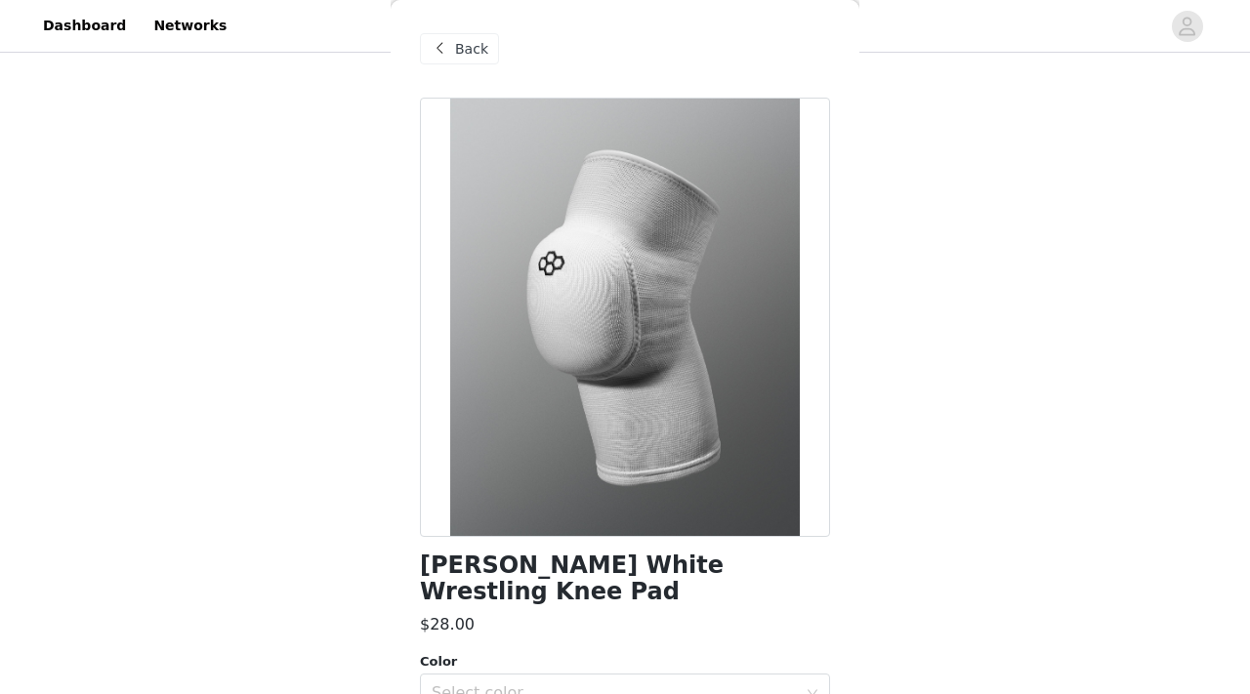
scroll to position [152, 0]
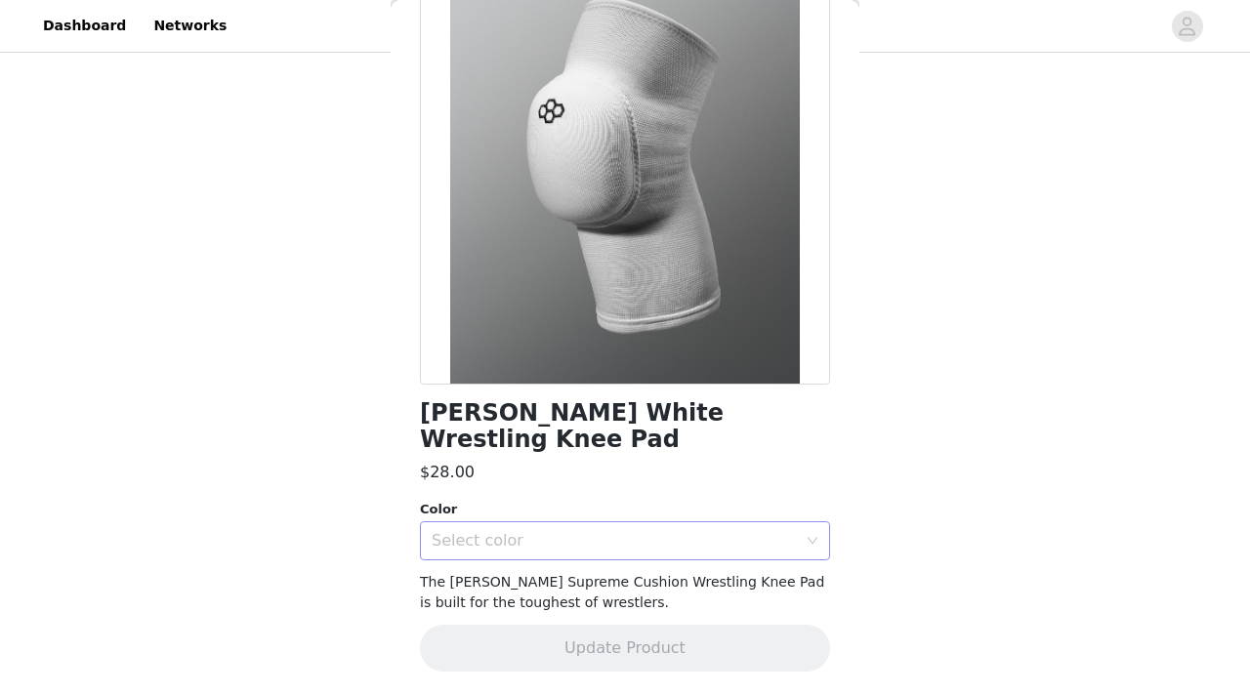
click at [663, 543] on div "Select color" at bounding box center [614, 541] width 365 height 20
click at [659, 552] on li "White" at bounding box center [625, 547] width 410 height 31
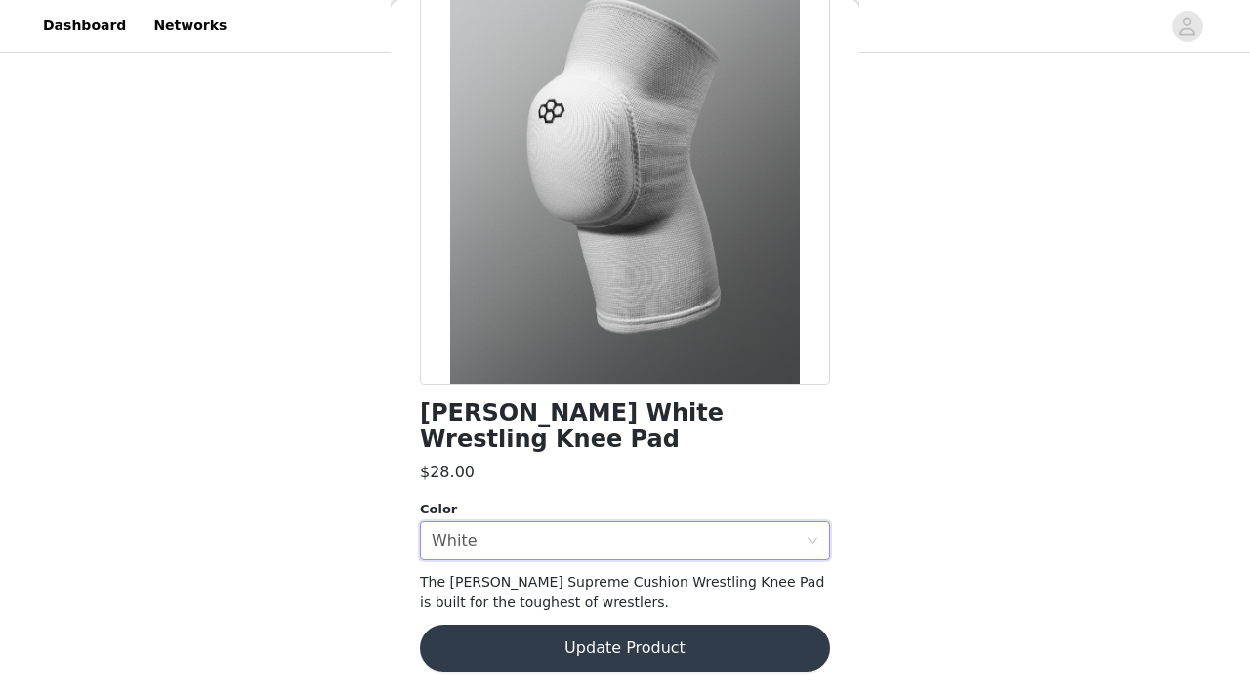
click at [636, 644] on button "Update Product" at bounding box center [625, 648] width 410 height 47
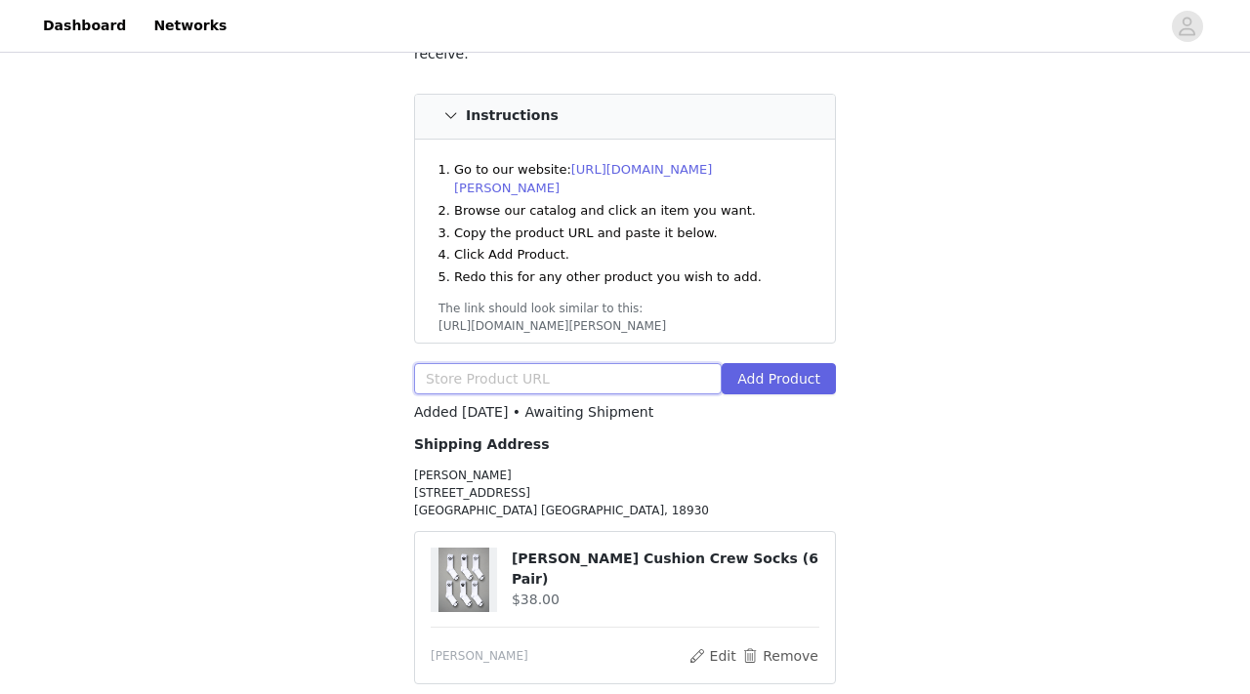
click at [603, 363] on input "text" at bounding box center [568, 378] width 308 height 31
paste input "https://www.rudis.com/products/wrestling-motto-performance-t-shirt?variant=5192…"
type input "https://www.rudis.com/products/wrestling-motto-performance-t-shirt?variant=5192…"
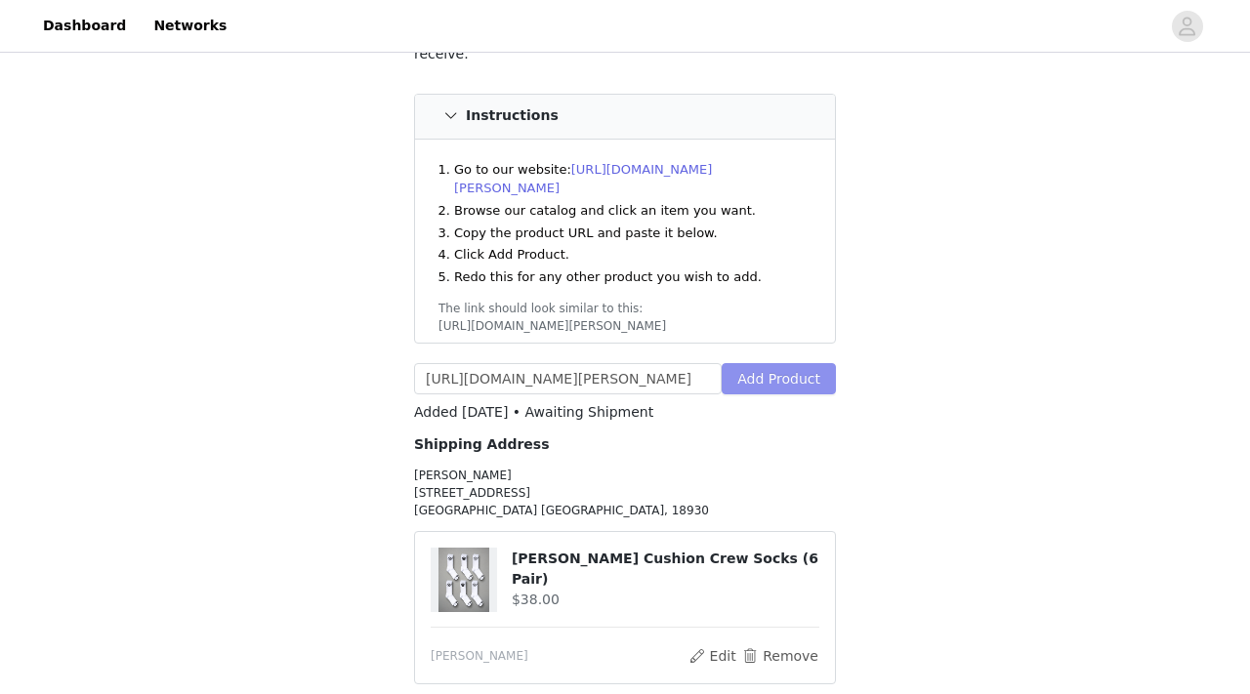
scroll to position [0, 0]
click at [727, 363] on button "Add Product" at bounding box center [778, 378] width 114 height 31
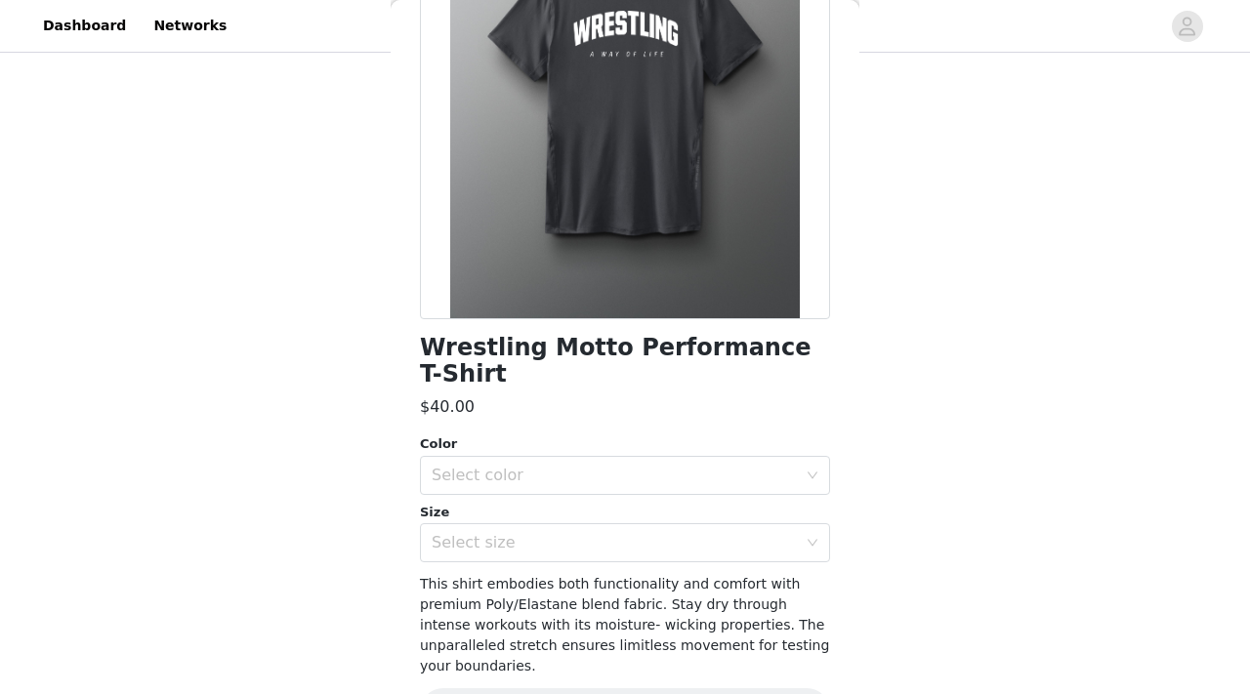
scroll to position [235, 0]
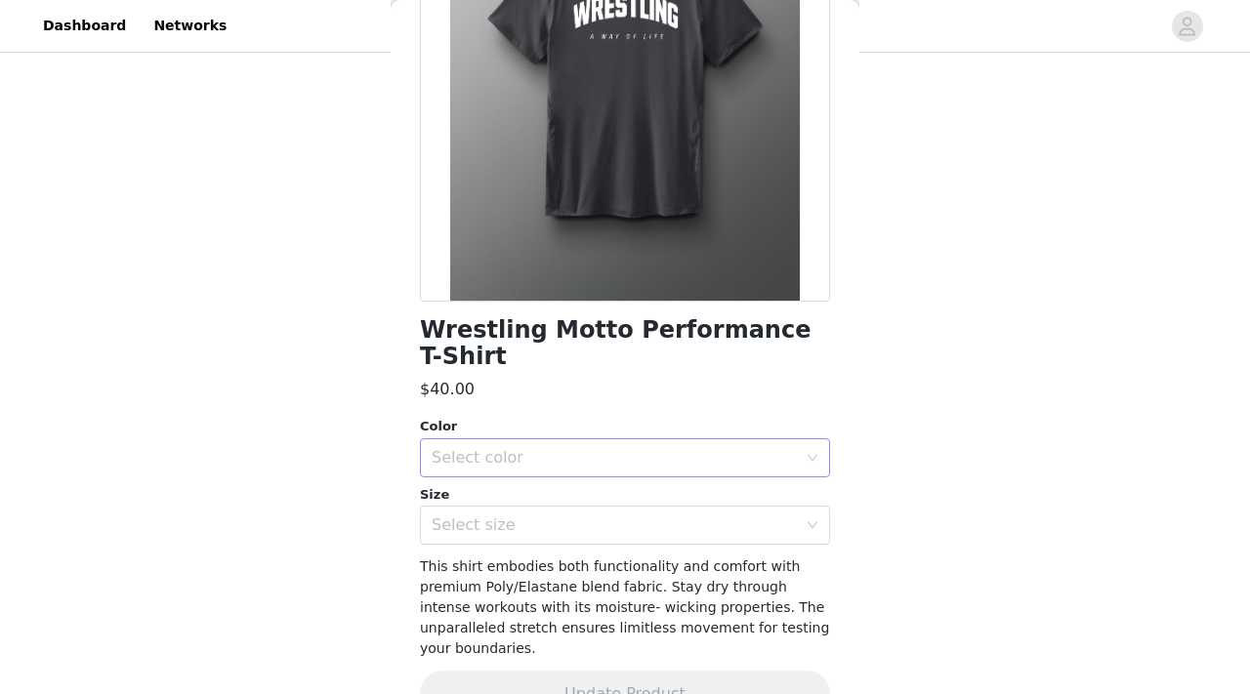
click at [582, 449] on div "Select color" at bounding box center [619, 457] width 374 height 37
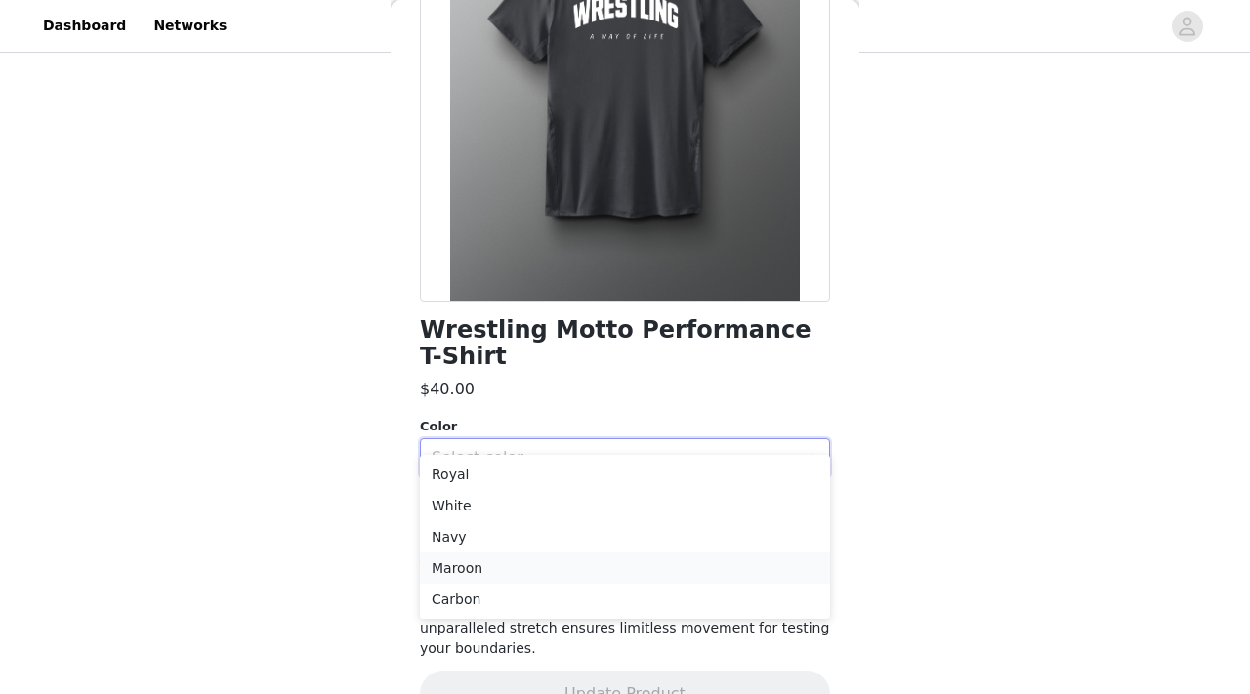
click at [520, 562] on li "Maroon" at bounding box center [625, 568] width 410 height 31
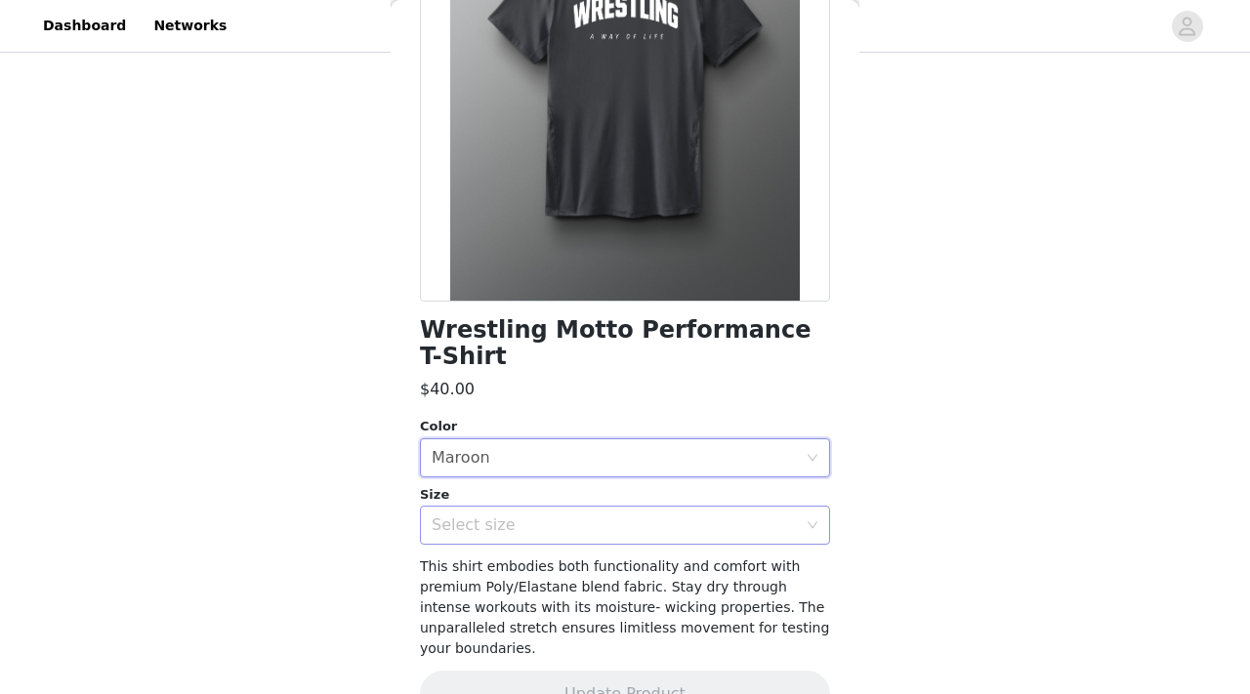
click at [524, 515] on div "Select size" at bounding box center [614, 525] width 365 height 20
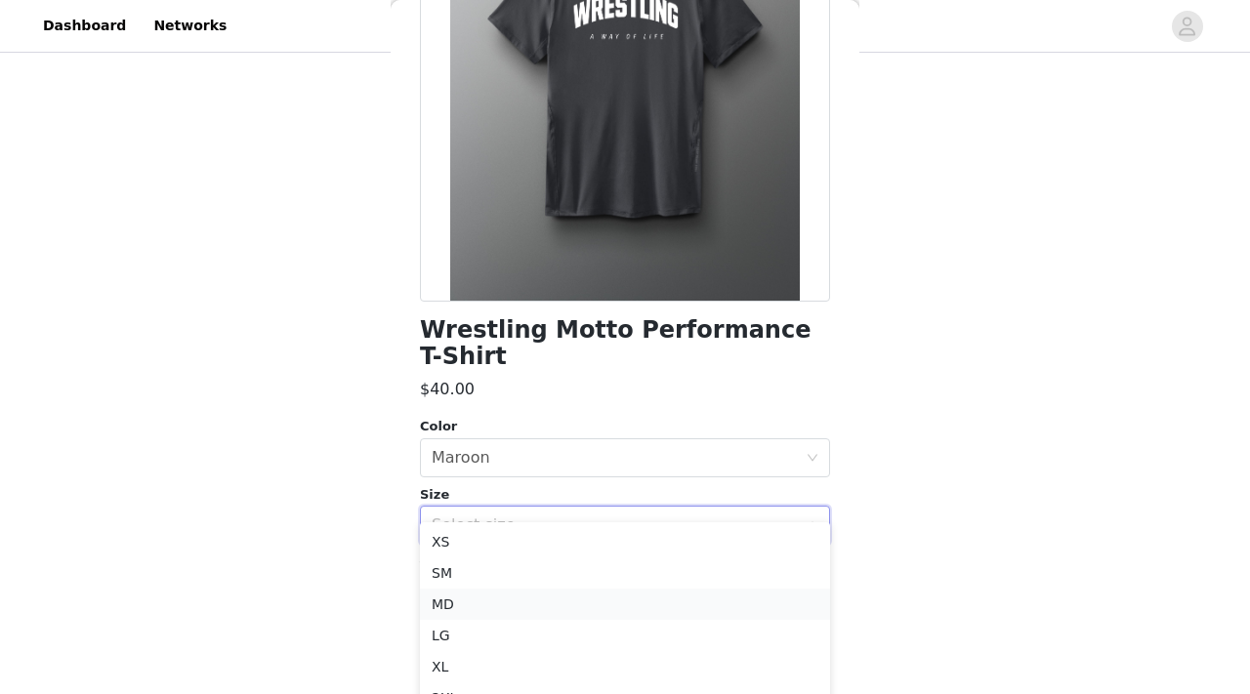
click at [486, 601] on li "MD" at bounding box center [625, 604] width 410 height 31
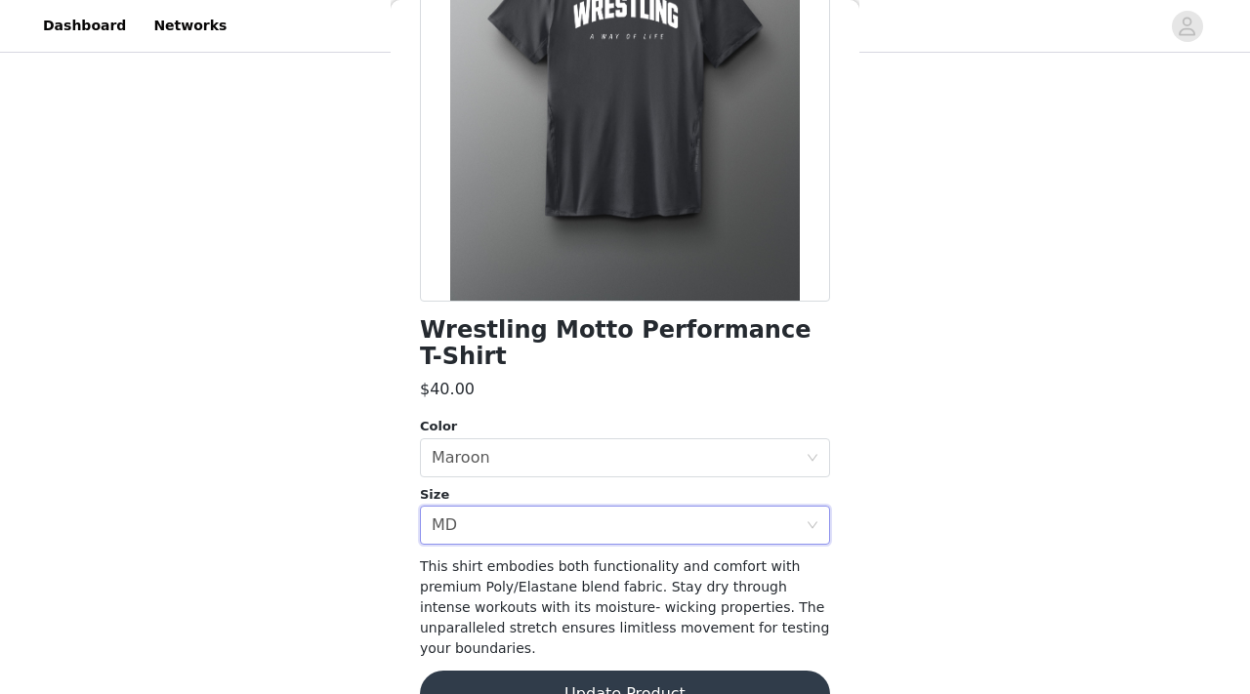
scroll to position [327, 0]
click at [517, 671] on button "Update Product" at bounding box center [625, 694] width 410 height 47
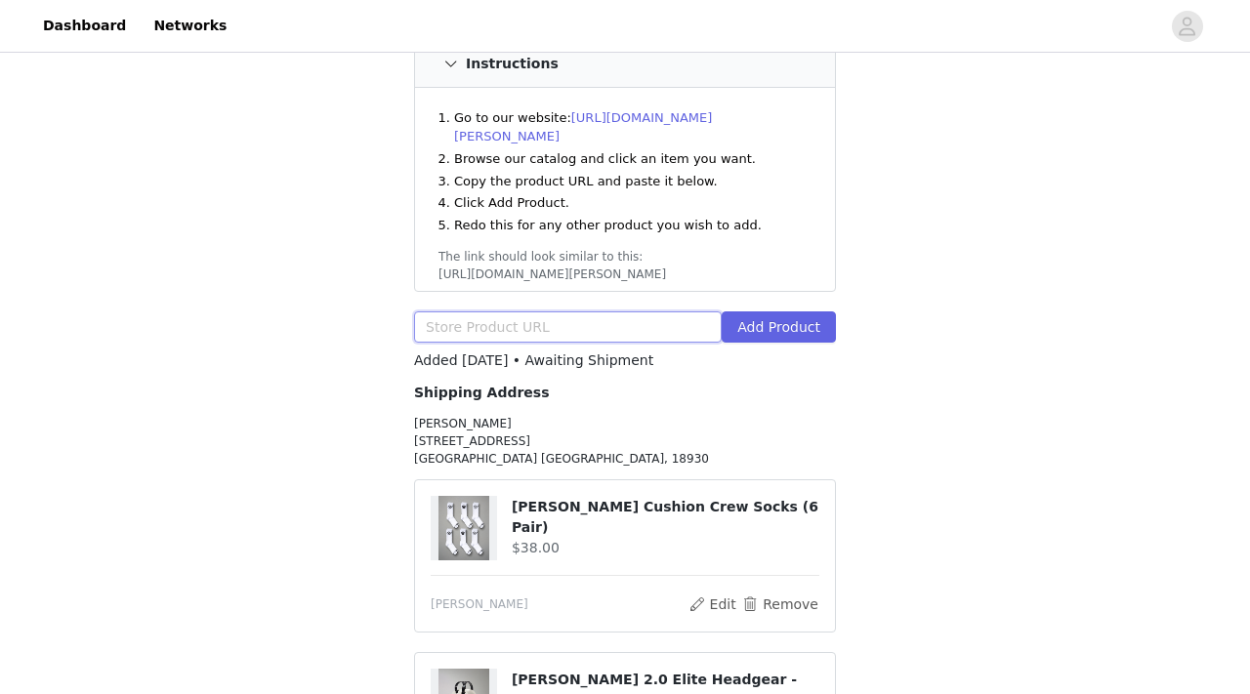
click at [553, 311] on input "text" at bounding box center [568, 326] width 308 height 31
paste input "https://www.rudis.com/products/rudis-cool-feel-womens-jogger-lunar"
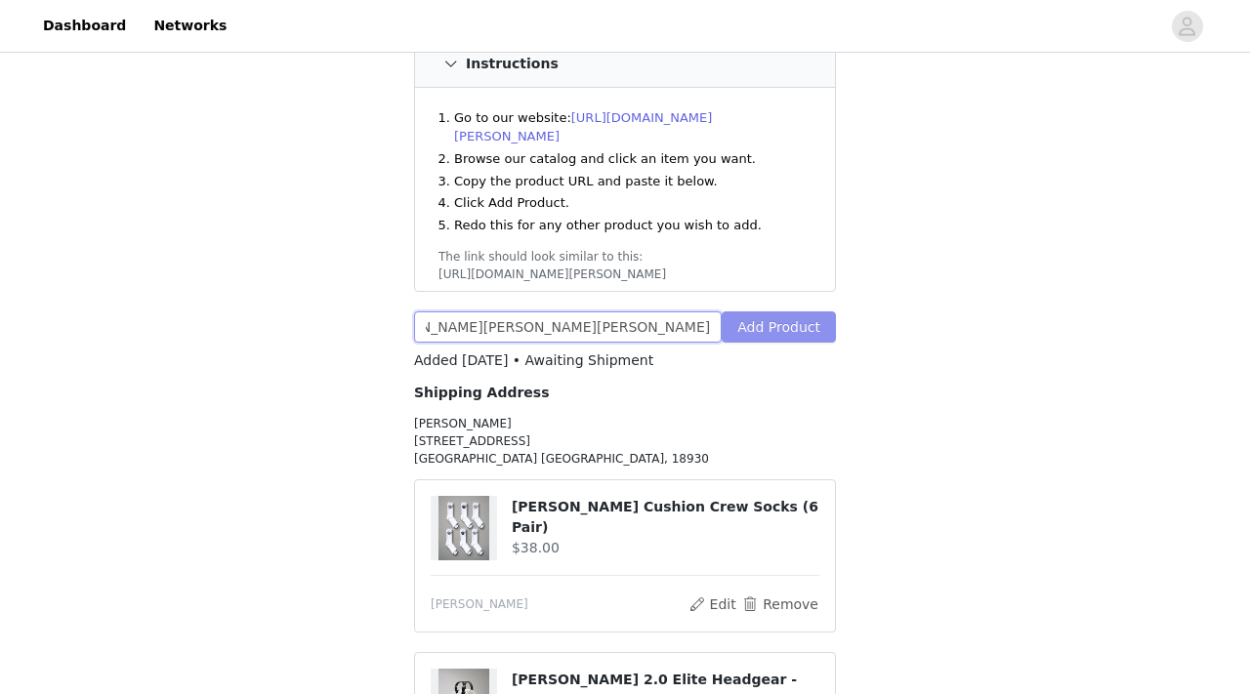
type input "https://www.rudis.com/products/rudis-cool-feel-womens-jogger-lunar"
click at [747, 311] on button "Add Product" at bounding box center [778, 326] width 114 height 31
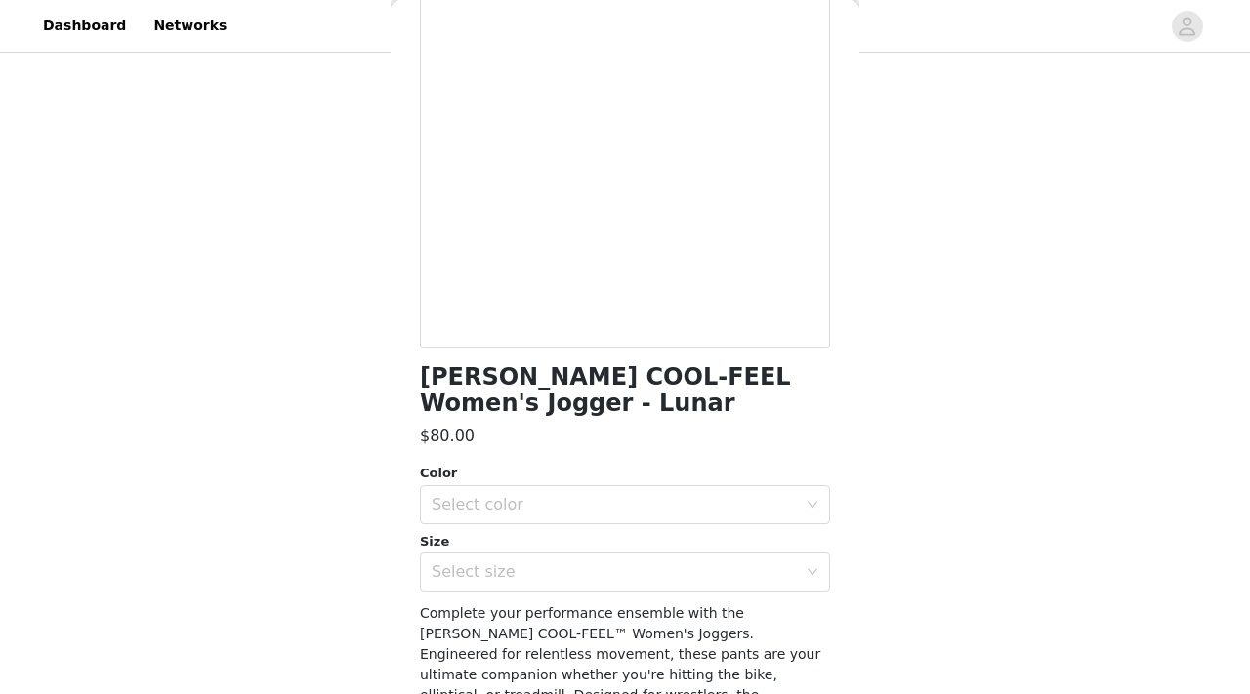
scroll to position [301, 0]
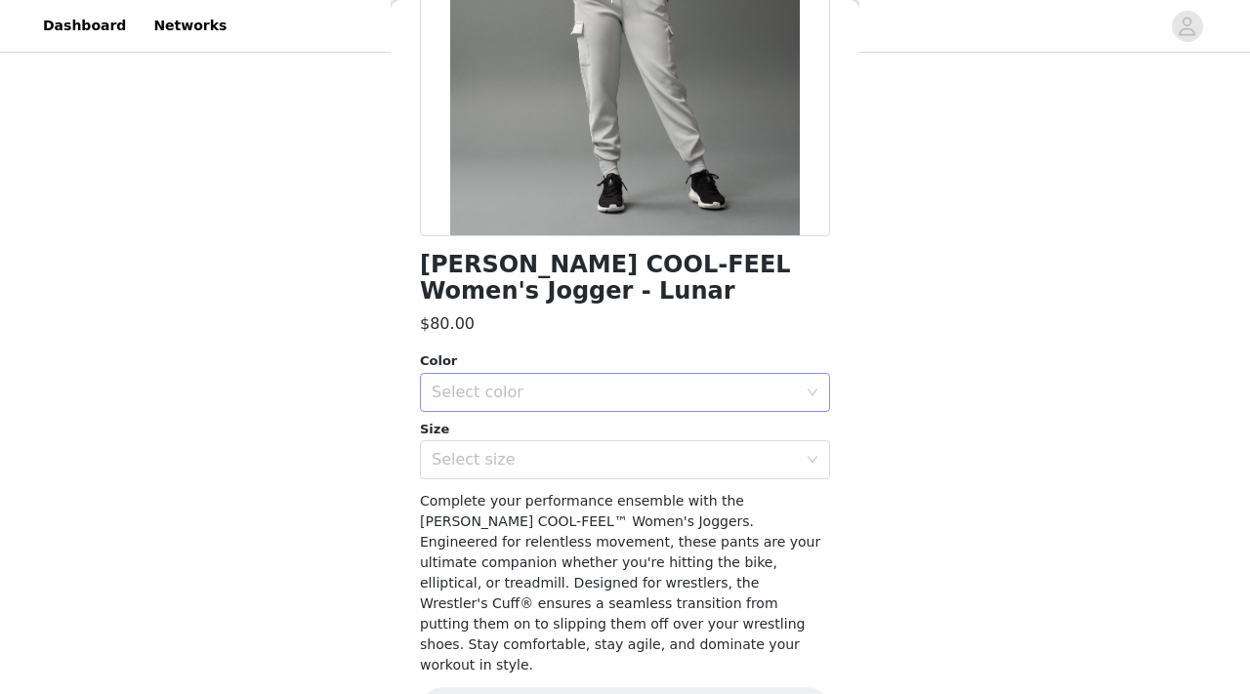
click at [662, 406] on div "Select color" at bounding box center [619, 392] width 374 height 37
click at [637, 432] on li "Lunar" at bounding box center [625, 435] width 410 height 31
click at [637, 463] on div "Select size" at bounding box center [614, 460] width 365 height 20
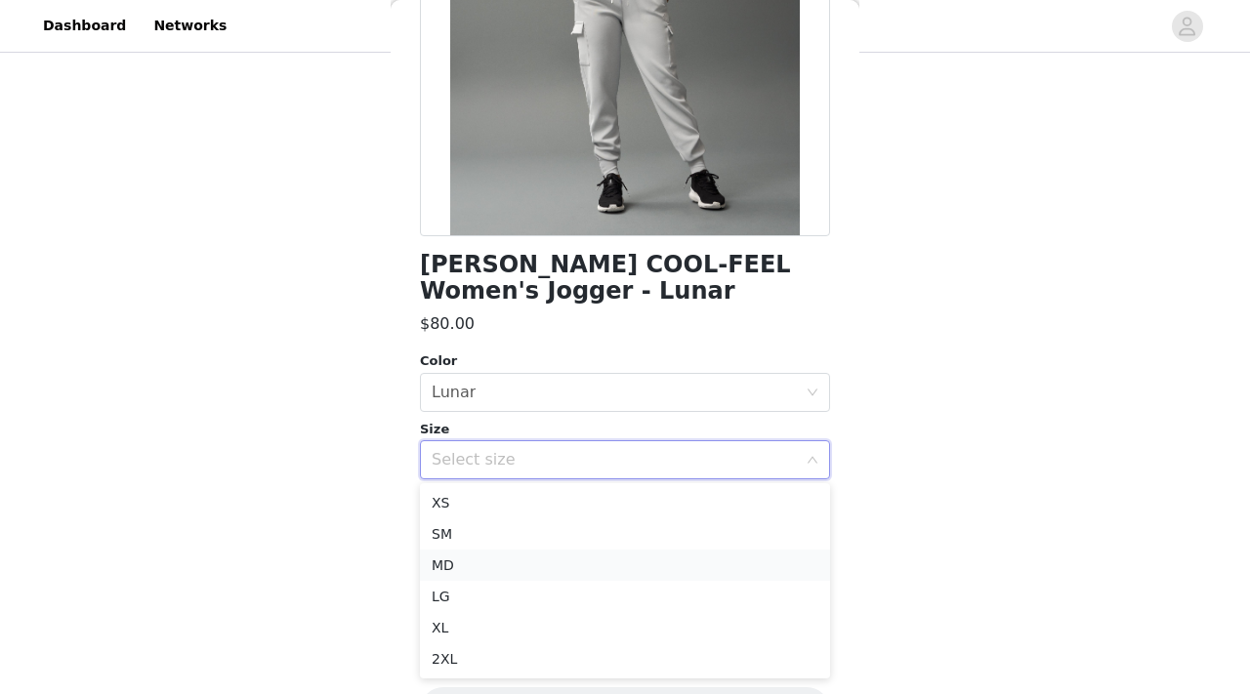
click at [600, 552] on li "MD" at bounding box center [625, 565] width 410 height 31
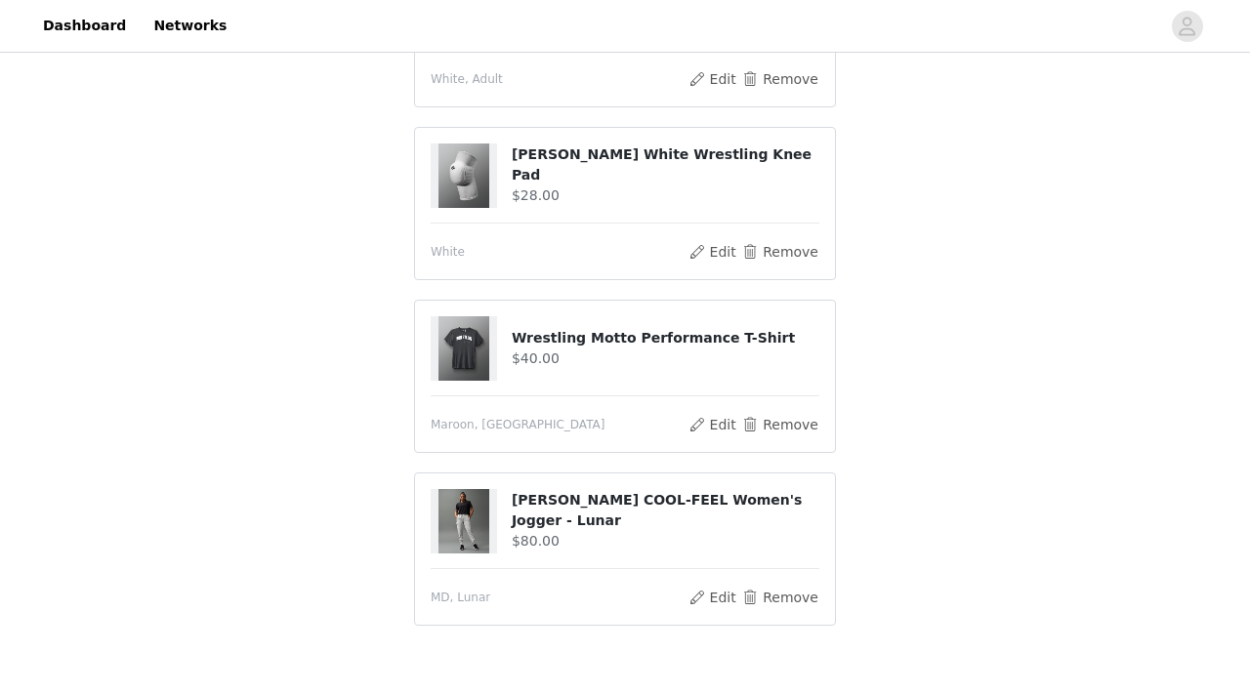
scroll to position [1054, 0]
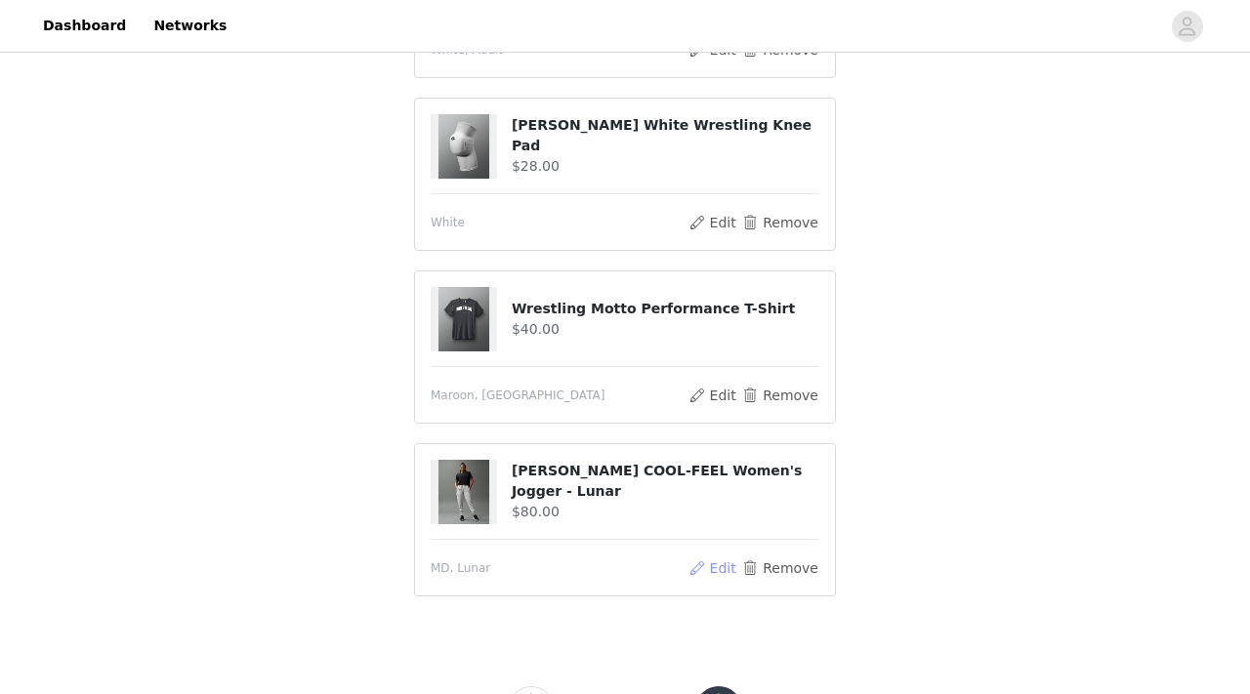
click at [716, 556] on button "Edit" at bounding box center [712, 567] width 50 height 23
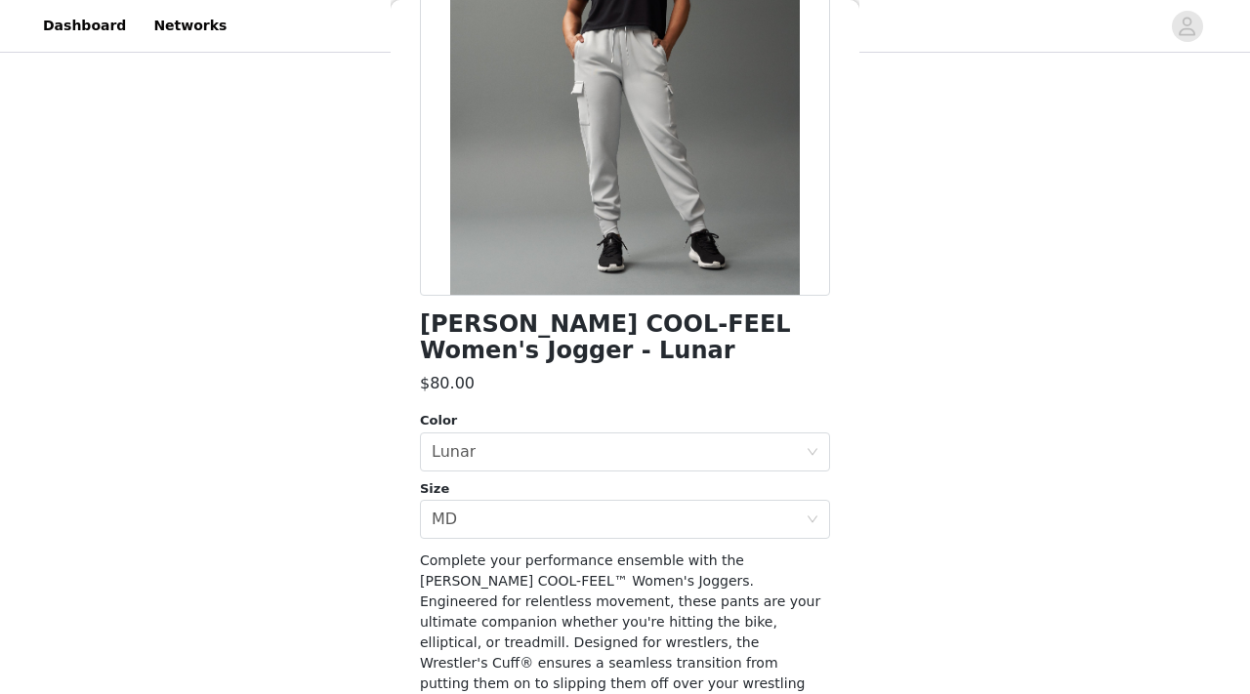
scroll to position [263, 0]
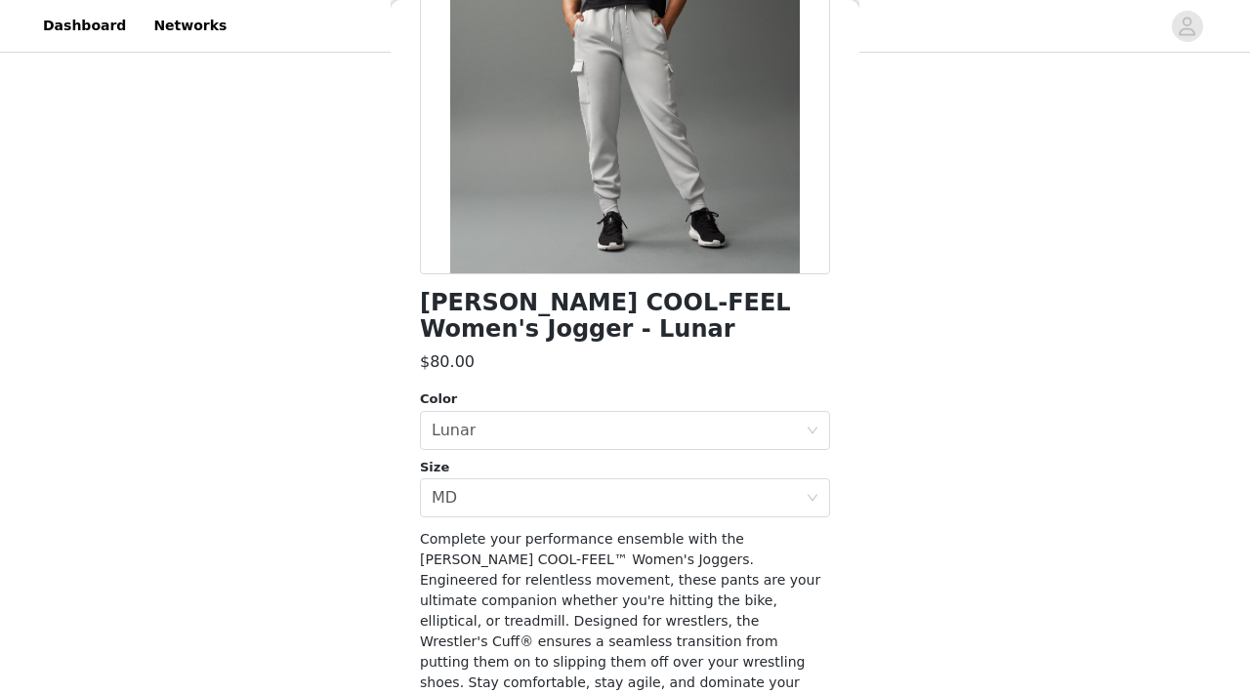
click at [649, 518] on div "RUDIS COOL-FEEL Women's Jogger - Lunar $80.00 Color Select color Lunar Size Sel…" at bounding box center [625, 315] width 410 height 961
click at [595, 426] on div "Select color Lunar" at bounding box center [619, 430] width 374 height 37
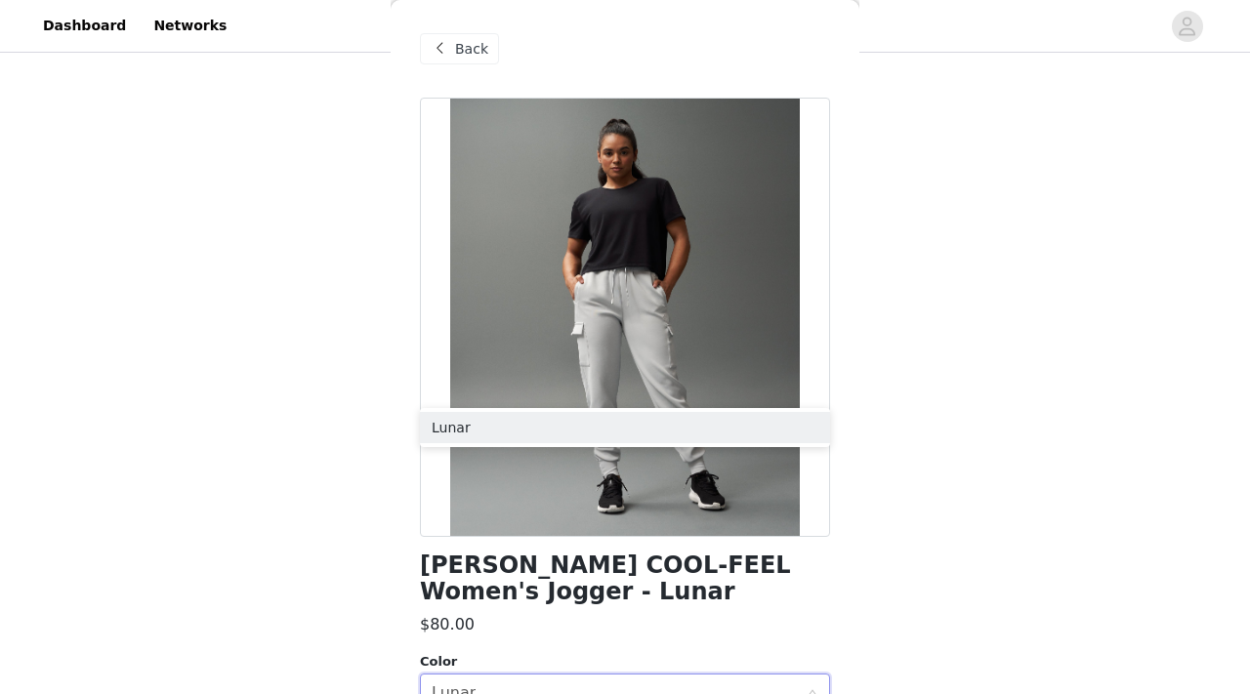
scroll to position [0, 0]
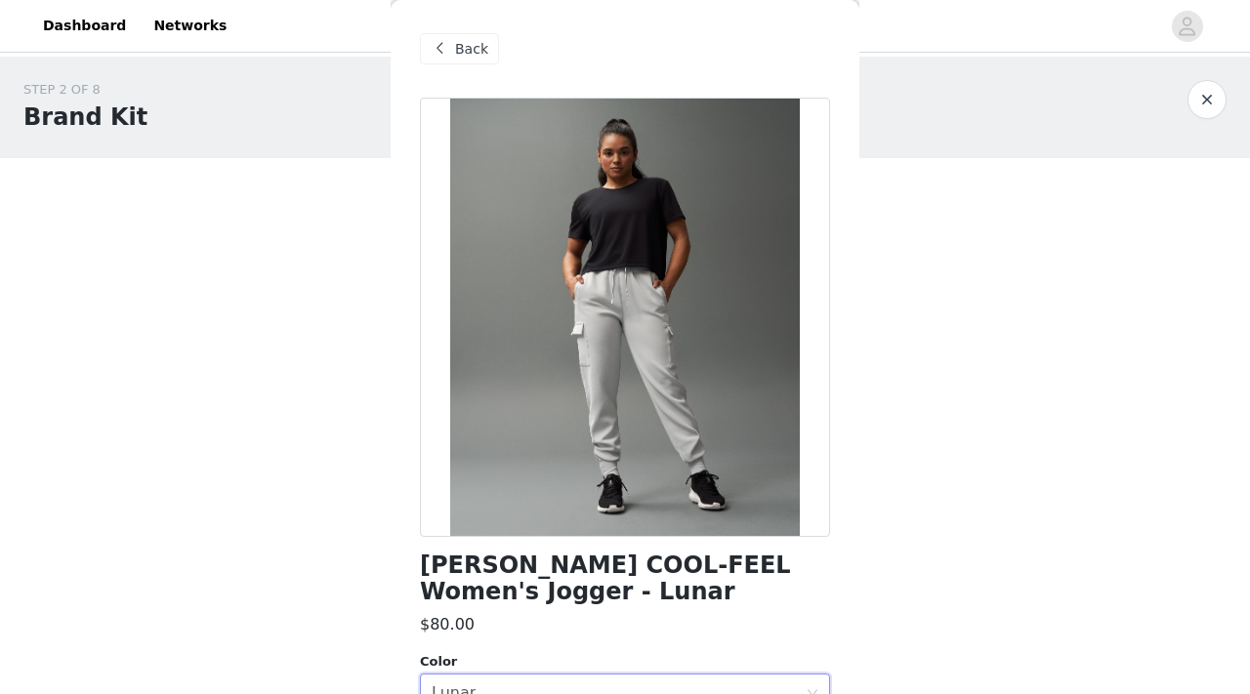
click at [456, 59] on span "Back" at bounding box center [471, 49] width 33 height 21
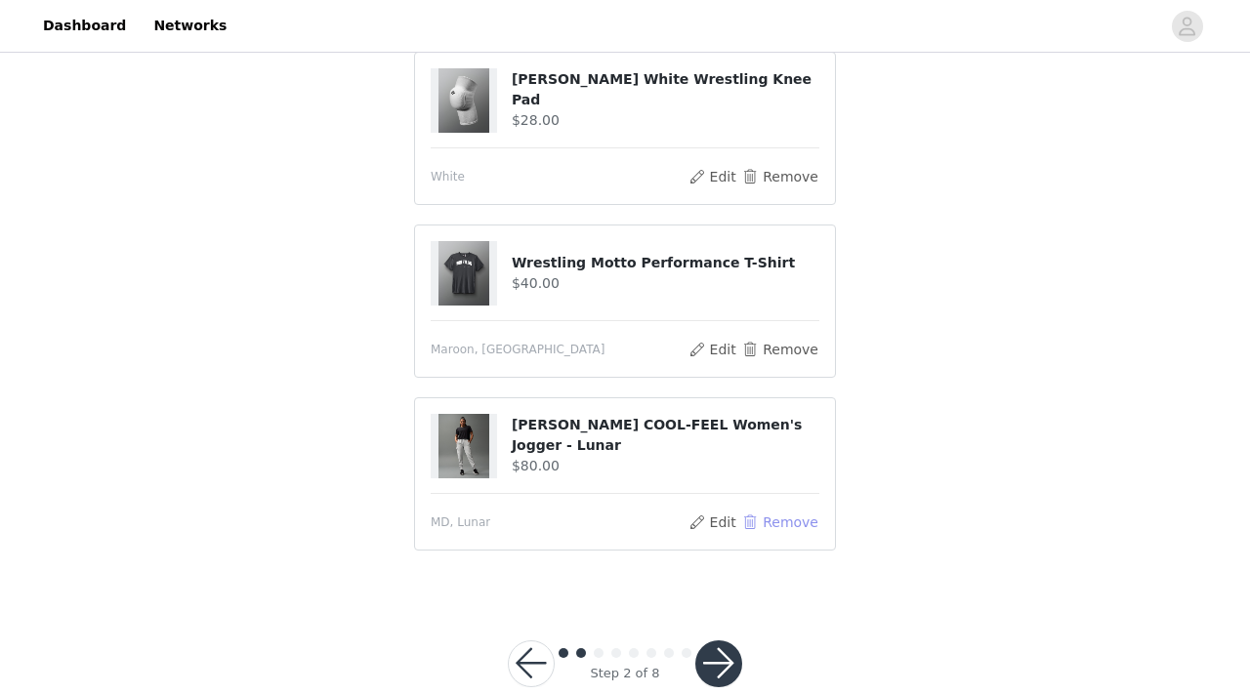
click at [793, 511] on button "Remove" at bounding box center [780, 522] width 78 height 23
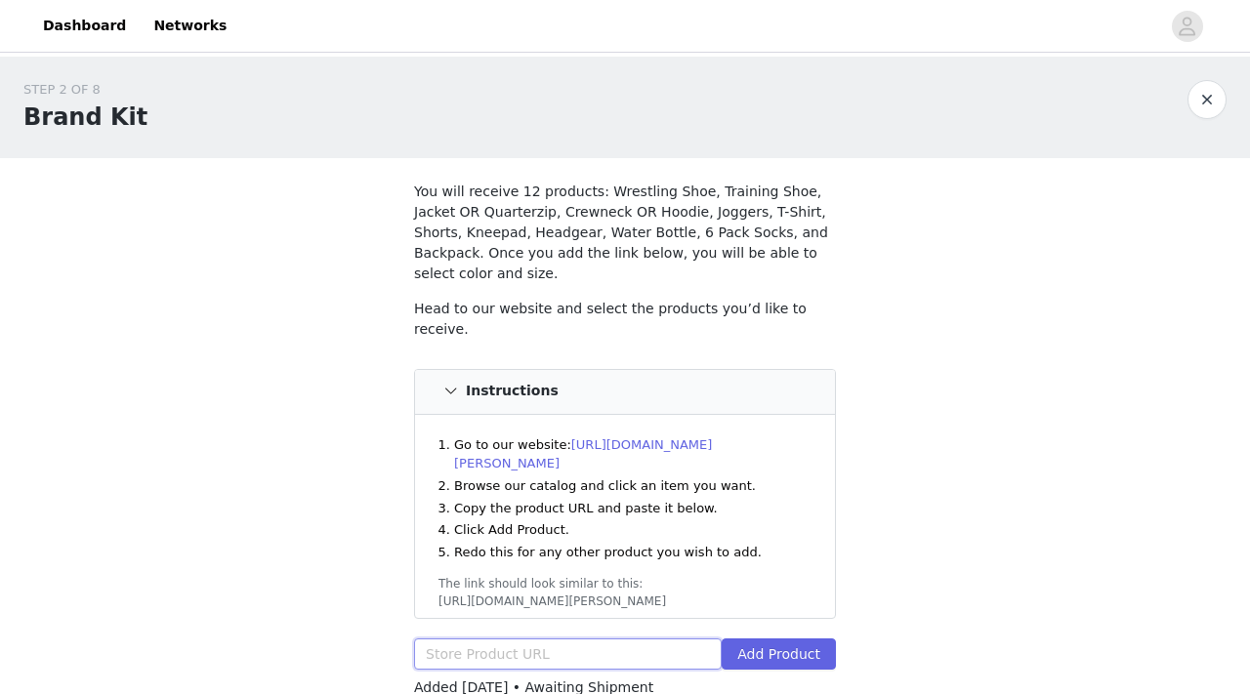
click at [627, 638] on input "text" at bounding box center [568, 653] width 308 height 31
paste input "https://www.rudis.com/products/rudis-cool-feel-womens-jogger-black"
type input "https://www.rudis.com/products/rudis-cool-feel-womens-jogger-black"
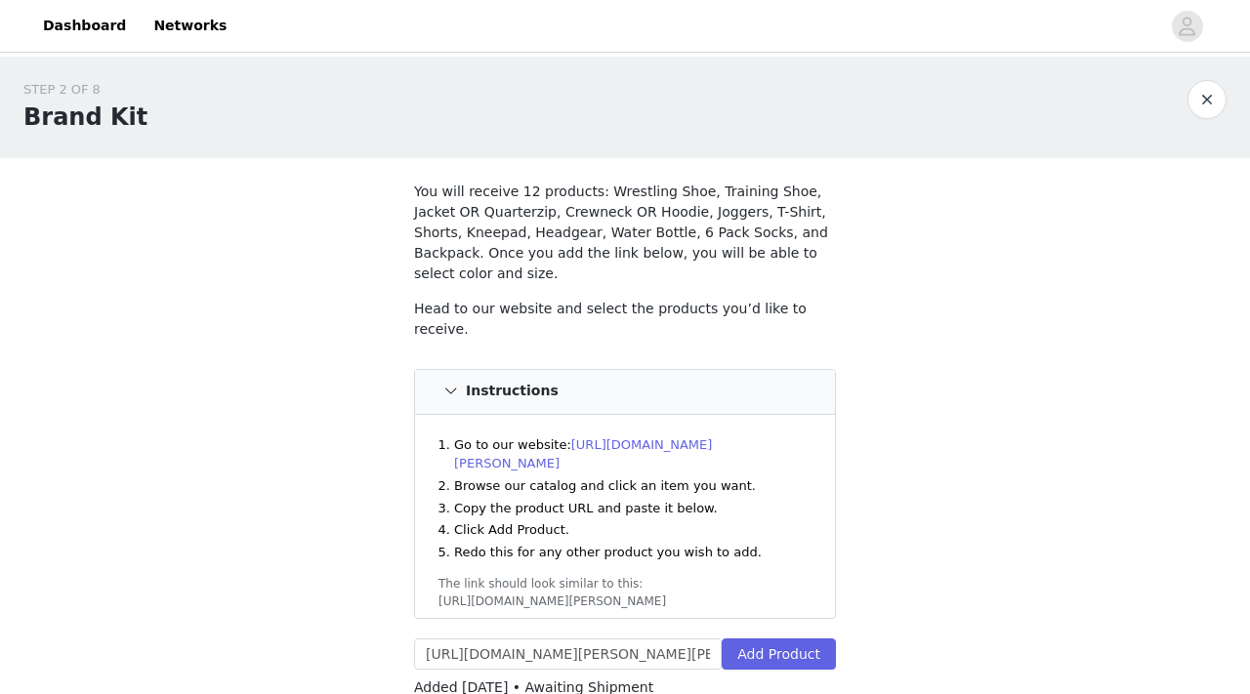
click at [811, 638] on div "https://www.rudis.com/products/rudis-cool-feel-womens-jogger-black Add Product" at bounding box center [625, 657] width 422 height 39
click at [802, 638] on button "Add Product" at bounding box center [778, 653] width 114 height 31
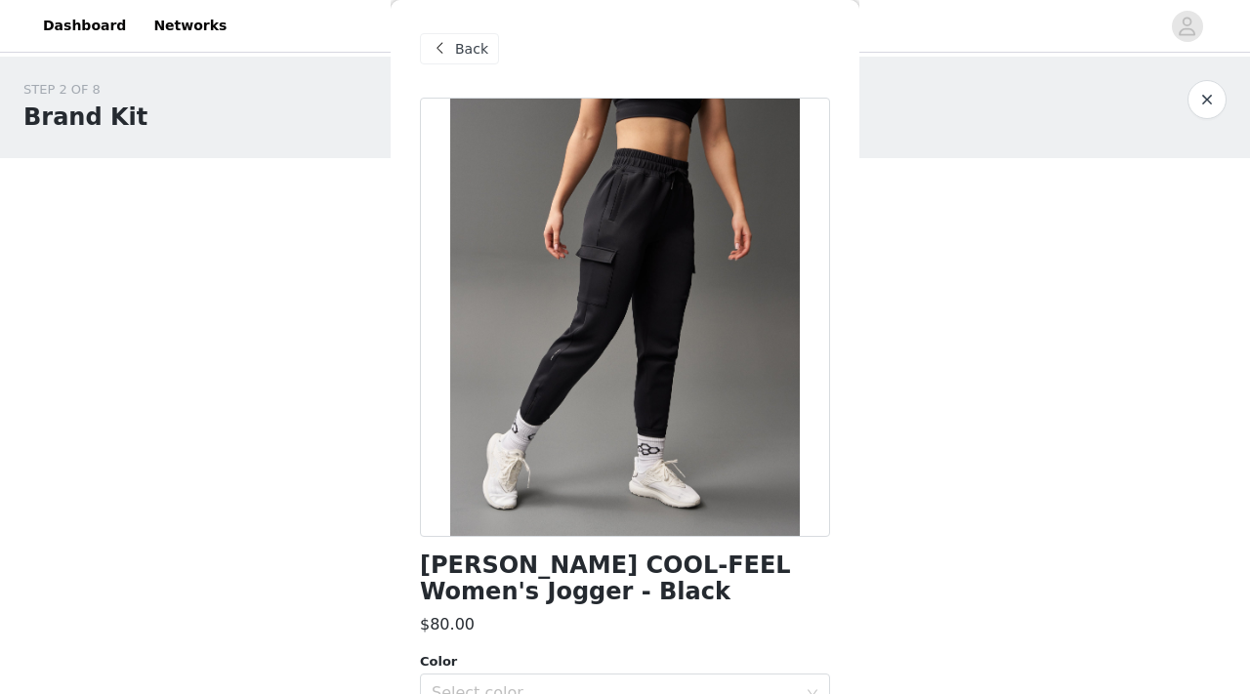
click at [802, 617] on div "Back RUDIS COOL-FEEL Women's Jogger - Black $80.00 Color Select color Size Sele…" at bounding box center [625, 347] width 469 height 694
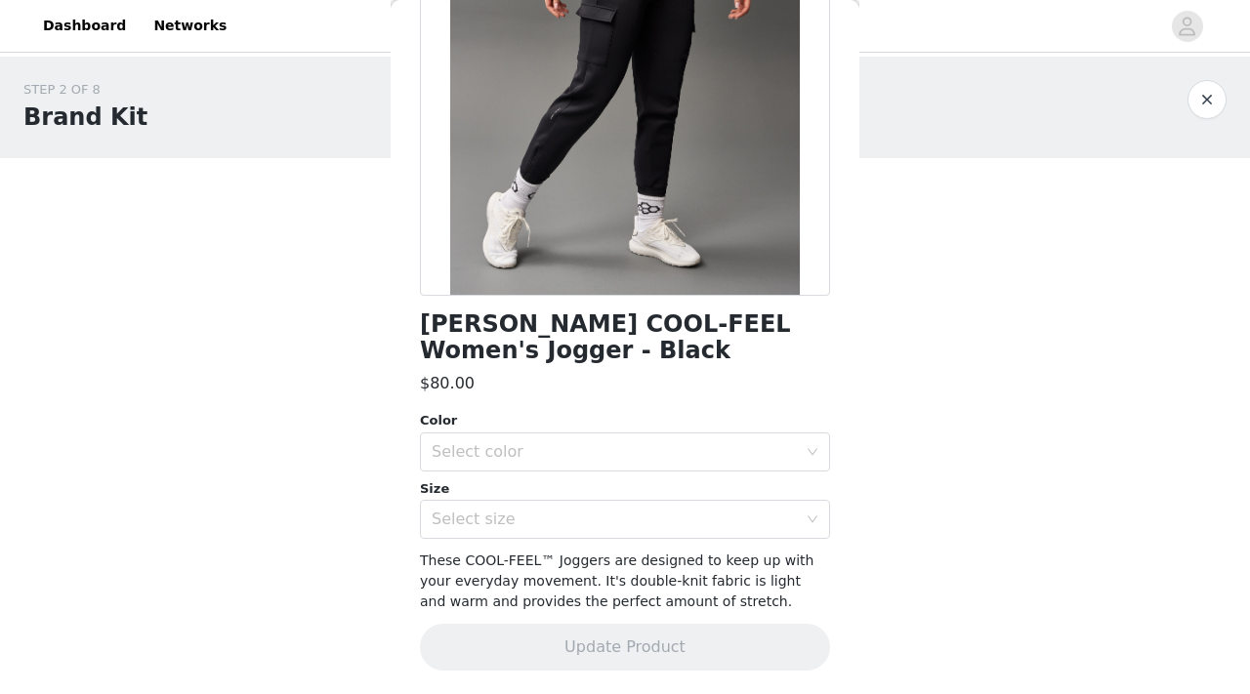
scroll to position [14, 0]
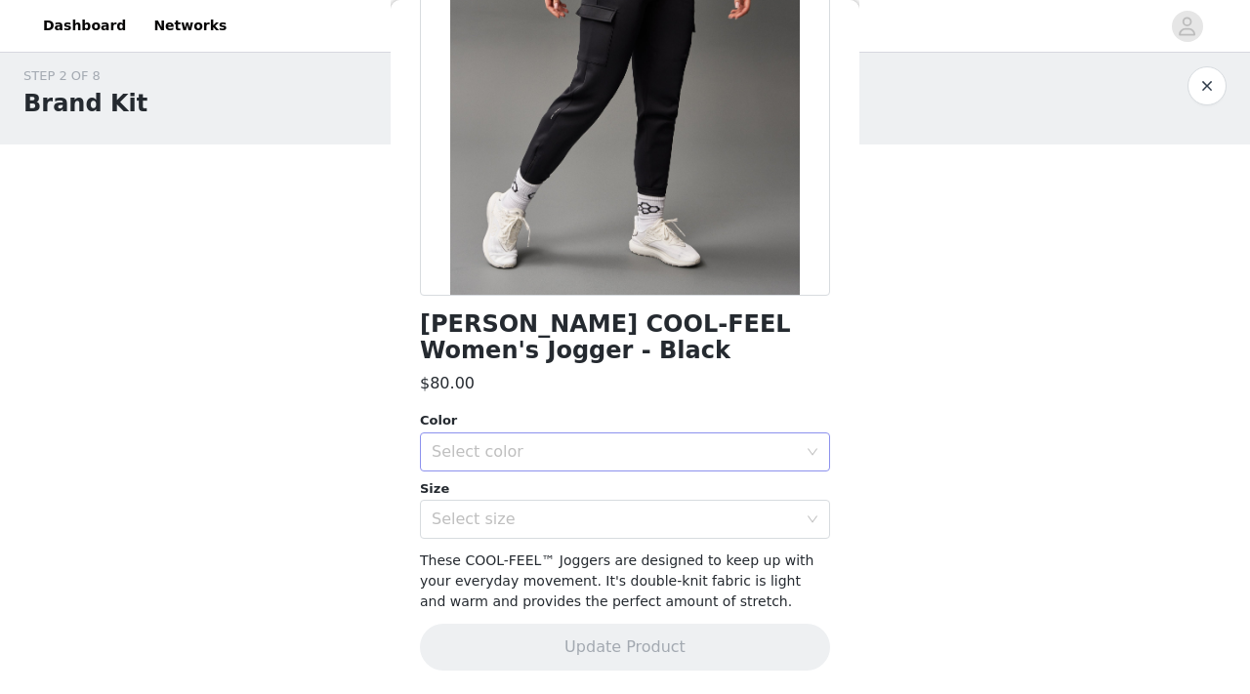
click at [653, 456] on div "Select color" at bounding box center [614, 452] width 365 height 20
click at [642, 506] on li "Black" at bounding box center [625, 494] width 410 height 31
click at [641, 526] on div "Select size" at bounding box center [614, 520] width 365 height 20
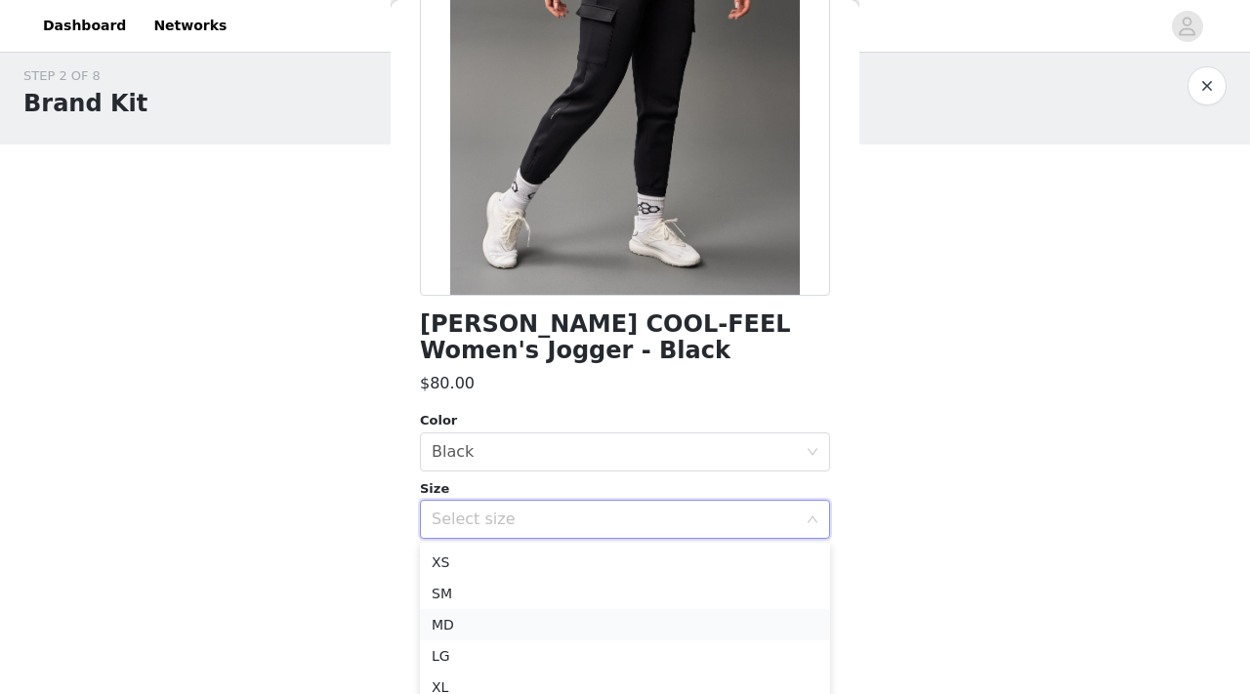
click at [621, 621] on li "MD" at bounding box center [625, 624] width 410 height 31
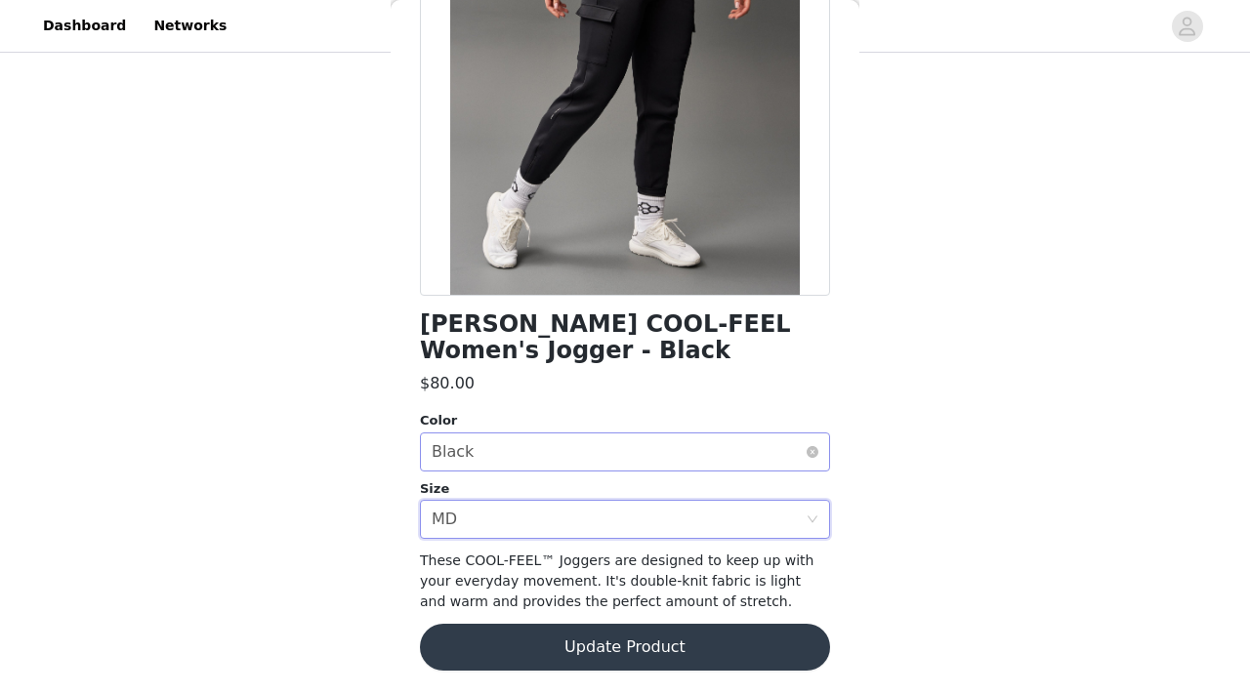
scroll to position [164, 0]
click at [662, 634] on button "Update Product" at bounding box center [625, 647] width 410 height 47
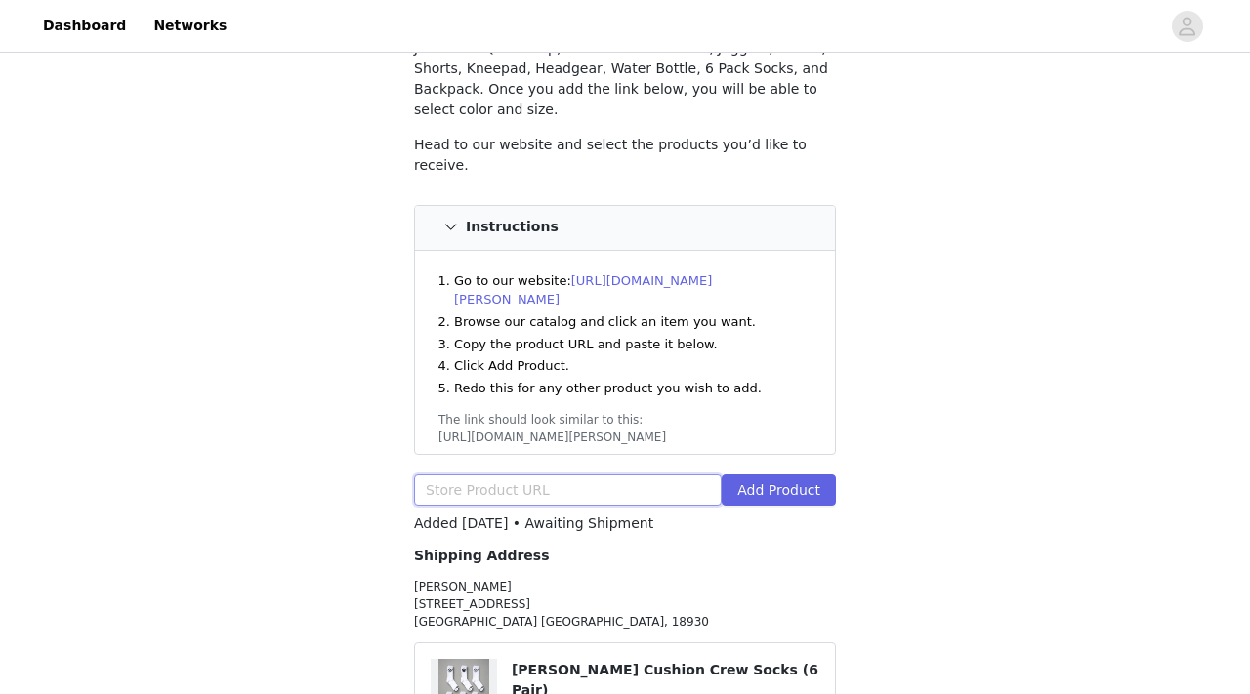
click at [649, 474] on input "text" at bounding box center [568, 489] width 308 height 31
paste input "https://www.rudis.com/products/camo-womens-elite-shorts"
type input "https://www.rudis.com/products/camo-womens-elite-shorts"
click at [774, 474] on button "Add Product" at bounding box center [778, 489] width 114 height 31
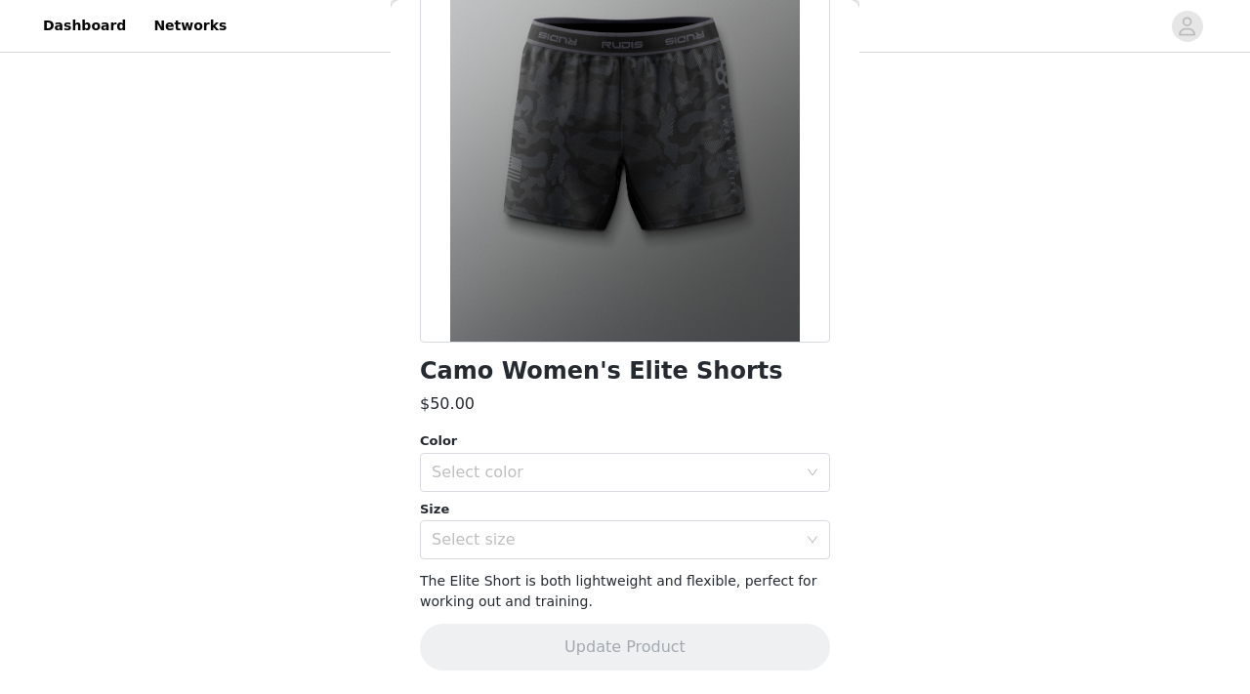
scroll to position [205, 0]
click at [774, 458] on div "Select color" at bounding box center [619, 472] width 374 height 37
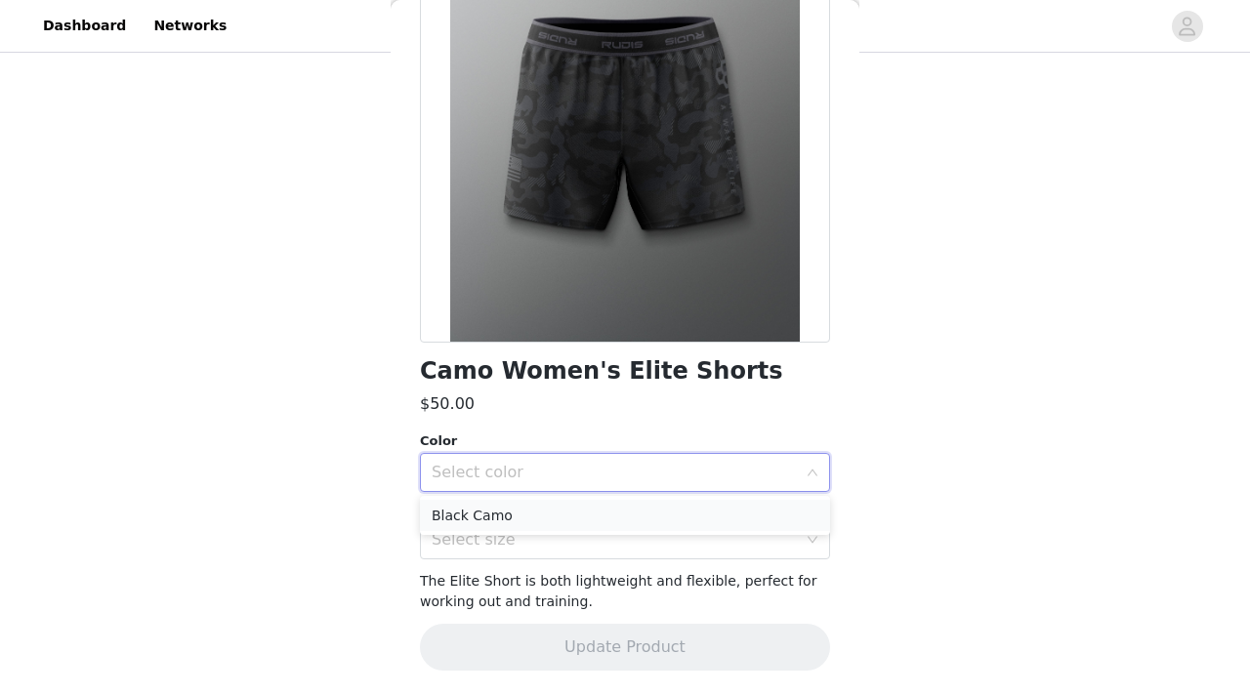
click at [706, 511] on li "Black Camo" at bounding box center [625, 515] width 410 height 31
click at [688, 544] on div "Select size" at bounding box center [614, 540] width 365 height 20
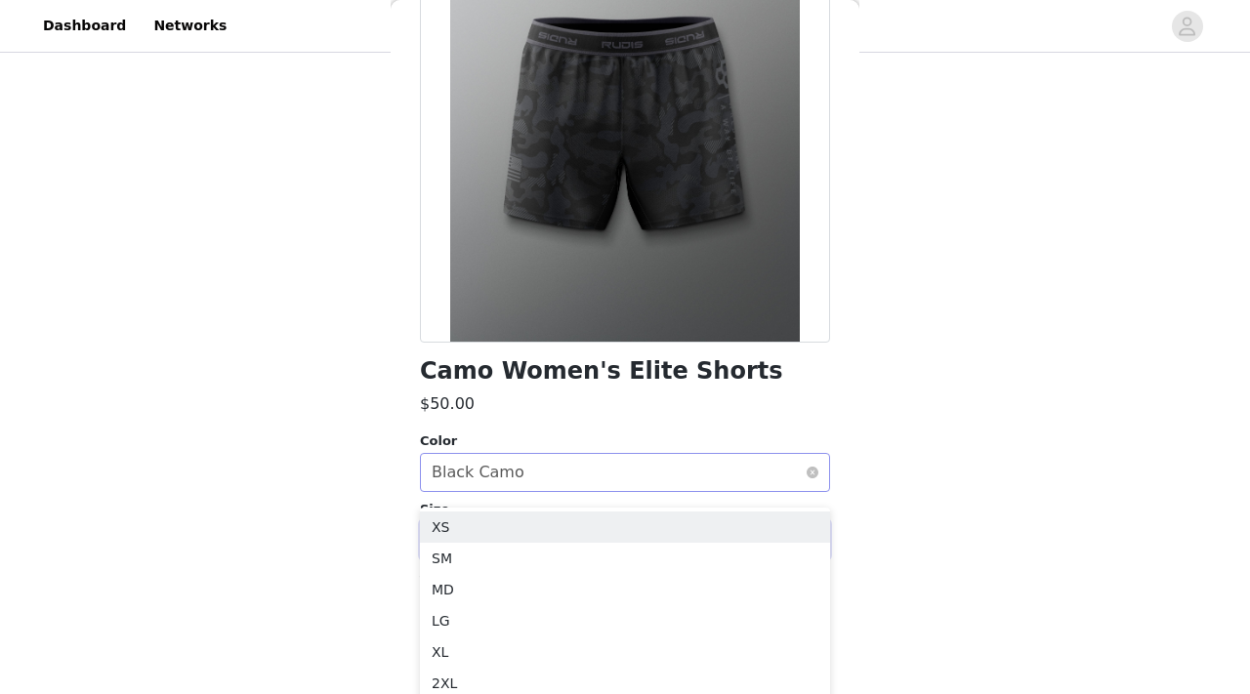
scroll to position [271, 0]
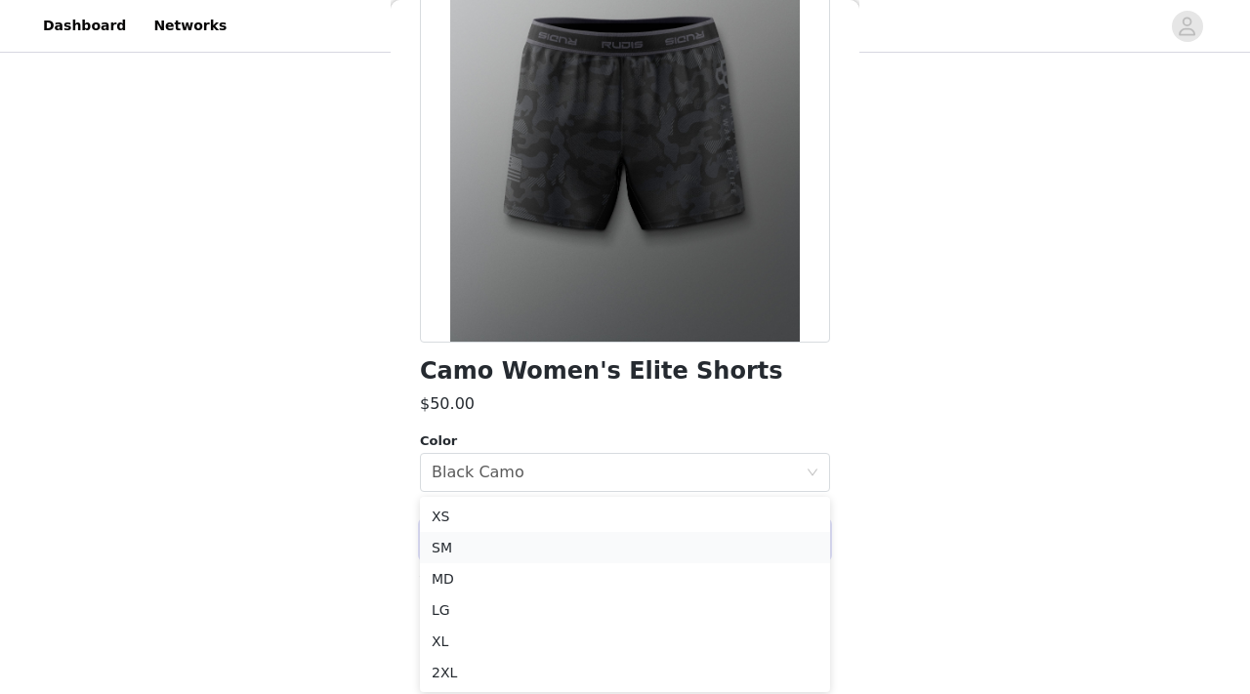
click at [629, 549] on li "SM" at bounding box center [625, 547] width 410 height 31
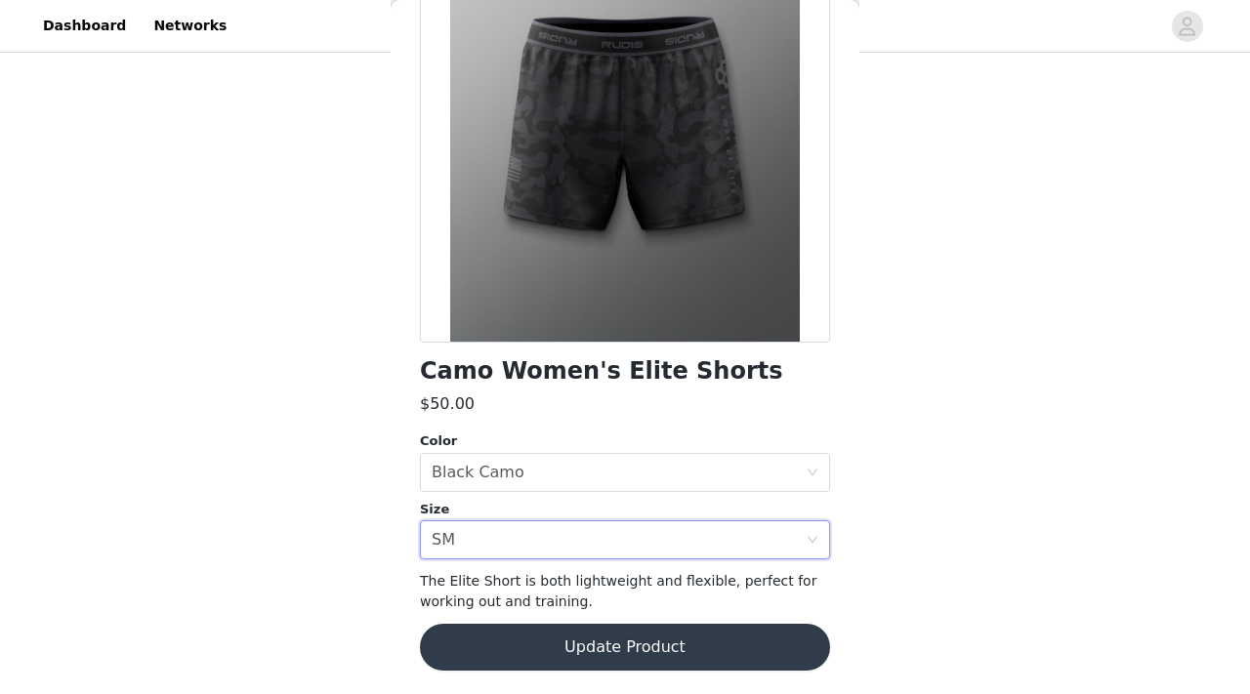
scroll to position [349, 0]
click at [619, 645] on button "Update Product" at bounding box center [625, 647] width 410 height 47
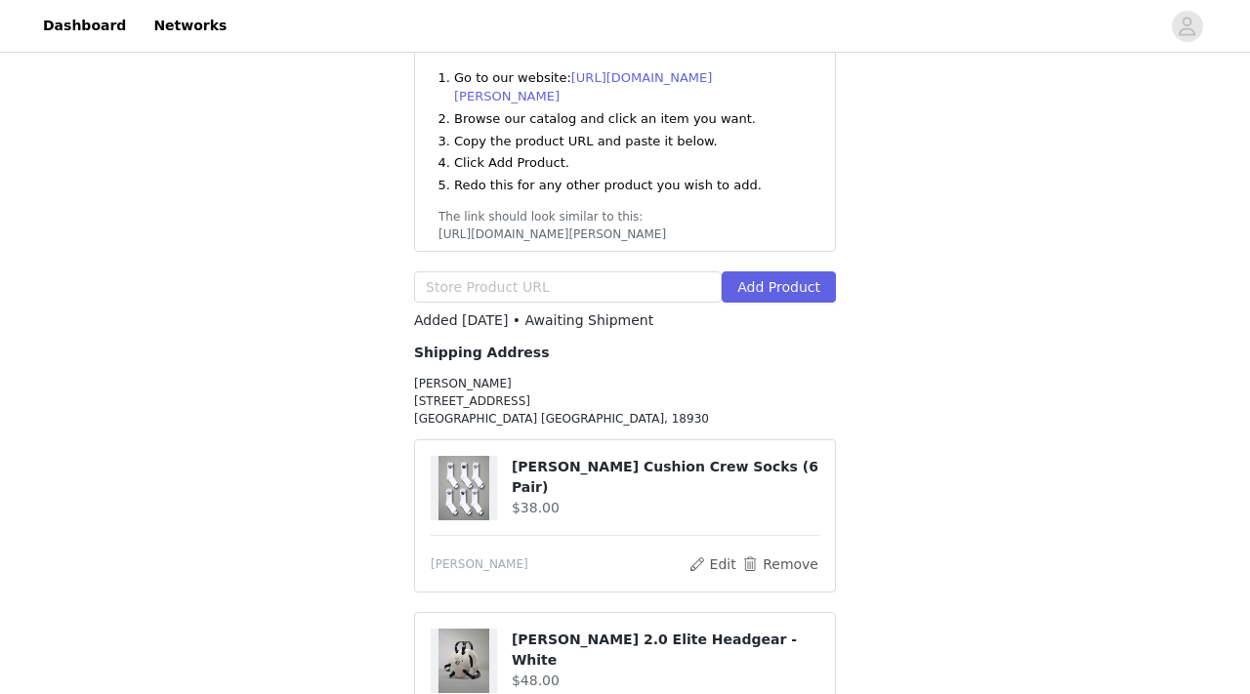
scroll to position [371, 0]
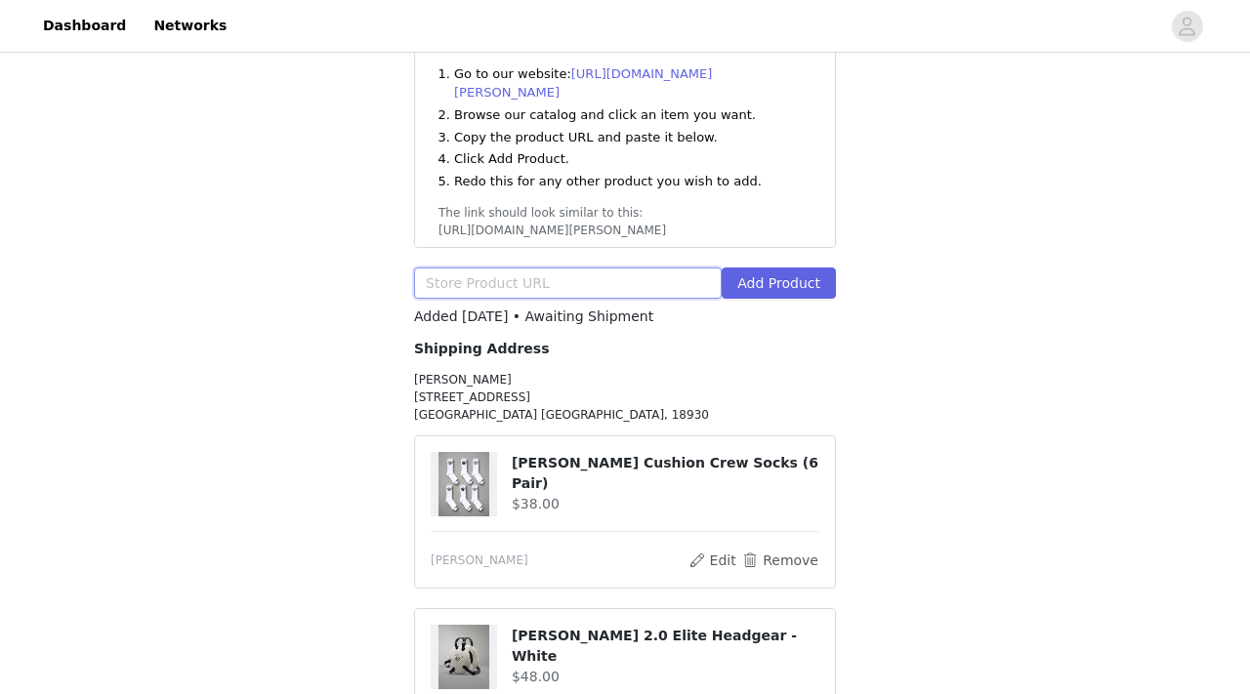
click at [589, 268] on input "text" at bounding box center [568, 283] width 308 height 31
paste input "https://www.rudis.com/products/gothic-branded-comfort-fleece-crewneck"
type input "https://www.rudis.com/products/gothic-branded-comfort-fleece-crewneck"
click at [820, 268] on button "Add Product" at bounding box center [778, 283] width 114 height 31
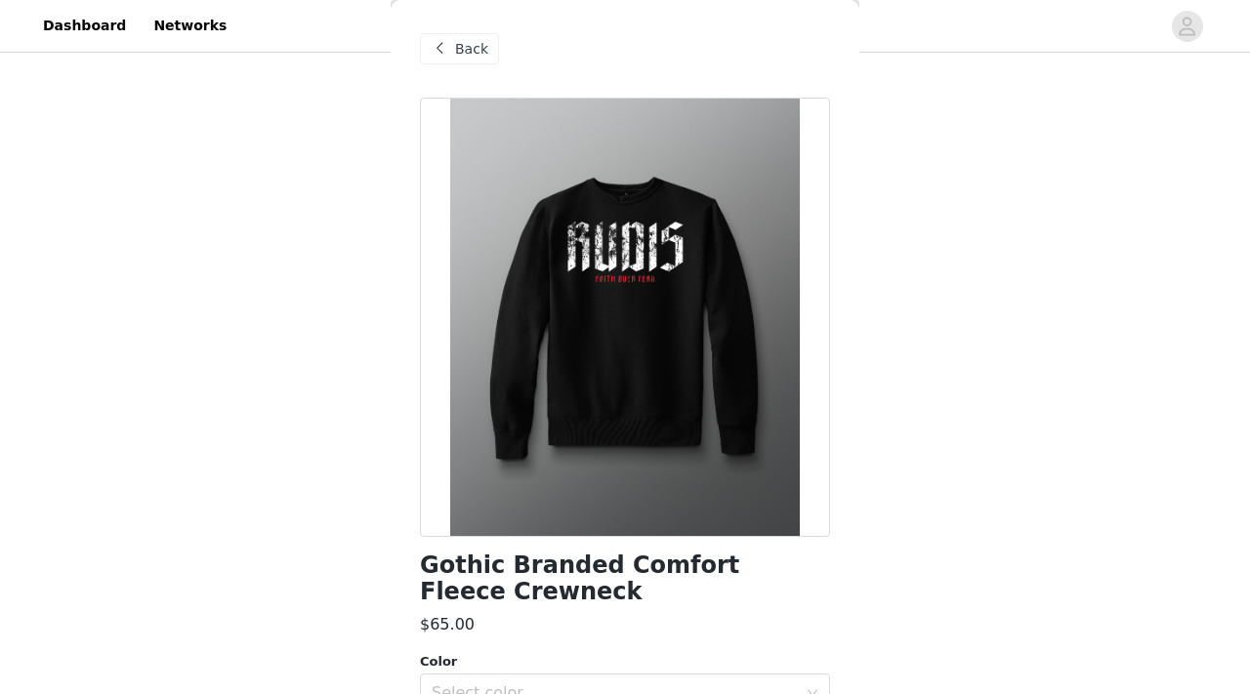
scroll to position [241, 0]
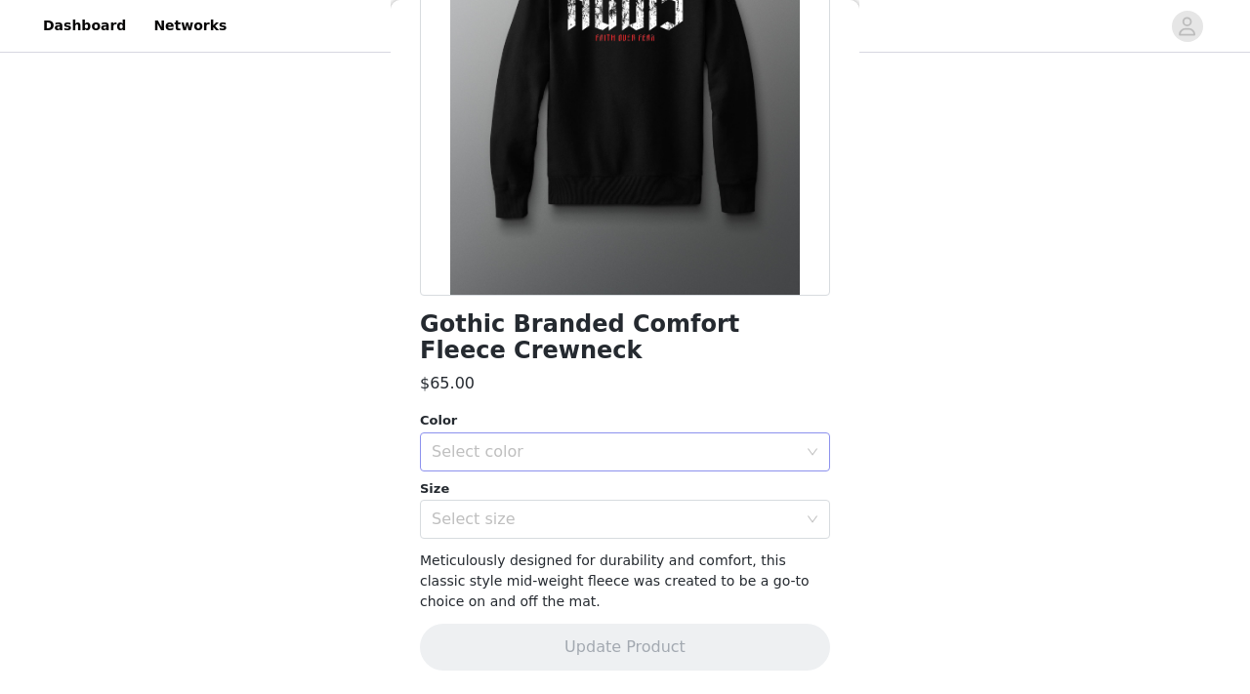
click at [574, 464] on div "Select color" at bounding box center [619, 451] width 374 height 37
click at [574, 490] on li "Black" at bounding box center [625, 494] width 410 height 31
click at [574, 516] on div "Select size" at bounding box center [614, 520] width 365 height 20
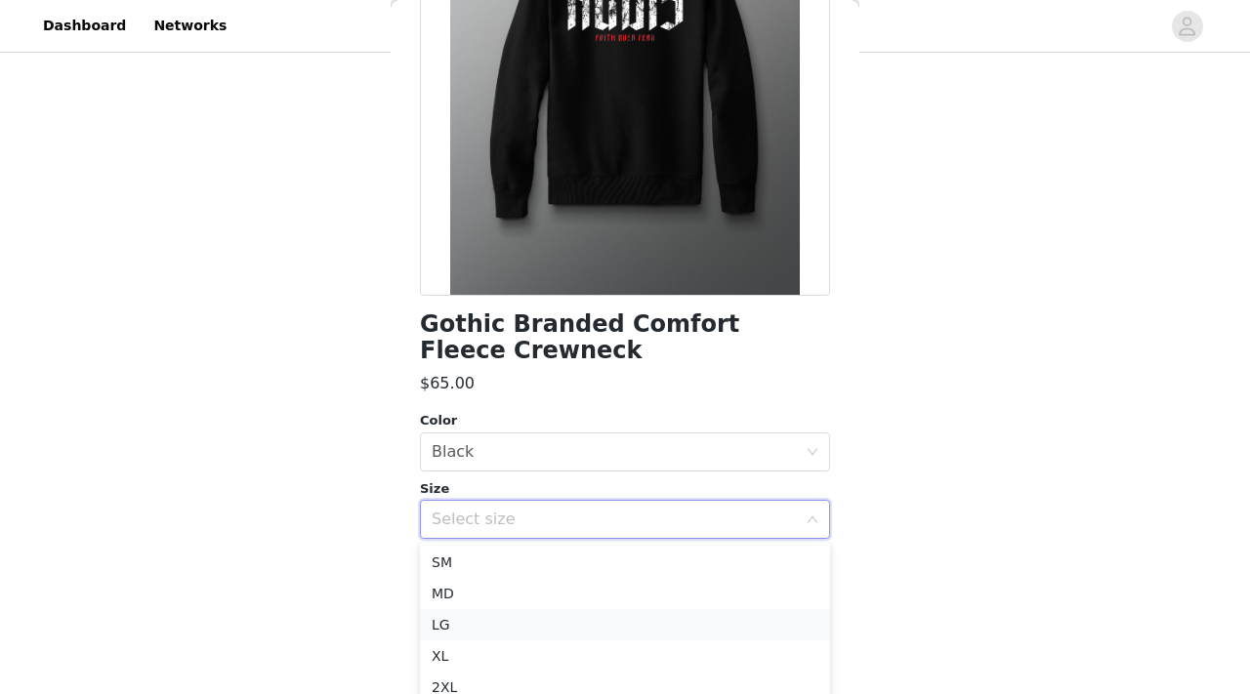
click at [551, 610] on li "LG" at bounding box center [625, 624] width 410 height 31
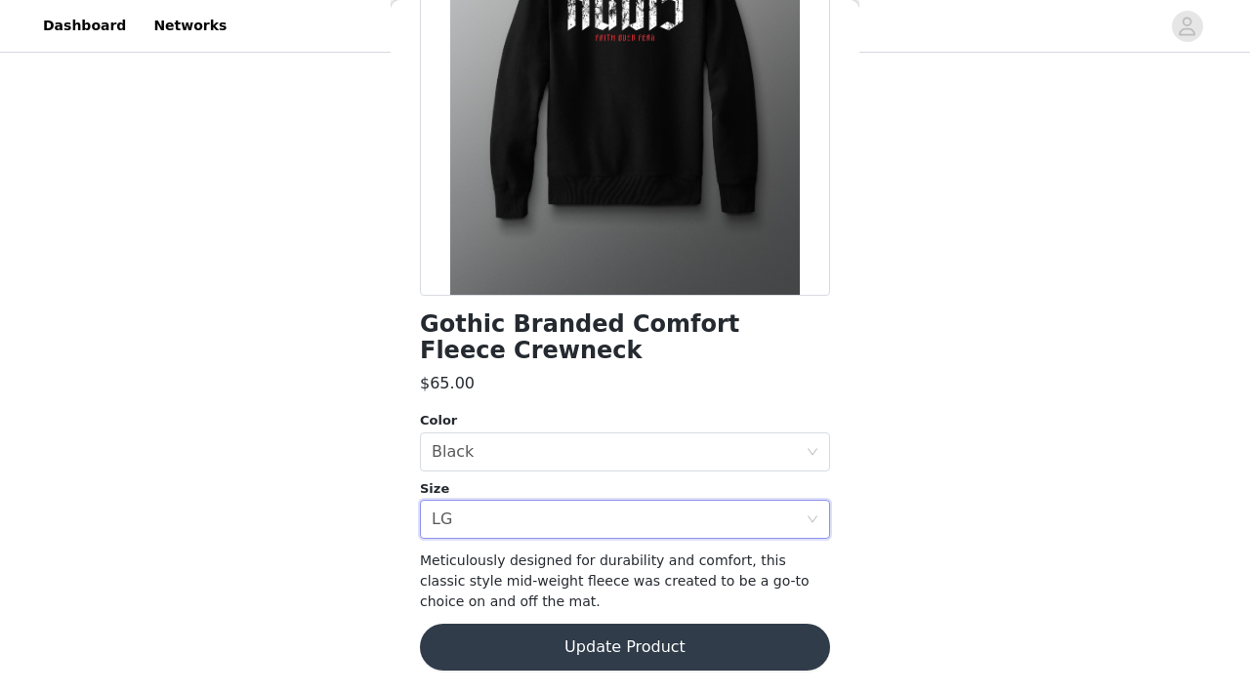
scroll to position [432, 0]
click at [555, 662] on button "Update Product" at bounding box center [625, 647] width 410 height 47
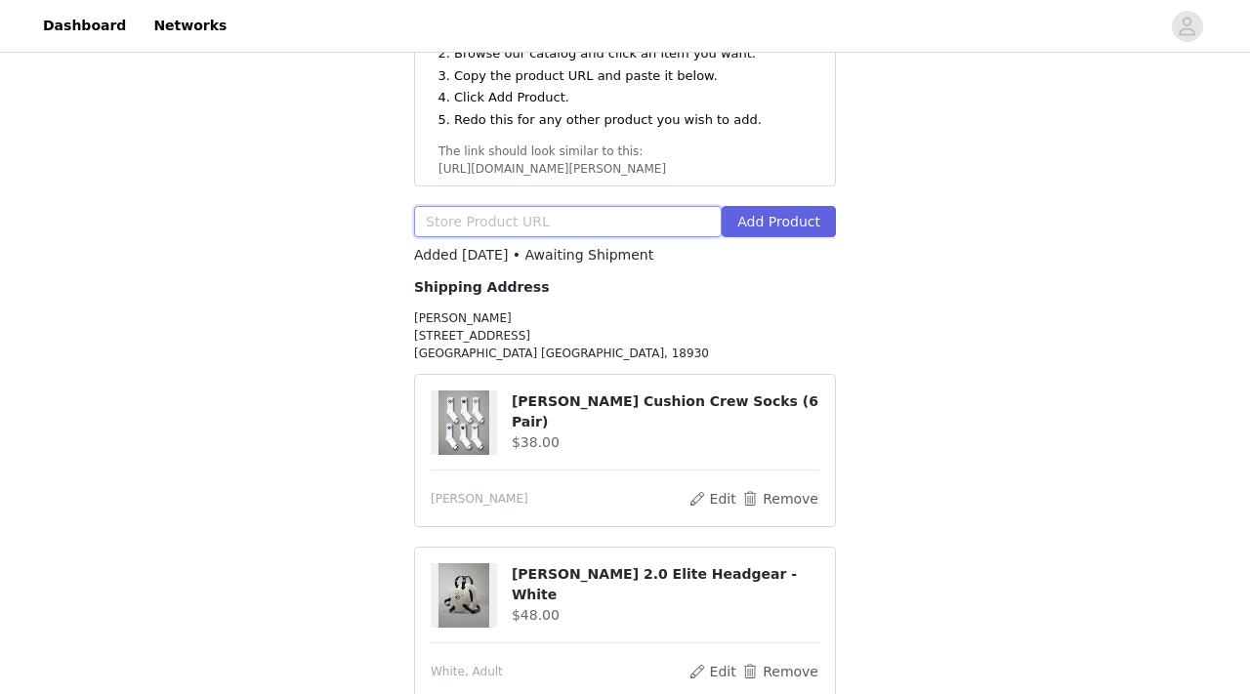
click at [666, 206] on input "text" at bounding box center [568, 221] width 308 height 31
paste input "https://www.rudis.com/products/rudis-puffer-jacket-black?variant=50574234812689"
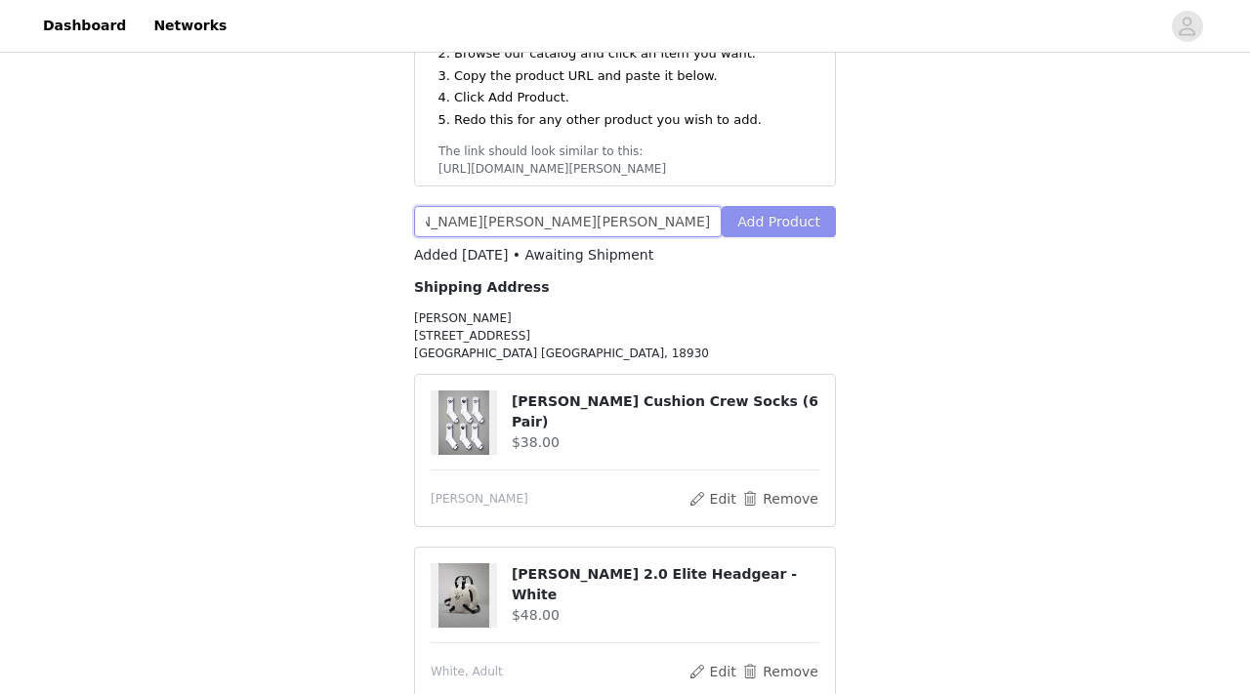
type input "https://www.rudis.com/products/rudis-puffer-jacket-black?variant=50574234812689"
click at [812, 206] on button "Add Product" at bounding box center [778, 221] width 114 height 31
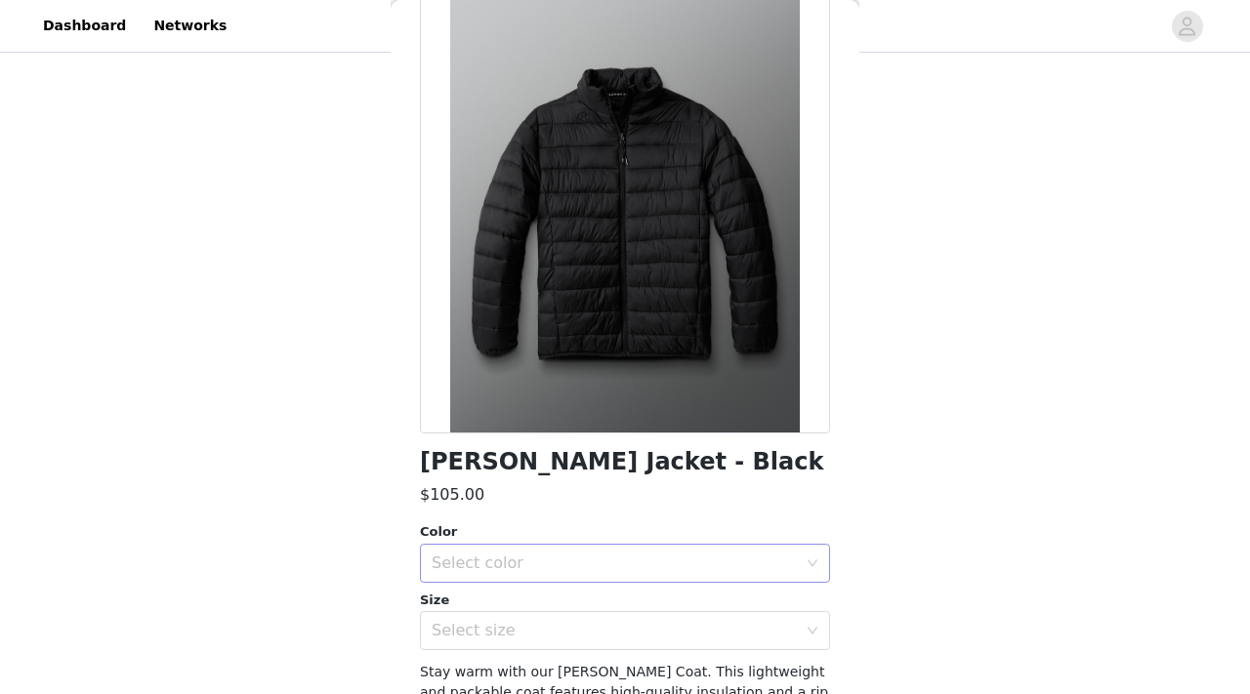
scroll to position [123, 0]
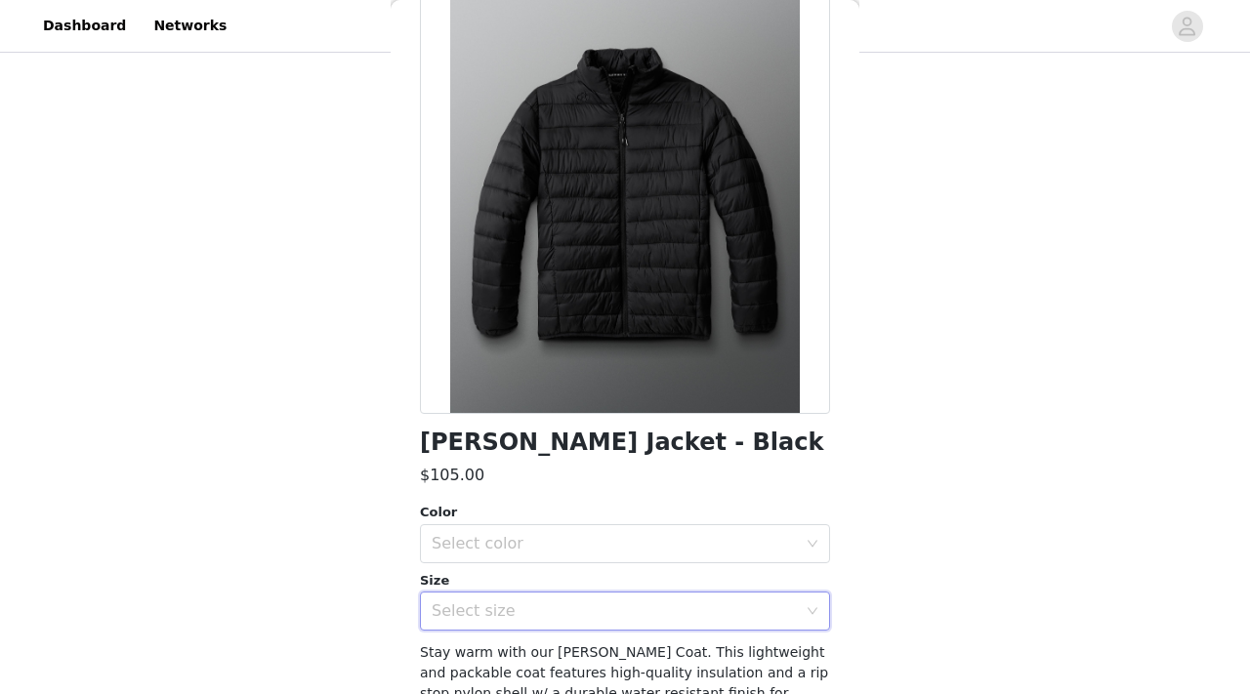
click at [504, 621] on div "Select size" at bounding box center [619, 611] width 374 height 37
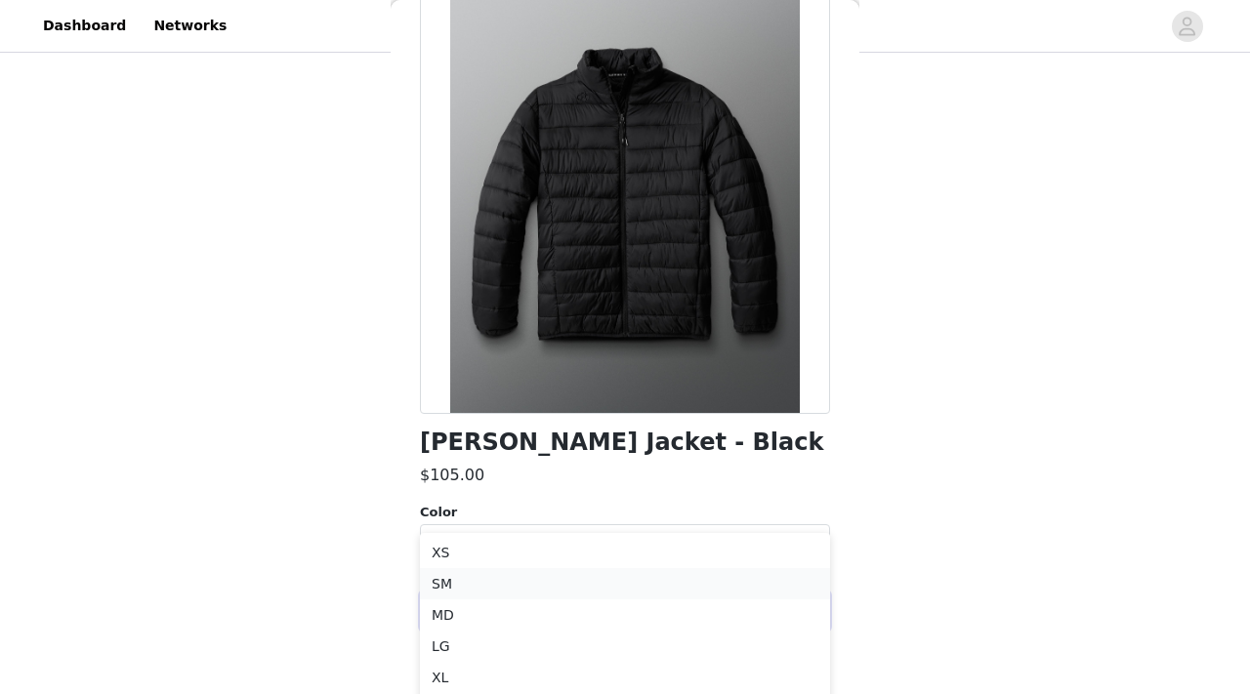
scroll to position [537, 0]
click at [499, 605] on li "MD" at bounding box center [625, 612] width 410 height 31
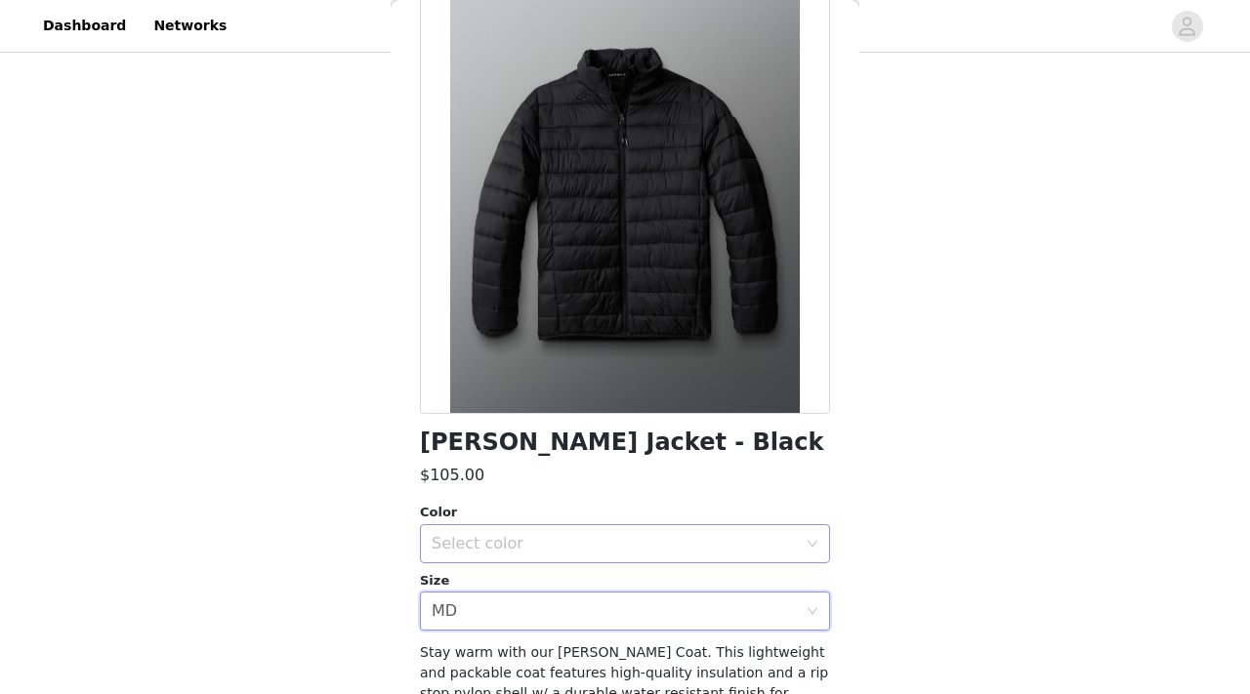
click at [539, 549] on div "Select color" at bounding box center [614, 544] width 365 height 20
click at [539, 580] on li "Black" at bounding box center [625, 586] width 410 height 31
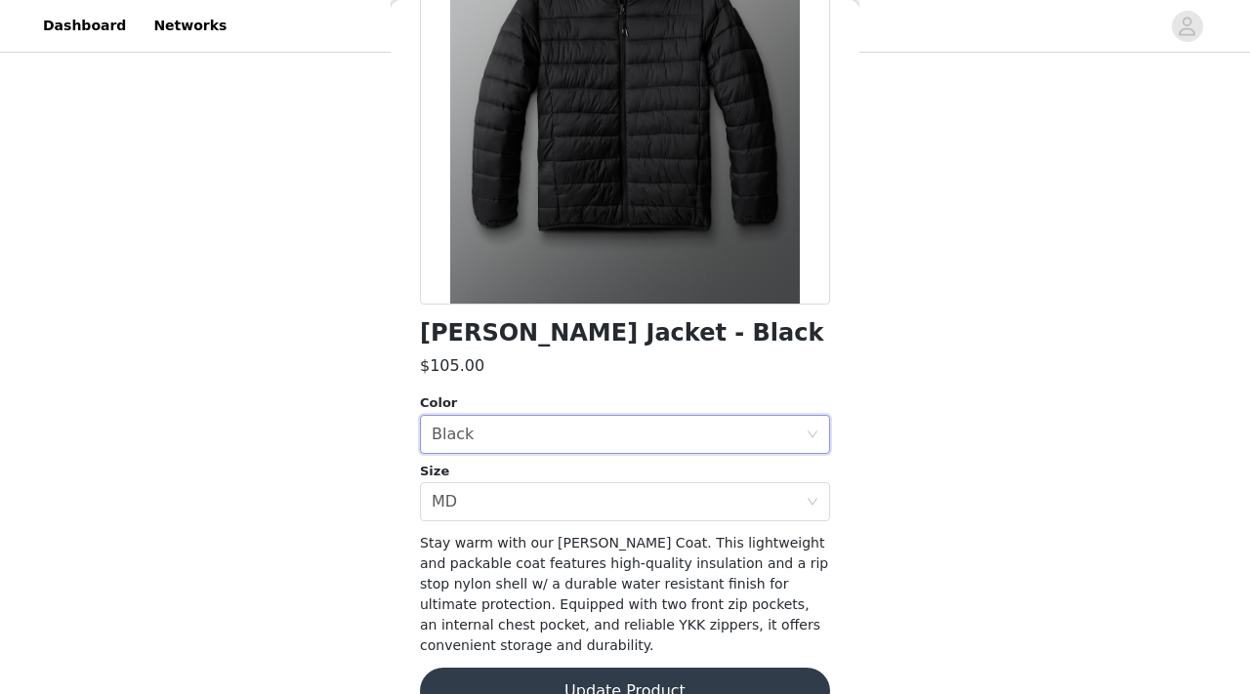
click at [553, 685] on button "Update Product" at bounding box center [625, 691] width 410 height 47
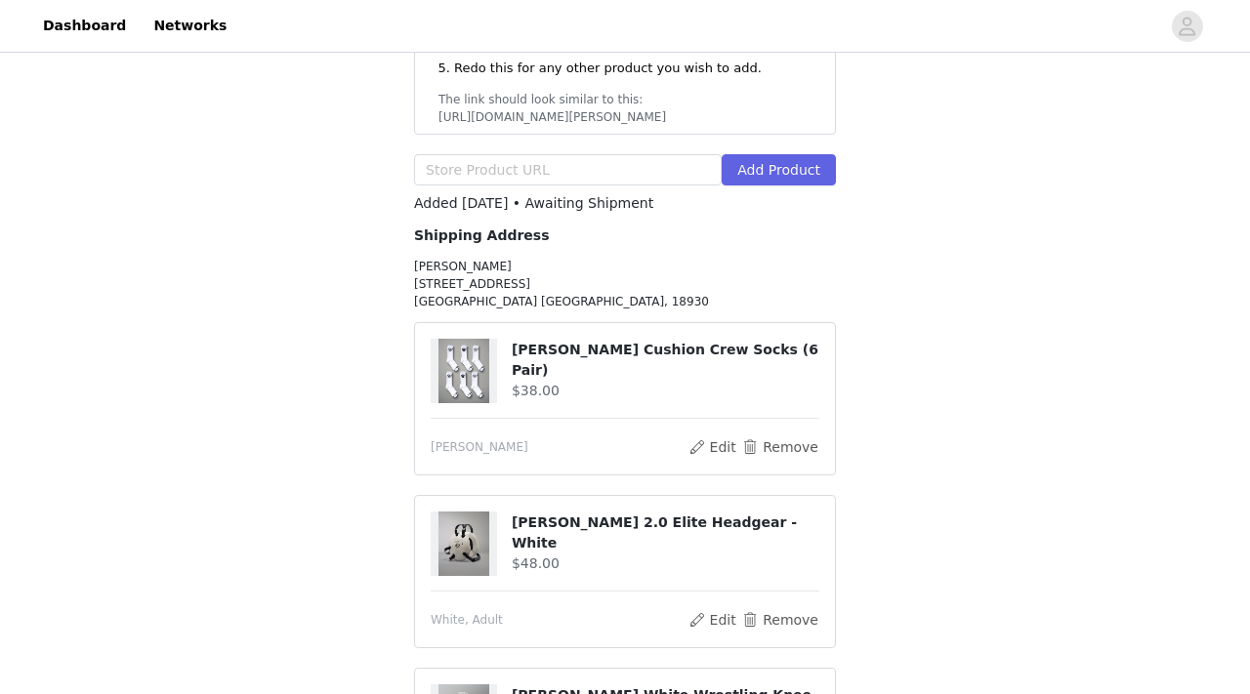
scroll to position [445, 0]
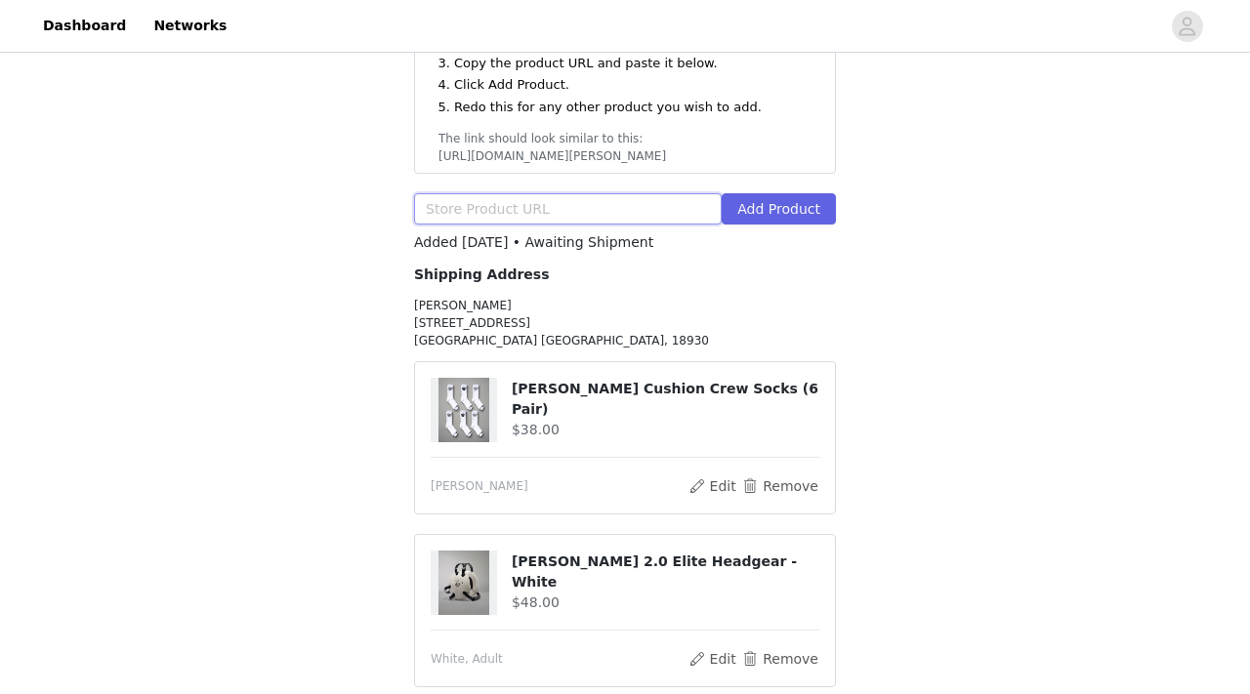
click at [585, 193] on input "text" at bounding box center [568, 208] width 308 height 31
paste input "https://www.rudis.com/products/rudis-journey-knit-adult-training-shoes-white-ne…"
type input "https://www.rudis.com/products/rudis-journey-knit-adult-training-shoes-white-ne…"
click at [755, 193] on div "https://www.rudis.com/products/rudis-journey-knit-adult-training-shoes-white-ne…" at bounding box center [625, 212] width 422 height 39
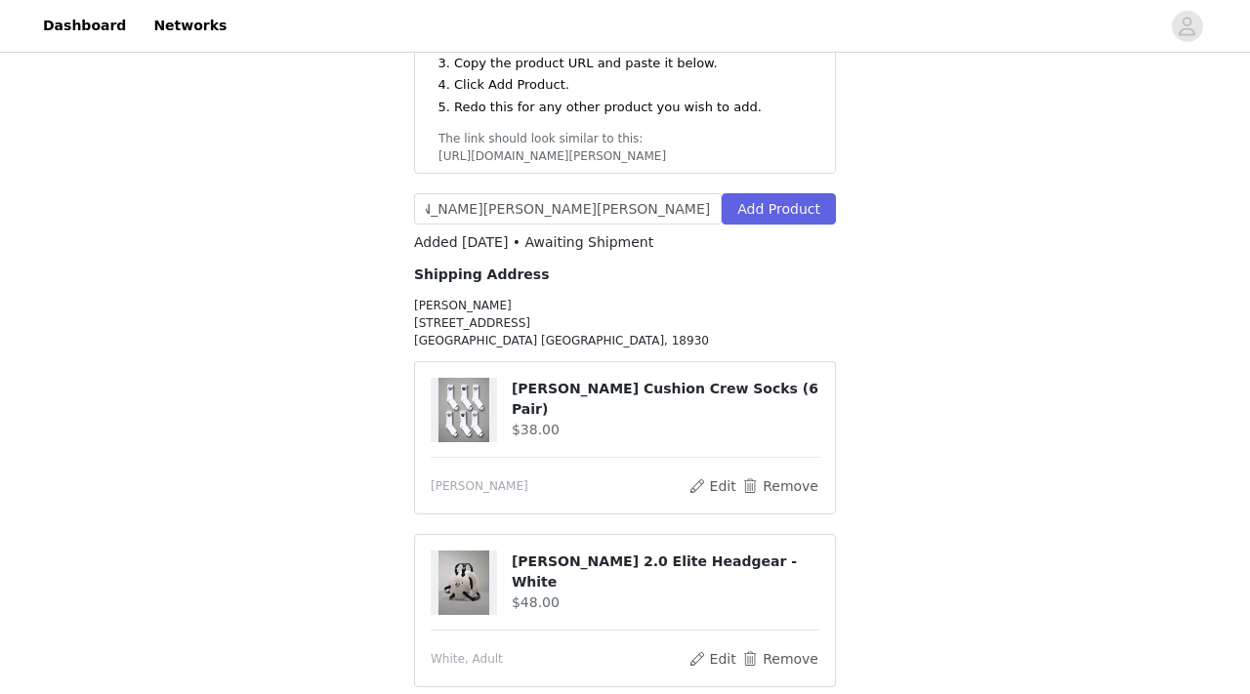
scroll to position [0, 0]
click at [764, 193] on button "Add Product" at bounding box center [778, 208] width 114 height 31
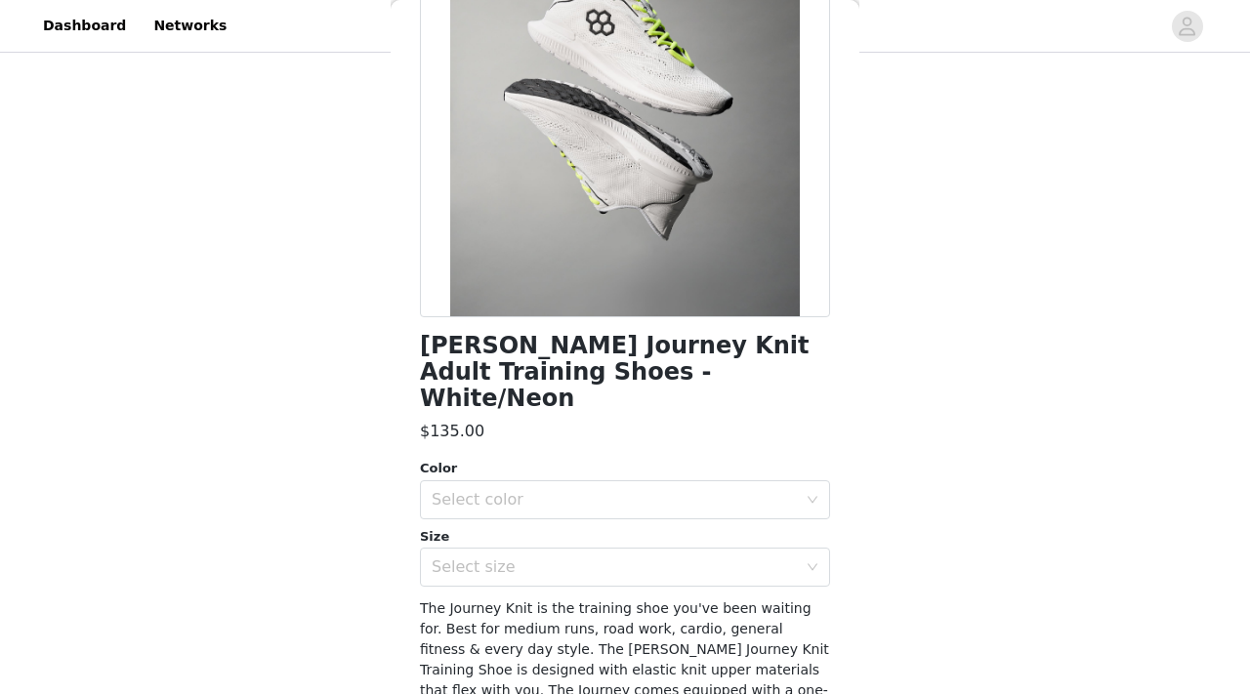
scroll to position [223, 0]
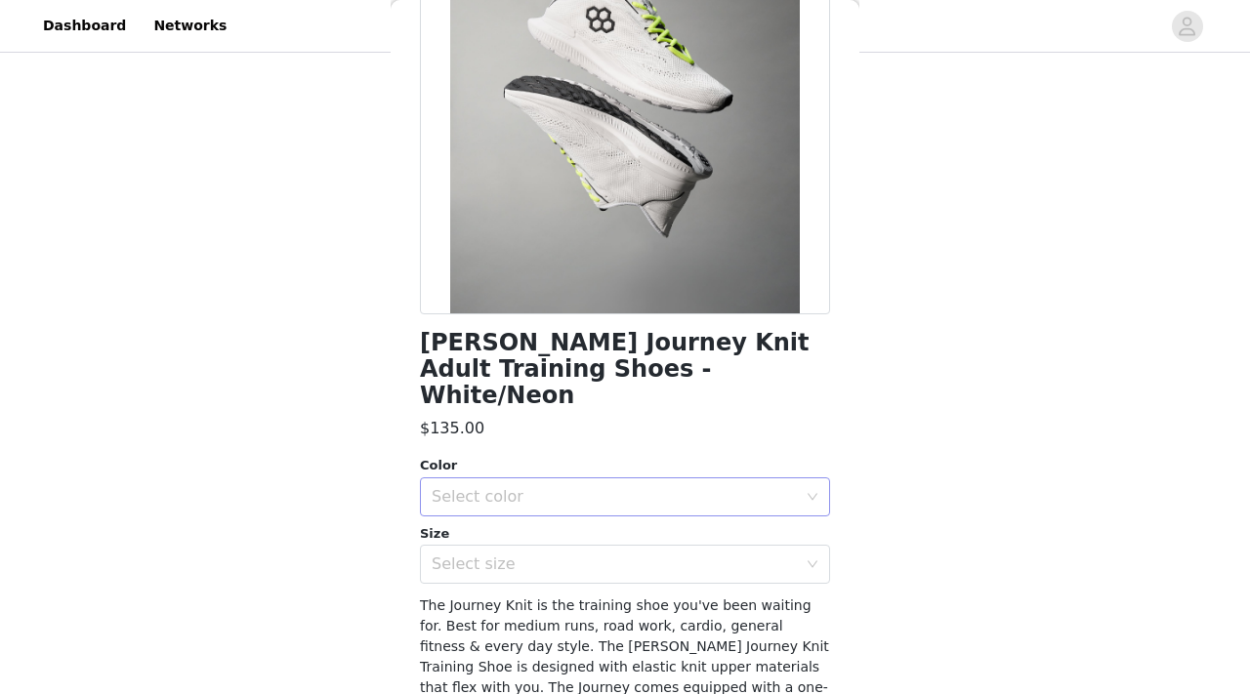
click at [531, 487] on div "Select color" at bounding box center [614, 497] width 365 height 20
click at [536, 516] on li "White/Neon" at bounding box center [625, 513] width 410 height 31
click at [536, 555] on div "Select size" at bounding box center [614, 565] width 365 height 20
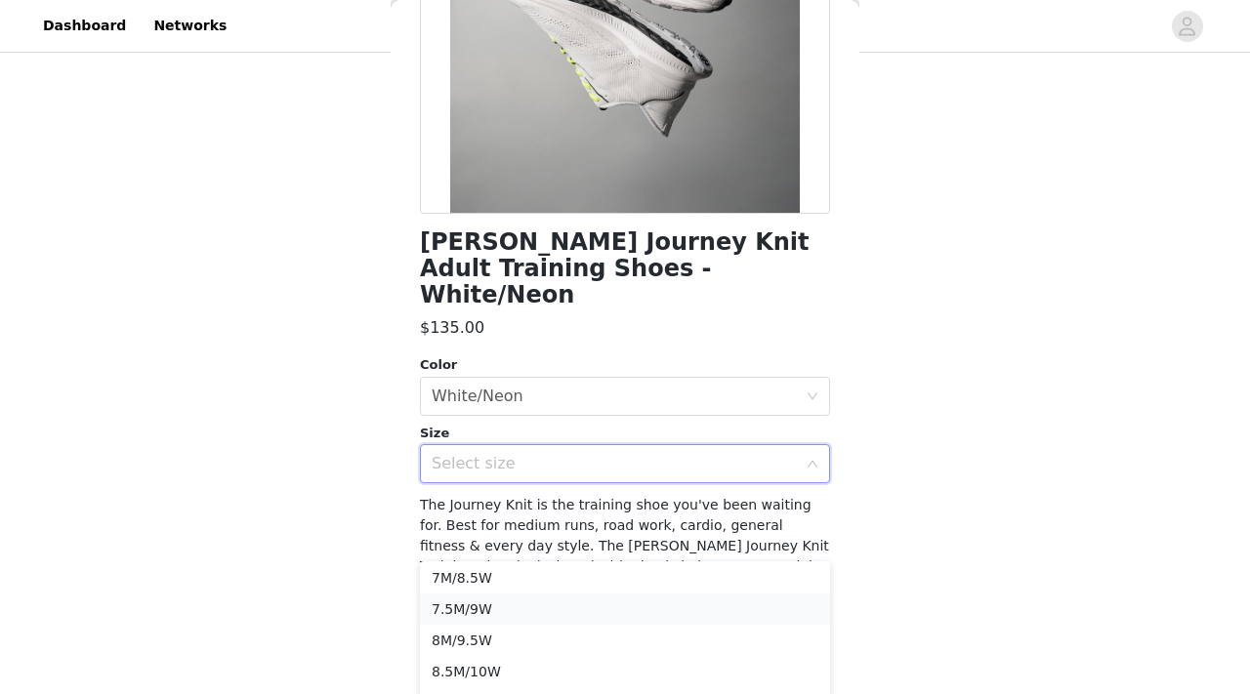
scroll to position [0, 0]
click at [532, 580] on li "6M/7.5W" at bounding box center [625, 580] width 410 height 31
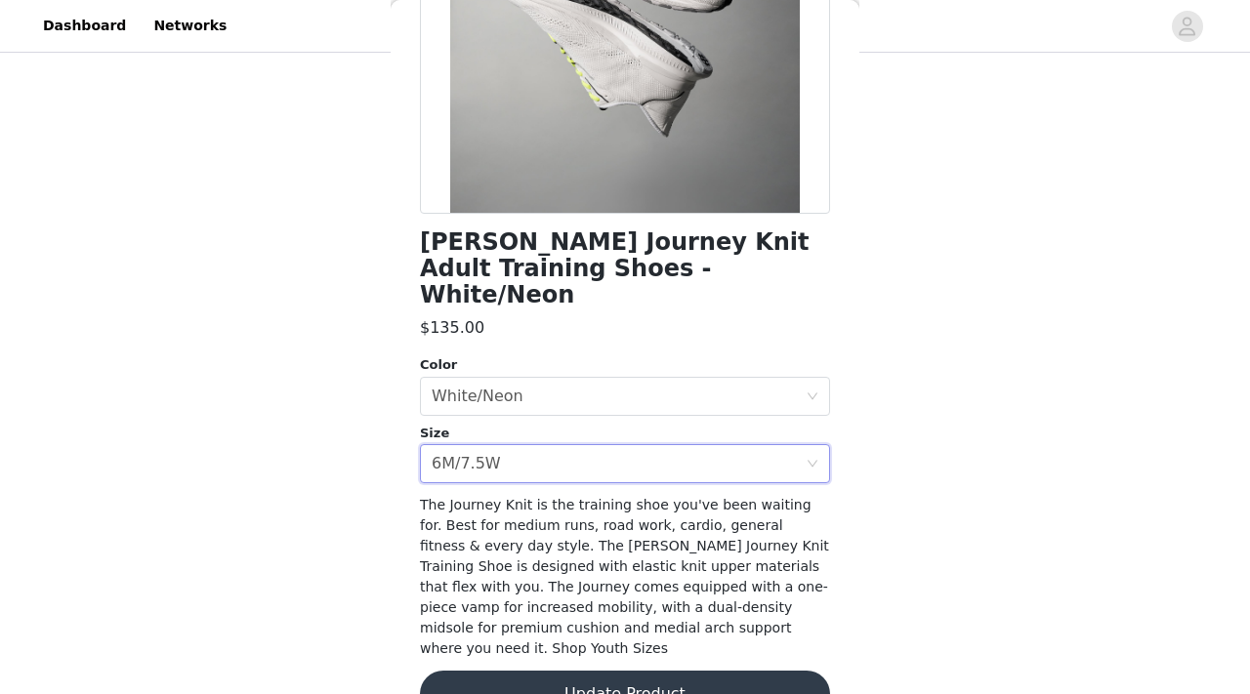
click at [536, 671] on button "Update Product" at bounding box center [625, 694] width 410 height 47
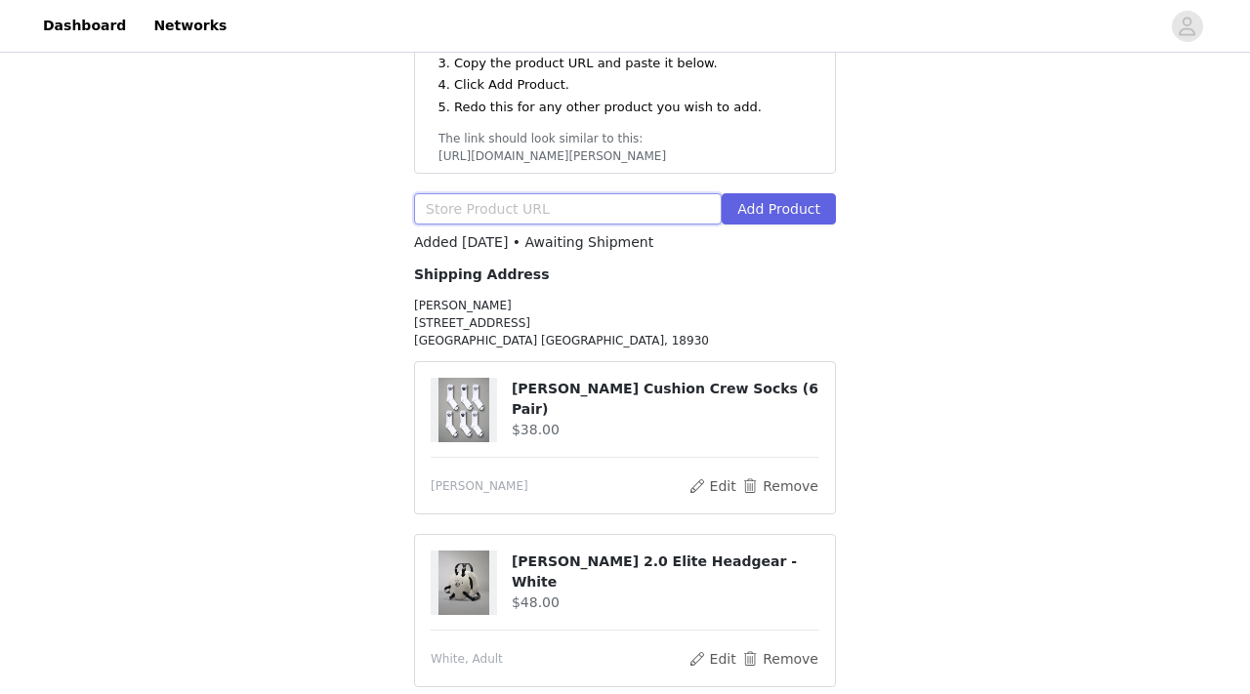
click at [535, 193] on input "text" at bounding box center [568, 208] width 308 height 31
paste input "https://www.rudis.com/products/rudis-colt-3-0-adult-wrestling-shoes-bone?varian…"
type input "https://www.rudis.com/products/rudis-colt-3-0-adult-wrestling-shoes-bone?varian…"
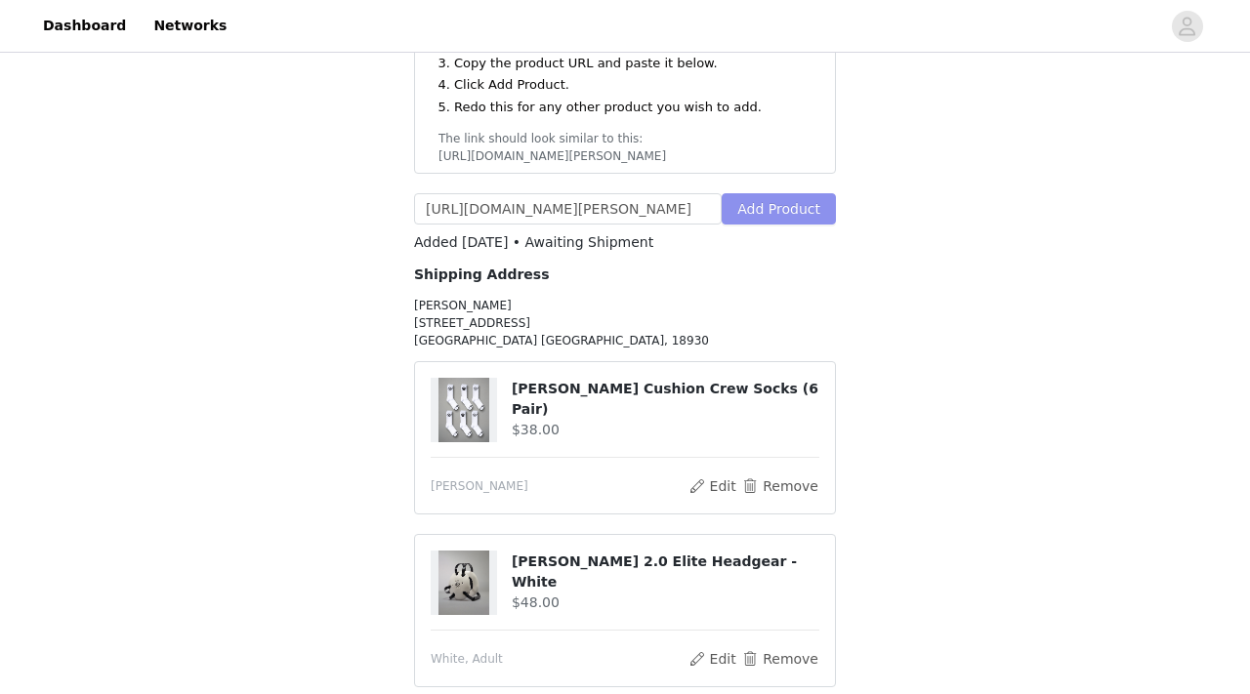
click at [762, 193] on button "Add Product" at bounding box center [778, 208] width 114 height 31
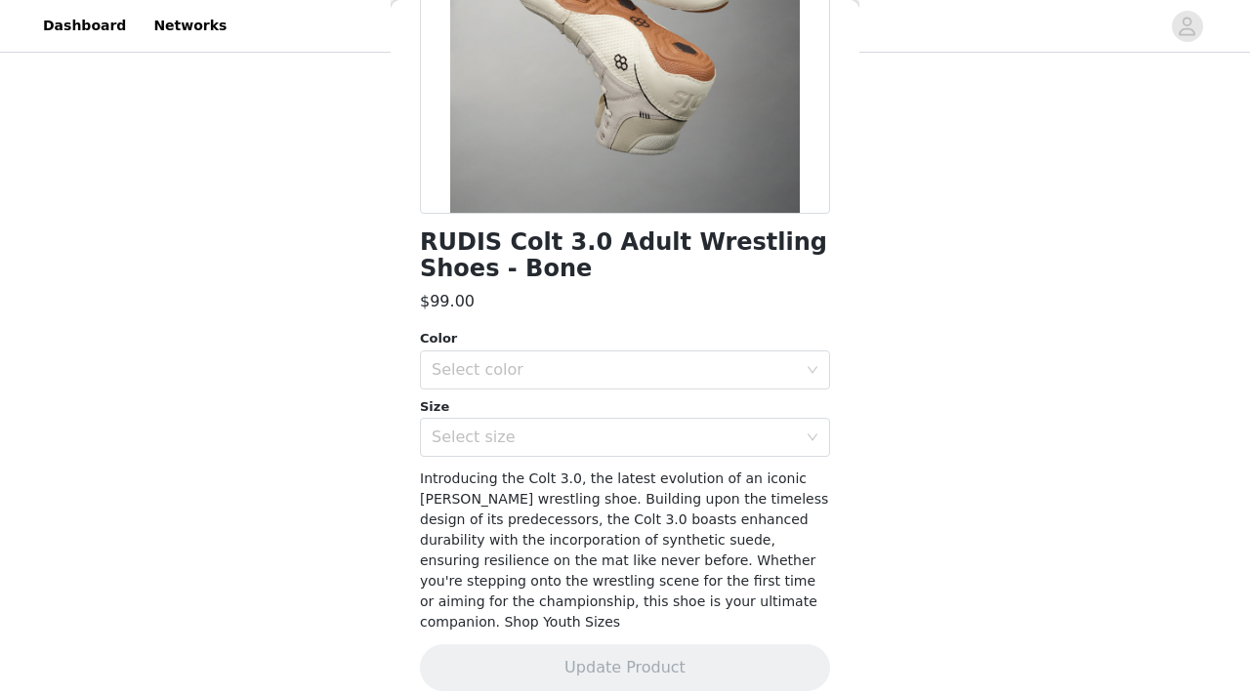
scroll to position [523, 0]
click at [694, 353] on div "Select color" at bounding box center [619, 369] width 374 height 37
click at [661, 415] on li "Bone" at bounding box center [625, 412] width 410 height 31
click at [641, 438] on div "Select size" at bounding box center [614, 438] width 365 height 20
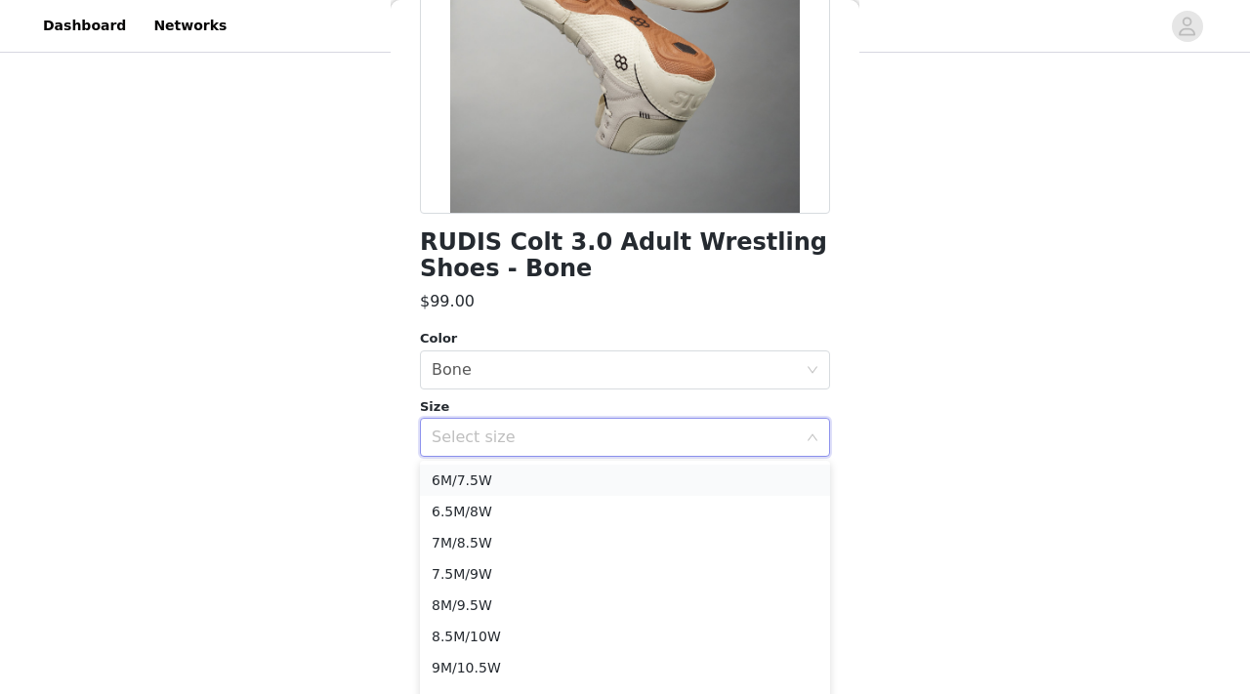
click at [611, 483] on li "6M/7.5W" at bounding box center [625, 480] width 410 height 31
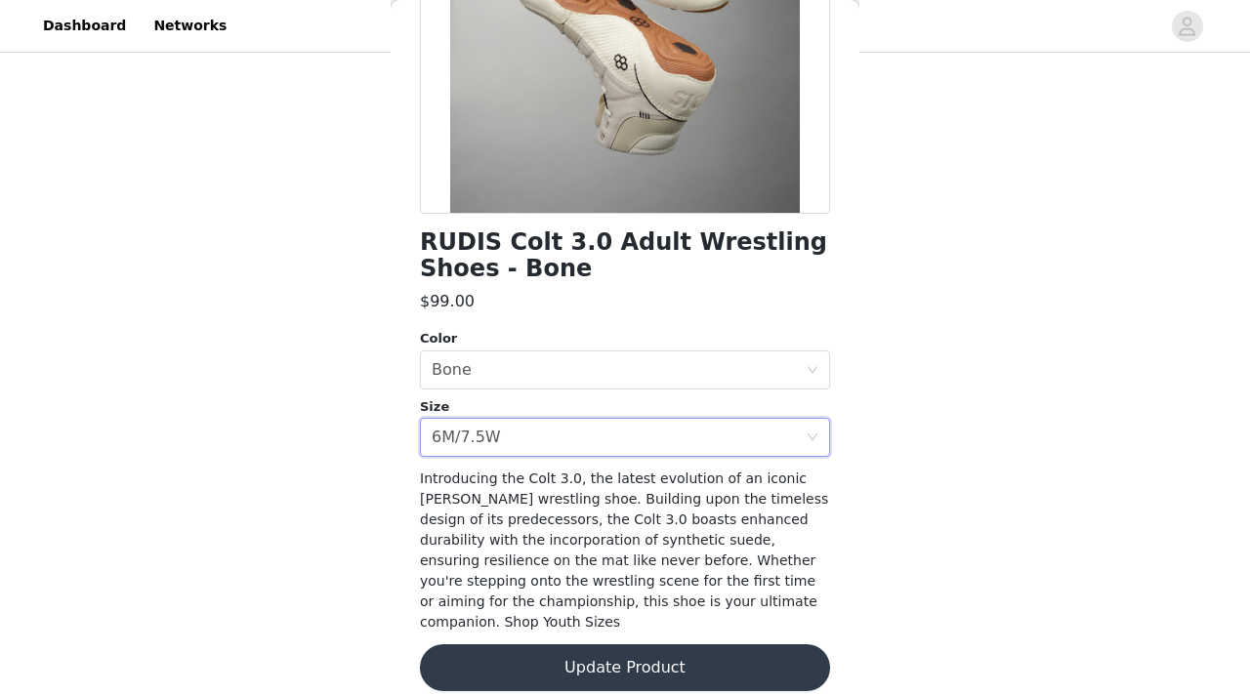
click at [556, 644] on button "Update Product" at bounding box center [625, 667] width 410 height 47
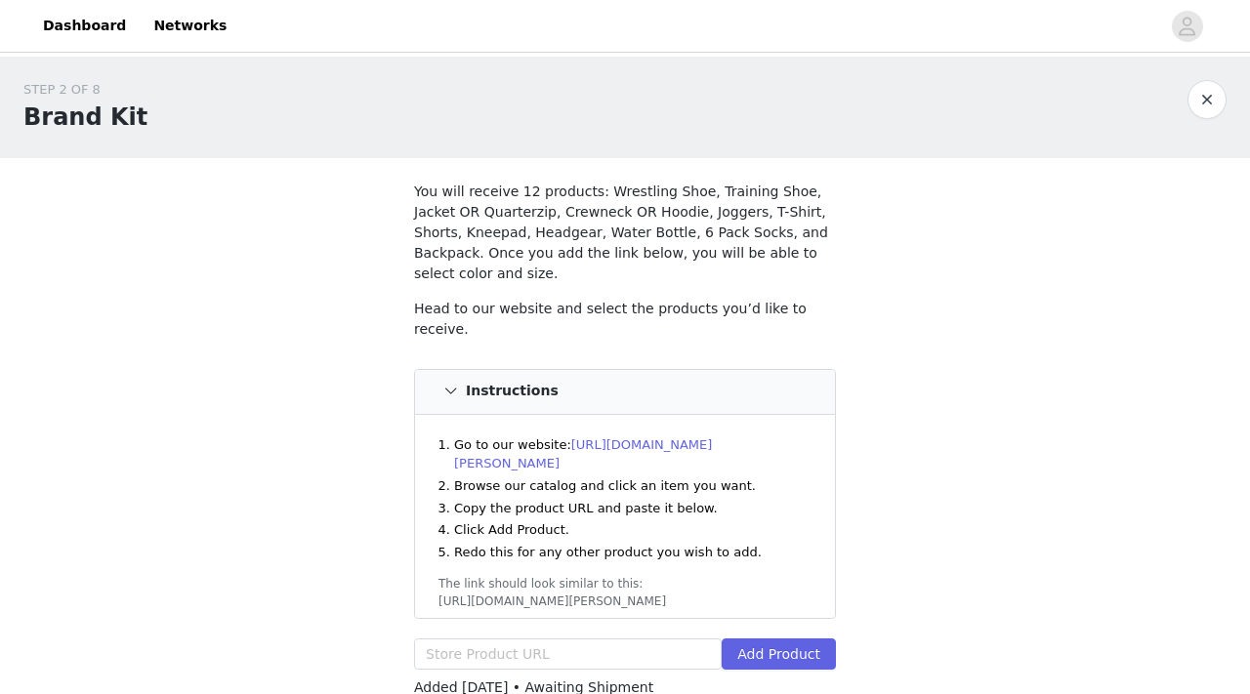
scroll to position [91, 0]
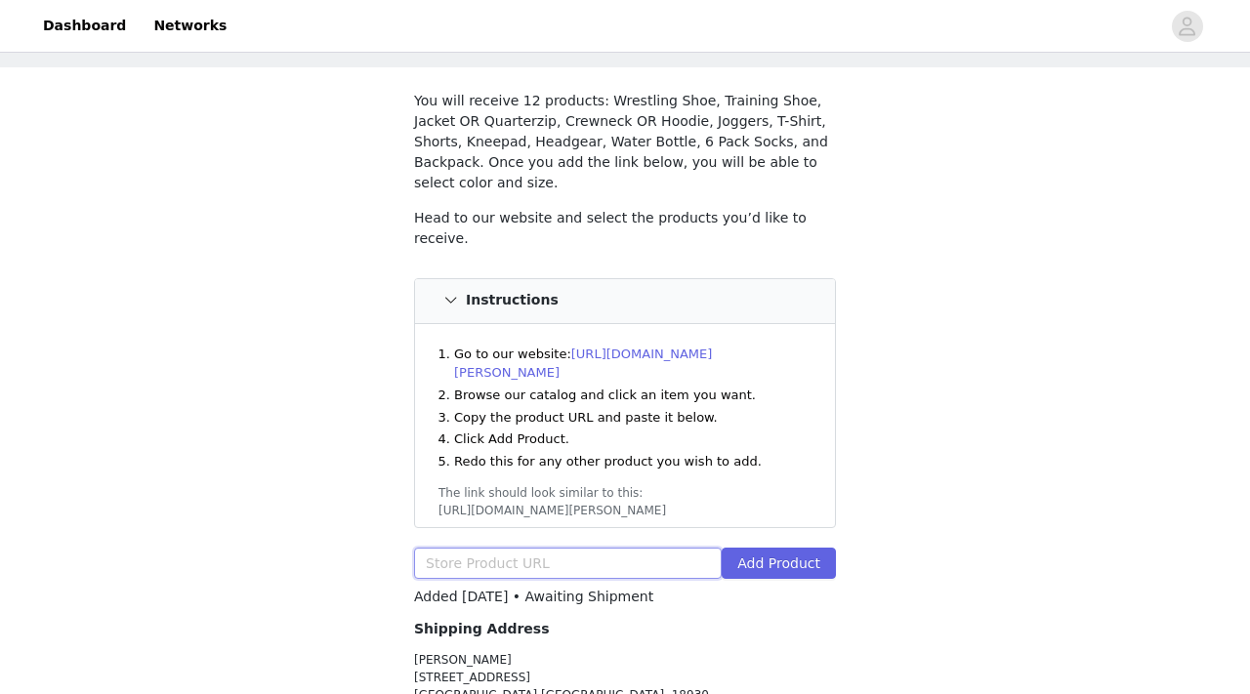
click at [577, 548] on input "text" at bounding box center [568, 563] width 308 height 31
paste input "https://www.rudis.com/products/rudis-wrestling-slanted-elite-terry-crewneck"
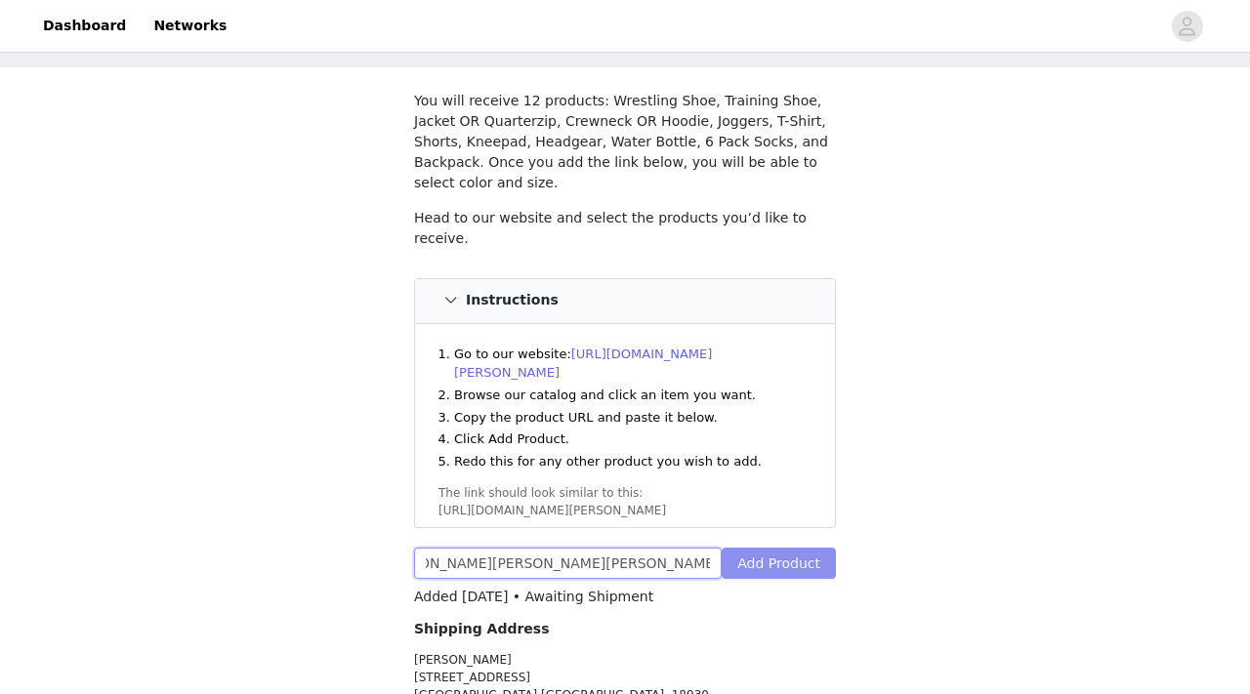
type input "https://www.rudis.com/products/rudis-wrestling-slanted-elite-terry-crewneck"
click at [745, 548] on button "Add Product" at bounding box center [778, 563] width 114 height 31
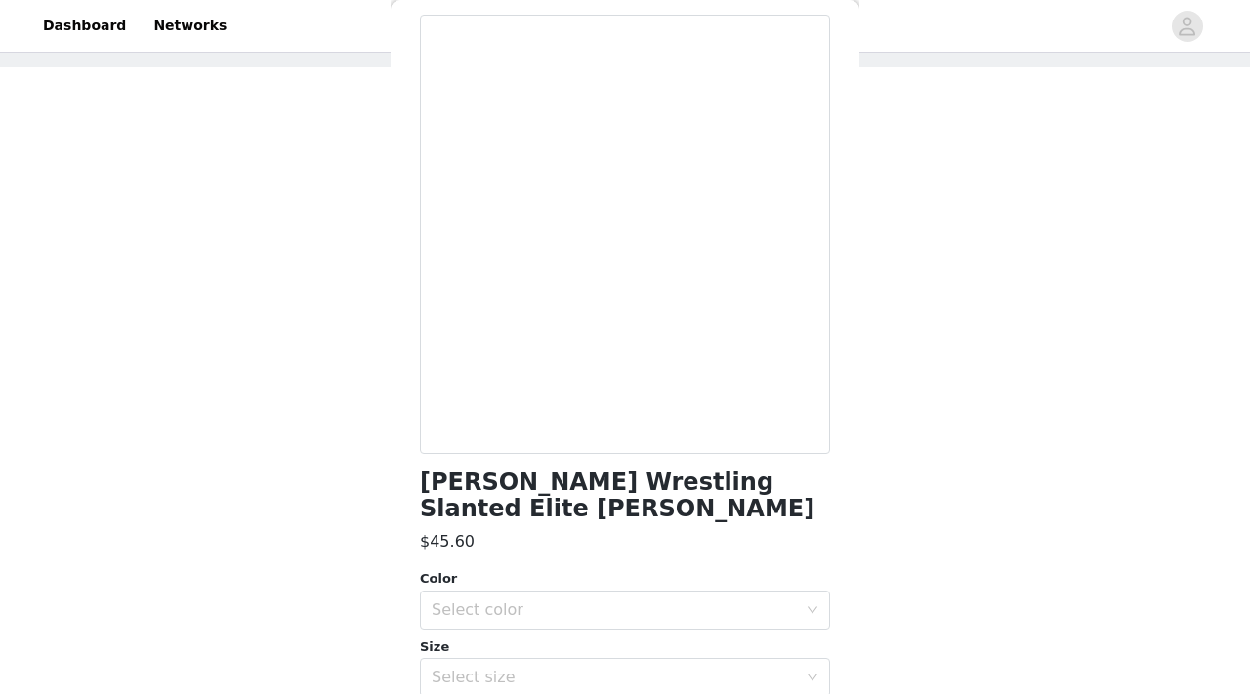
scroll to position [257, 0]
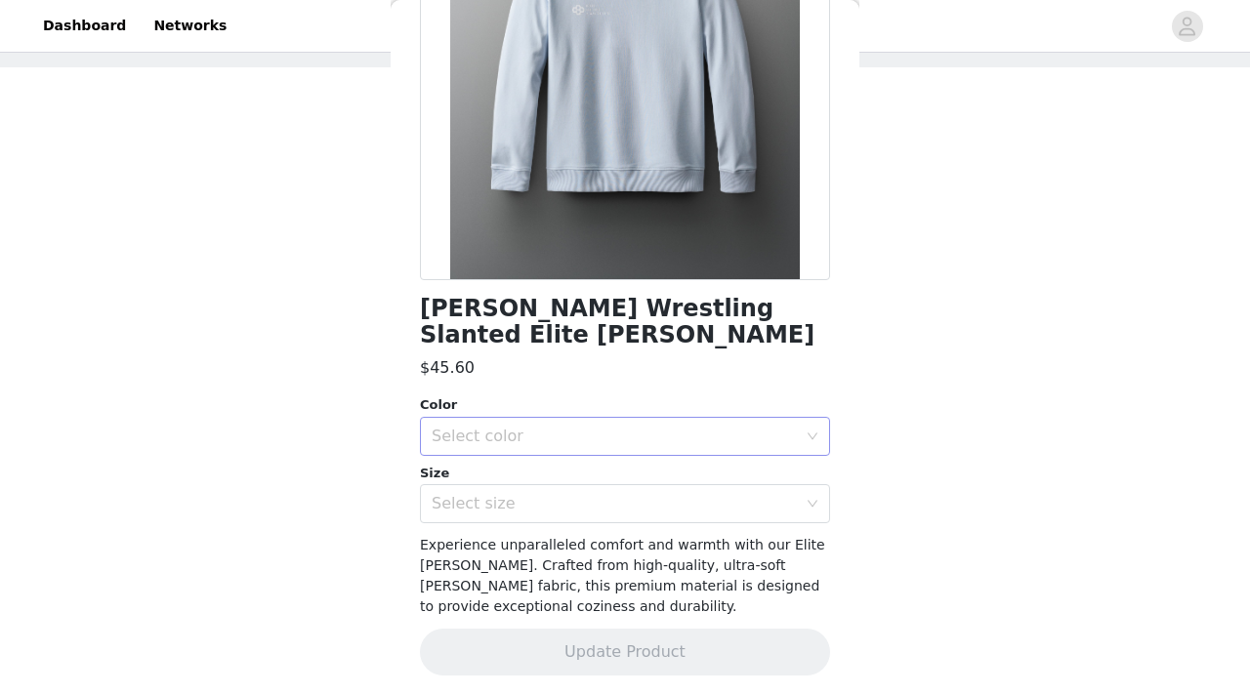
click at [596, 444] on div "Select color" at bounding box center [614, 437] width 365 height 20
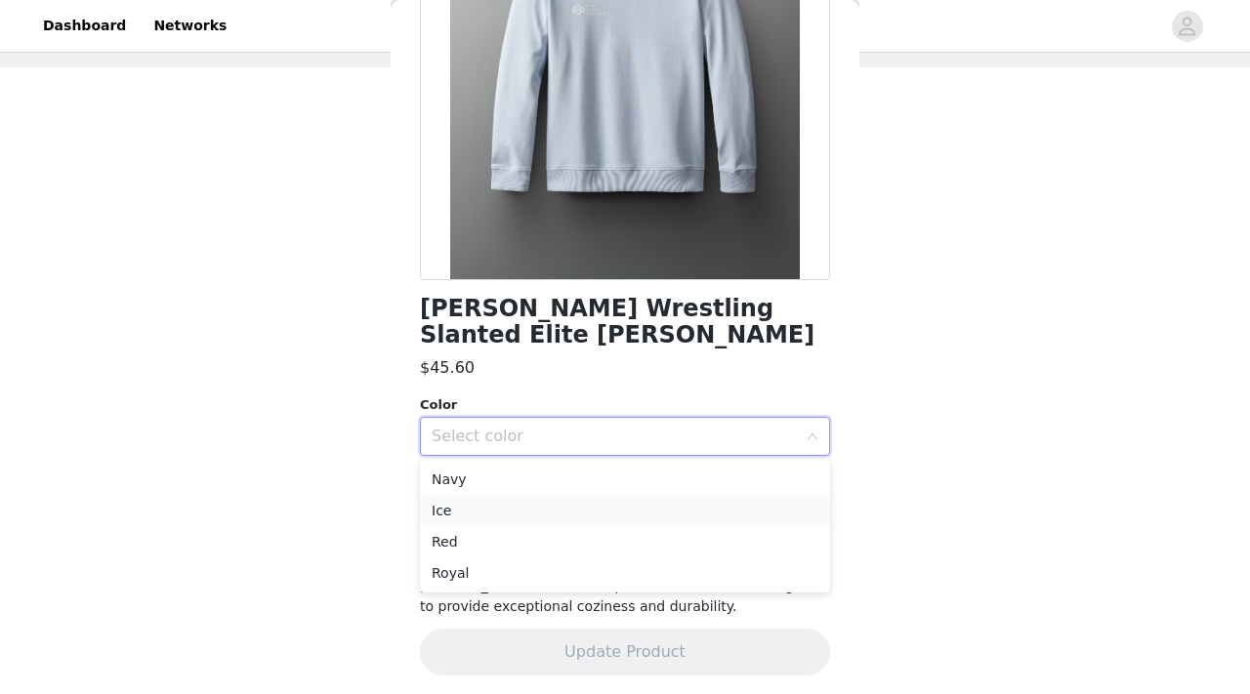
click at [573, 515] on li "Ice" at bounding box center [625, 510] width 410 height 31
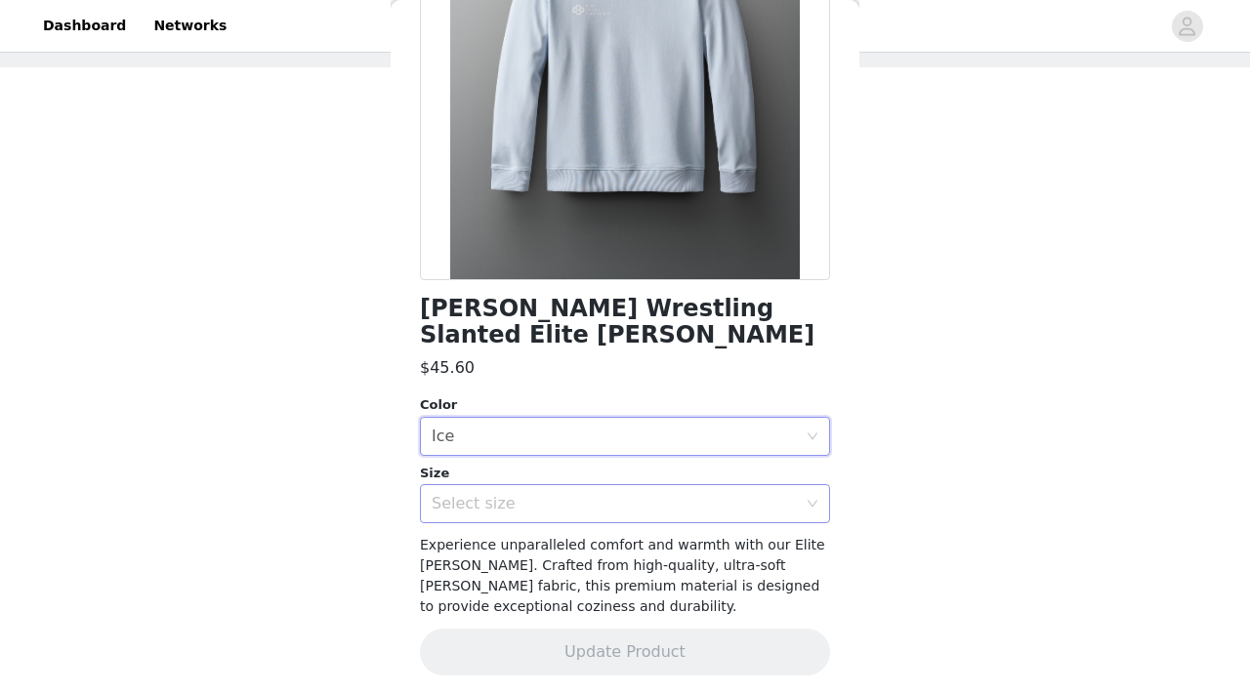
click at [568, 497] on div "Select size" at bounding box center [614, 504] width 365 height 20
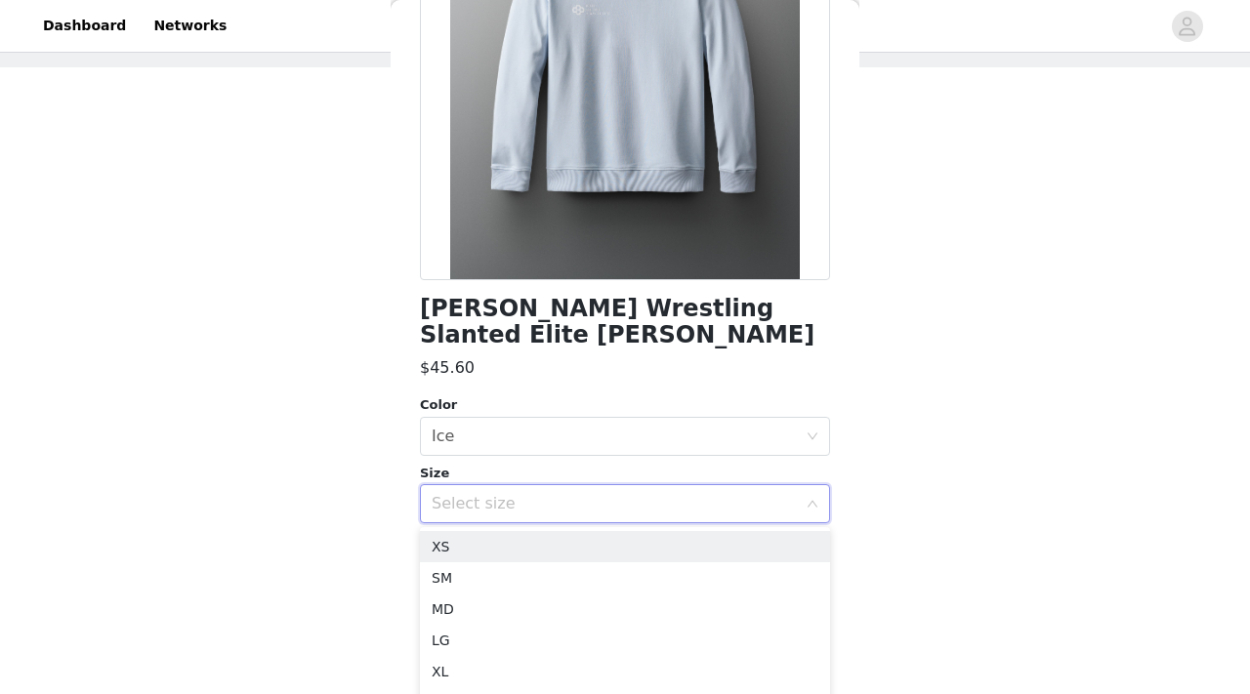
scroll to position [262, 0]
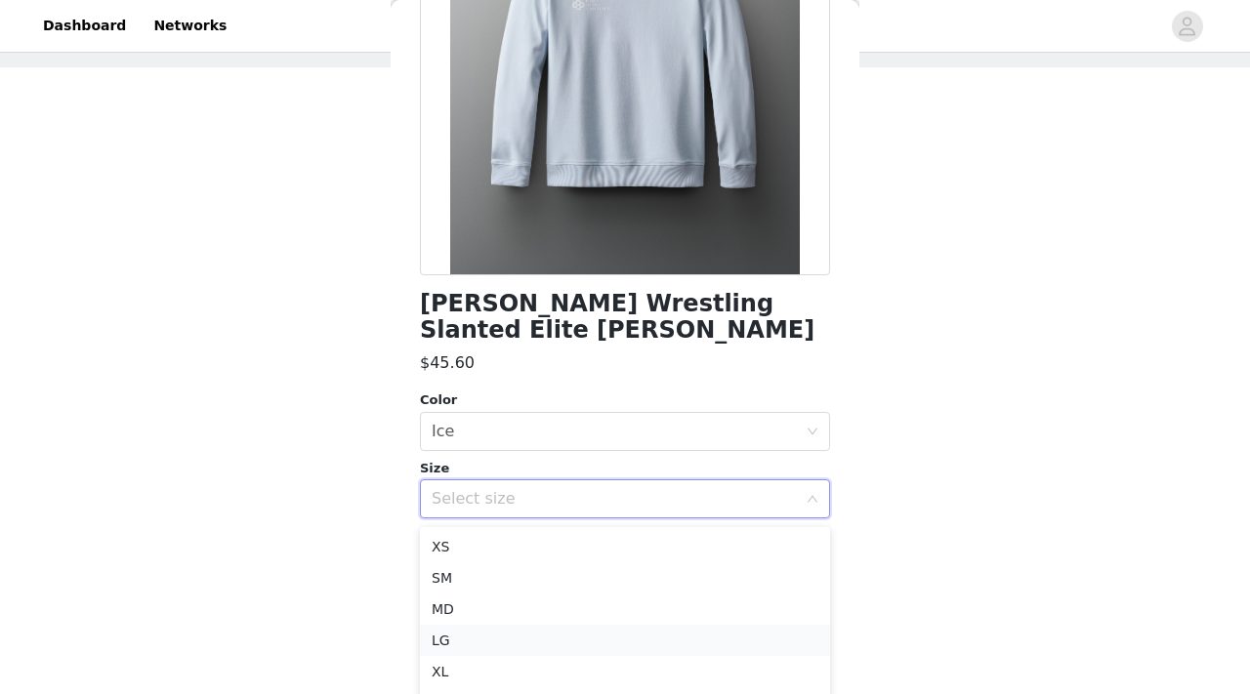
click at [475, 633] on li "LG" at bounding box center [625, 640] width 410 height 31
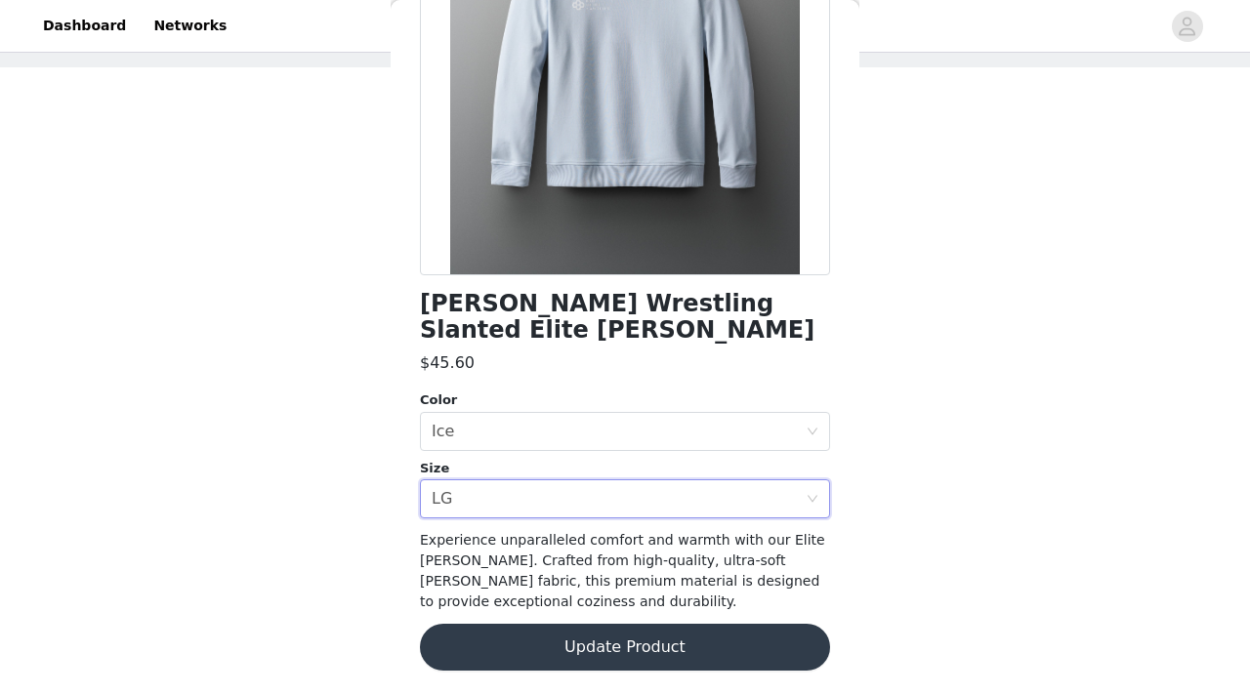
click at [526, 646] on button "Update Product" at bounding box center [625, 647] width 410 height 47
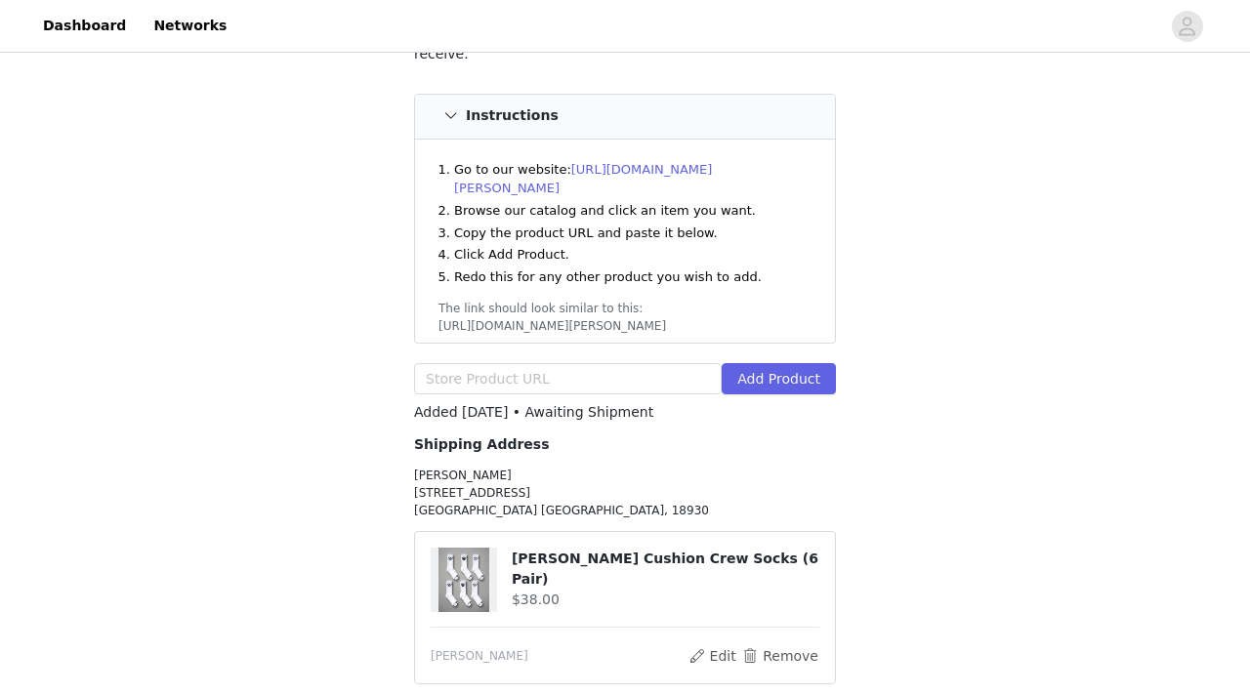
scroll to position [66, 0]
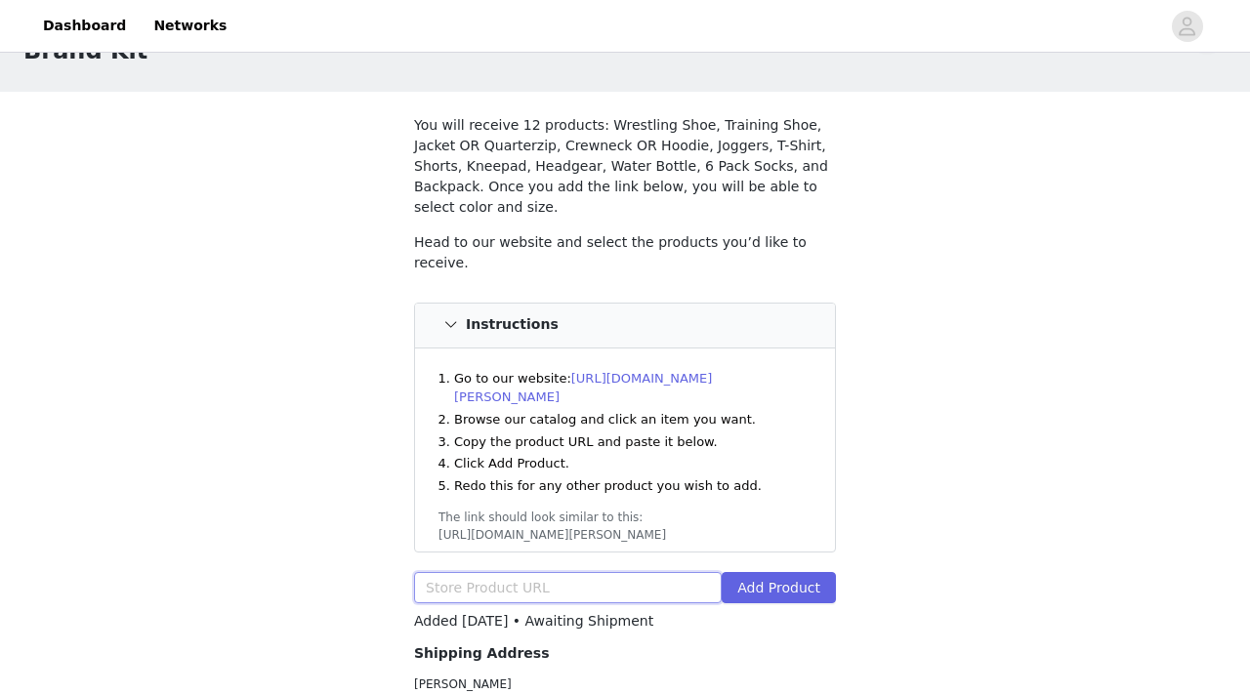
click at [565, 572] on input "text" at bounding box center [568, 587] width 308 height 31
paste input "https://www.rudis.com/products/usaw-genesis-gearpack-iv"
type input "https://www.rudis.com/products/usaw-genesis-gearpack-iv"
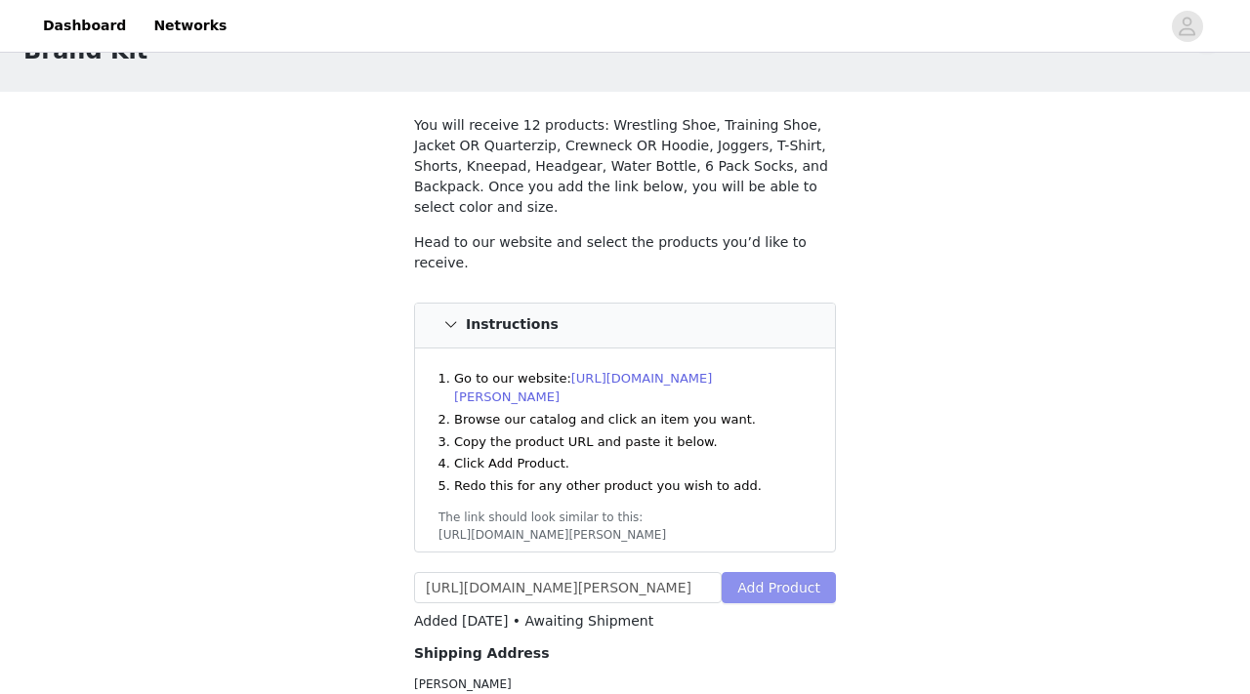
scroll to position [0, 0]
click at [787, 572] on button "Add Product" at bounding box center [778, 587] width 114 height 31
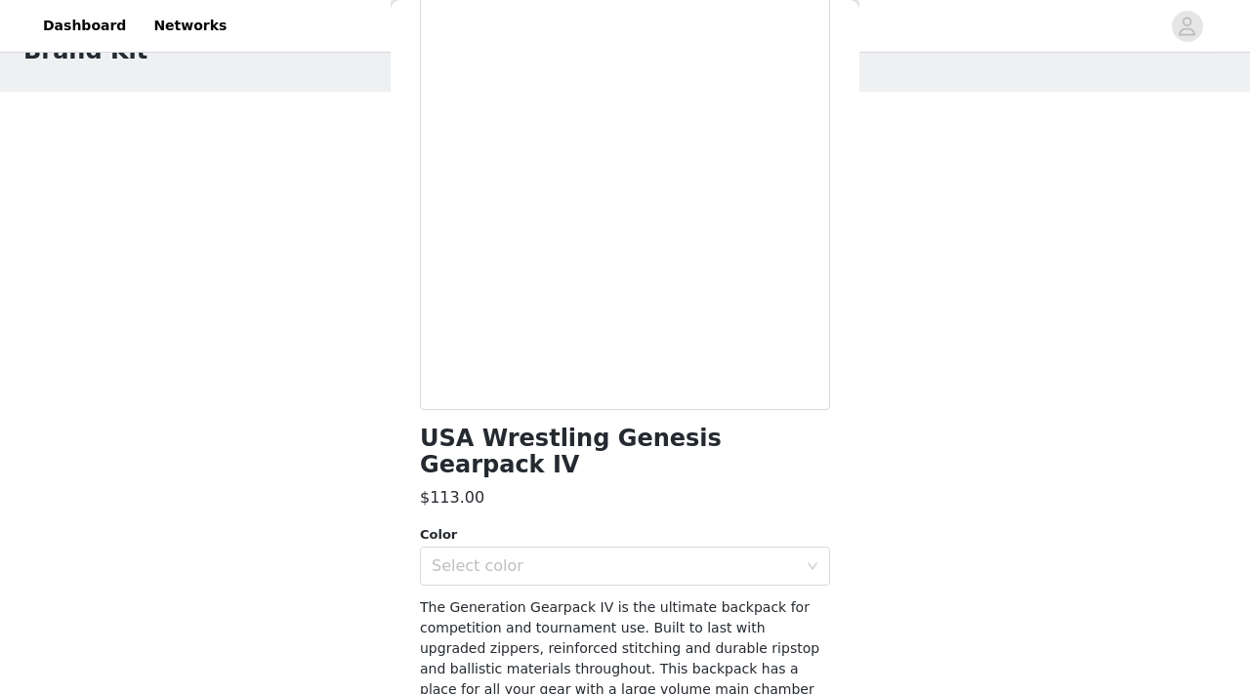
scroll to position [208, 0]
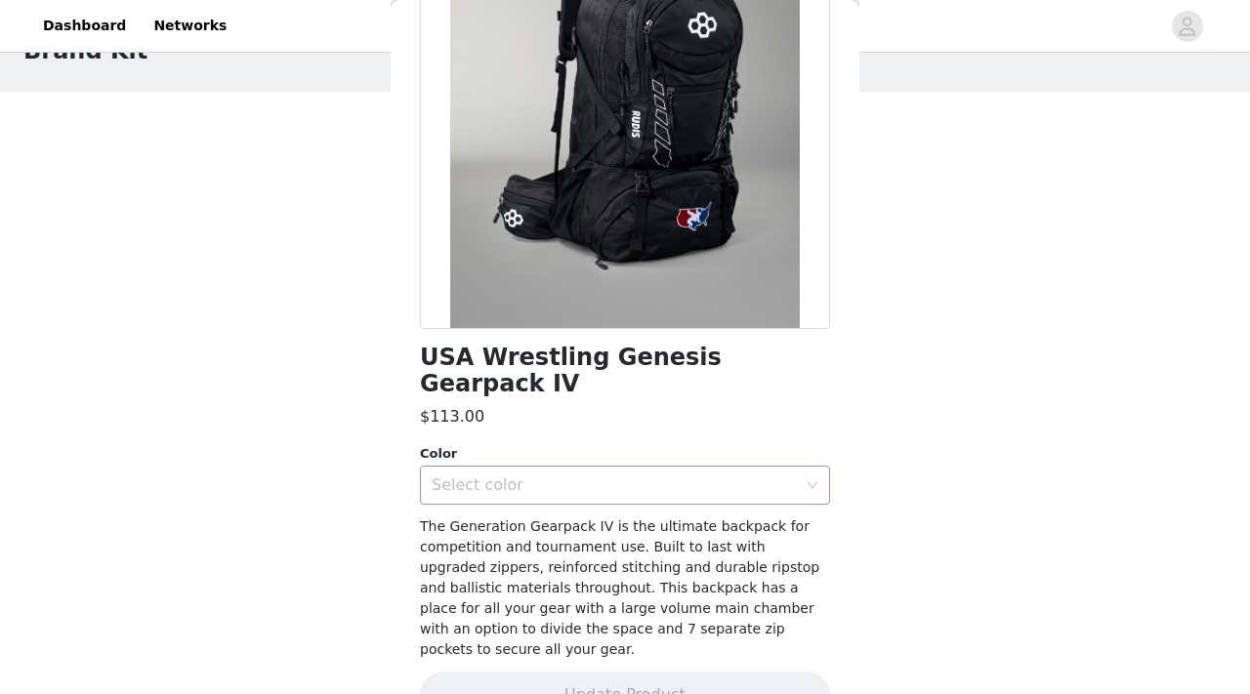
click at [734, 475] on div "Select color" at bounding box center [614, 485] width 365 height 20
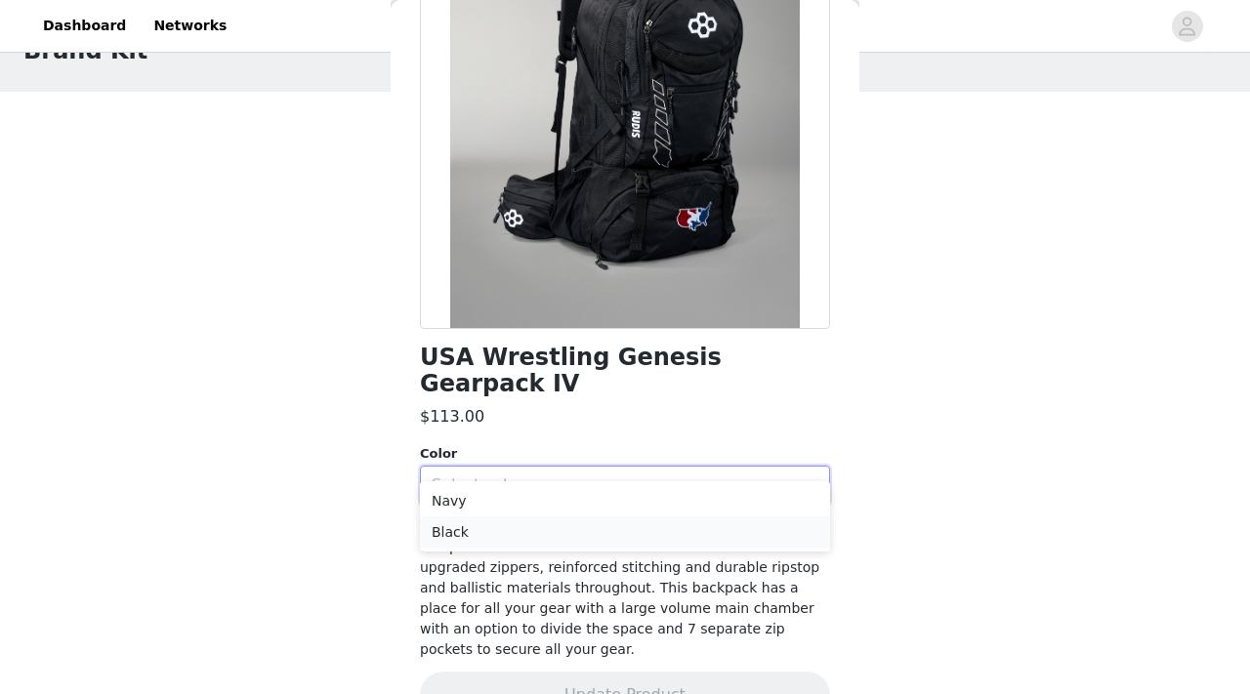
click at [637, 518] on li "Black" at bounding box center [625, 531] width 410 height 31
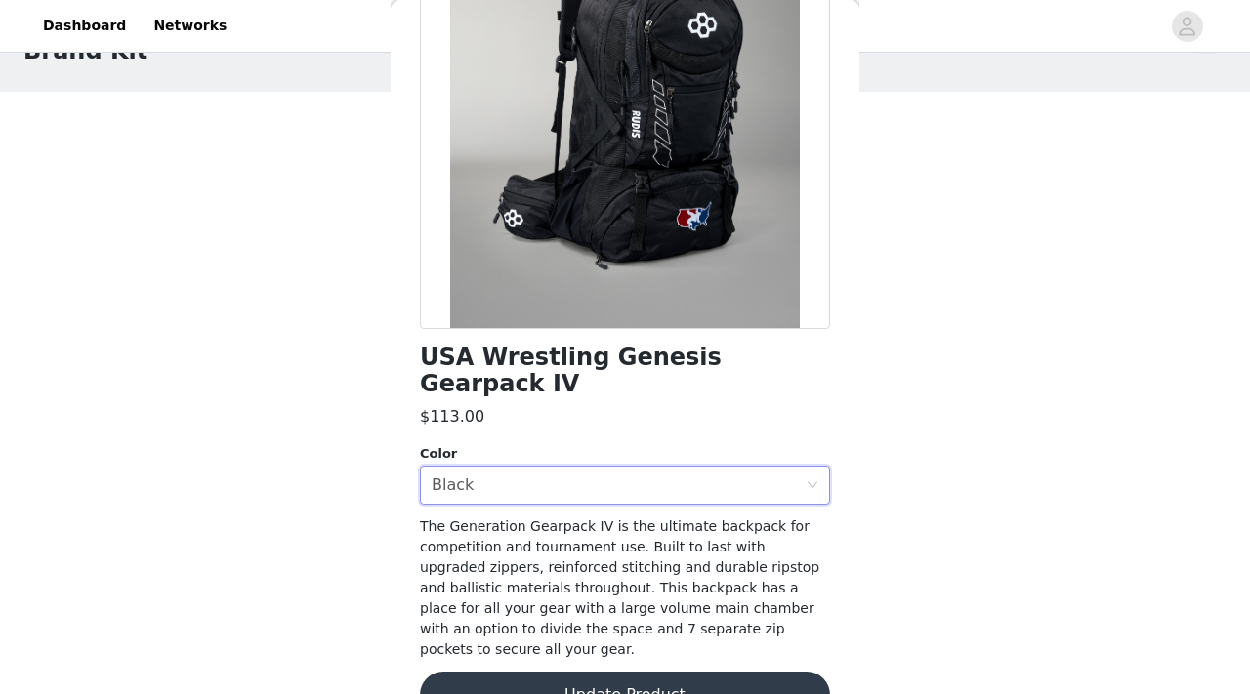
click at [668, 672] on button "Update Product" at bounding box center [625, 695] width 410 height 47
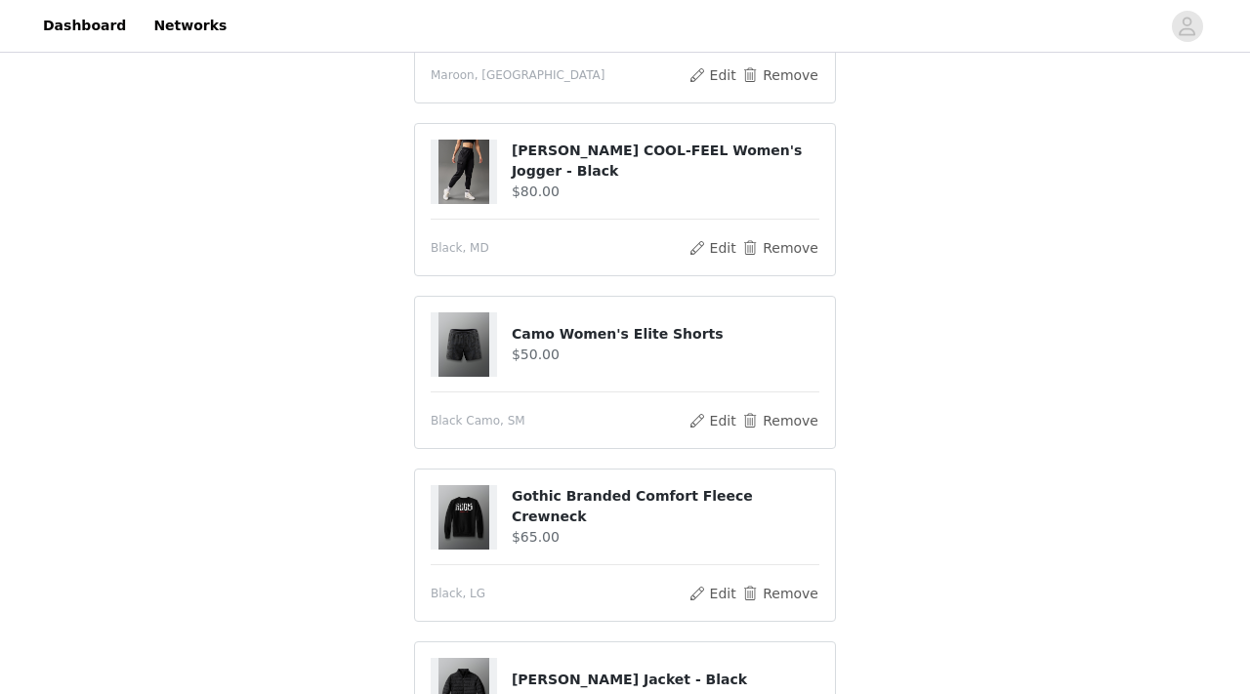
scroll to position [2310, 0]
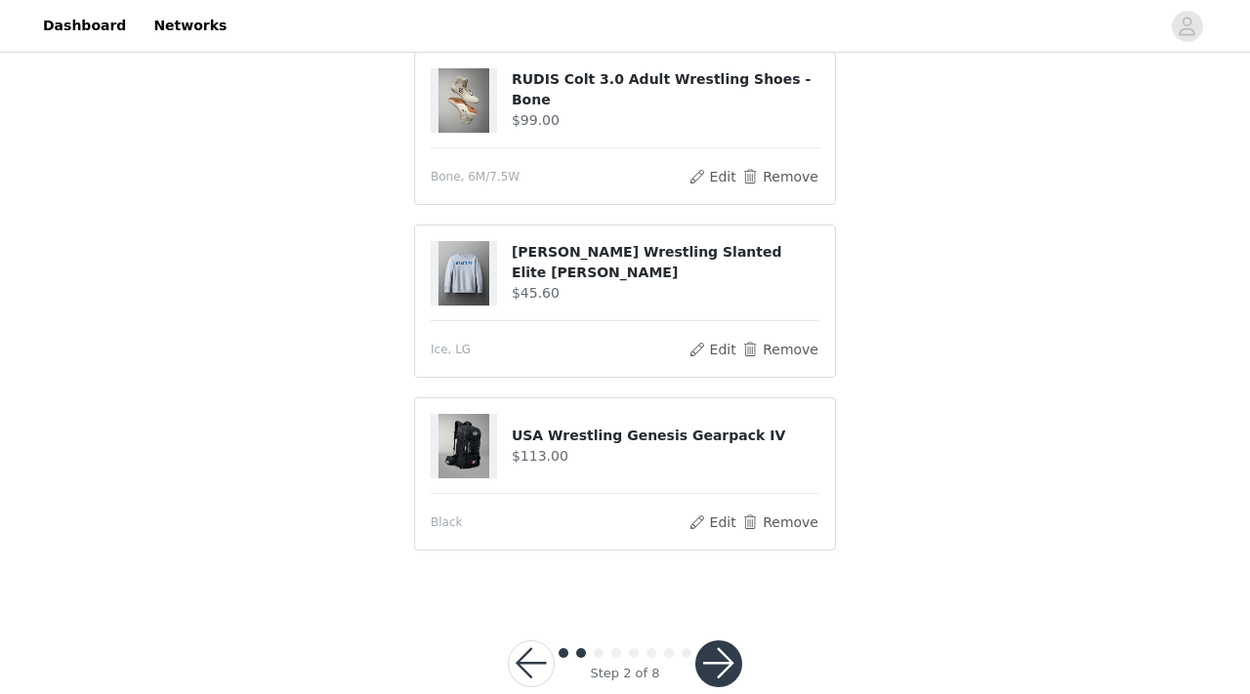
click at [722, 640] on button "button" at bounding box center [718, 663] width 47 height 47
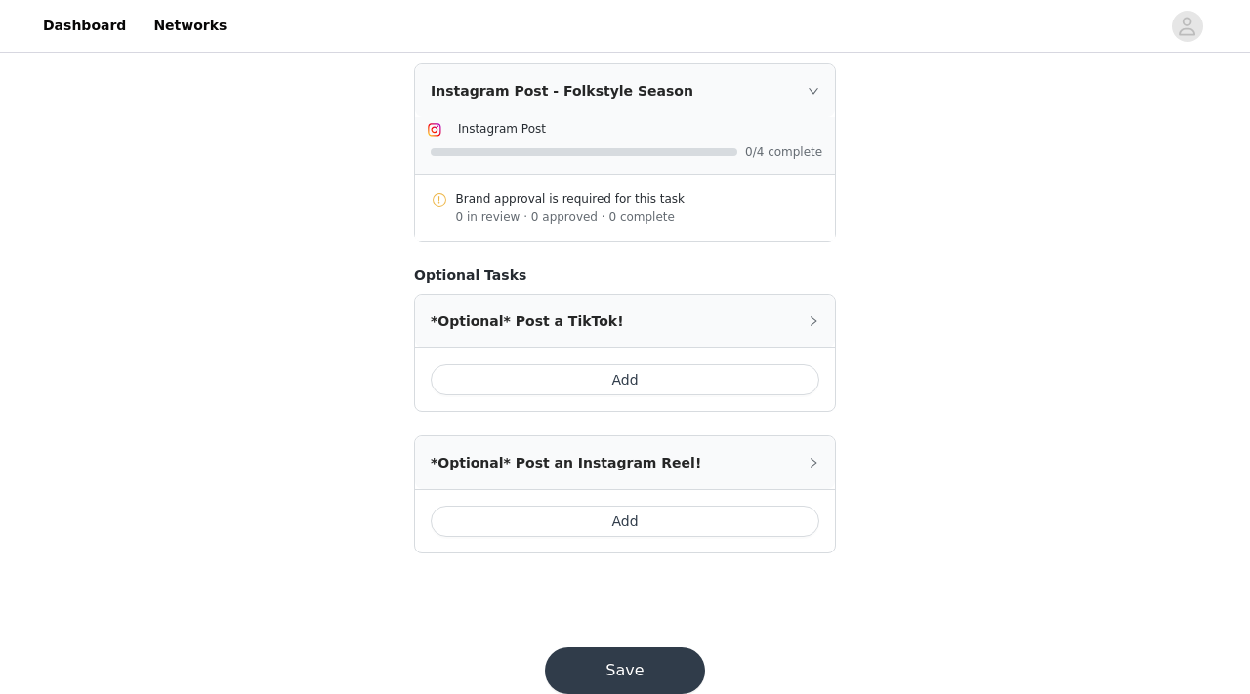
scroll to position [963, 0]
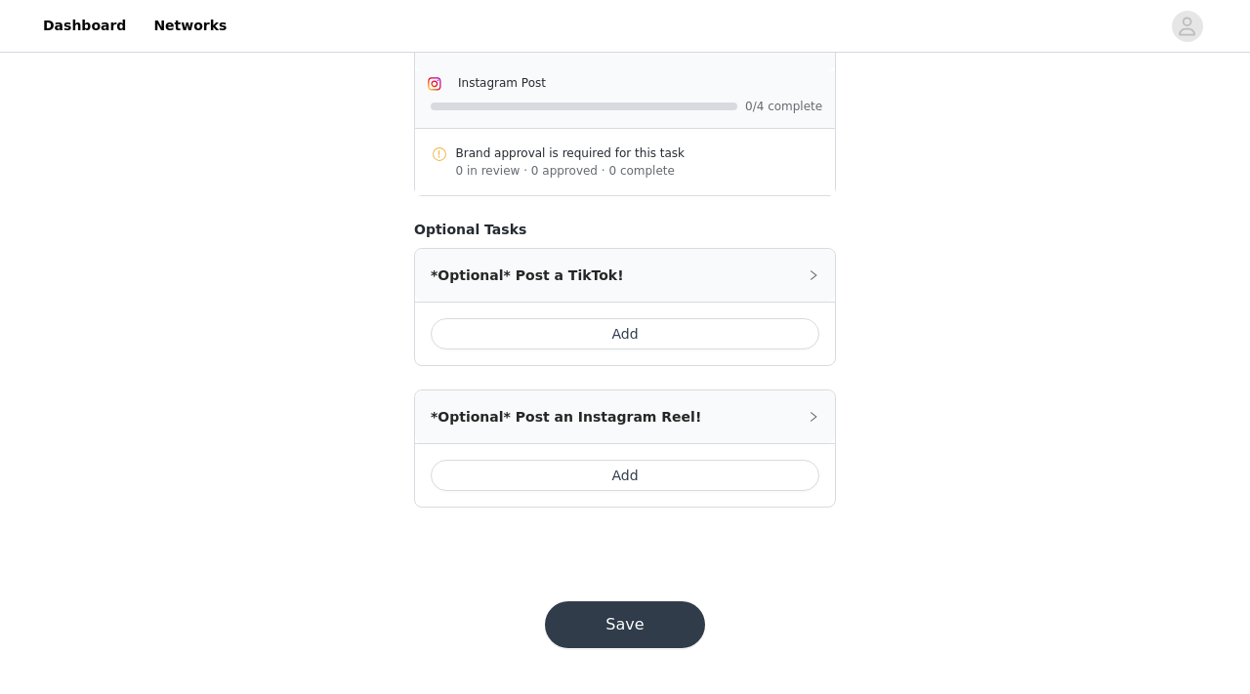
click at [659, 620] on button "Save" at bounding box center [625, 624] width 160 height 47
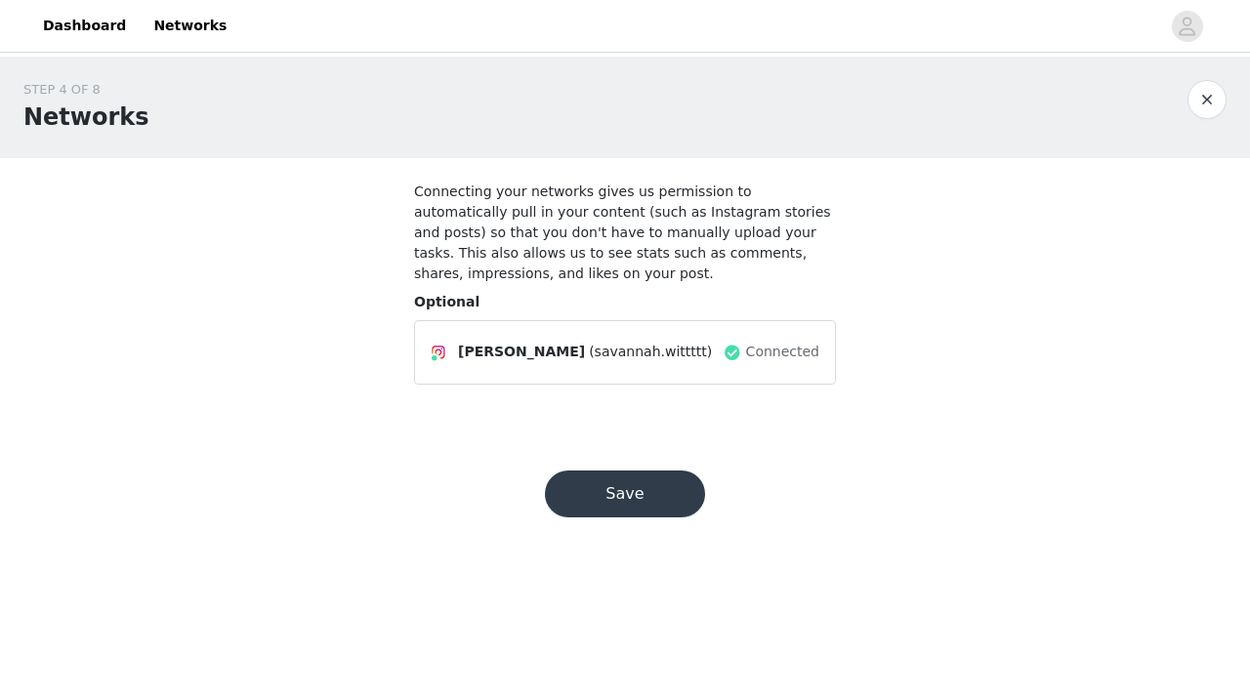
click at [610, 482] on button "Save" at bounding box center [625, 494] width 160 height 47
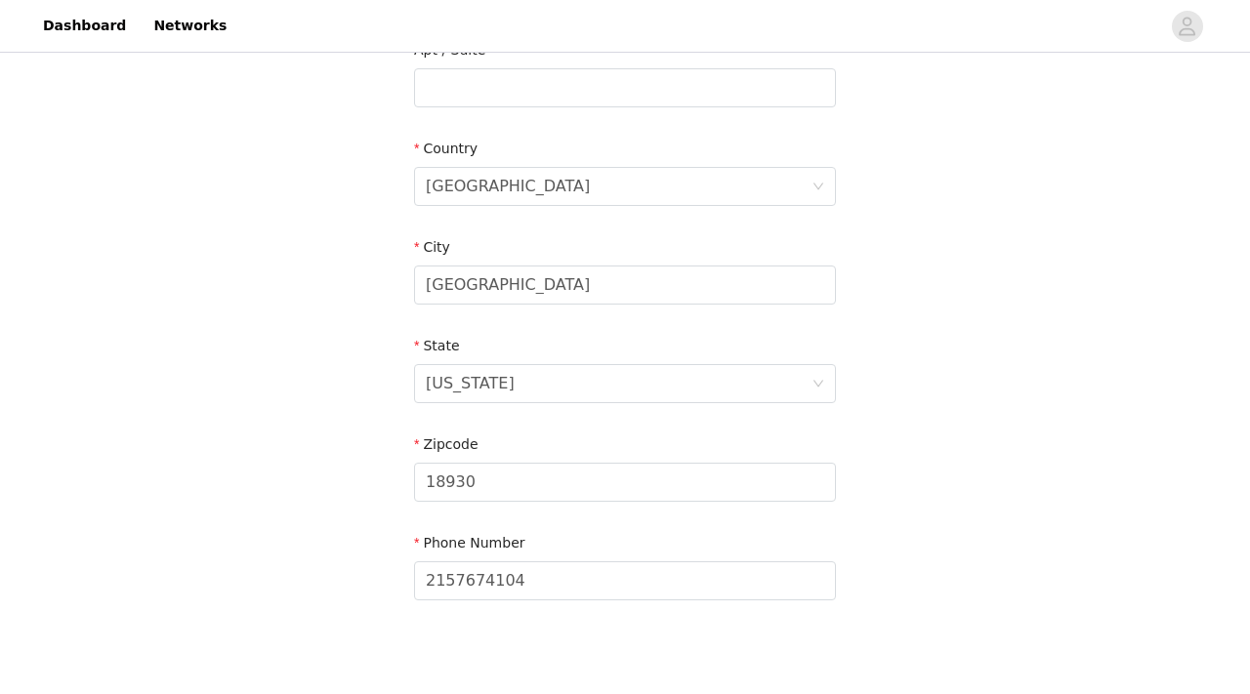
scroll to position [637, 0]
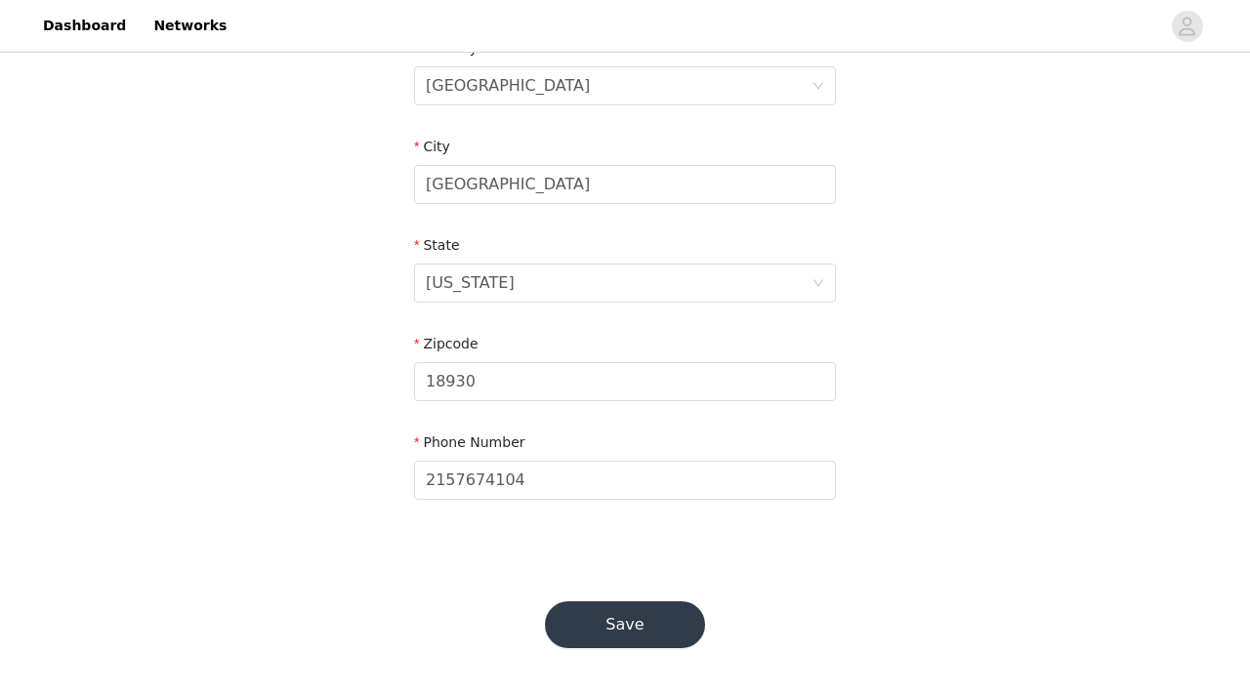
click at [636, 617] on button "Save" at bounding box center [625, 624] width 160 height 47
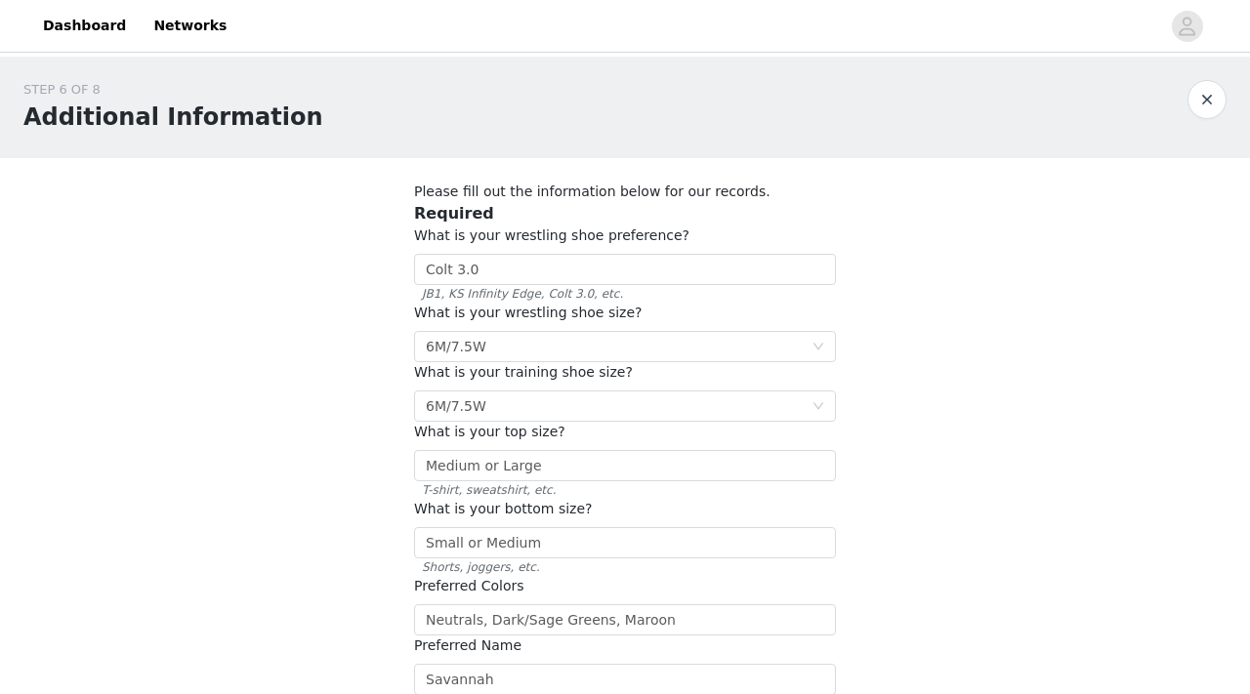
scroll to position [202, 0]
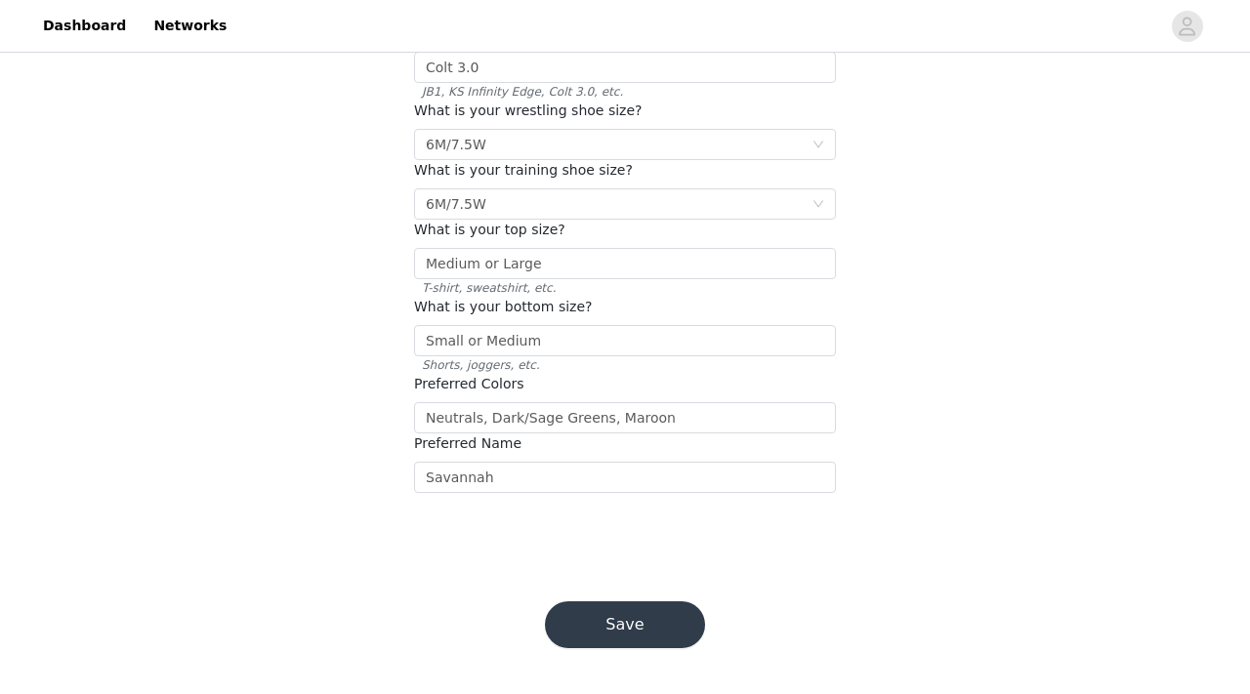
click at [650, 627] on button "Save" at bounding box center [625, 624] width 160 height 47
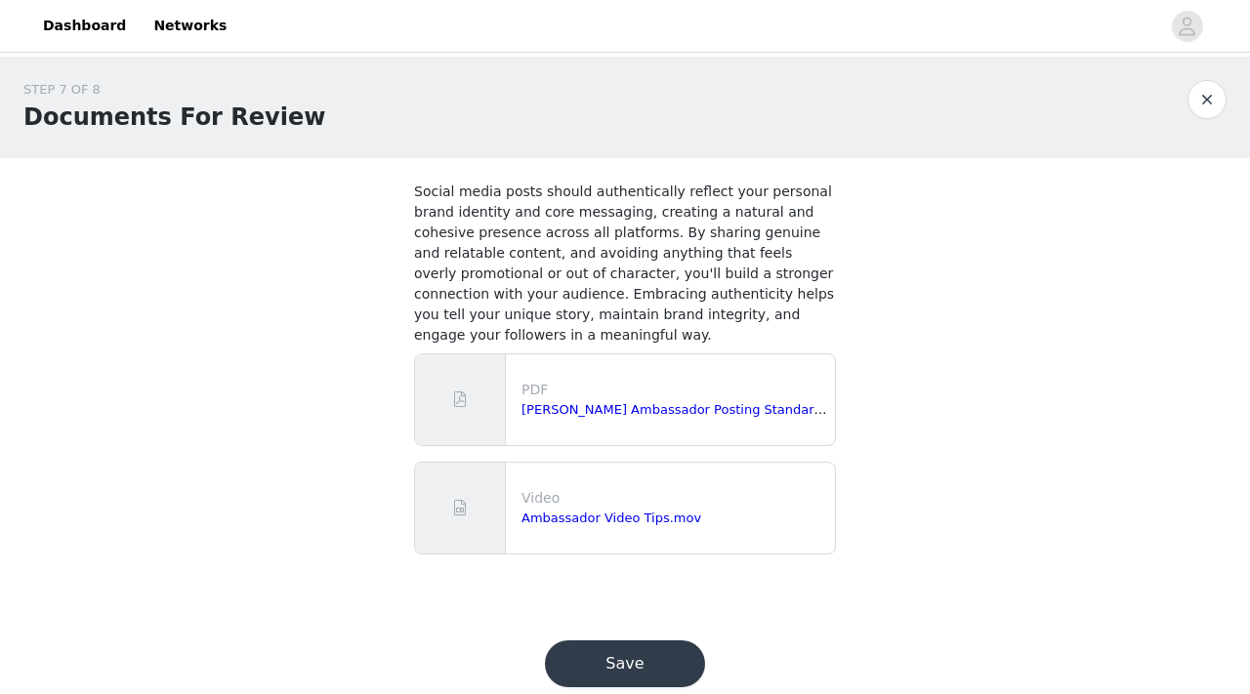
click at [641, 663] on button "Save" at bounding box center [625, 663] width 160 height 47
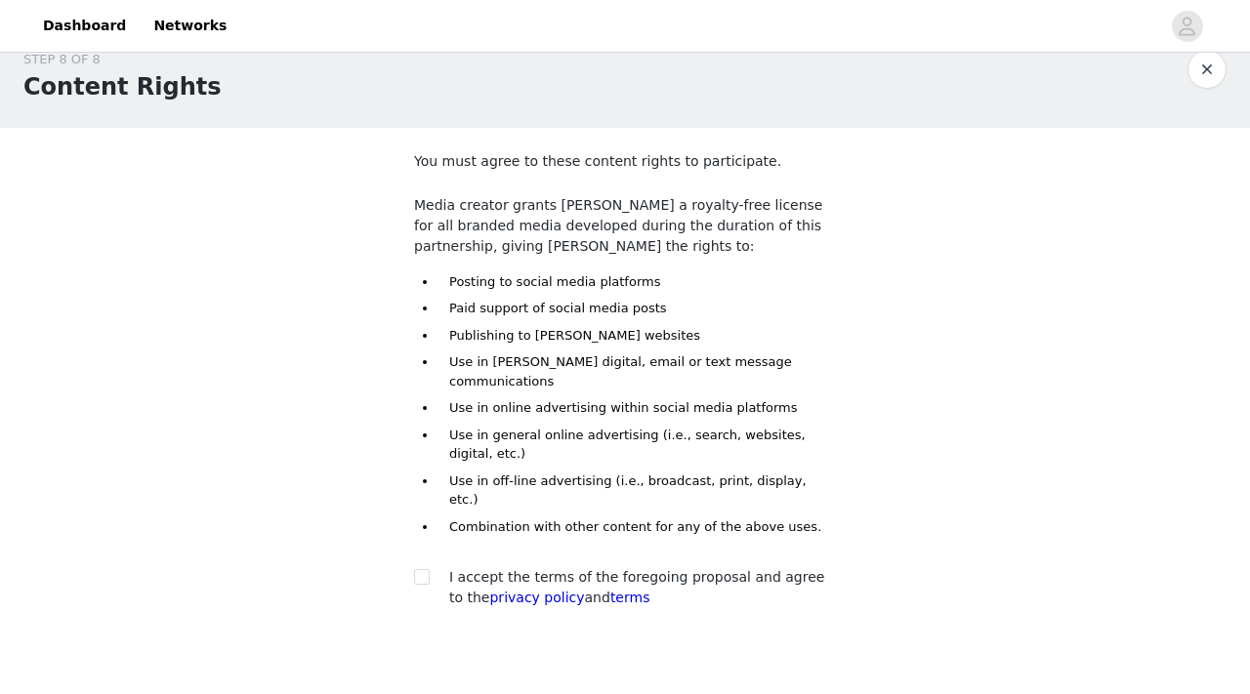
scroll to position [102, 0]
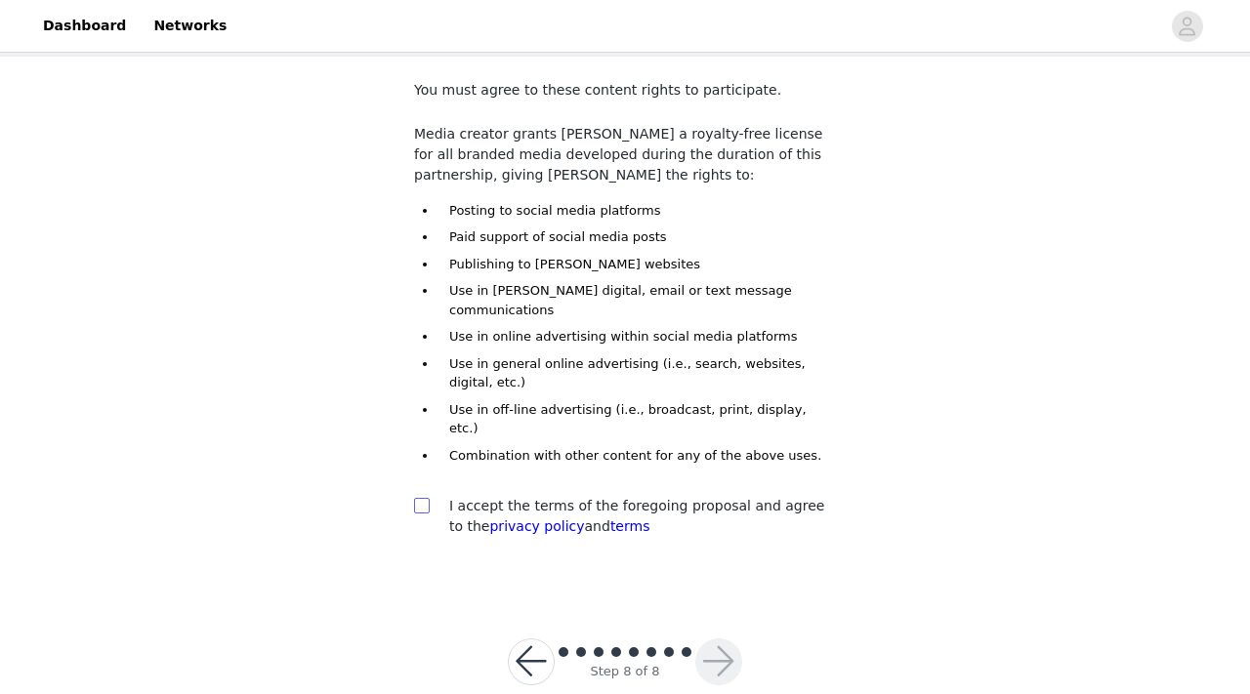
click at [423, 498] on input "checkbox" at bounding box center [421, 505] width 14 height 14
checkbox input "true"
click at [723, 638] on button "button" at bounding box center [718, 661] width 47 height 47
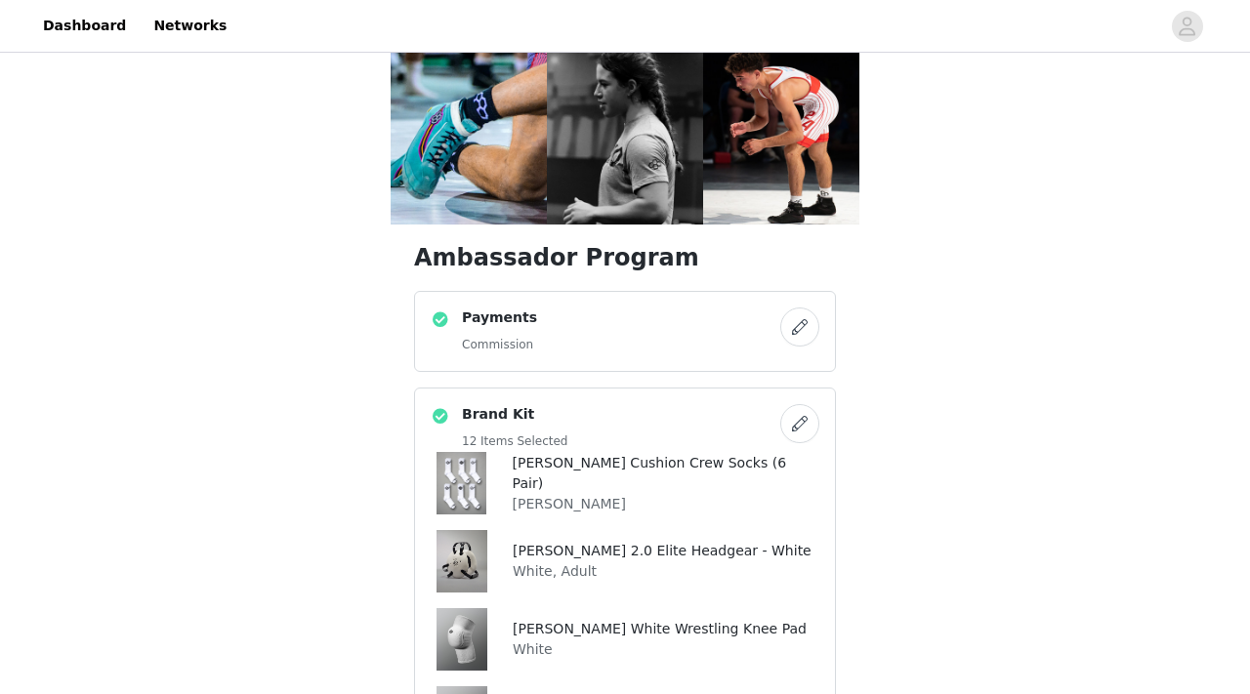
scroll to position [41, 0]
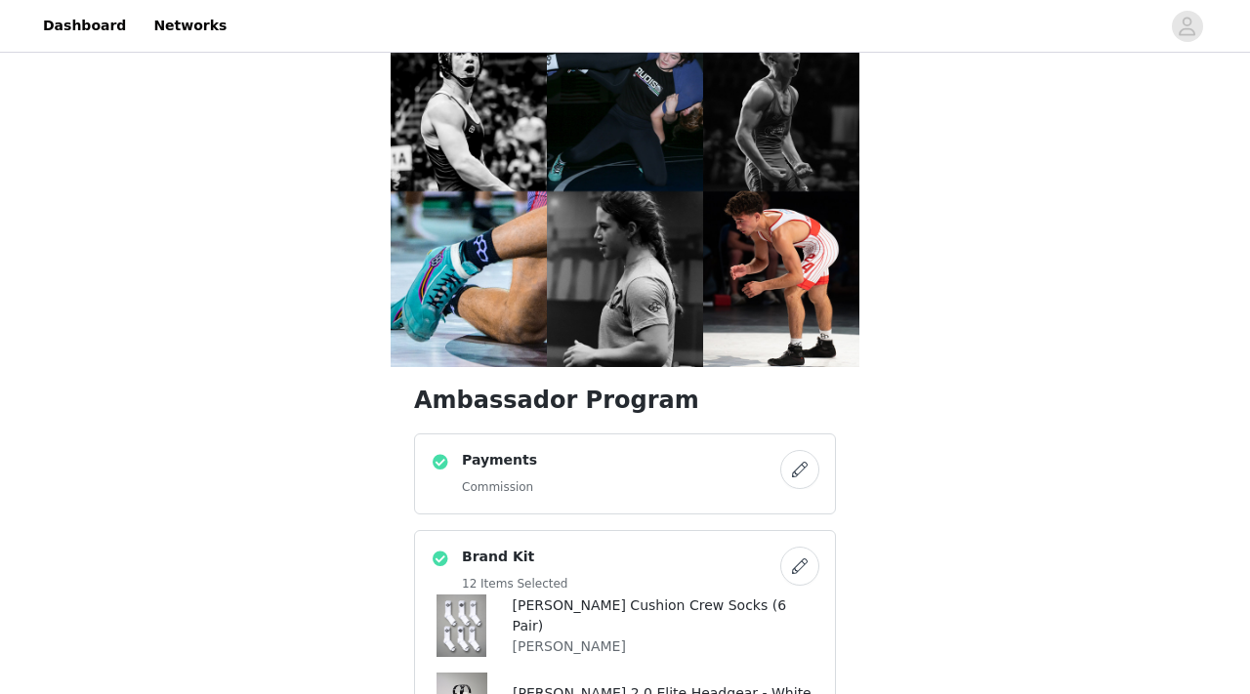
click at [508, 450] on h4 "Payments" at bounding box center [499, 460] width 75 height 21
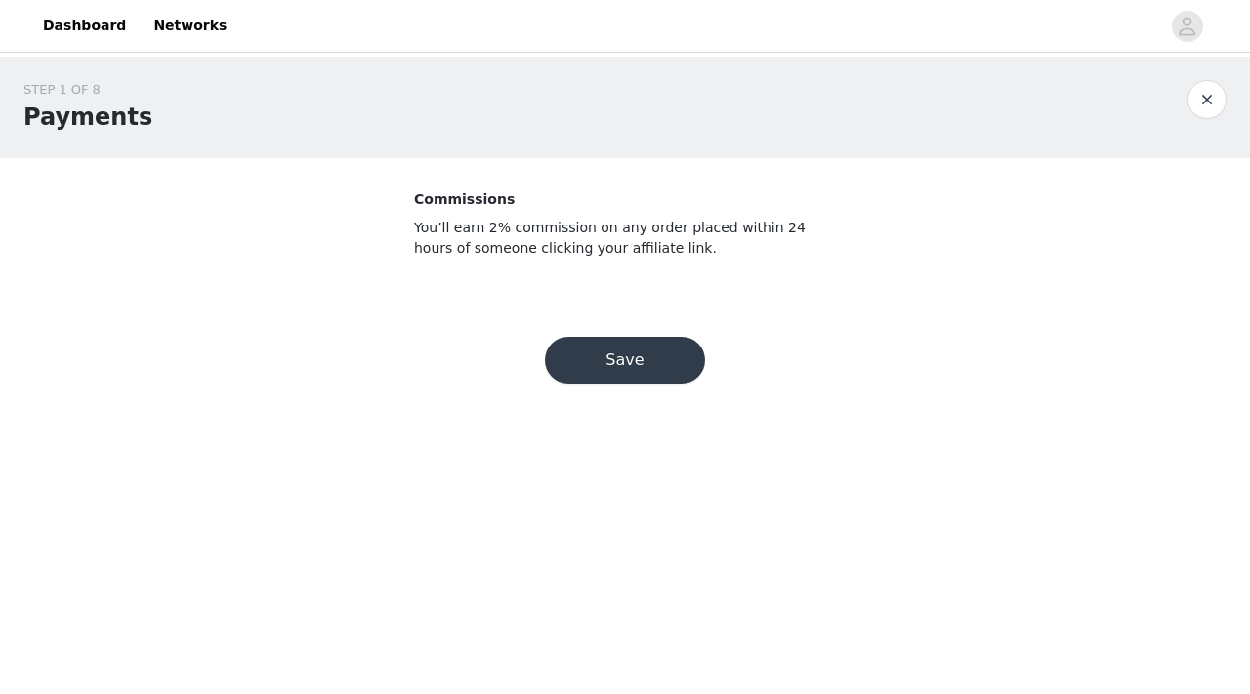
click at [619, 365] on button "Save" at bounding box center [625, 360] width 160 height 47
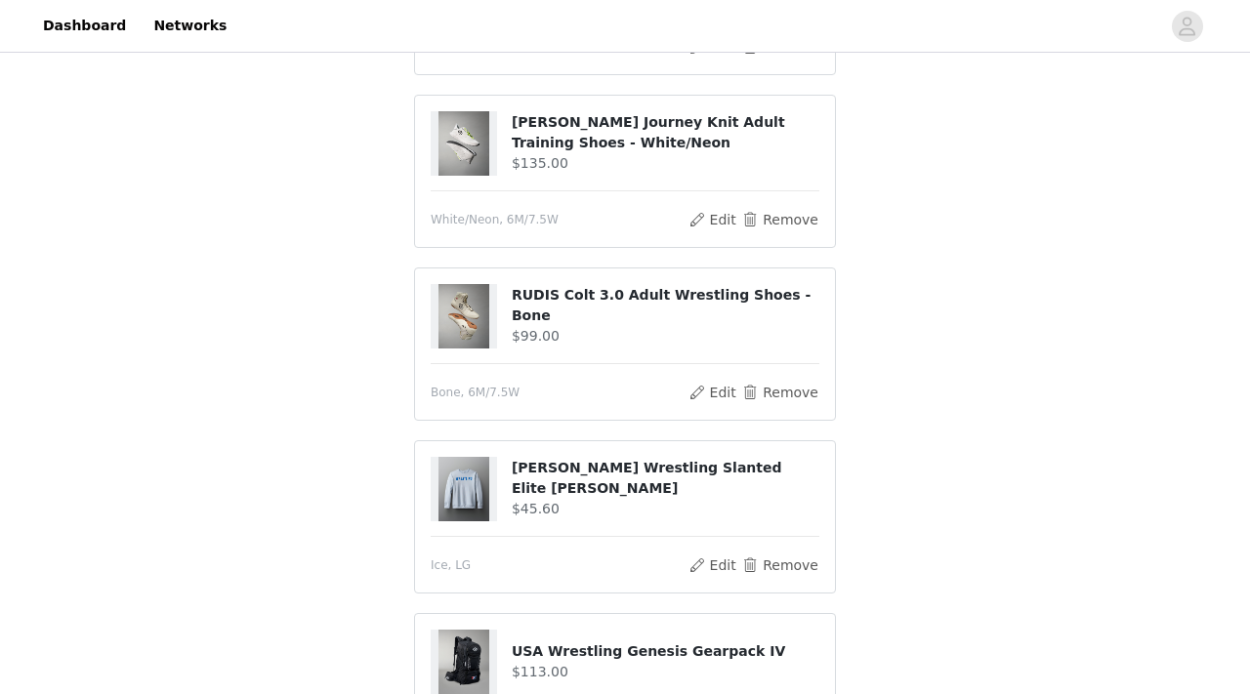
scroll to position [2310, 0]
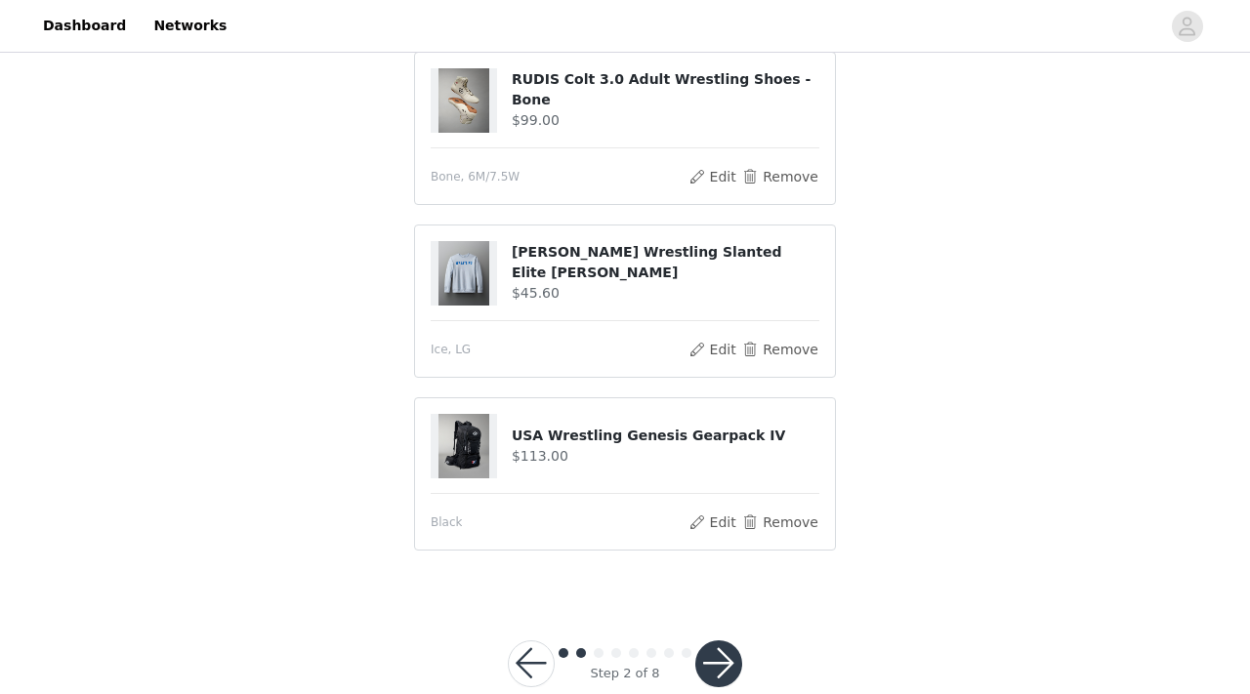
click at [723, 640] on button "button" at bounding box center [718, 663] width 47 height 47
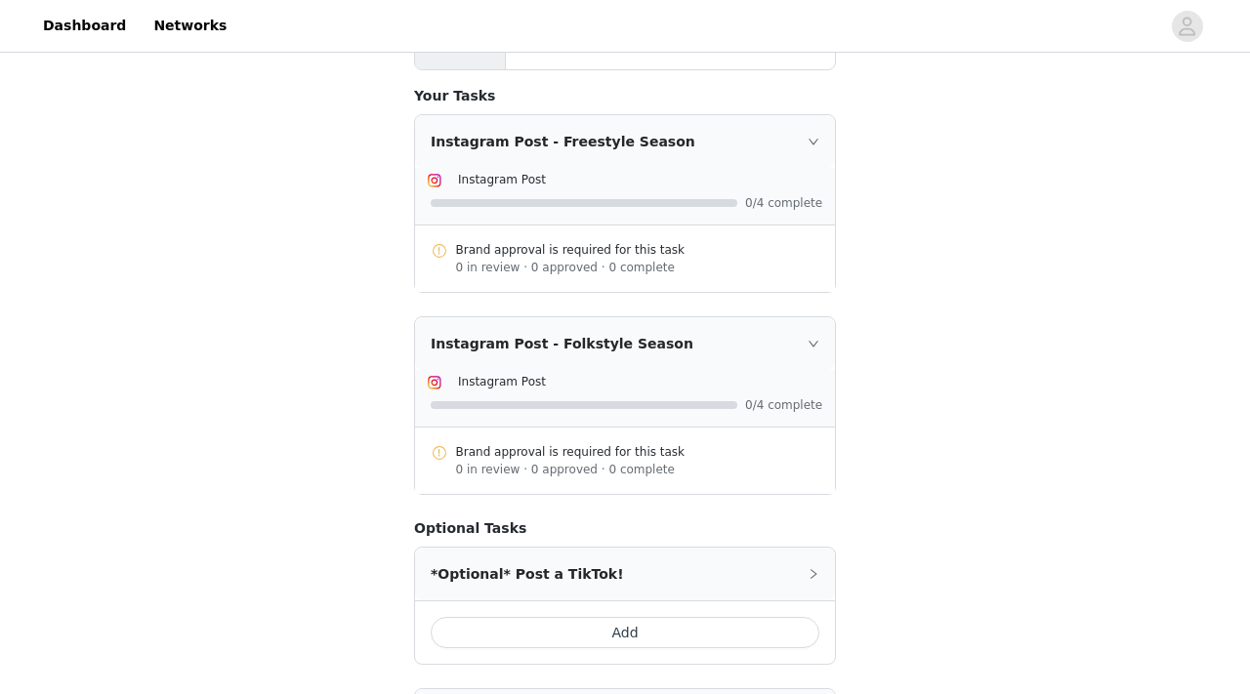
scroll to position [963, 0]
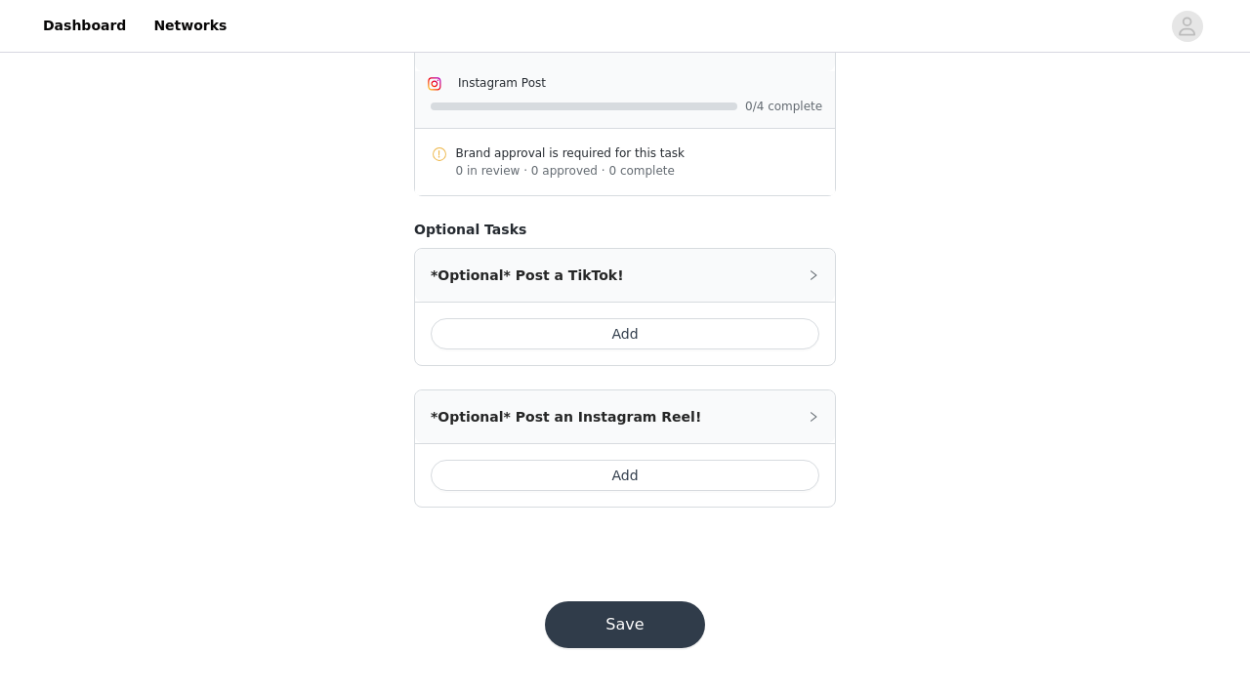
click at [664, 624] on button "Save" at bounding box center [625, 624] width 160 height 47
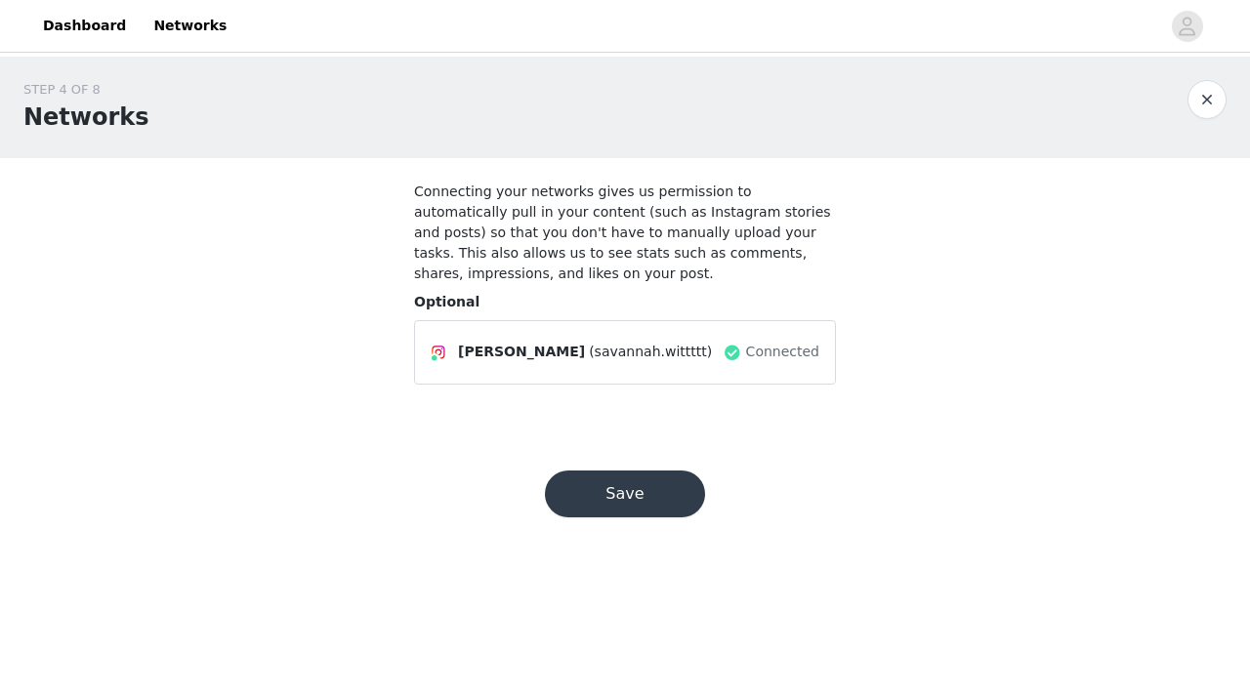
click at [637, 503] on button "Save" at bounding box center [625, 494] width 160 height 47
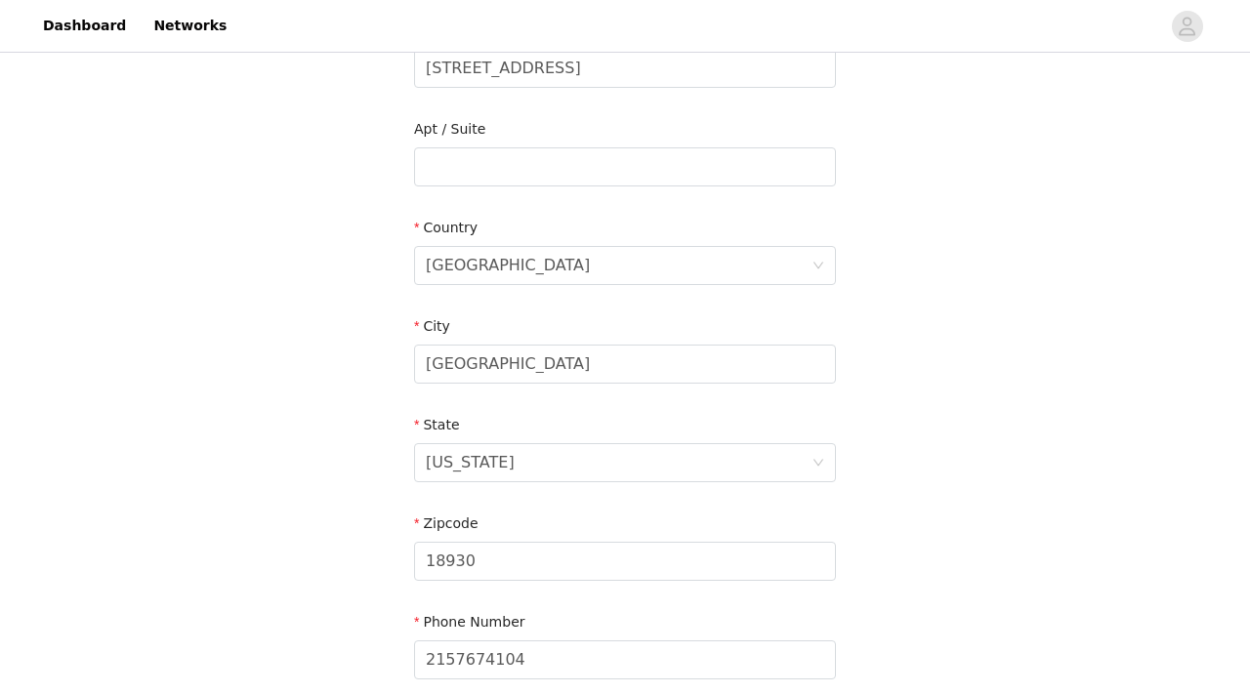
scroll to position [637, 0]
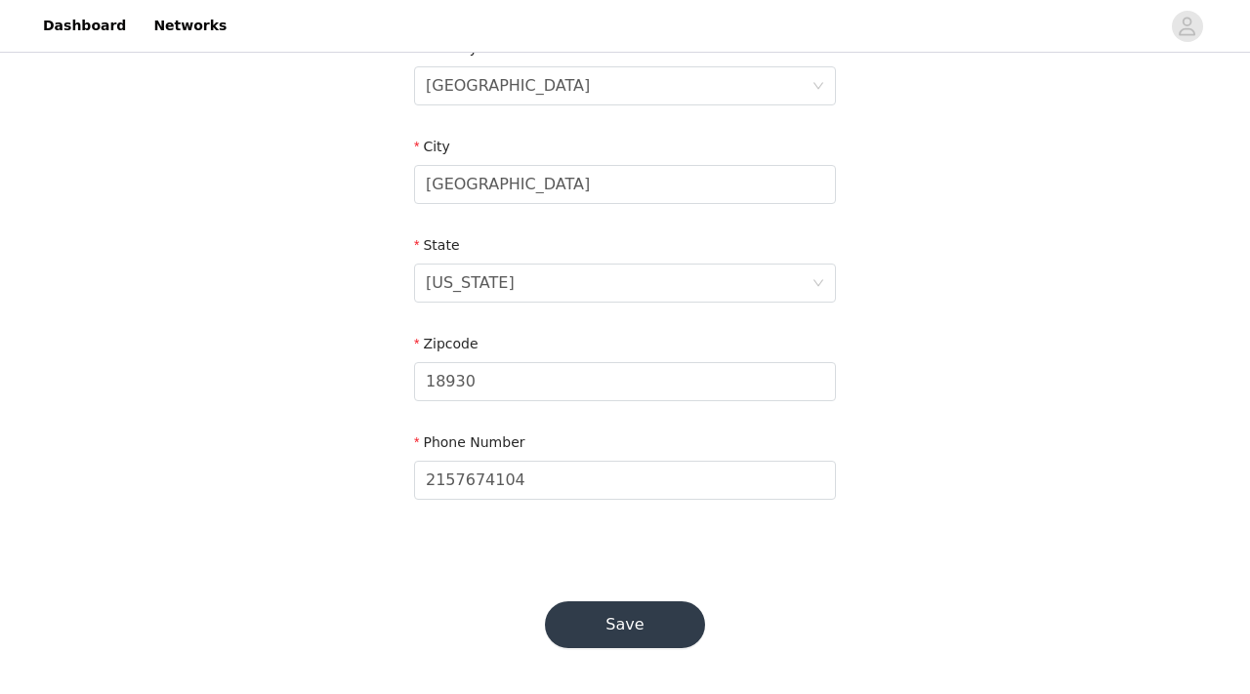
click at [654, 605] on button "Save" at bounding box center [625, 624] width 160 height 47
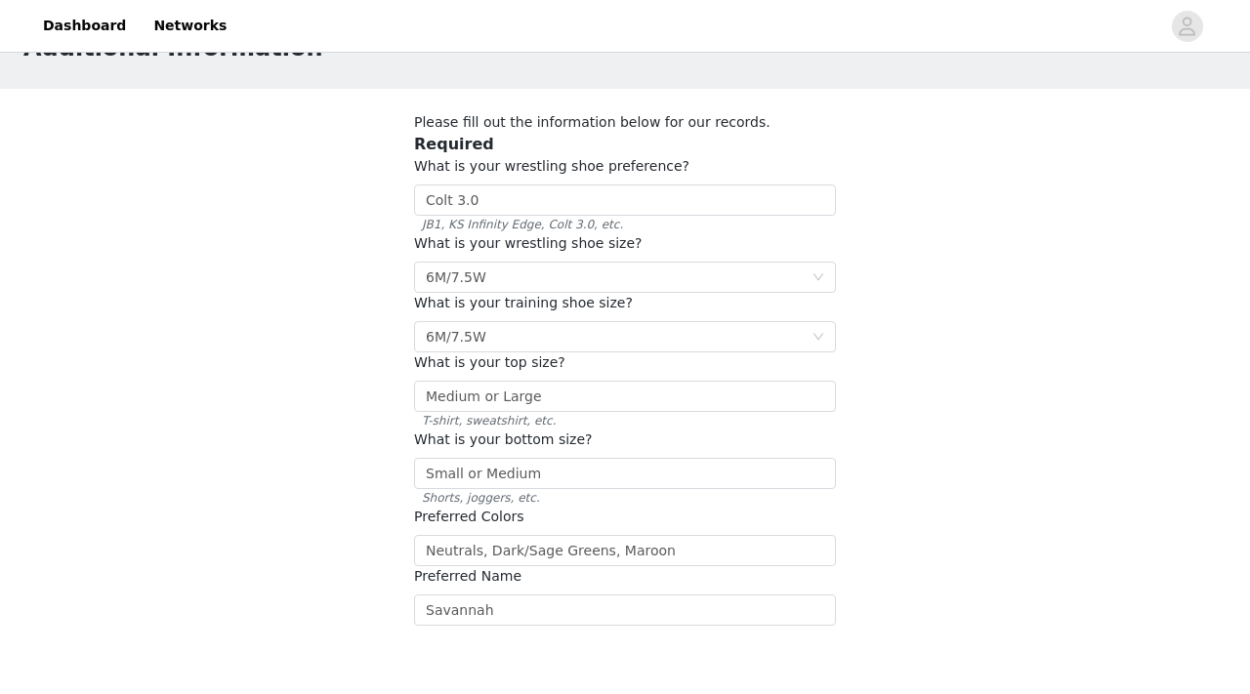
scroll to position [202, 0]
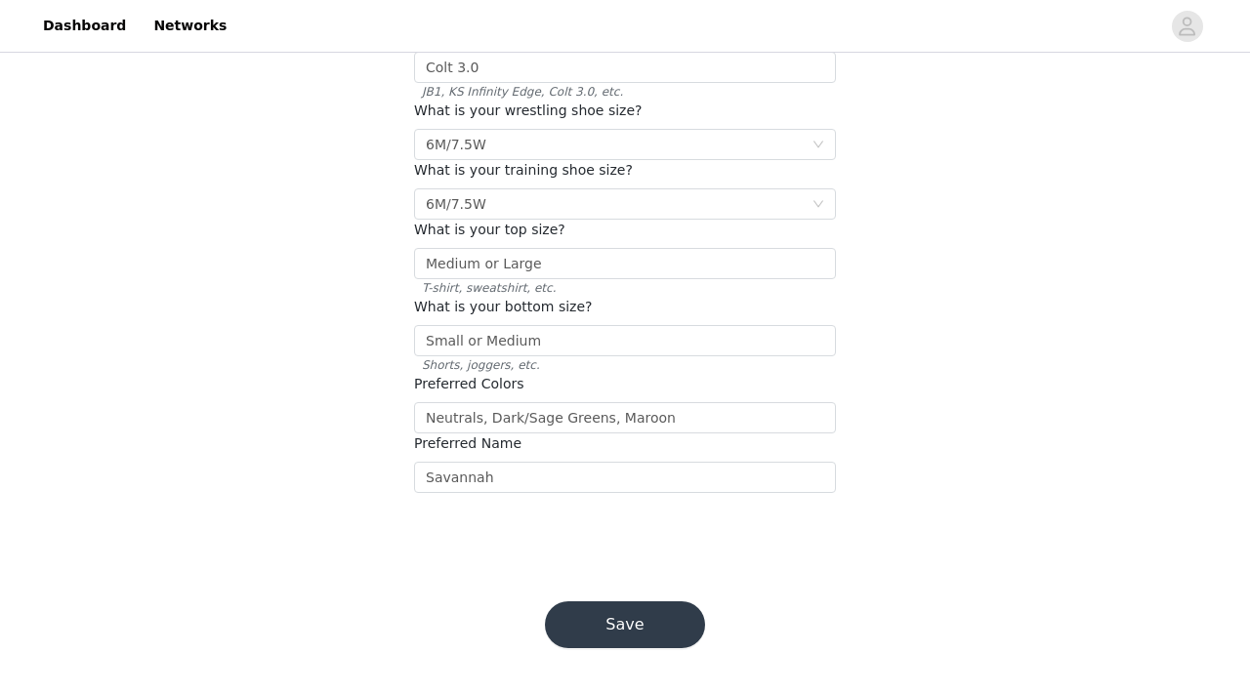
click at [654, 605] on button "Save" at bounding box center [625, 624] width 160 height 47
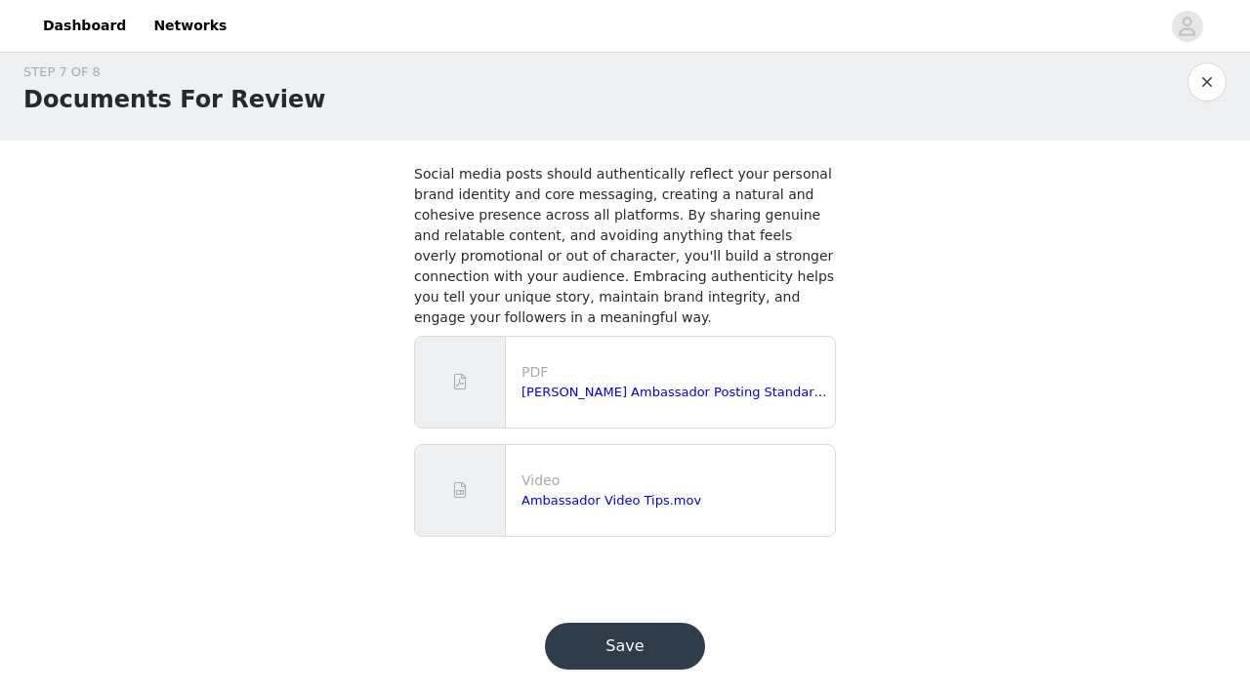
scroll to position [39, 0]
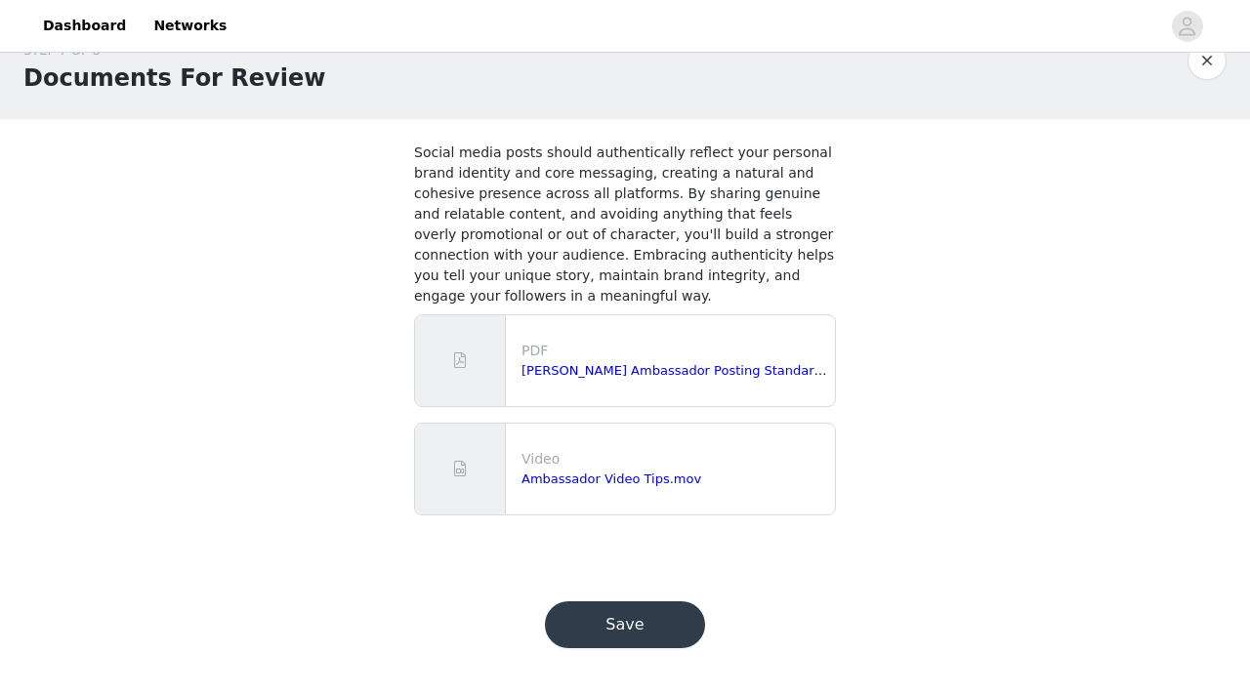
click at [658, 606] on button "Save" at bounding box center [625, 624] width 160 height 47
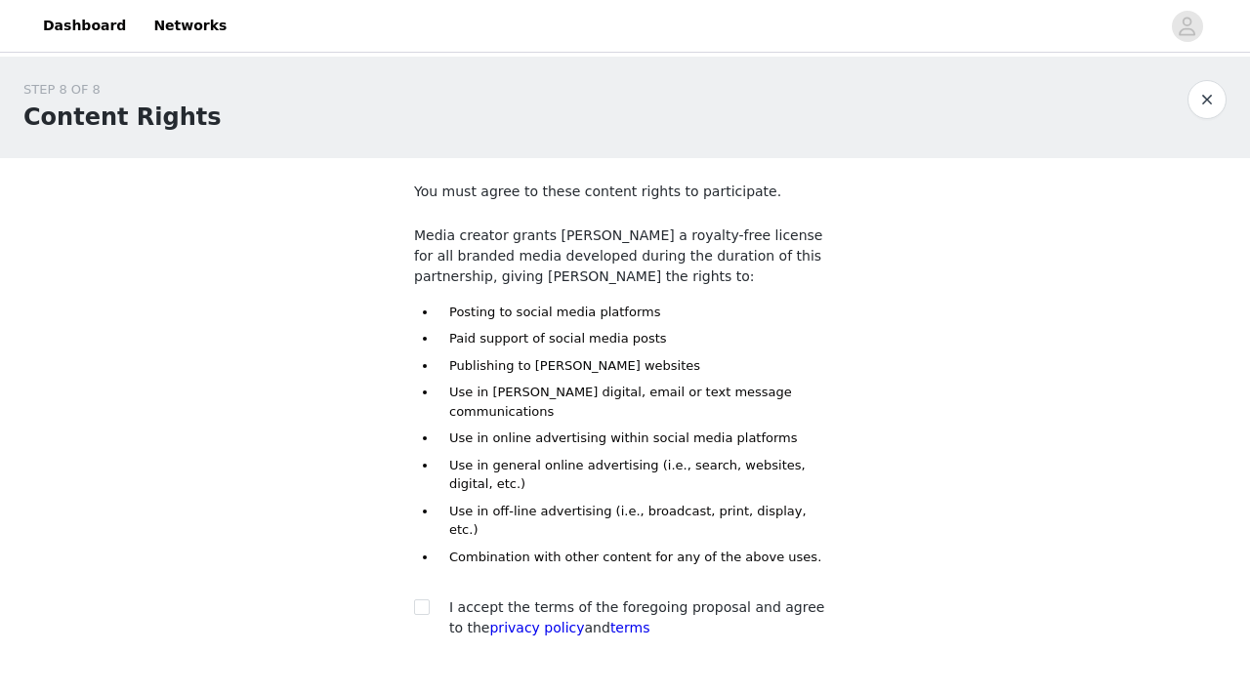
scroll to position [102, 0]
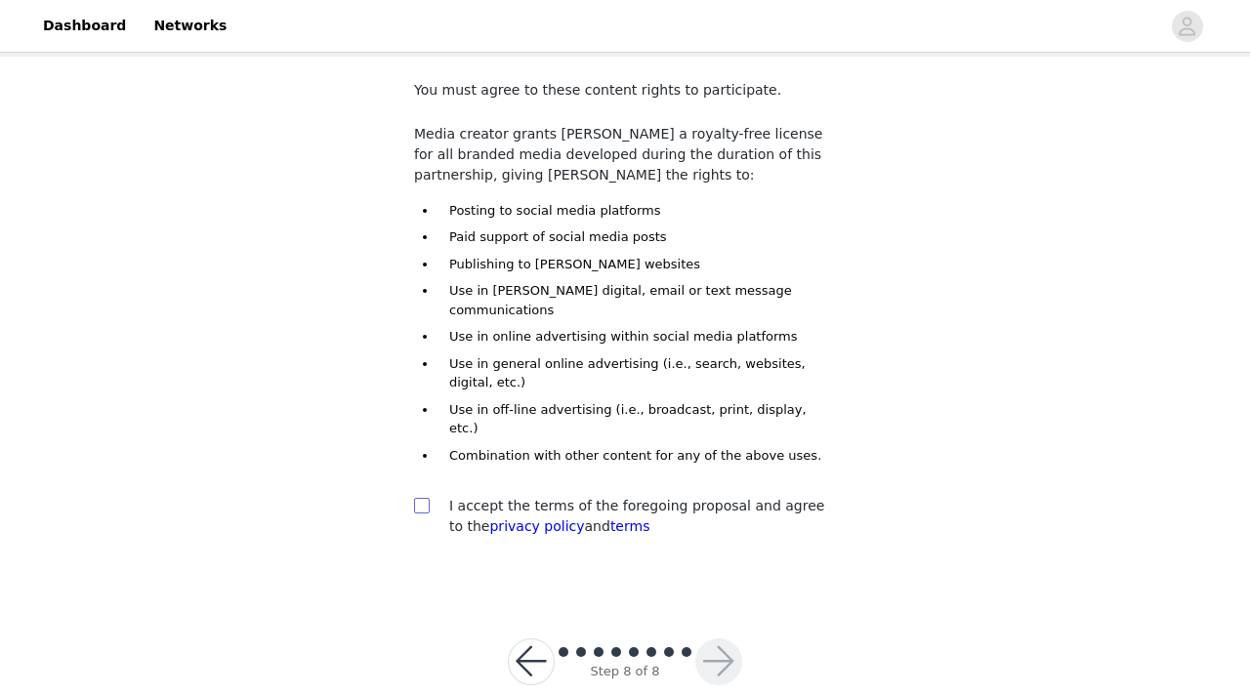
click at [418, 498] on input "checkbox" at bounding box center [421, 505] width 14 height 14
checkbox input "true"
click at [699, 638] on button "button" at bounding box center [718, 661] width 47 height 47
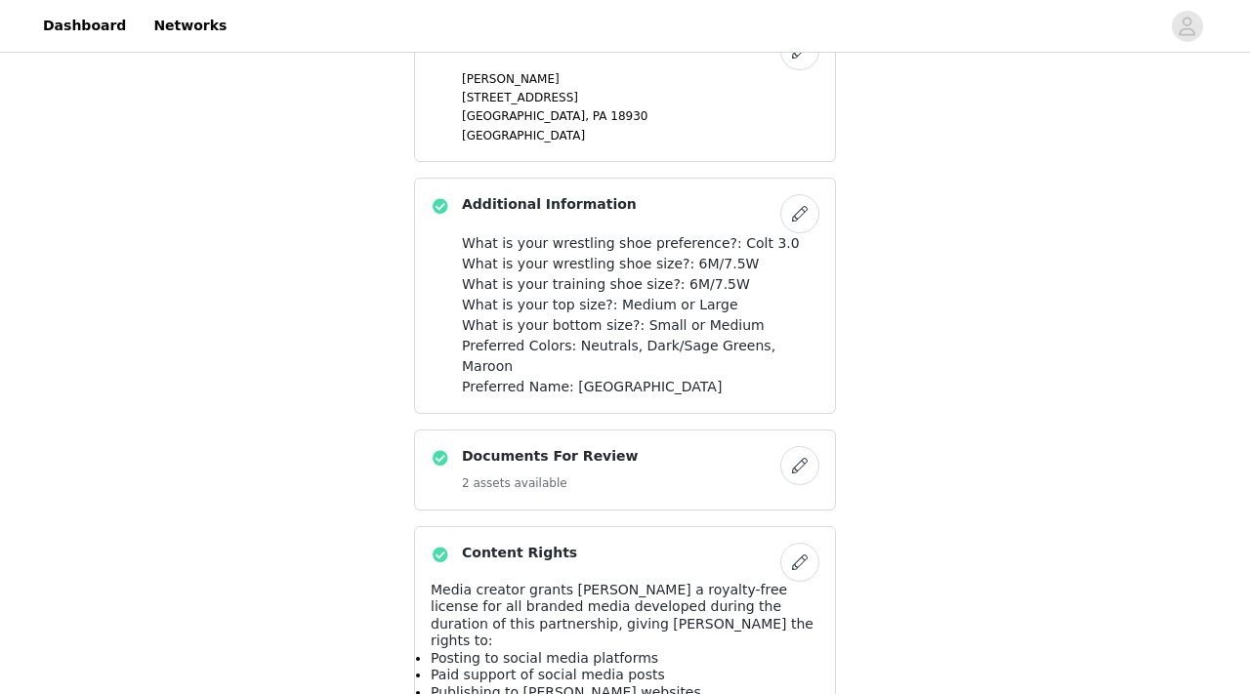
scroll to position [1940, 0]
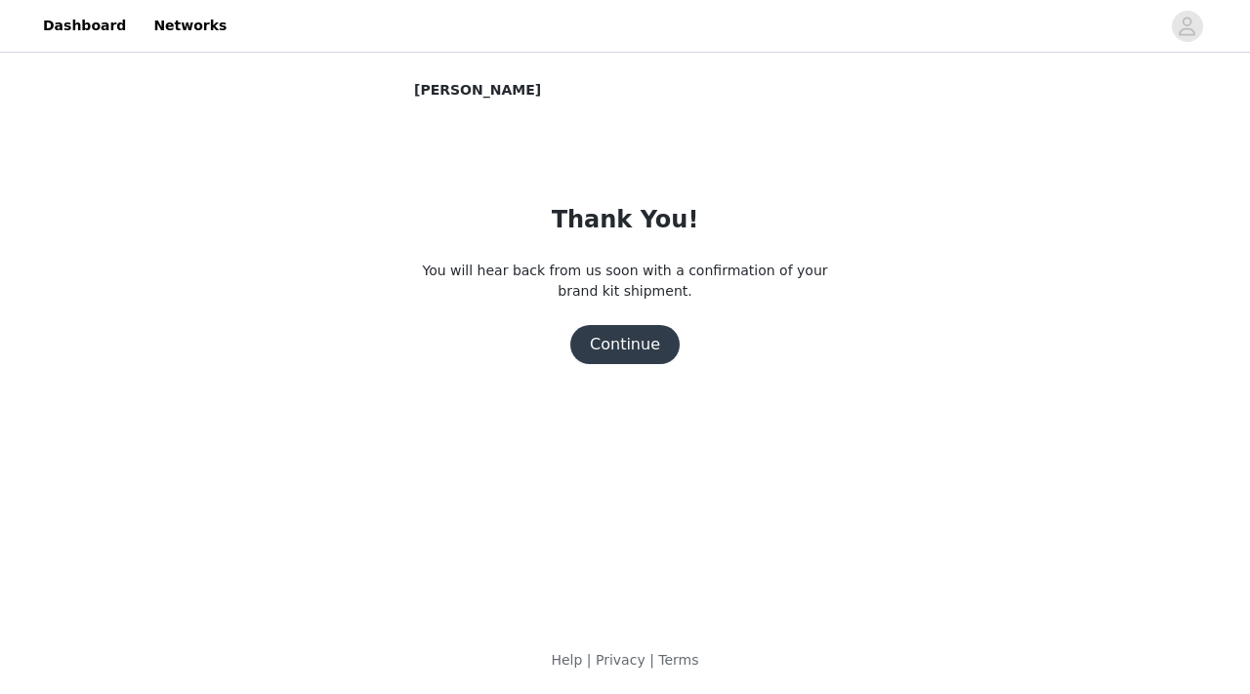
scroll to position [0, 0]
click at [629, 344] on button "Continue" at bounding box center [624, 344] width 109 height 39
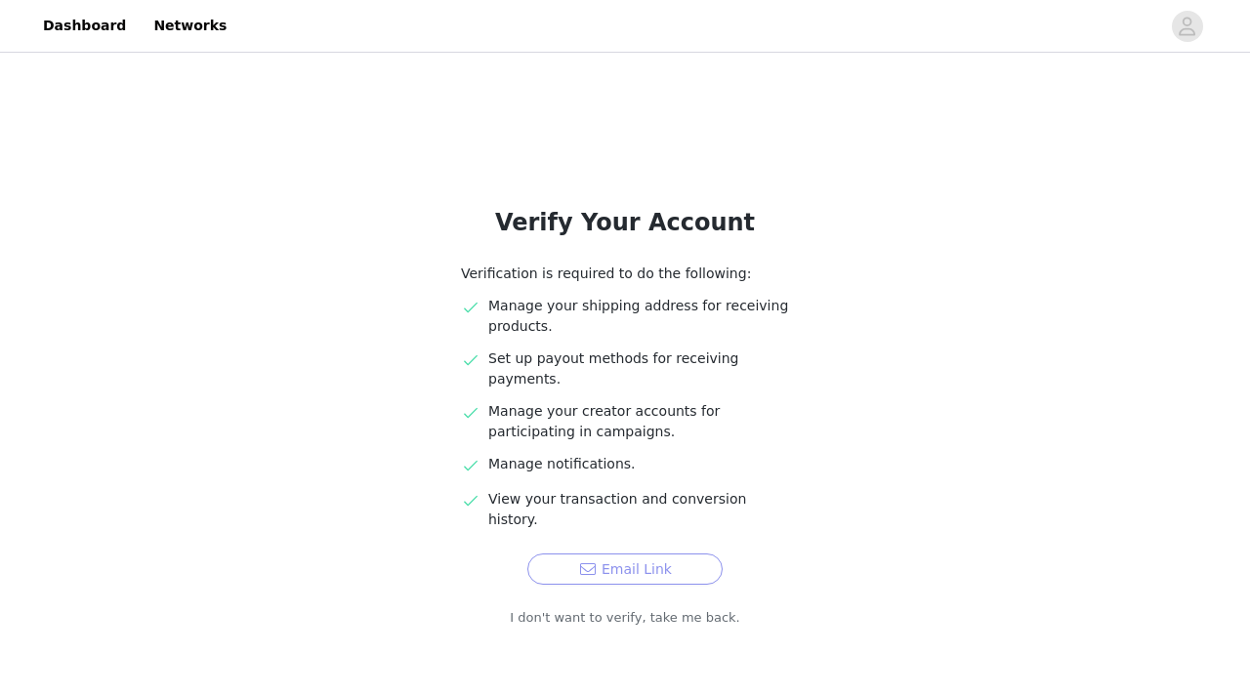
click at [598, 554] on button "Email Link" at bounding box center [624, 569] width 195 height 31
